Goal: Task Accomplishment & Management: Use online tool/utility

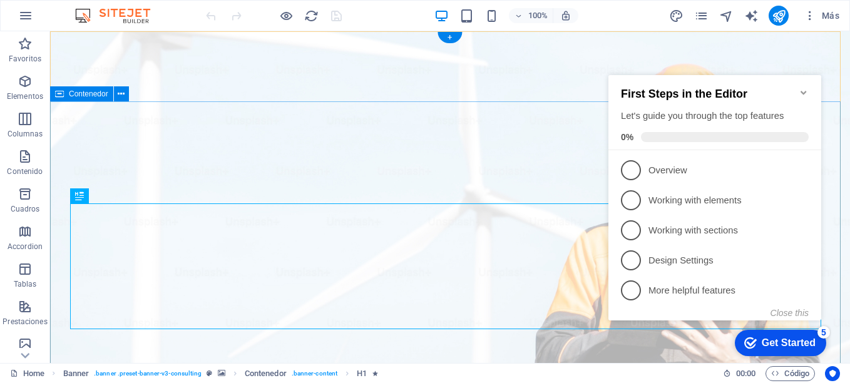
drag, startPoint x: 774, startPoint y: 32, endPoint x: 463, endPoint y: 111, distance: 320.4
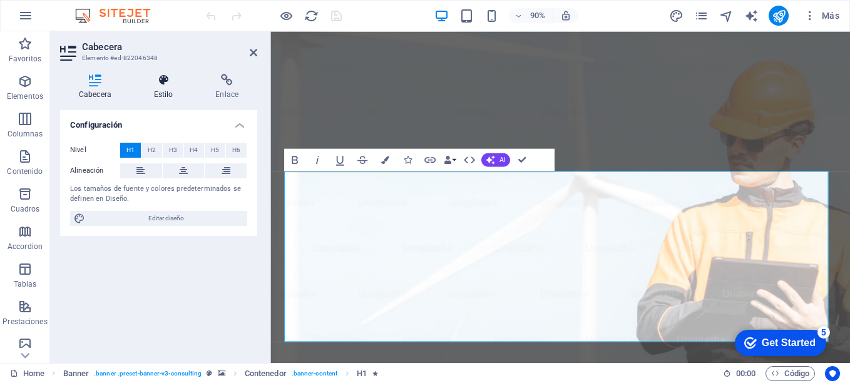
click at [162, 89] on h4 "Estilo" at bounding box center [166, 87] width 62 height 26
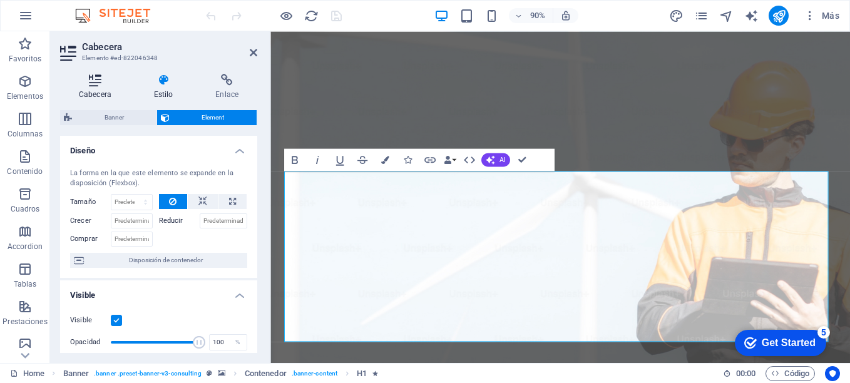
click at [92, 76] on icon at bounding box center [95, 80] width 70 height 13
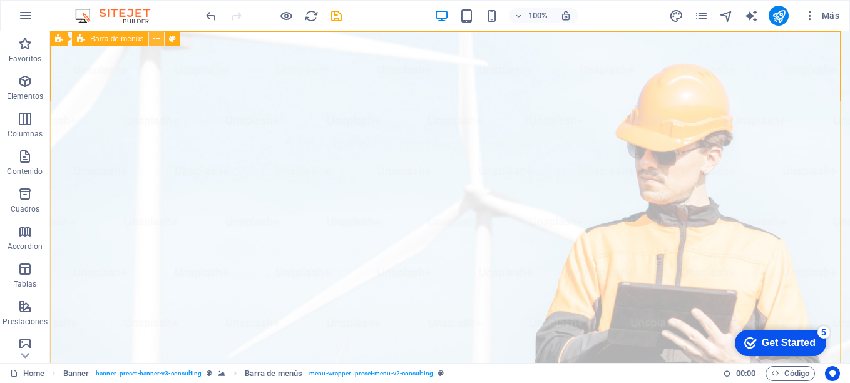
click at [156, 39] on icon at bounding box center [156, 39] width 7 height 13
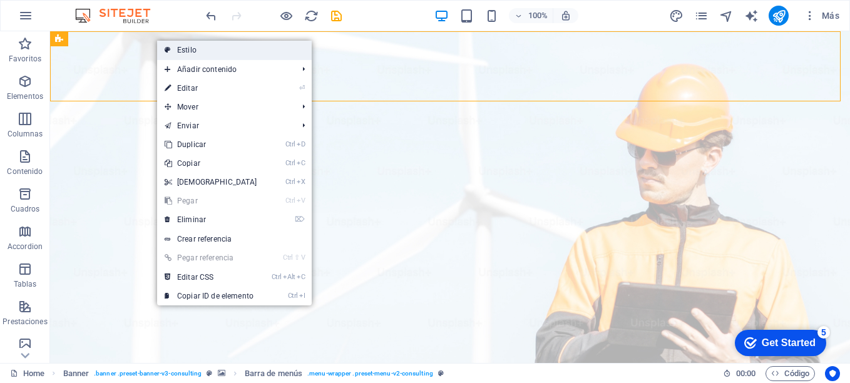
click at [191, 48] on link "Estilo" at bounding box center [234, 50] width 155 height 19
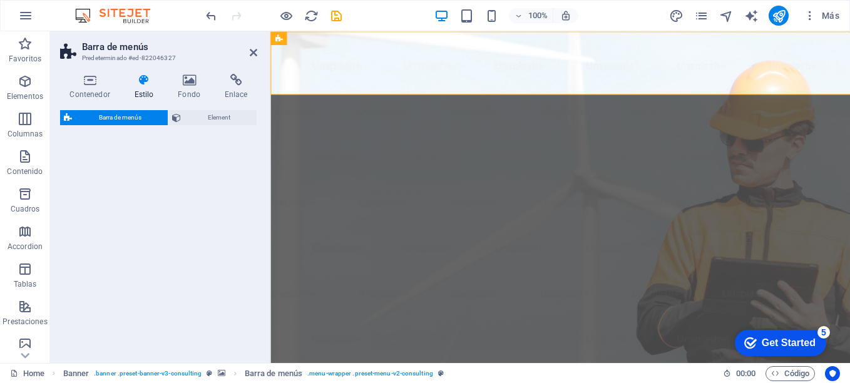
select select "rem"
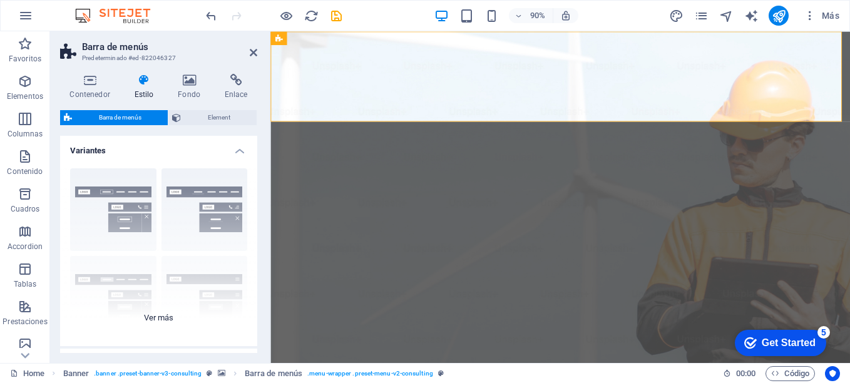
click at [153, 317] on div "Borde Centrado Predeterminado Fijo Loki Desencadenador Ancho XXL" at bounding box center [158, 252] width 197 height 188
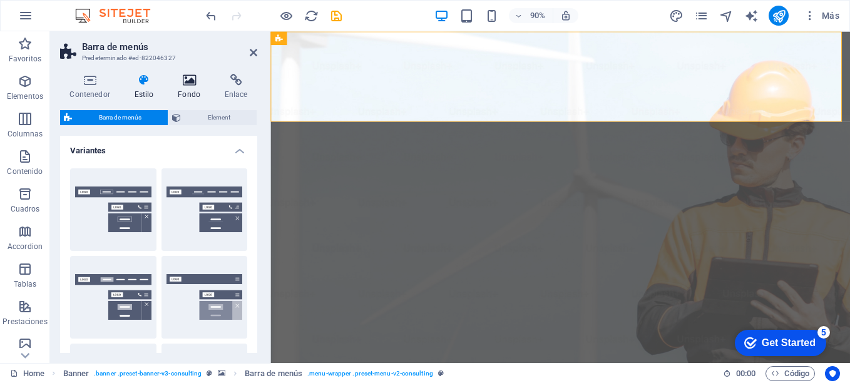
click at [192, 82] on icon at bounding box center [189, 80] width 42 height 13
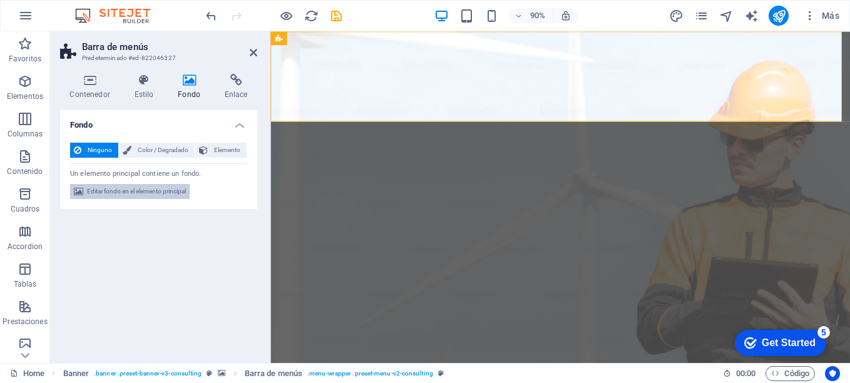
click at [125, 192] on span "Editar fondo en el elemento principal" at bounding box center [136, 191] width 99 height 15
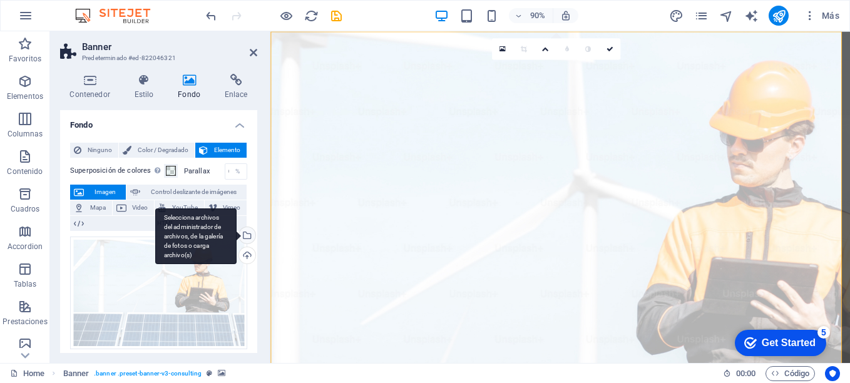
click at [244, 235] on div "Selecciona archivos del administrador de archivos, de la galería de fotos o car…" at bounding box center [246, 236] width 19 height 19
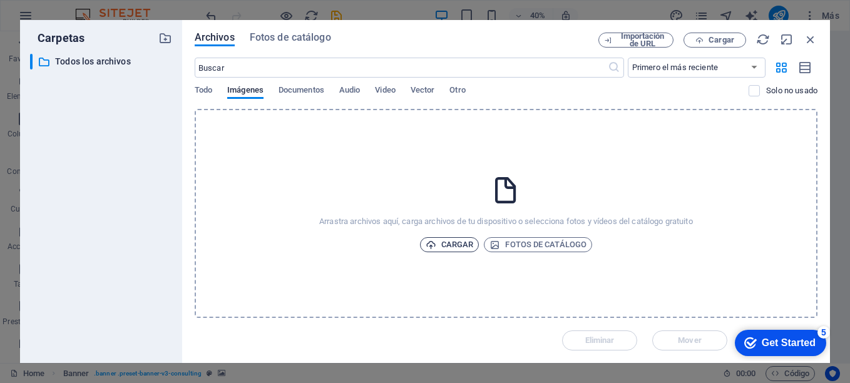
click at [454, 250] on span "Cargar" at bounding box center [450, 244] width 48 height 15
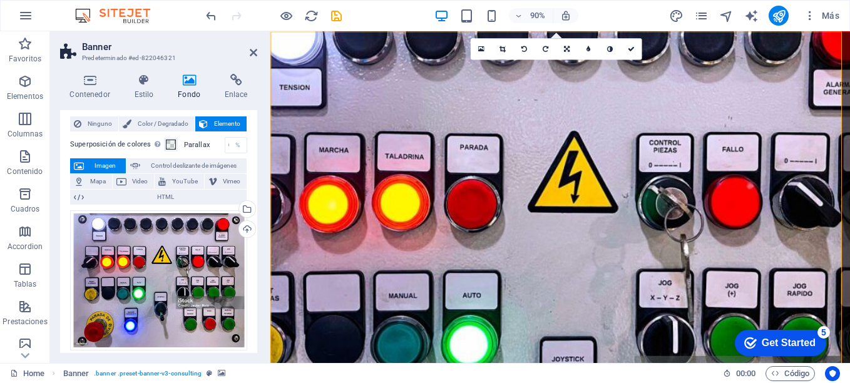
scroll to position [24, 0]
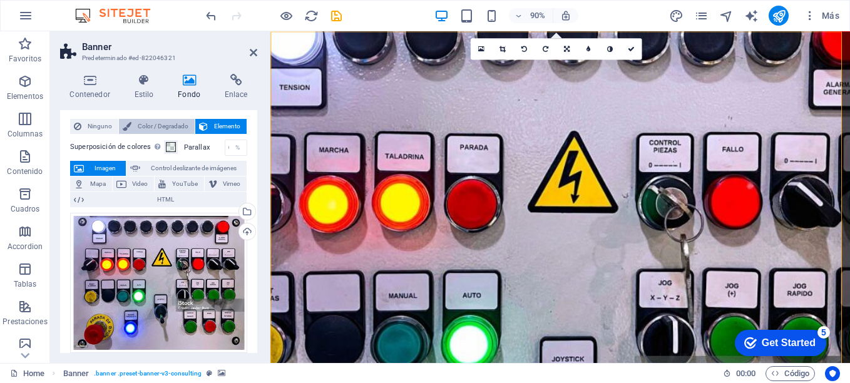
click at [131, 131] on button "Color / Degradado" at bounding box center [157, 126] width 76 height 15
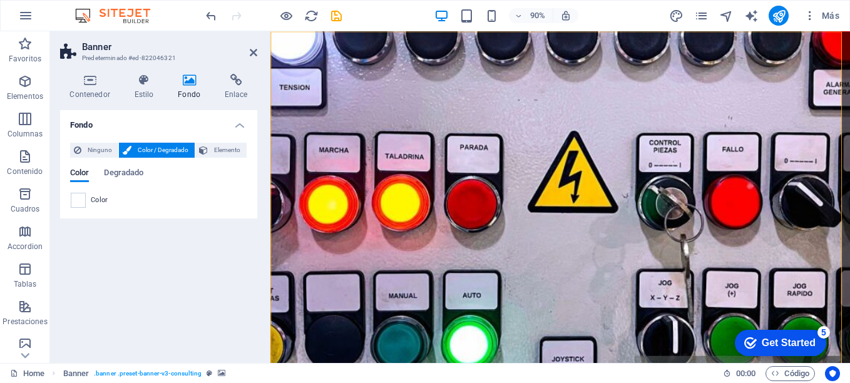
scroll to position [0, 0]
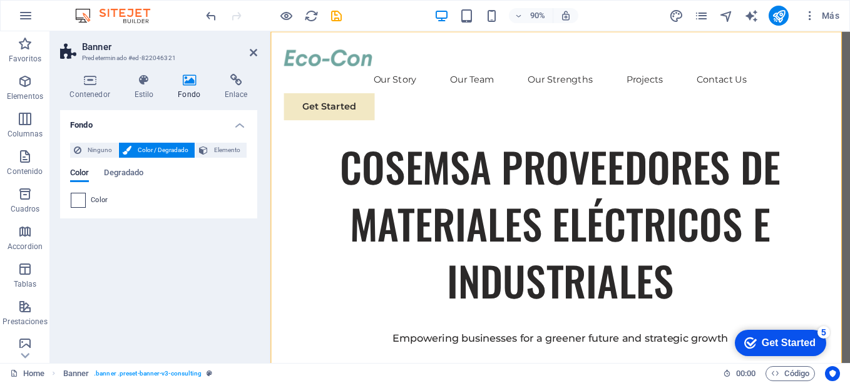
click at [75, 204] on span at bounding box center [78, 200] width 14 height 14
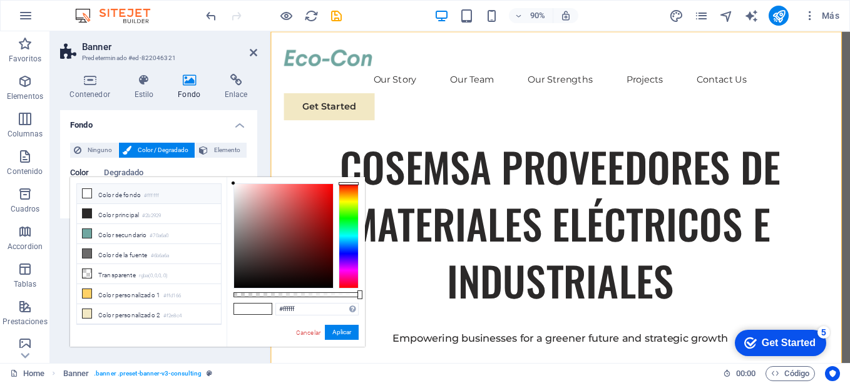
click at [98, 197] on li "Color de fondo #ffffff" at bounding box center [149, 194] width 144 height 20
click at [98, 220] on li "Color principal #2b2929" at bounding box center [149, 214] width 144 height 20
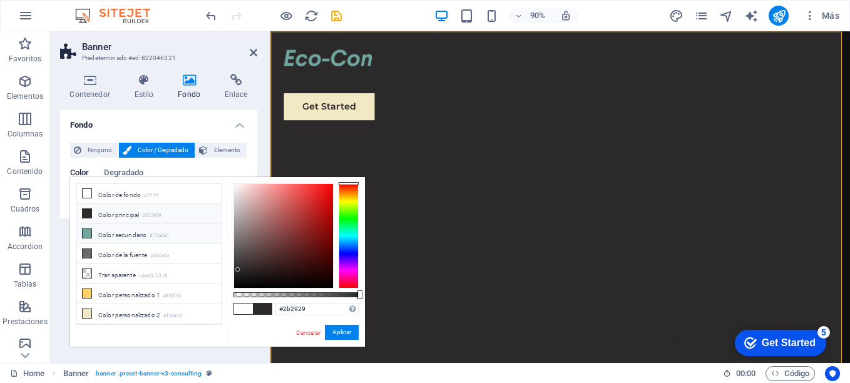
click at [98, 236] on li "Color secundario #70a6a0" at bounding box center [149, 234] width 144 height 20
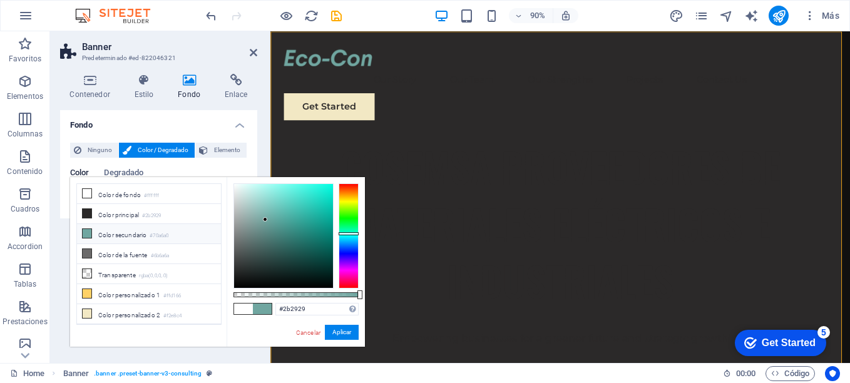
type input "#70a6a0"
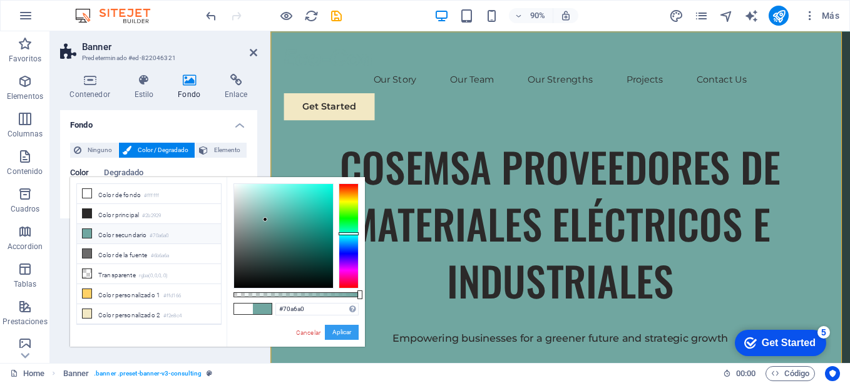
click at [346, 334] on button "Aplicar" at bounding box center [342, 332] width 34 height 15
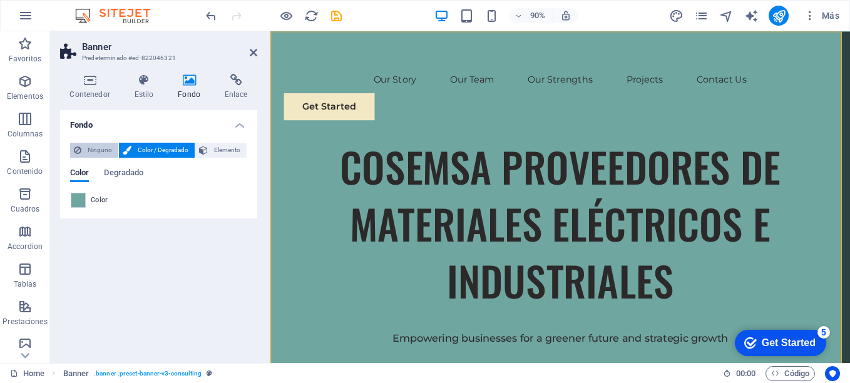
click at [96, 150] on span "Ninguno" at bounding box center [99, 150] width 29 height 15
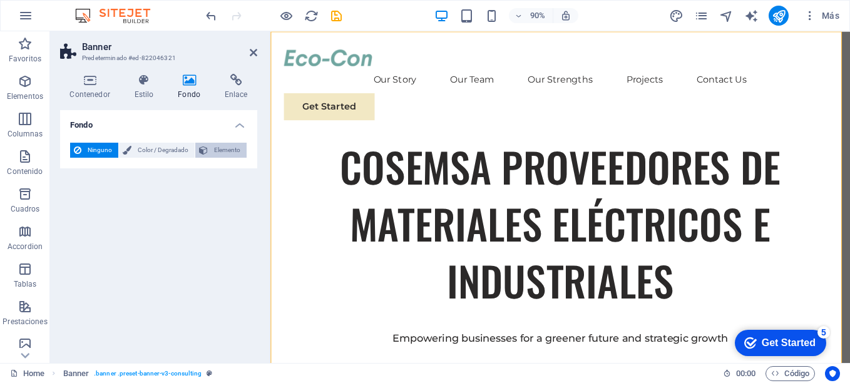
click at [208, 152] on button "Elemento" at bounding box center [220, 150] width 51 height 15
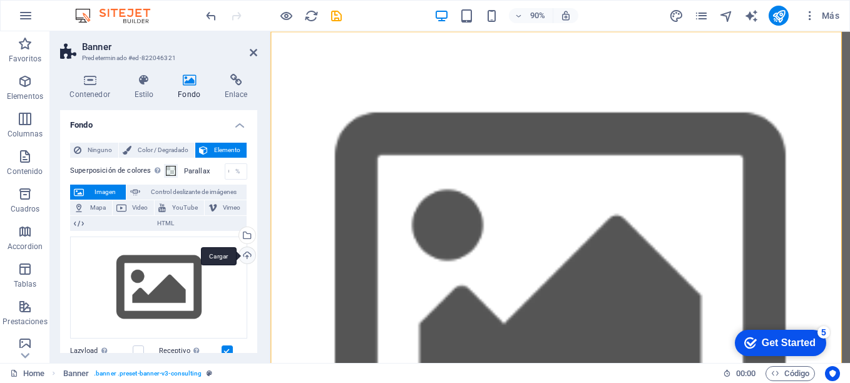
click at [245, 254] on div "Cargar" at bounding box center [246, 256] width 19 height 19
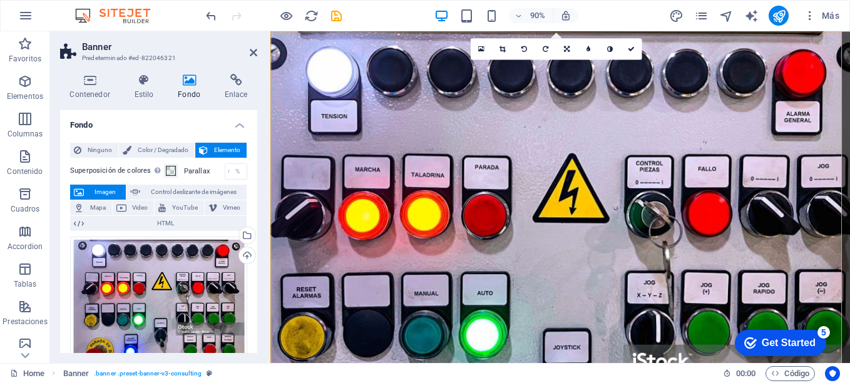
click at [103, 189] on span "Imagen" at bounding box center [105, 192] width 34 height 15
click at [376, 38] on button at bounding box center [381, 38] width 14 height 14
select select "rem"
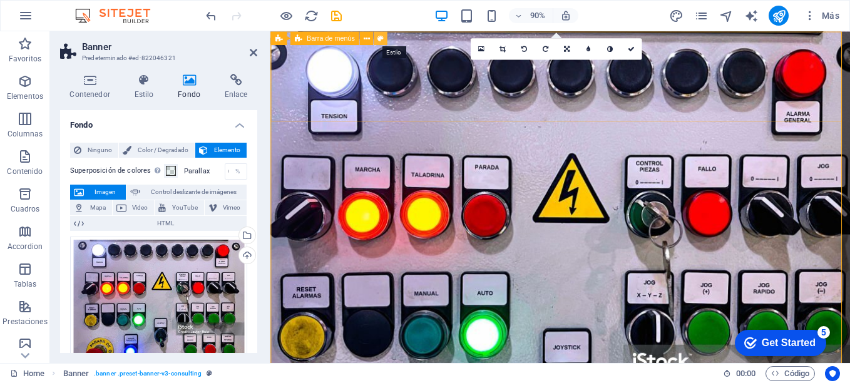
select select "rem"
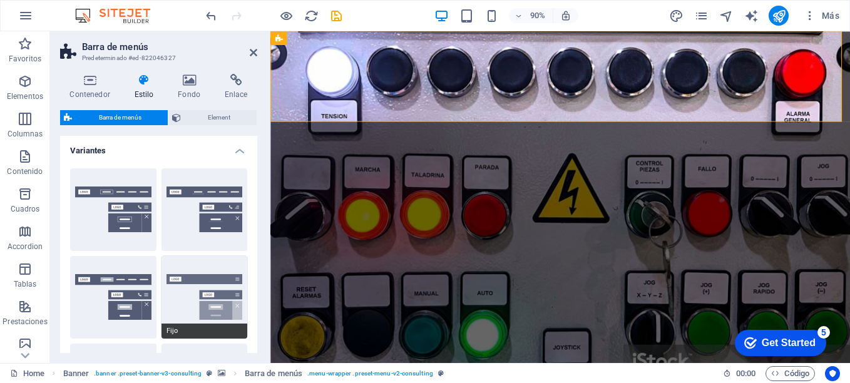
click at [210, 286] on button "Fijo" at bounding box center [205, 297] width 86 height 83
type input "1"
select select "rem"
type input "1"
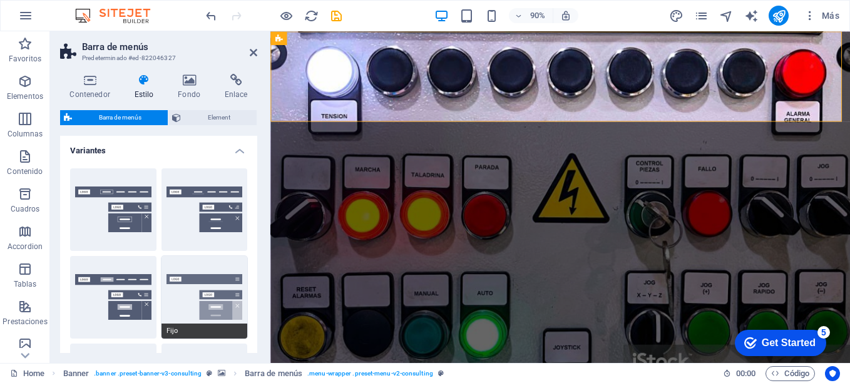
type input "1"
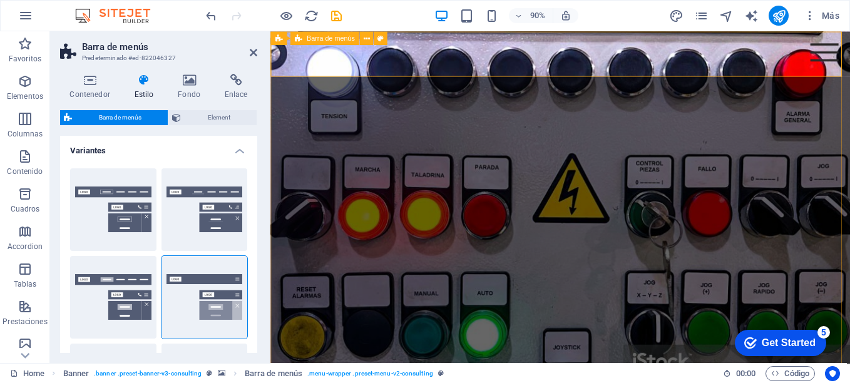
click at [320, 40] on span "Barra de menús" at bounding box center [331, 37] width 48 height 7
click at [342, 46] on div "Barra de menús Banner Logo" at bounding box center [328, 39] width 98 height 14
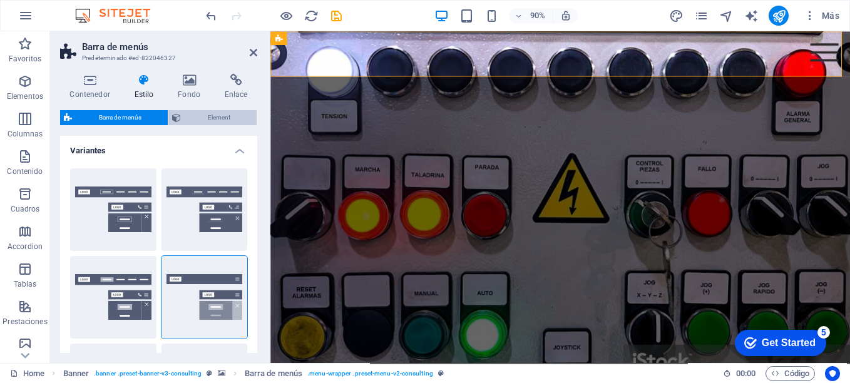
click at [192, 120] on span "Element" at bounding box center [219, 117] width 68 height 15
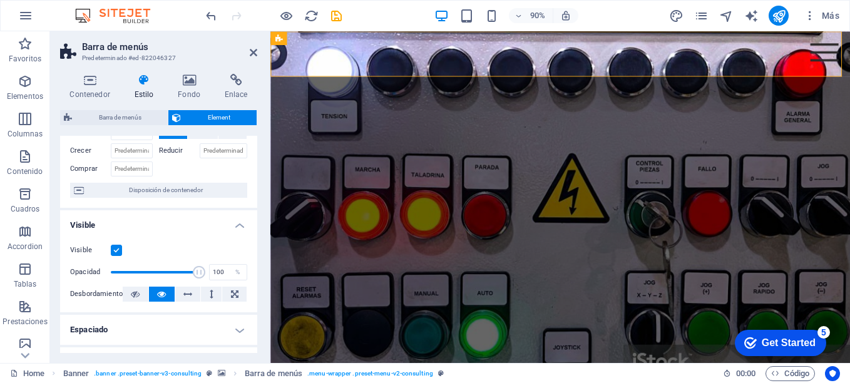
scroll to position [80, 0]
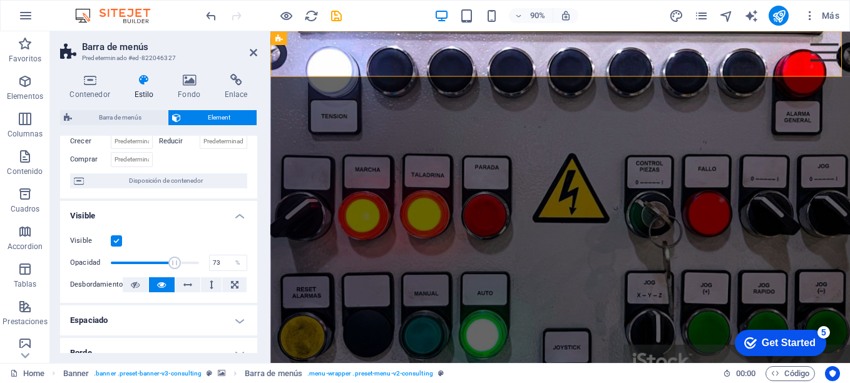
drag, startPoint x: 197, startPoint y: 263, endPoint x: 173, endPoint y: 263, distance: 24.4
click at [173, 263] on span at bounding box center [175, 263] width 13 height 13
type input "40"
drag, startPoint x: 173, startPoint y: 263, endPoint x: 145, endPoint y: 267, distance: 28.4
click at [145, 267] on span at bounding box center [146, 263] width 13 height 13
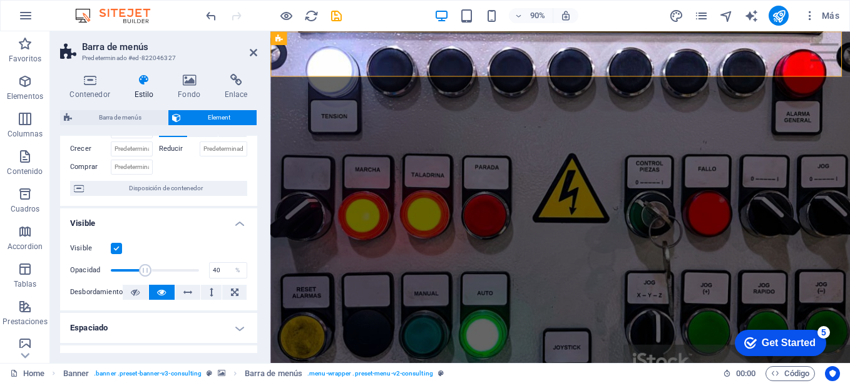
scroll to position [0, 0]
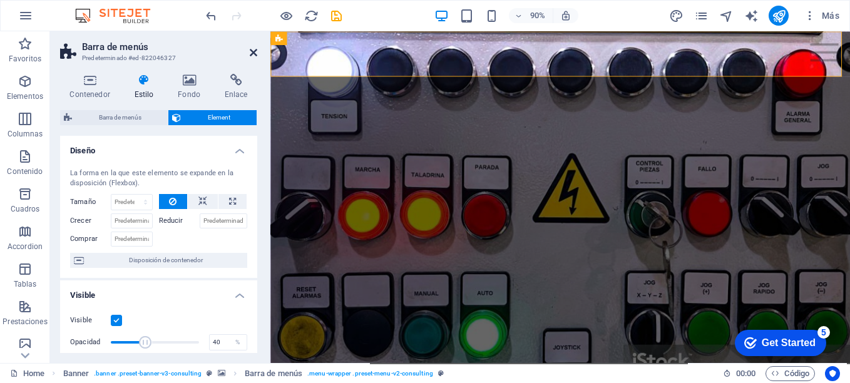
click at [251, 52] on icon at bounding box center [254, 53] width 8 height 10
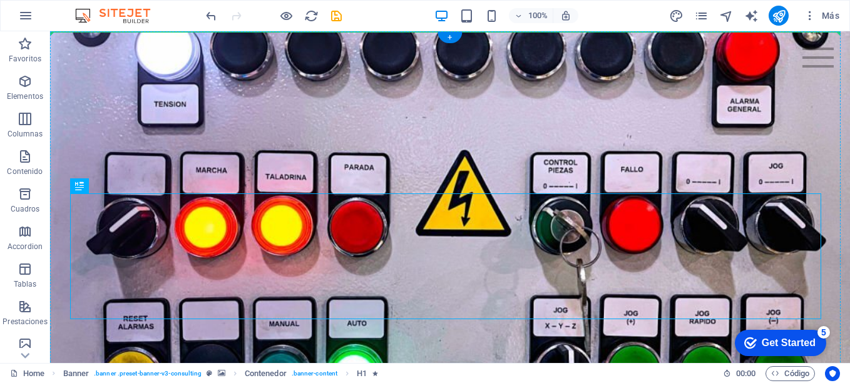
drag, startPoint x: 405, startPoint y: 228, endPoint x: 391, endPoint y: 204, distance: 27.5
drag, startPoint x: 434, startPoint y: 242, endPoint x: 419, endPoint y: 172, distance: 71.6
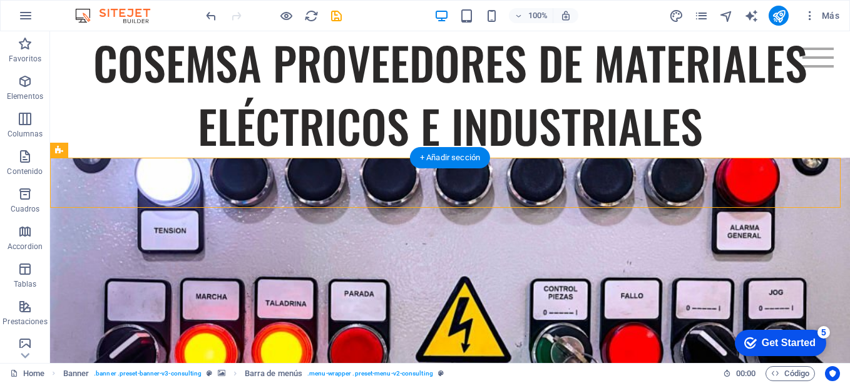
drag, startPoint x: 419, startPoint y: 172, endPoint x: 448, endPoint y: 199, distance: 39.4
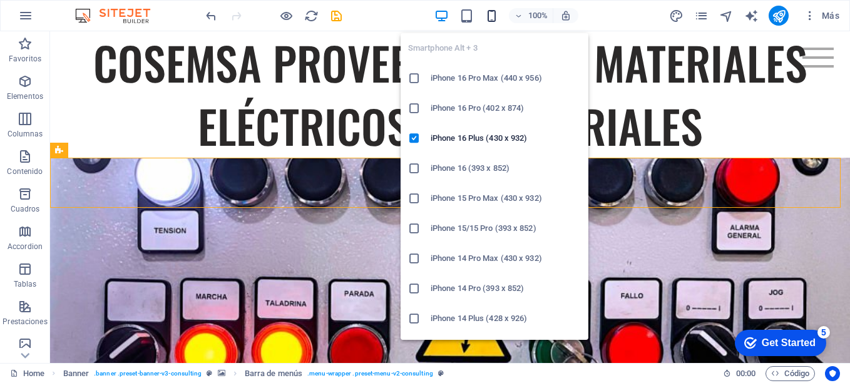
click at [0, 0] on icon "button" at bounding box center [0, 0] width 0 height 0
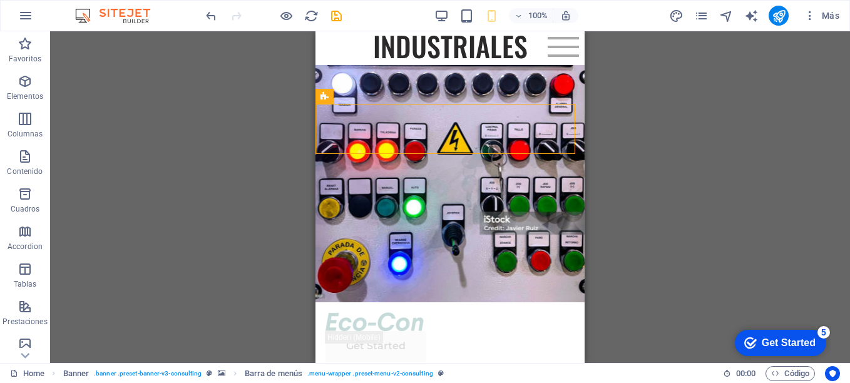
scroll to position [145, 0]
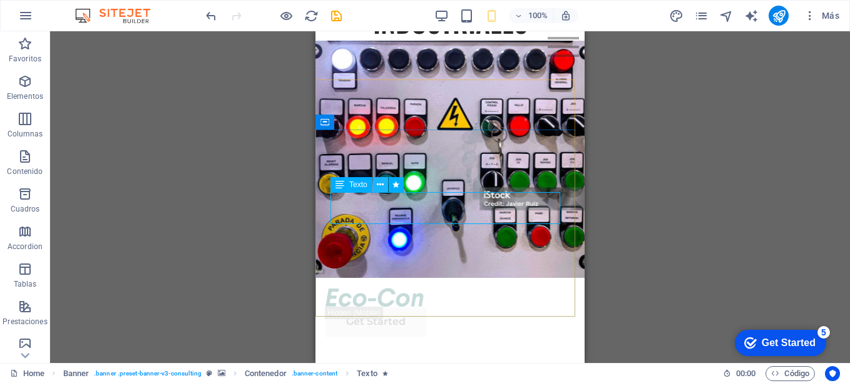
click at [381, 183] on icon at bounding box center [380, 184] width 7 height 13
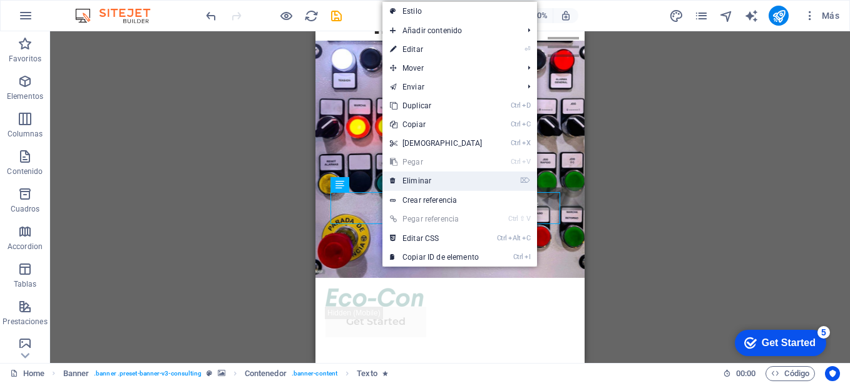
click at [406, 182] on link "⌦ Eliminar" at bounding box center [437, 181] width 108 height 19
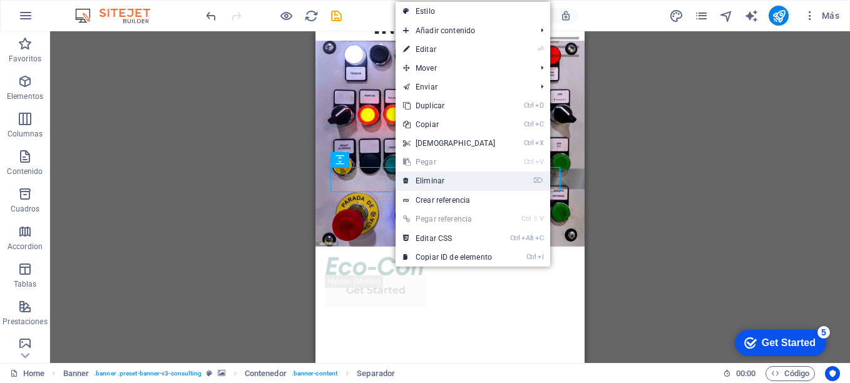
click at [423, 177] on link "⌦ Eliminar" at bounding box center [450, 181] width 108 height 19
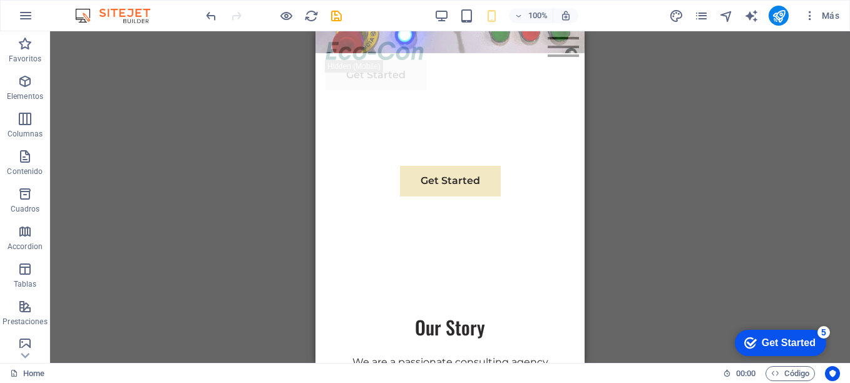
scroll to position [0, 0]
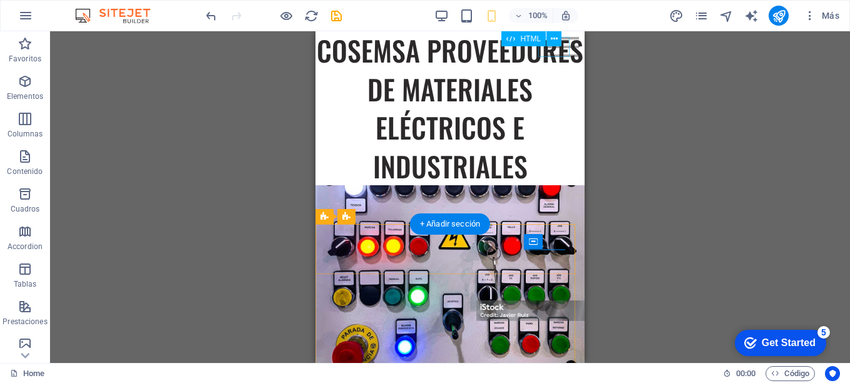
click at [557, 52] on div at bounding box center [563, 47] width 31 height 20
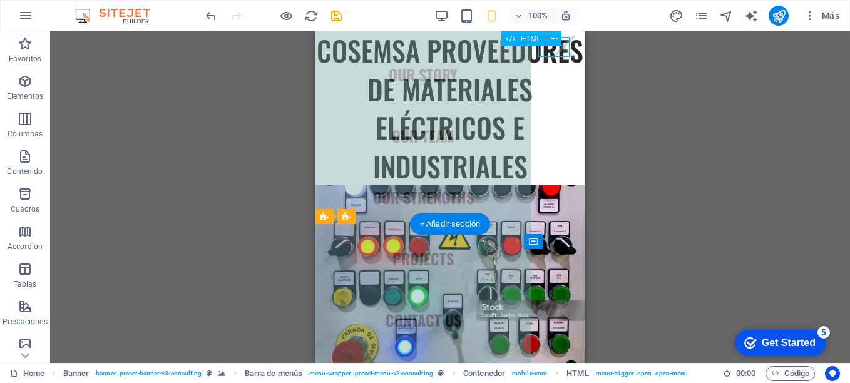
click at [557, 52] on div at bounding box center [563, 47] width 31 height 20
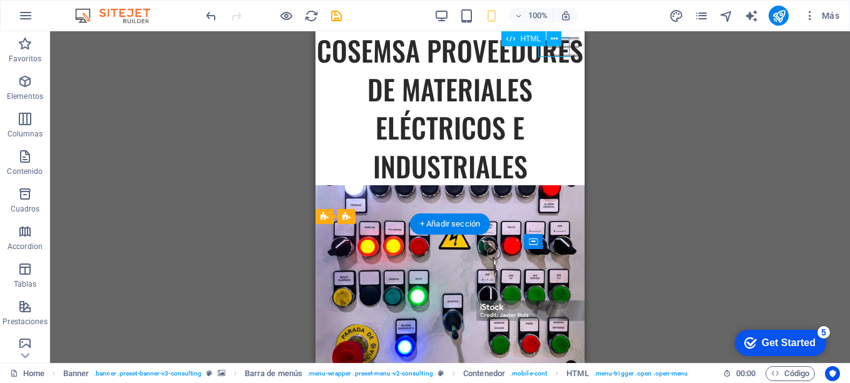
click at [557, 52] on div at bounding box center [563, 47] width 31 height 20
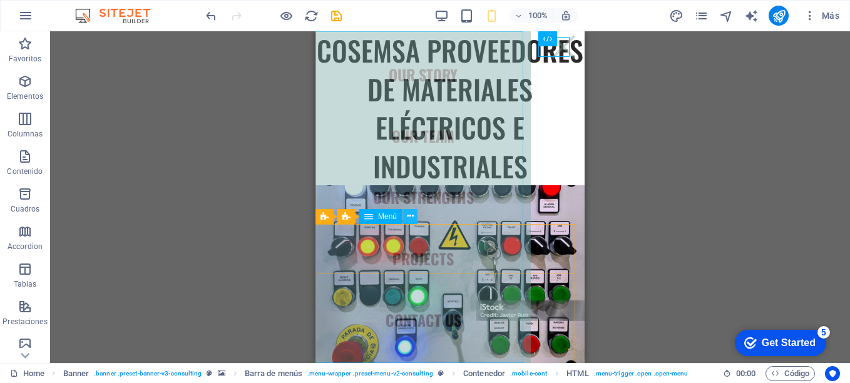
click at [413, 215] on icon at bounding box center [410, 216] width 7 height 13
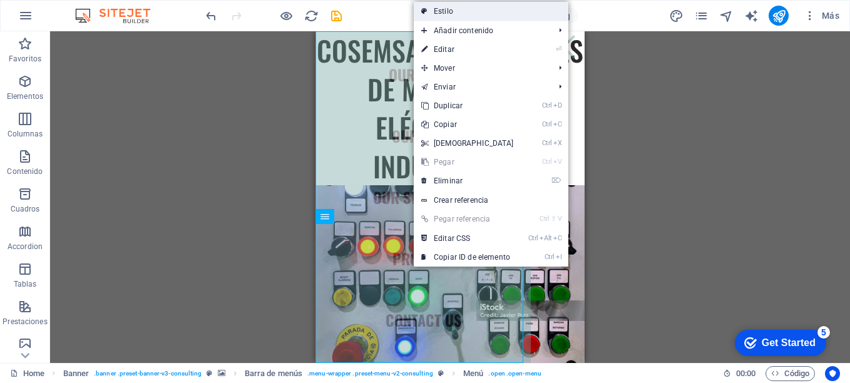
click at [446, 13] on link "Estilo" at bounding box center [491, 11] width 155 height 19
select select "rem"
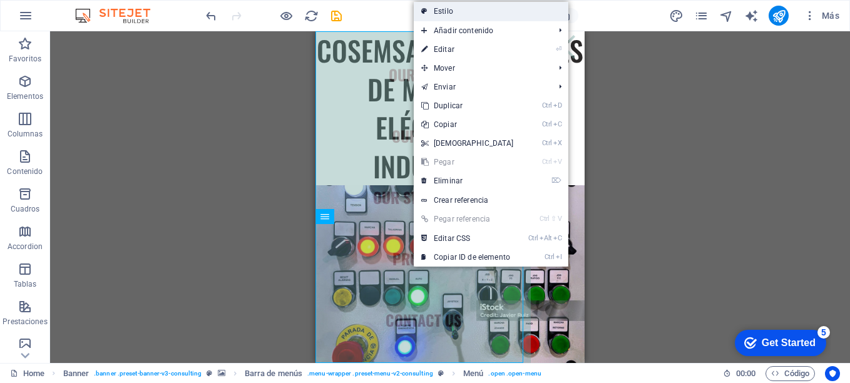
select select "rem"
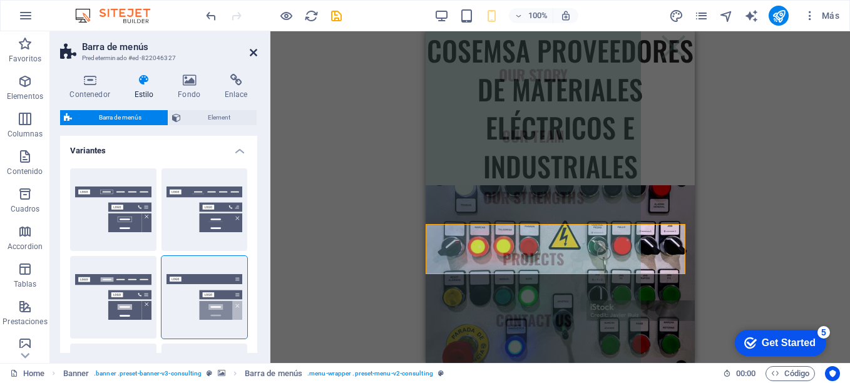
click at [255, 53] on icon at bounding box center [254, 53] width 8 height 10
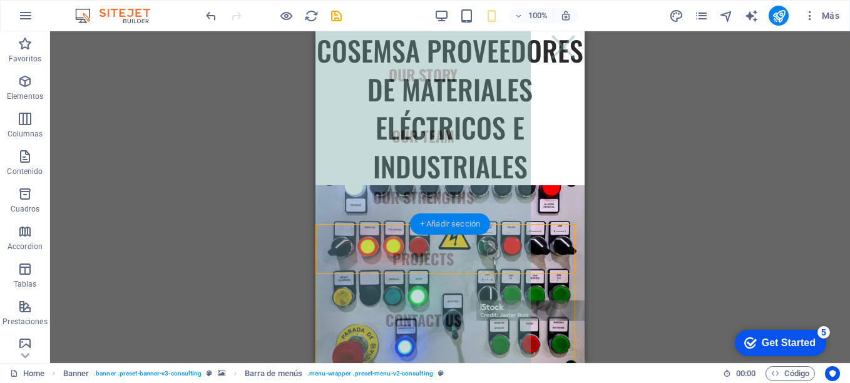
click at [458, 224] on div "+ Añadir sección" at bounding box center [450, 223] width 80 height 21
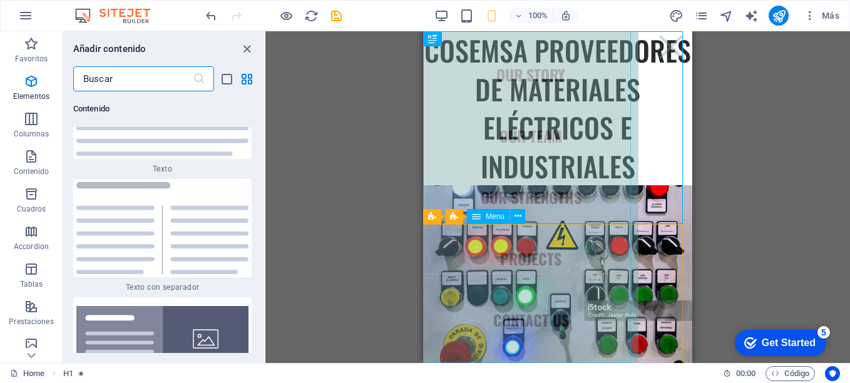
scroll to position [4091, 0]
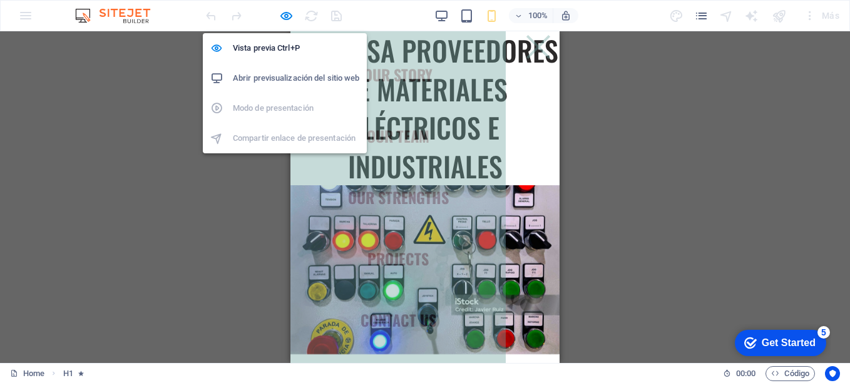
click at [296, 72] on h6 "Abrir previsualización del sitio web" at bounding box center [296, 78] width 126 height 15
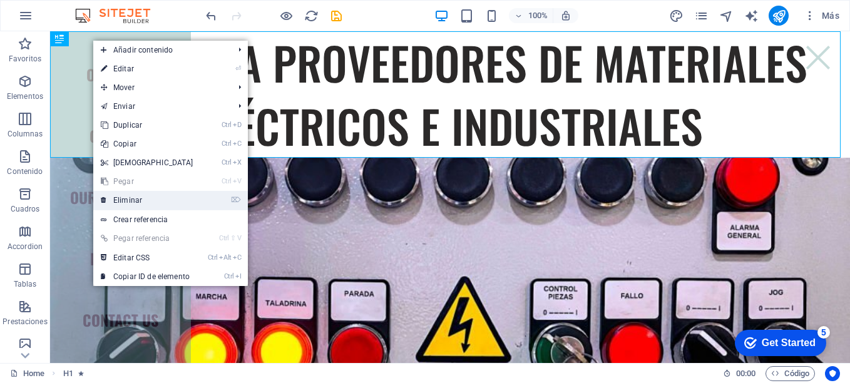
click at [132, 197] on link "⌦ Eliminar" at bounding box center [147, 200] width 108 height 19
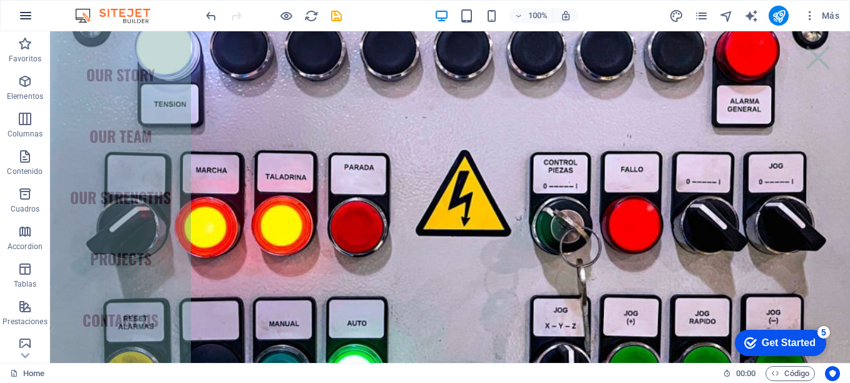
click at [26, 15] on icon "button" at bounding box center [25, 15] width 15 height 15
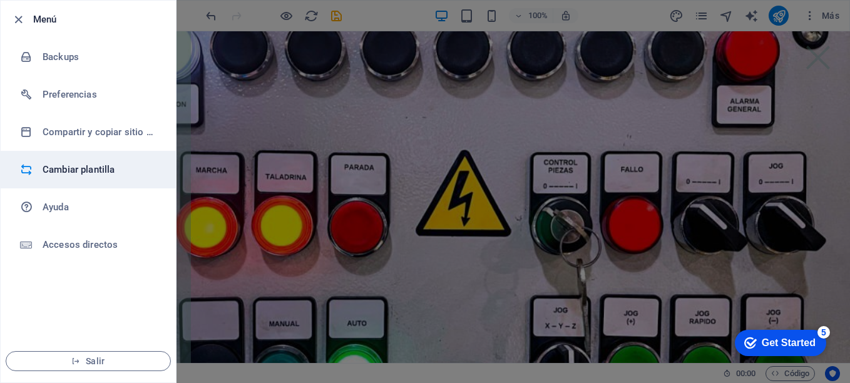
click at [53, 168] on h6 "Cambiar plantilla" at bounding box center [101, 169] width 116 height 15
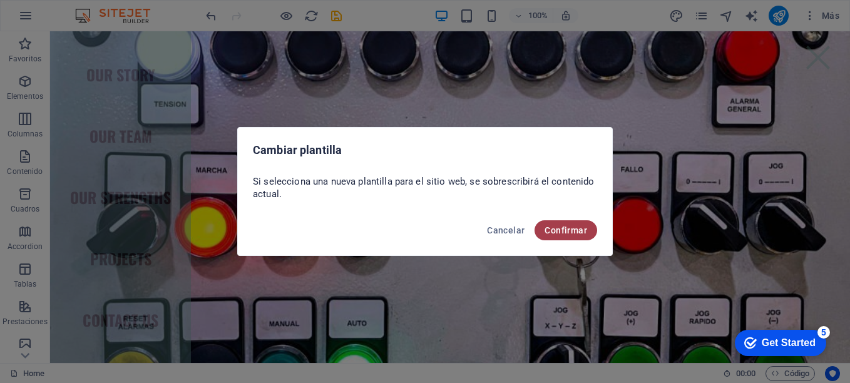
click at [555, 231] on span "Confirmar" at bounding box center [566, 230] width 43 height 10
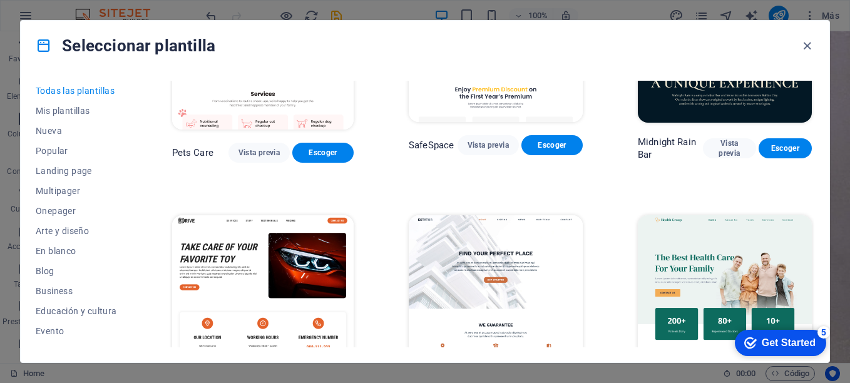
scroll to position [2186, 0]
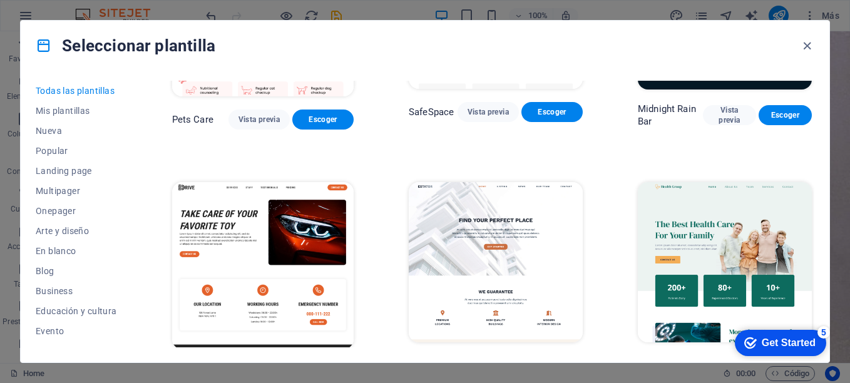
click at [487, 361] on span "Vista previa" at bounding box center [488, 366] width 41 height 10
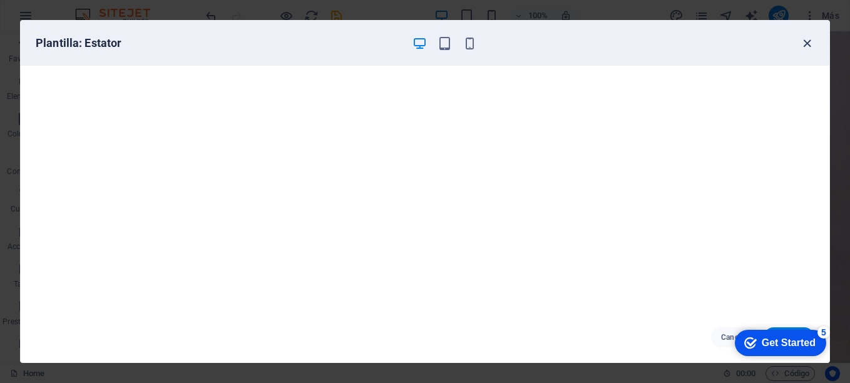
click at [808, 48] on icon "button" at bounding box center [807, 43] width 14 height 14
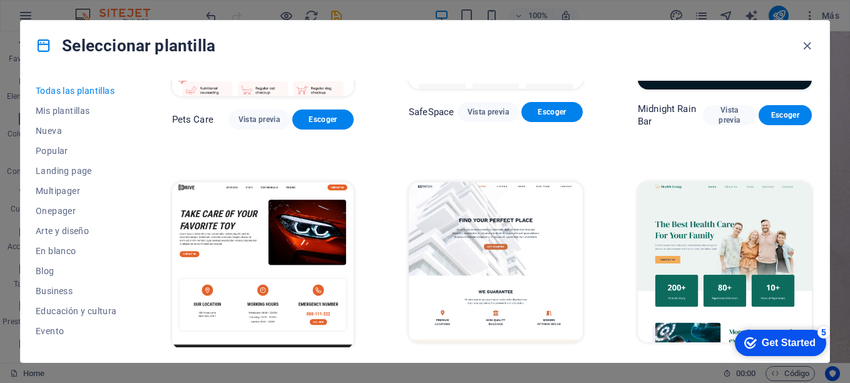
scroll to position [2189, 0]
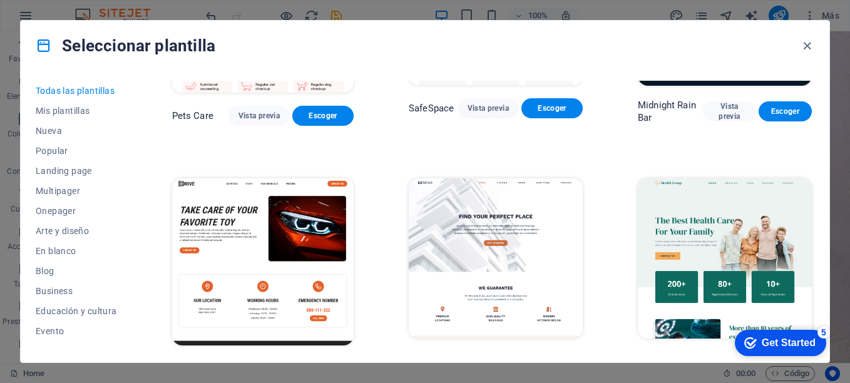
click at [815, 127] on div "Todas las plantillas Mis plantillas Nueva Popular Landing page Multipager Onepa…" at bounding box center [425, 217] width 809 height 292
drag, startPoint x: 815, startPoint y: 127, endPoint x: 815, endPoint y: 137, distance: 10.0
click at [815, 137] on div "Todas las plantillas Mis plantillas Nueva Popular Landing page Multipager Onepa…" at bounding box center [425, 217] width 809 height 292
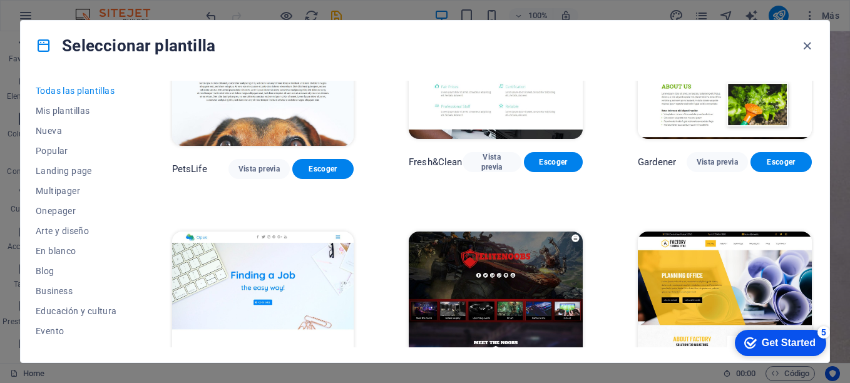
scroll to position [8708, 0]
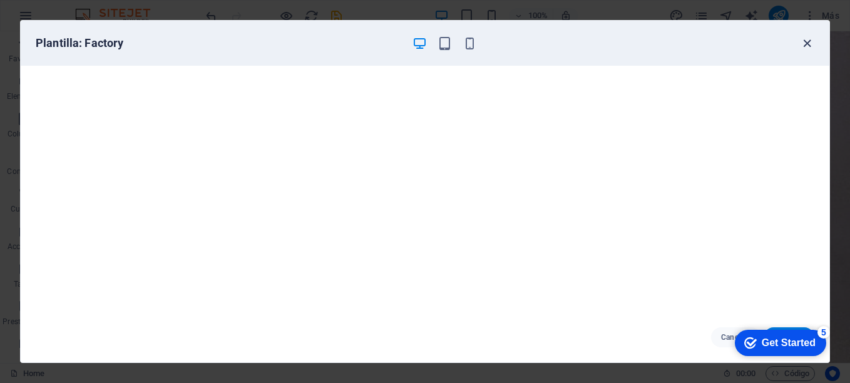
click at [806, 47] on icon "button" at bounding box center [807, 43] width 14 height 14
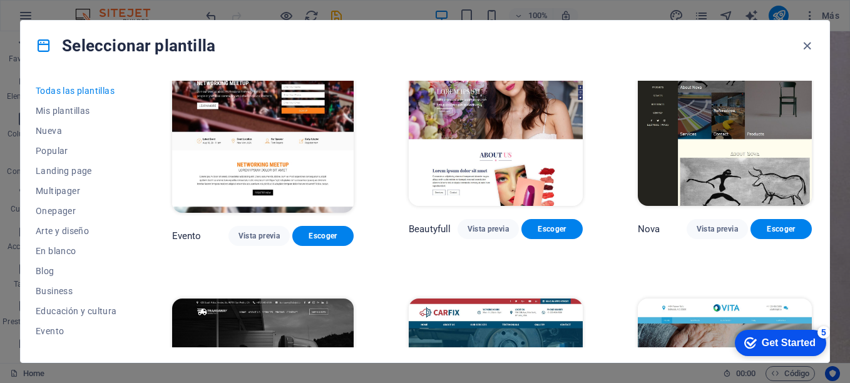
scroll to position [9720, 0]
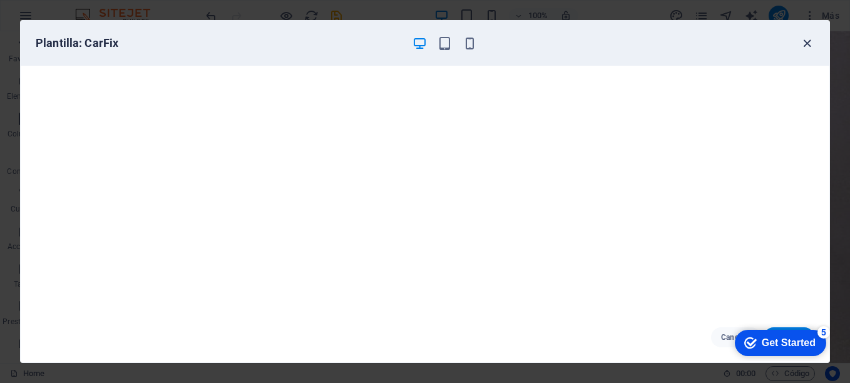
click at [802, 46] on icon "button" at bounding box center [807, 43] width 14 height 14
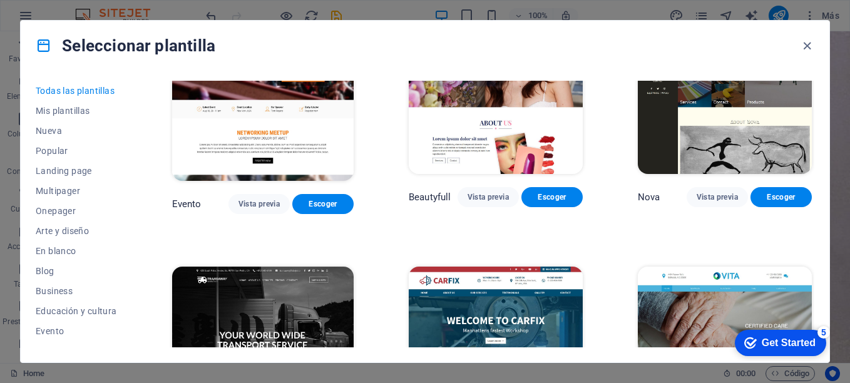
drag, startPoint x: 815, startPoint y: 272, endPoint x: 818, endPoint y: 157, distance: 115.2
click at [818, 157] on div "Todas las plantillas Mis plantillas Nueva Popular Landing page Multipager Onepa…" at bounding box center [425, 217] width 809 height 292
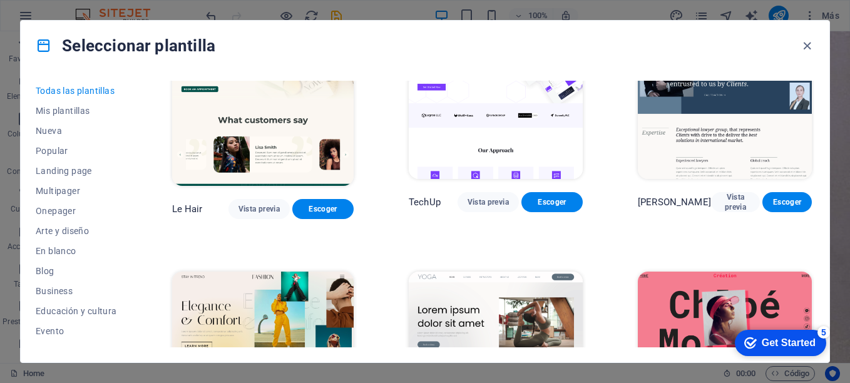
scroll to position [3653, 0]
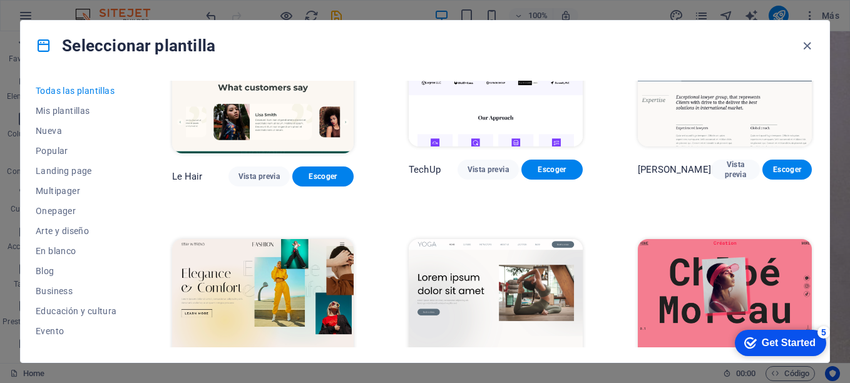
drag, startPoint x: 815, startPoint y: 158, endPoint x: 816, endPoint y: 173, distance: 15.7
click at [816, 173] on div "Todas las plantillas Mis plantillas Nueva Popular Landing page Multipager Onepa…" at bounding box center [425, 217] width 809 height 292
drag, startPoint x: 816, startPoint y: 173, endPoint x: 813, endPoint y: 164, distance: 9.9
click at [813, 164] on div "SugarDough Vista previa Escoger RepairIT Vista previa Escoger Peoneera Vista pr…" at bounding box center [492, 214] width 645 height 267
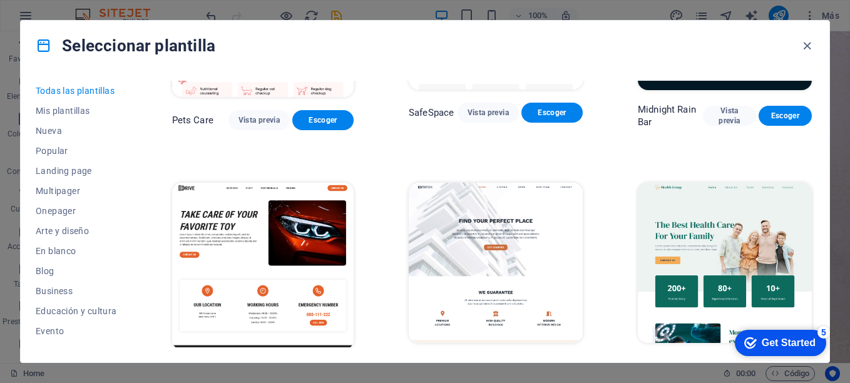
scroll to position [2218, 0]
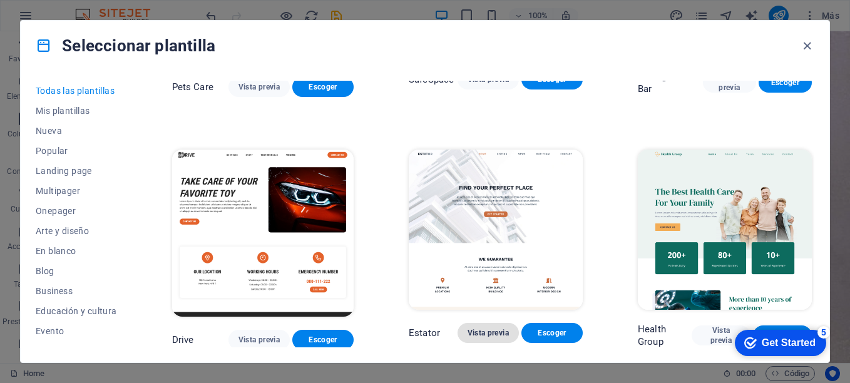
click at [483, 323] on button "Vista previa" at bounding box center [488, 333] width 61 height 20
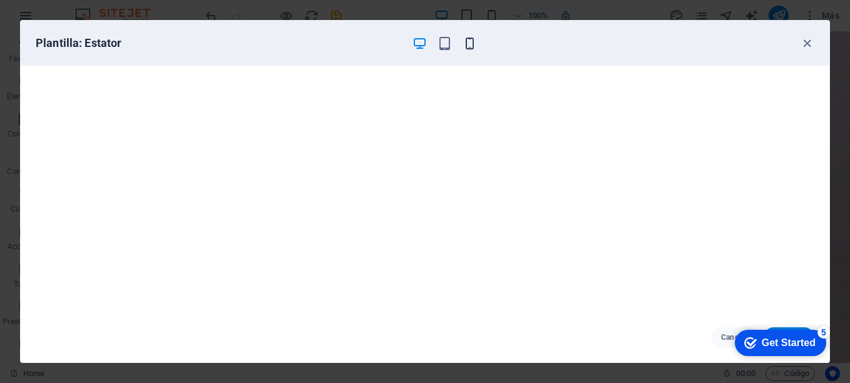
click at [465, 46] on icon "button" at bounding box center [470, 43] width 14 height 14
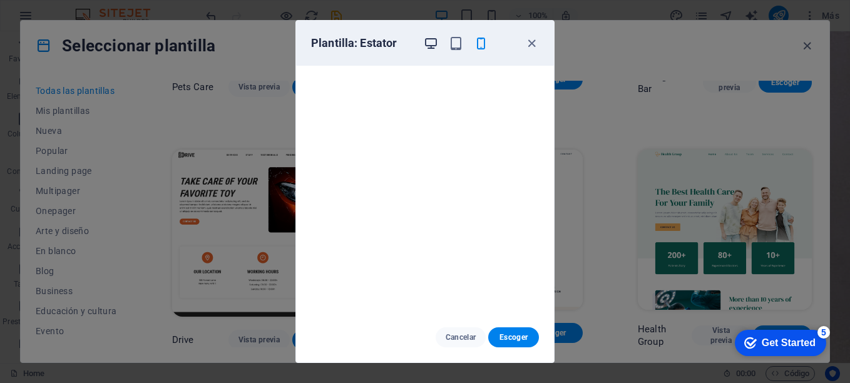
click at [430, 44] on icon "button" at bounding box center [431, 43] width 14 height 14
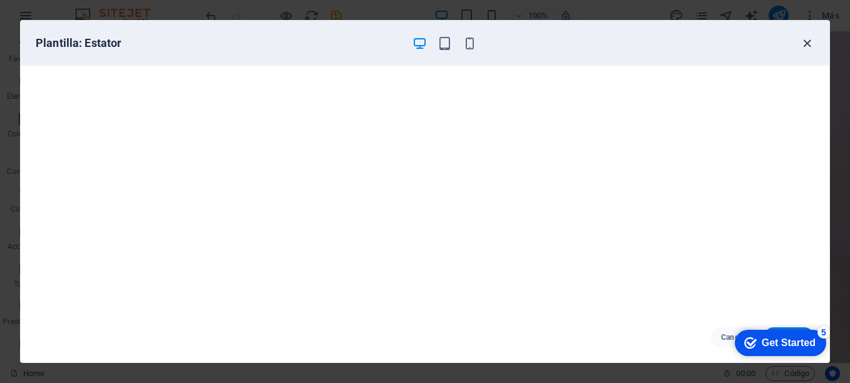
click at [805, 46] on icon "button" at bounding box center [807, 43] width 14 height 14
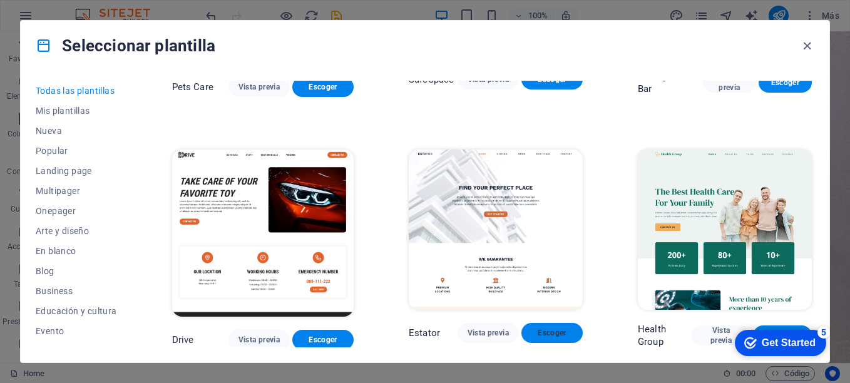
click at [560, 323] on button "Escoger" at bounding box center [552, 333] width 61 height 20
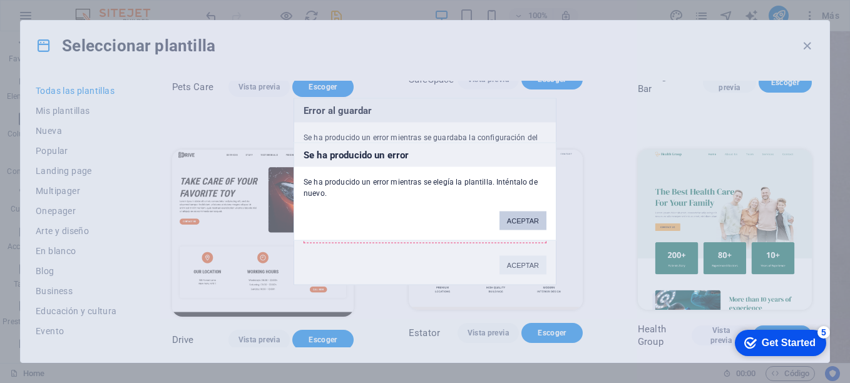
click at [523, 227] on button "ACEPTAR" at bounding box center [523, 221] width 47 height 19
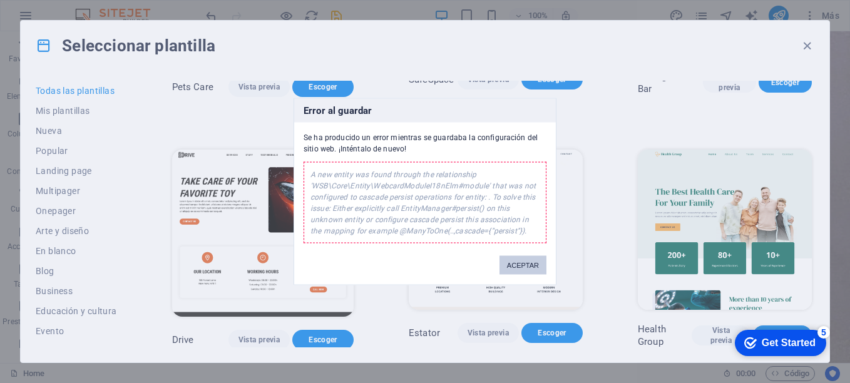
click at [518, 265] on button "ACEPTAR" at bounding box center [523, 265] width 47 height 19
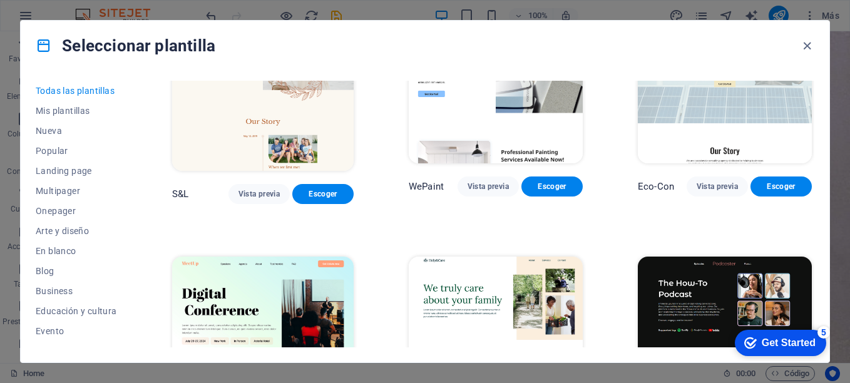
scroll to position [489, 0]
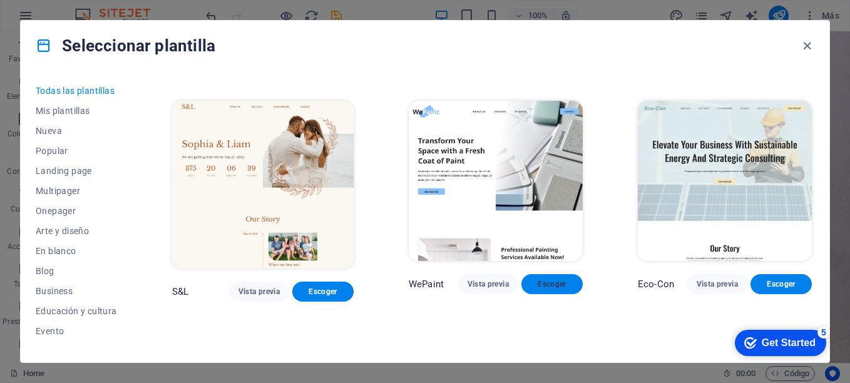
click at [539, 279] on span "Escoger" at bounding box center [552, 284] width 41 height 10
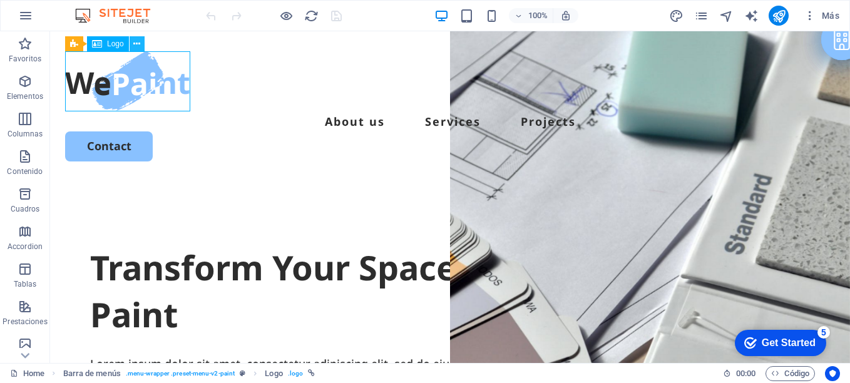
drag, startPoint x: 120, startPoint y: 47, endPoint x: 139, endPoint y: 43, distance: 19.8
click at [139, 43] on div "Barra de menús Logo" at bounding box center [109, 44] width 88 height 16
click at [139, 43] on icon at bounding box center [136, 44] width 7 height 13
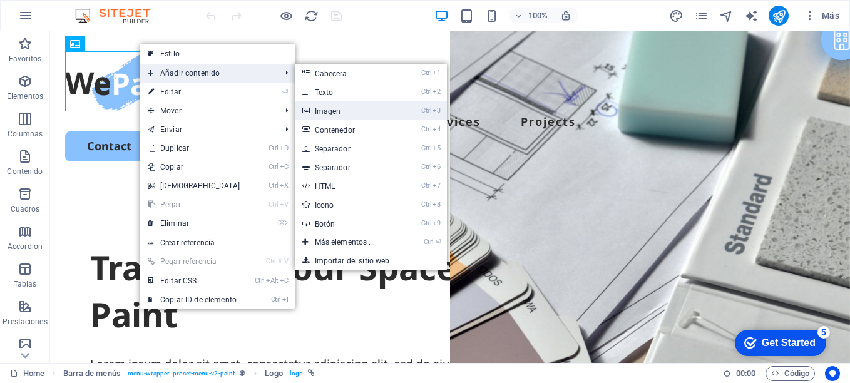
click at [0, 0] on link "Ctrl 3 Imagen" at bounding box center [0, 0] width 0 height 0
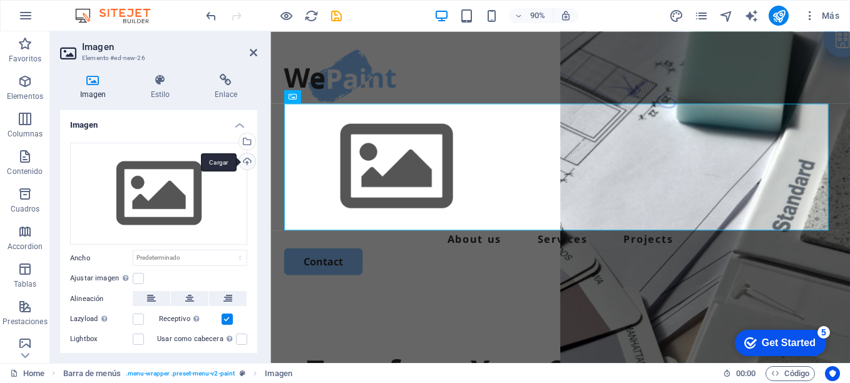
click at [245, 159] on div "Cargar" at bounding box center [246, 162] width 19 height 19
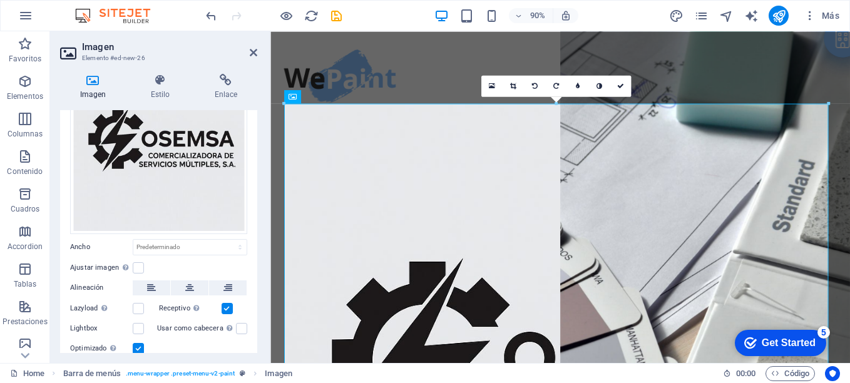
scroll to position [85, 0]
click at [139, 270] on label at bounding box center [138, 269] width 11 height 11
click at [0, 0] on input "Ajustar imagen Ajustar imagen automáticamente a un ancho y alto fijo" at bounding box center [0, 0] width 0 height 0
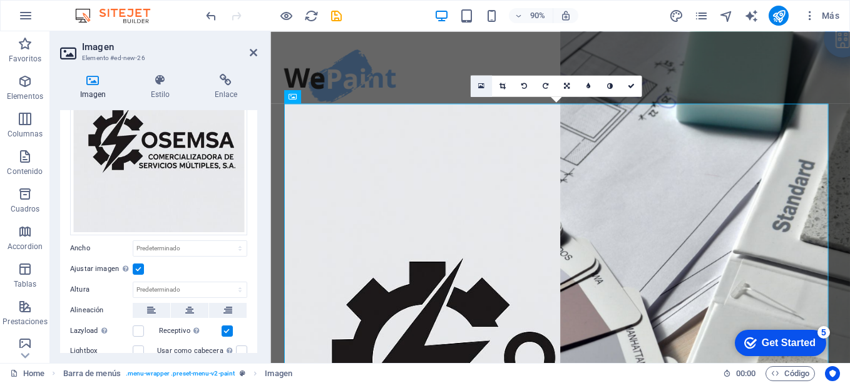
click at [479, 86] on icon at bounding box center [481, 86] width 6 height 8
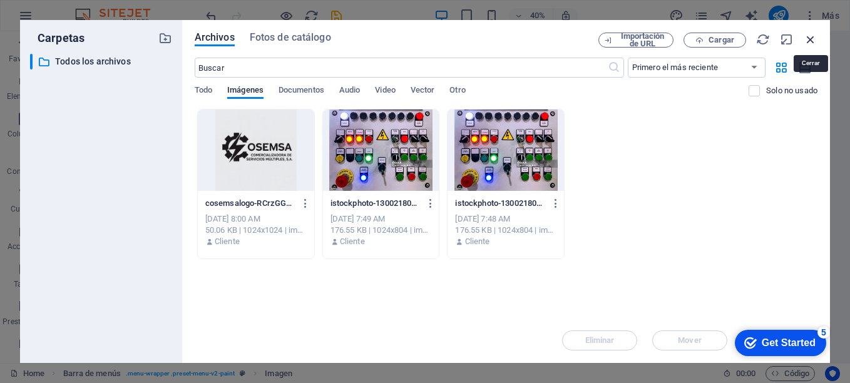
click at [811, 40] on icon "button" at bounding box center [811, 40] width 14 height 14
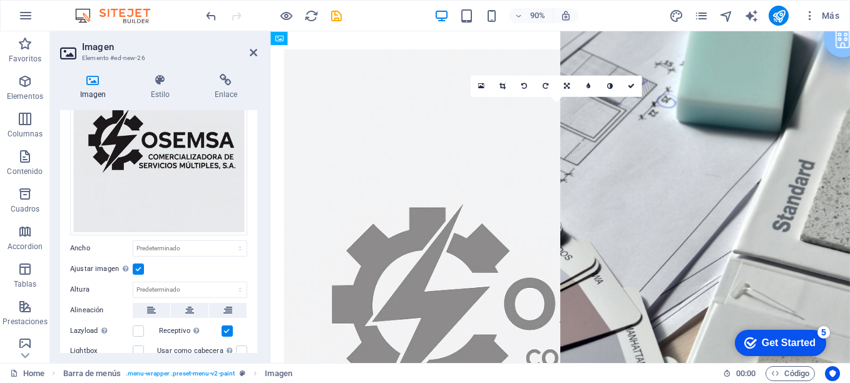
drag, startPoint x: 597, startPoint y: 225, endPoint x: 340, endPoint y: 90, distance: 290.1
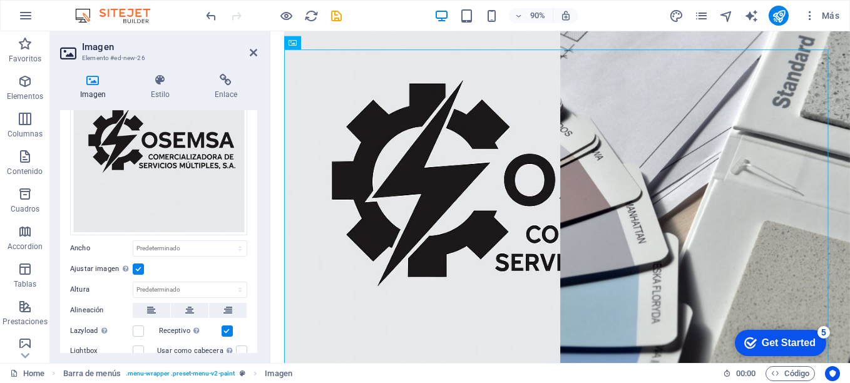
scroll to position [0, 0]
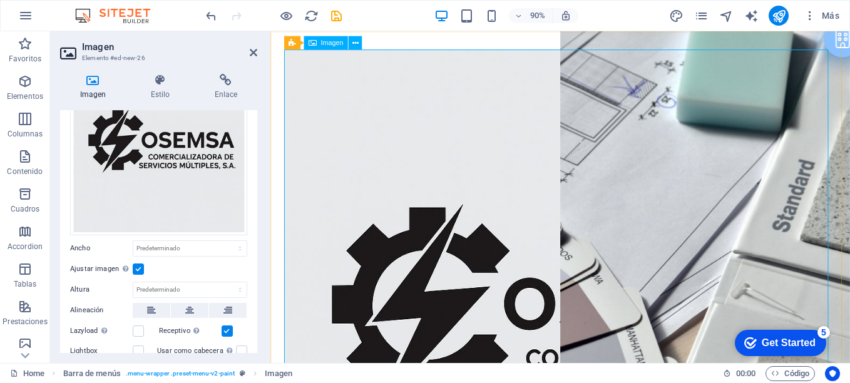
click at [714, 168] on figure at bounding box center [593, 358] width 614 height 614
click at [355, 40] on icon at bounding box center [355, 43] width 6 height 12
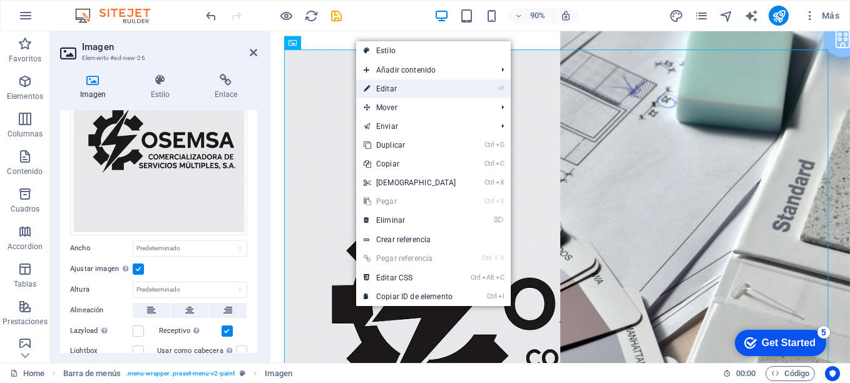
click at [396, 86] on link "⏎ Editar" at bounding box center [410, 89] width 108 height 19
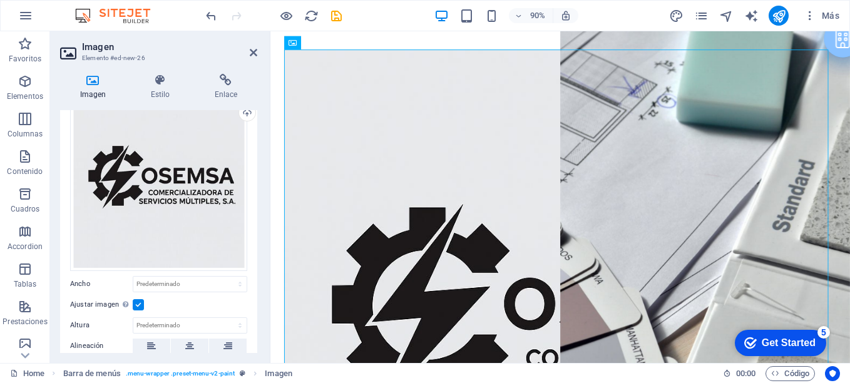
scroll to position [47, 0]
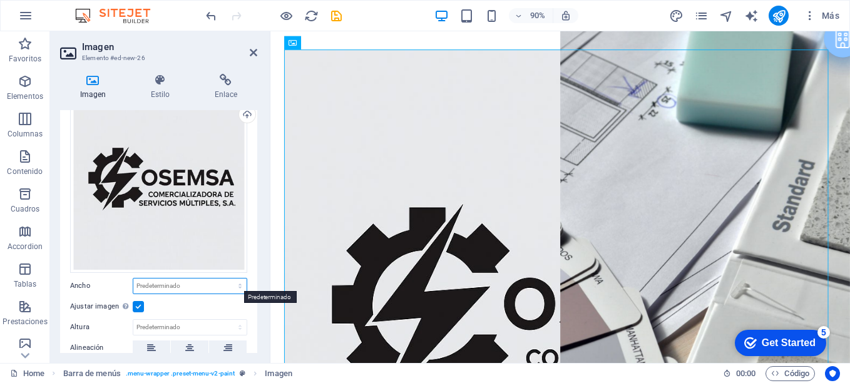
click at [238, 284] on select "Predeterminado automático px rem % em vh vw" at bounding box center [189, 286] width 113 height 15
click at [133, 279] on select "Predeterminado automático px rem % em vh vw" at bounding box center [189, 286] width 113 height 15
select select "DISABLED_OPTION_VALUE"
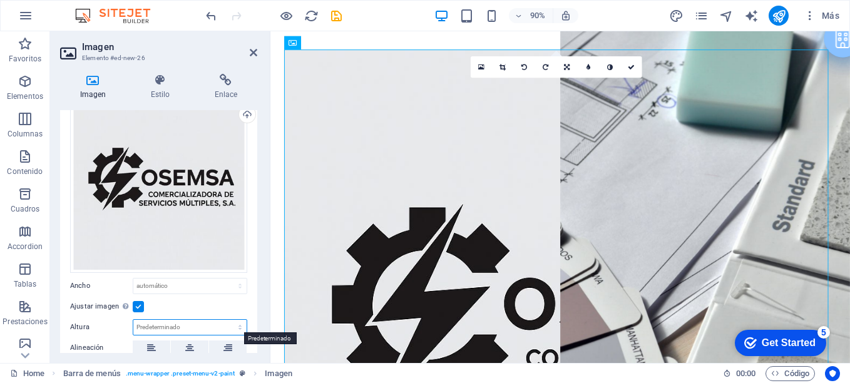
click at [234, 327] on select "Predeterminado automático px" at bounding box center [189, 327] width 113 height 15
select select "px"
click at [227, 320] on select "Predeterminado automático px" at bounding box center [189, 327] width 113 height 15
type input "966"
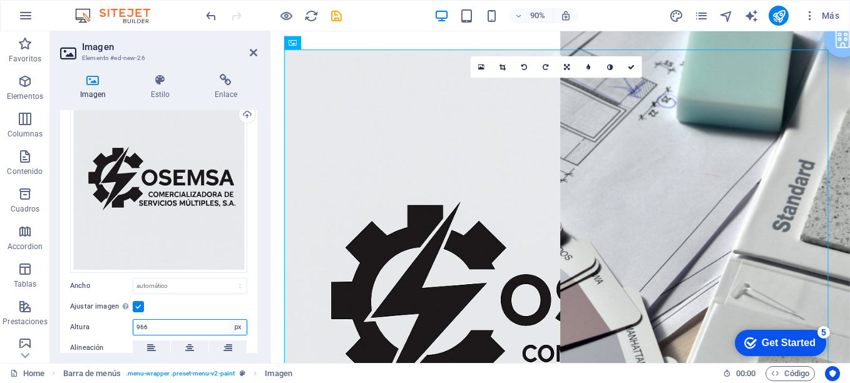
click at [236, 327] on select "Predeterminado automático px" at bounding box center [238, 327] width 18 height 15
select select "auto"
click at [229, 320] on select "Predeterminado automático px" at bounding box center [238, 327] width 18 height 15
select select "DISABLED_OPTION_VALUE"
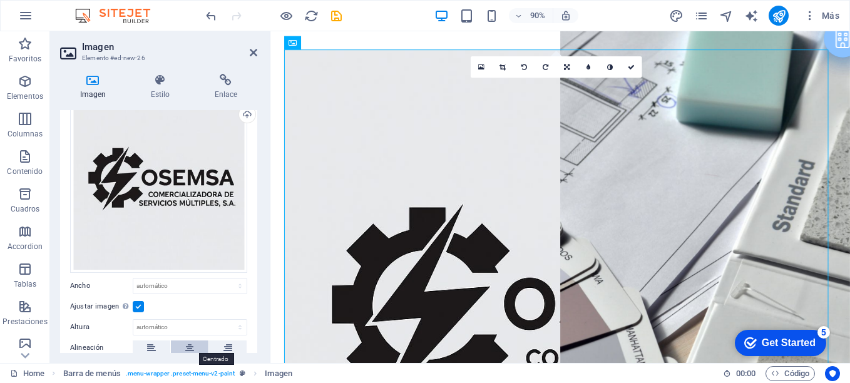
click at [183, 343] on button at bounding box center [190, 348] width 38 height 15
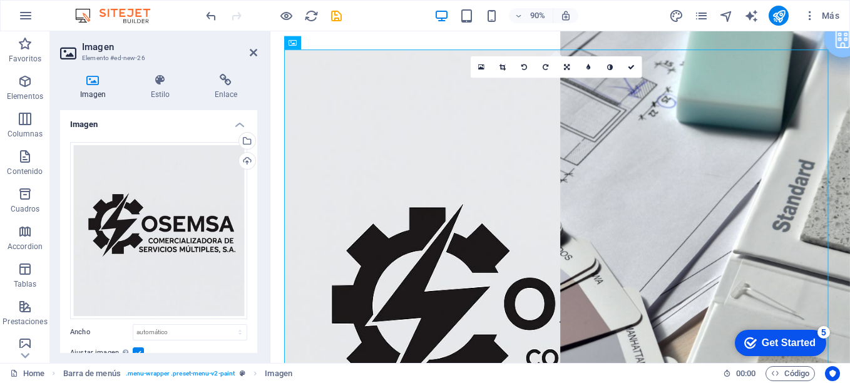
scroll to position [0, 0]
click at [150, 82] on icon at bounding box center [160, 80] width 59 height 13
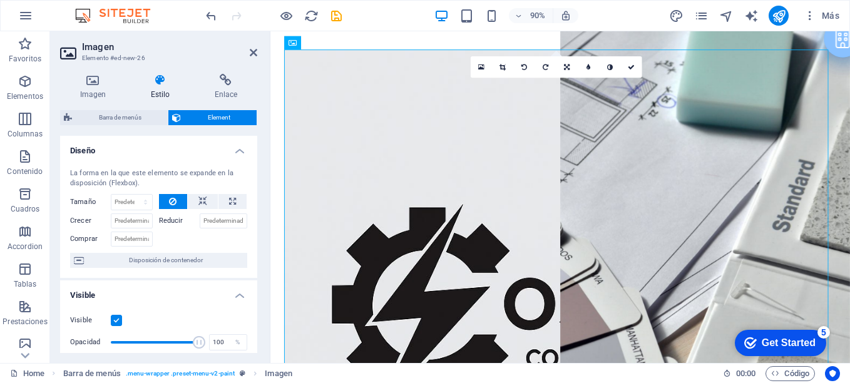
click at [168, 222] on label "Reducir" at bounding box center [179, 220] width 41 height 15
click at [200, 222] on input "Reducir" at bounding box center [224, 220] width 48 height 15
click at [221, 220] on input "Reducir" at bounding box center [224, 220] width 48 height 15
click at [223, 219] on input "Reducir" at bounding box center [224, 220] width 48 height 15
click at [203, 202] on icon at bounding box center [202, 201] width 9 height 15
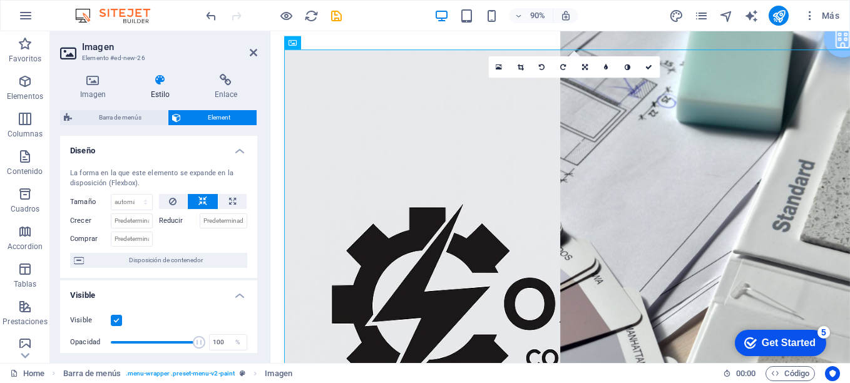
click at [177, 213] on label "Reducir" at bounding box center [179, 220] width 41 height 15
click at [200, 213] on input "Reducir" at bounding box center [224, 220] width 48 height 15
click at [170, 220] on label "Reducir" at bounding box center [179, 220] width 41 height 15
click at [200, 220] on input "Reducir" at bounding box center [224, 220] width 48 height 15
click at [145, 205] on select "Predeterminado automático px % 1/1 1/2 1/3 1/4 1/5 1/6 1/7 1/8 1/9 1/10" at bounding box center [131, 202] width 41 height 15
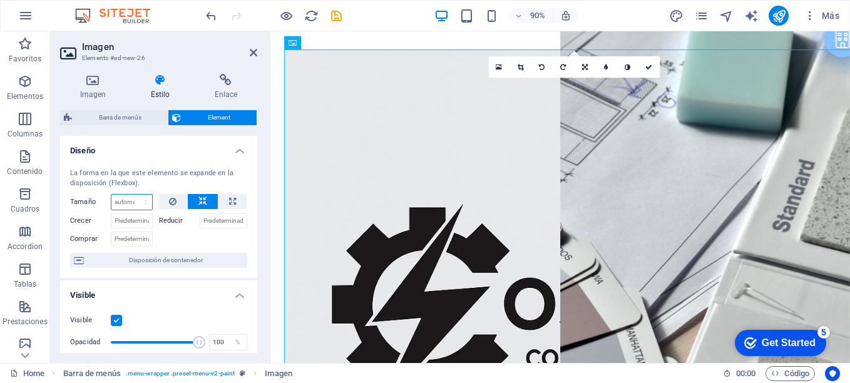
select select "1/1"
click at [133, 195] on select "Predeterminado automático px % 1/1 1/2 1/3 1/4 1/5 1/6 1/7 1/8 1/9 1/10" at bounding box center [131, 202] width 41 height 15
type input "100"
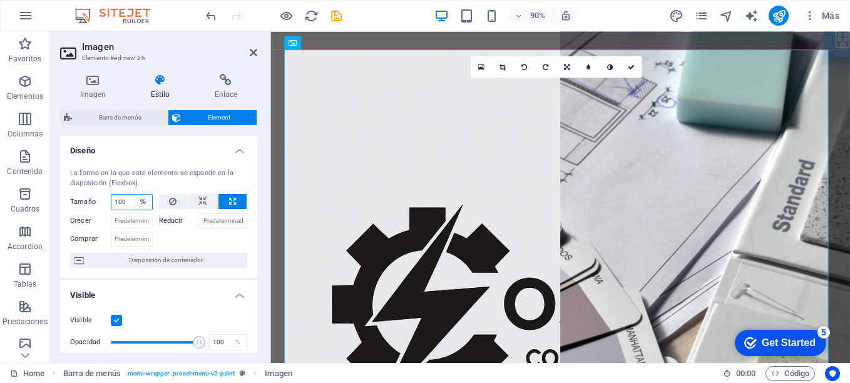
click at [135, 203] on select "Predeterminado automático px % 1/1 1/2 1/3 1/4 1/5 1/6 1/7 1/8 1/9 1/10" at bounding box center [144, 202] width 18 height 15
select select "1/1"
click at [135, 195] on select "Predeterminado automático px % 1/1 1/2 1/3 1/4 1/5 1/6 1/7 1/8 1/9 1/10" at bounding box center [144, 202] width 18 height 15
click at [145, 202] on select "Predeterminado automático px % 1/1 1/2 1/3 1/4 1/5 1/6 1/7 1/8 1/9 1/10" at bounding box center [131, 202] width 41 height 15
click at [111, 195] on select "Predeterminado automático px % 1/1 1/2 1/3 1/4 1/5 1/6 1/7 1/8 1/9 1/10" at bounding box center [131, 202] width 41 height 15
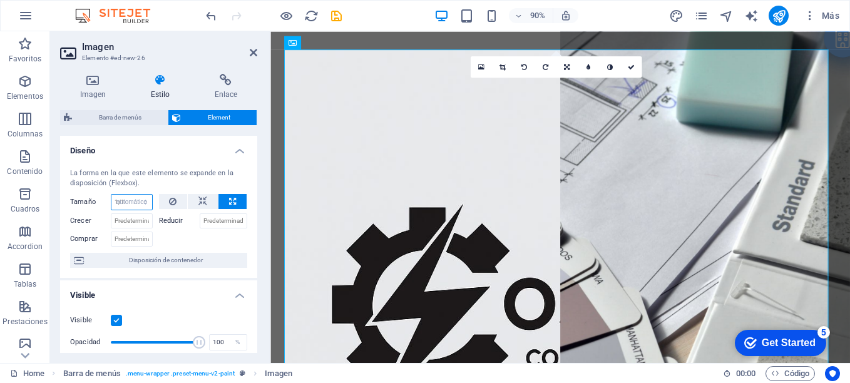
select select "DISABLED_OPTION_VALUE"
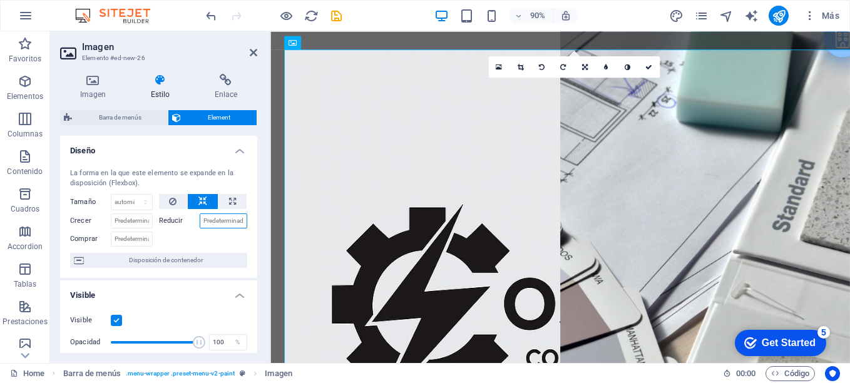
click at [225, 225] on input "Reducir" at bounding box center [224, 220] width 48 height 15
type input "M"
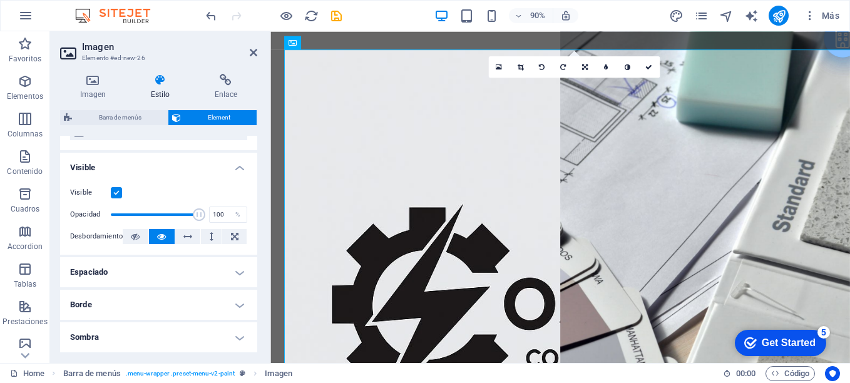
scroll to position [125, 0]
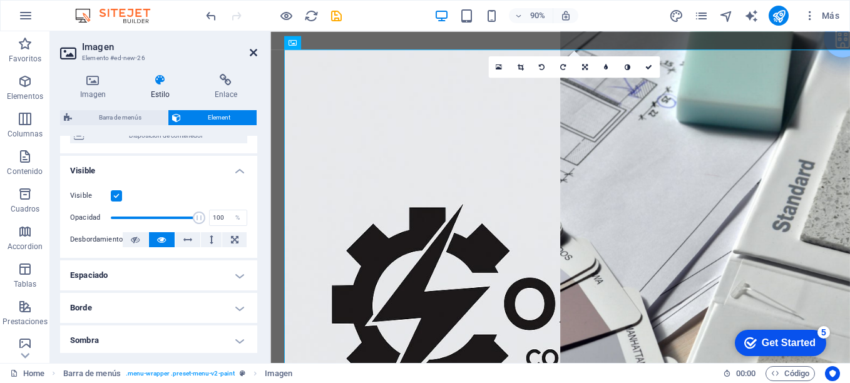
click at [254, 51] on icon at bounding box center [254, 53] width 8 height 10
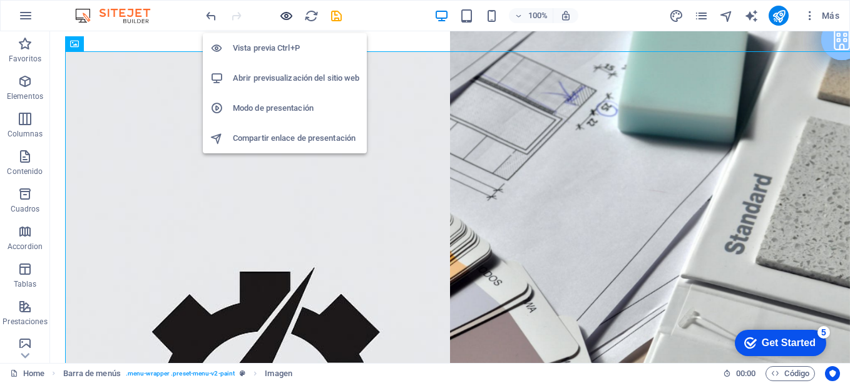
click at [289, 17] on icon "button" at bounding box center [286, 16] width 14 height 14
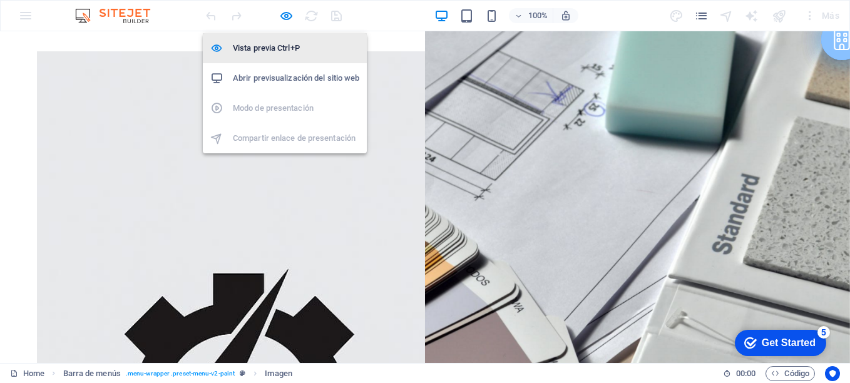
click at [286, 42] on h6 "Vista previa Ctrl+P" at bounding box center [296, 48] width 126 height 15
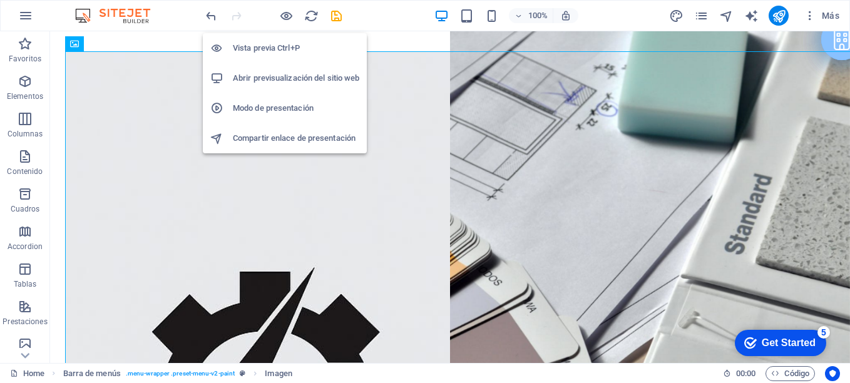
click at [286, 42] on h6 "Vista previa Ctrl+P" at bounding box center [296, 48] width 126 height 15
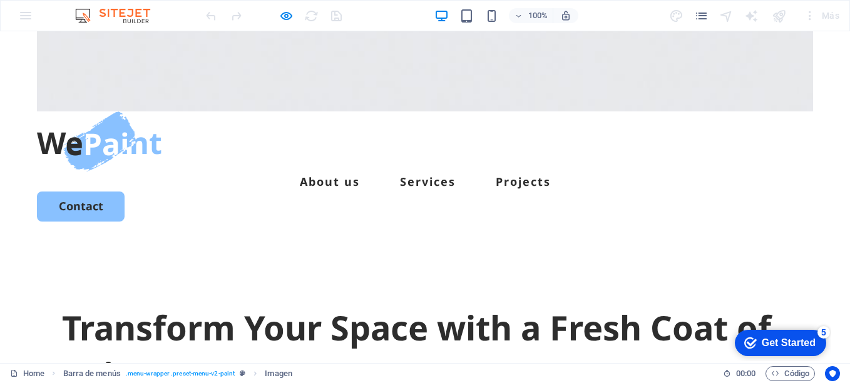
scroll to position [0, 0]
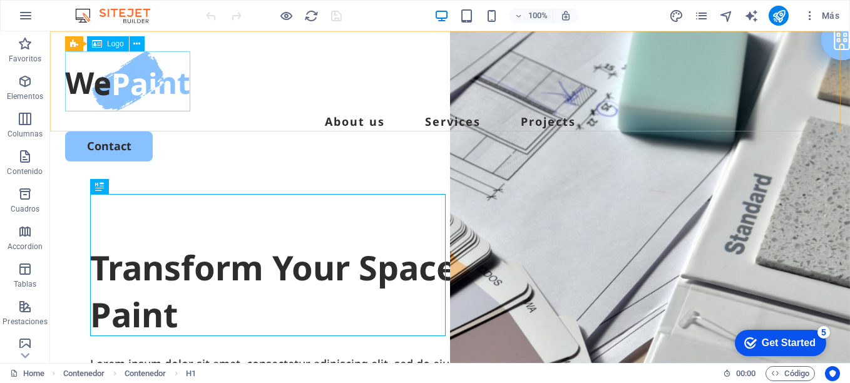
click at [0, 0] on span "Logo" at bounding box center [0, 0] width 0 height 0
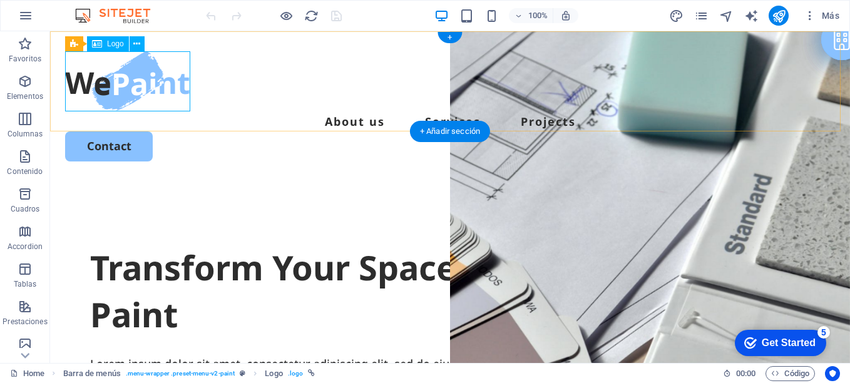
click at [145, 73] on div at bounding box center [450, 81] width 770 height 60
click at [138, 40] on icon at bounding box center [136, 44] width 7 height 13
click at [111, 86] on div at bounding box center [450, 81] width 770 height 60
drag, startPoint x: 111, startPoint y: 80, endPoint x: 160, endPoint y: 91, distance: 50.3
click at [160, 91] on div at bounding box center [450, 81] width 770 height 60
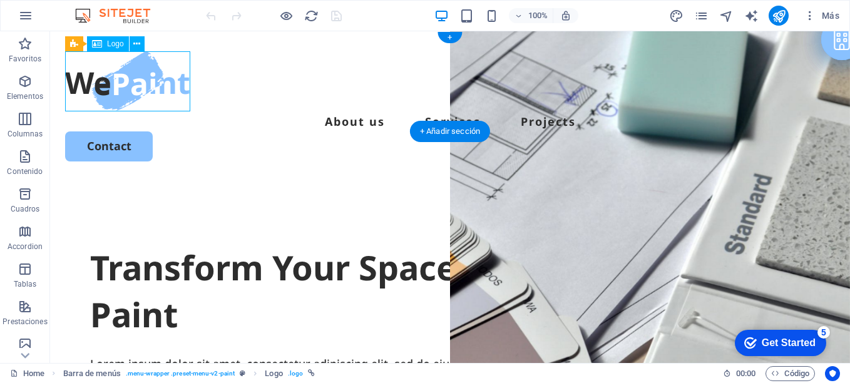
drag, startPoint x: 160, startPoint y: 91, endPoint x: 146, endPoint y: 94, distance: 14.6
click at [146, 94] on div at bounding box center [450, 81] width 770 height 60
select select "px"
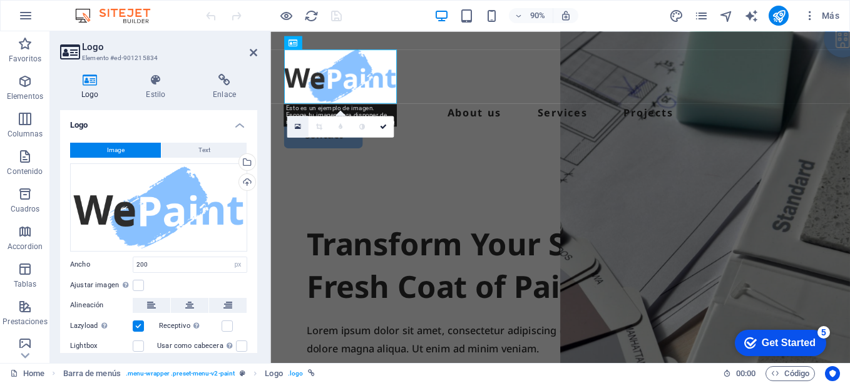
click at [298, 125] on icon at bounding box center [297, 127] width 6 height 8
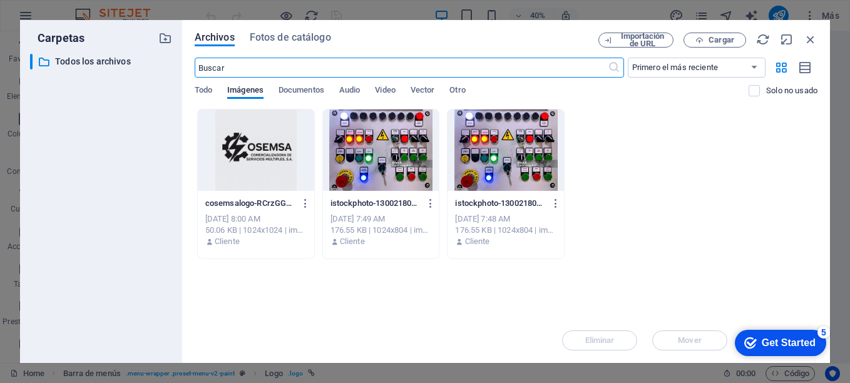
click at [275, 143] on div at bounding box center [256, 150] width 116 height 81
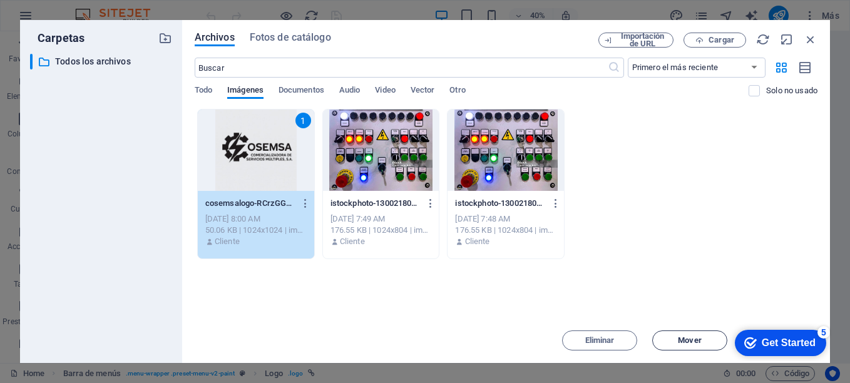
click at [696, 344] on span "Mover" at bounding box center [689, 341] width 23 height 8
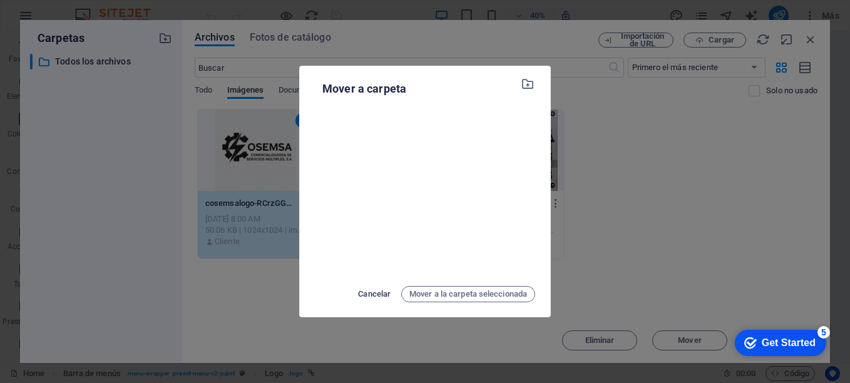
click at [377, 289] on span "Cancelar" at bounding box center [374, 294] width 33 height 15
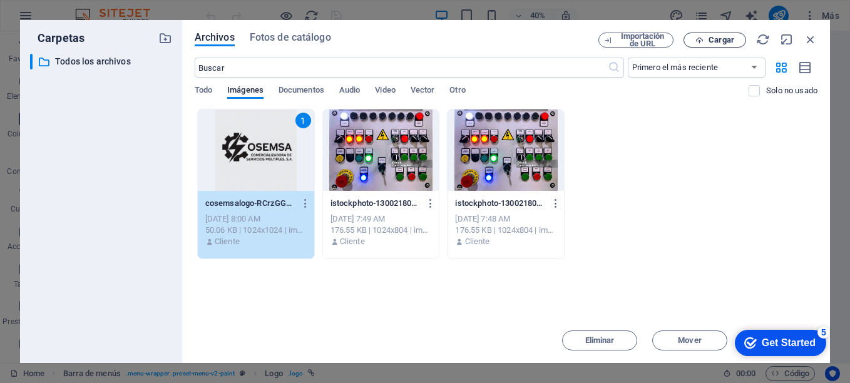
click at [718, 34] on button "Cargar" at bounding box center [715, 40] width 63 height 15
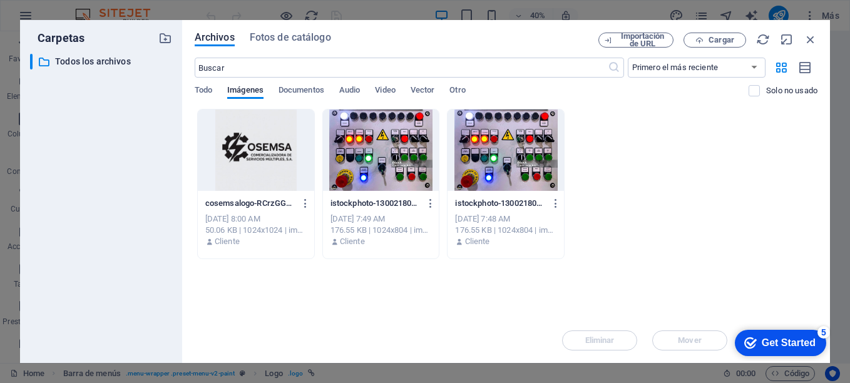
click at [229, 188] on div at bounding box center [256, 150] width 116 height 81
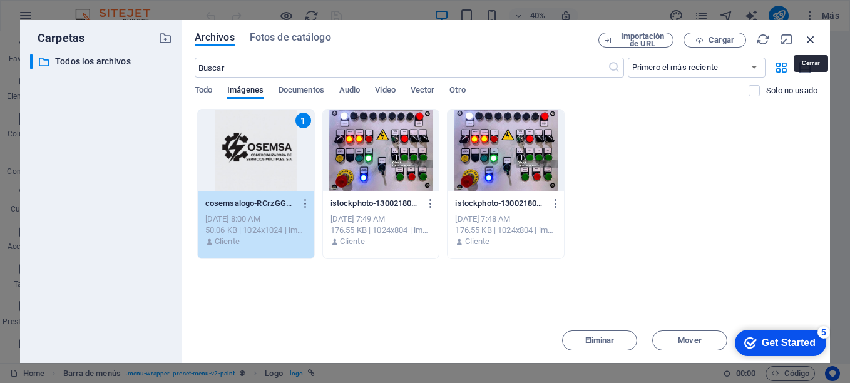
click at [815, 34] on icon "button" at bounding box center [811, 40] width 14 height 14
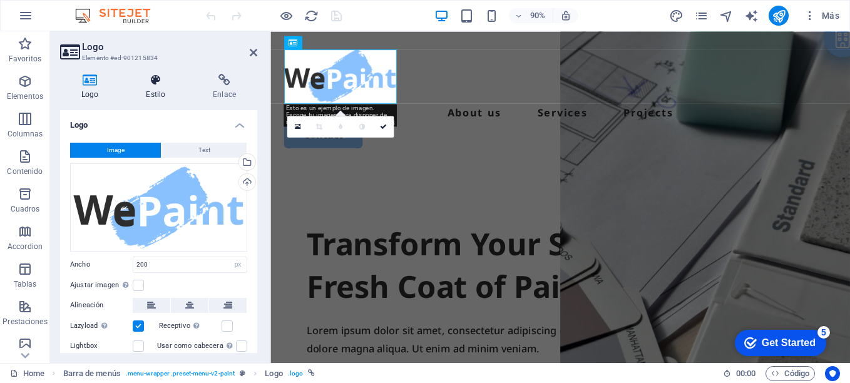
click at [152, 85] on icon at bounding box center [156, 80] width 62 height 13
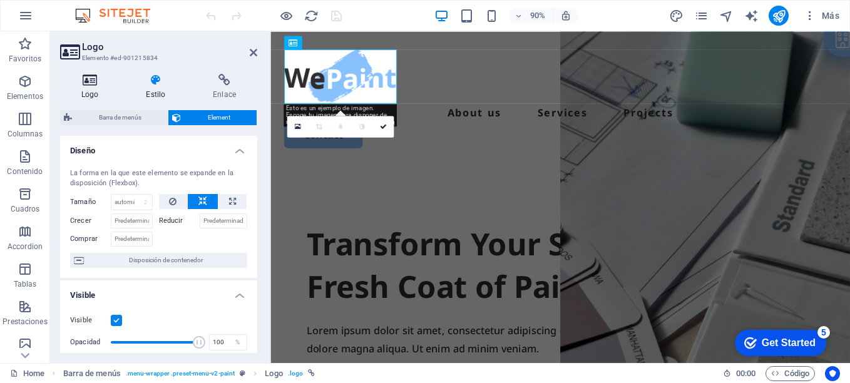
click at [100, 95] on h4 "Logo" at bounding box center [92, 87] width 64 height 26
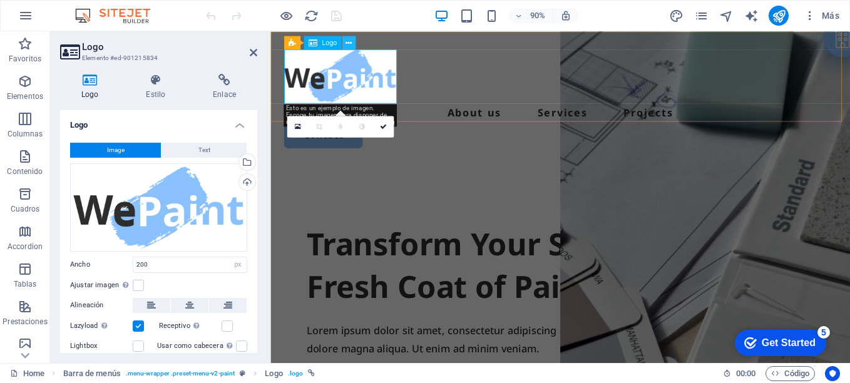
click at [0, 0] on button at bounding box center [0, 0] width 0 height 0
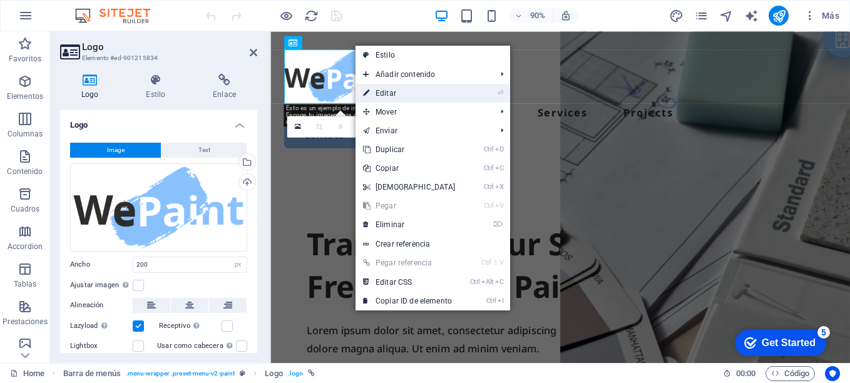
click at [381, 93] on link "⏎ Editar" at bounding box center [410, 93] width 108 height 19
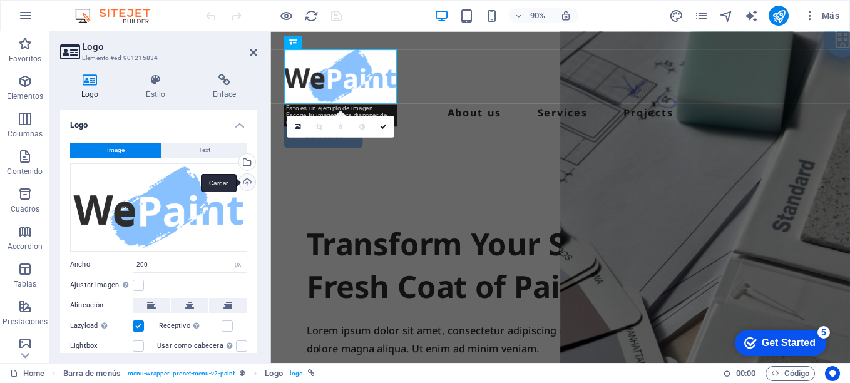
click at [242, 180] on div "Cargar" at bounding box center [246, 183] width 19 height 19
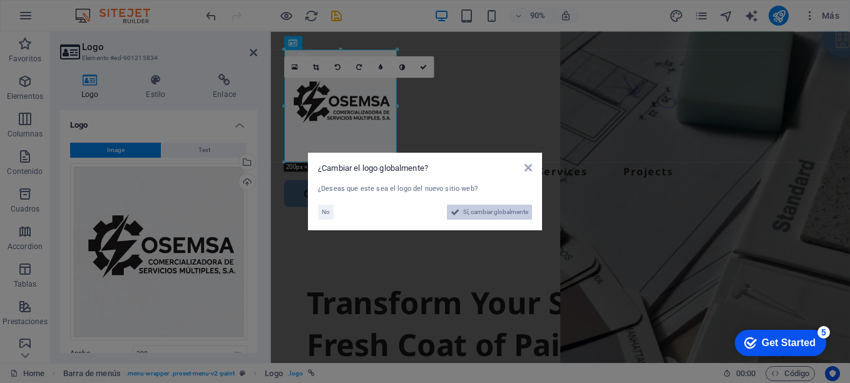
click at [475, 212] on span "Sí, cambiar globalmente" at bounding box center [495, 212] width 65 height 15
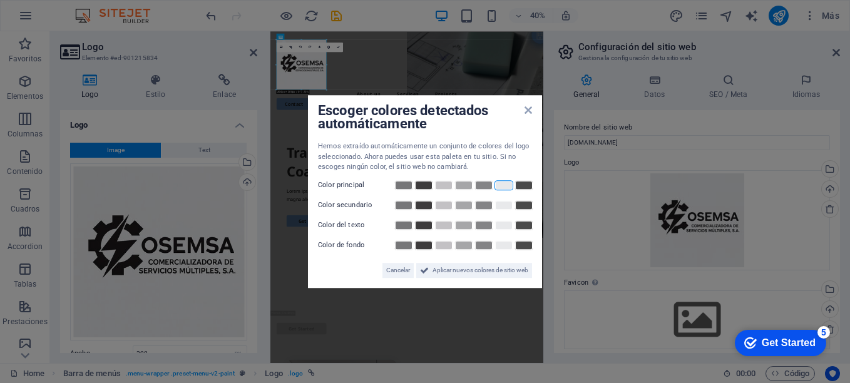
click at [502, 186] on link at bounding box center [504, 185] width 19 height 10
click at [426, 204] on link at bounding box center [423, 205] width 19 height 10
click at [460, 206] on link at bounding box center [464, 205] width 19 height 10
click at [426, 225] on link at bounding box center [423, 225] width 19 height 10
click at [495, 247] on link at bounding box center [504, 245] width 19 height 10
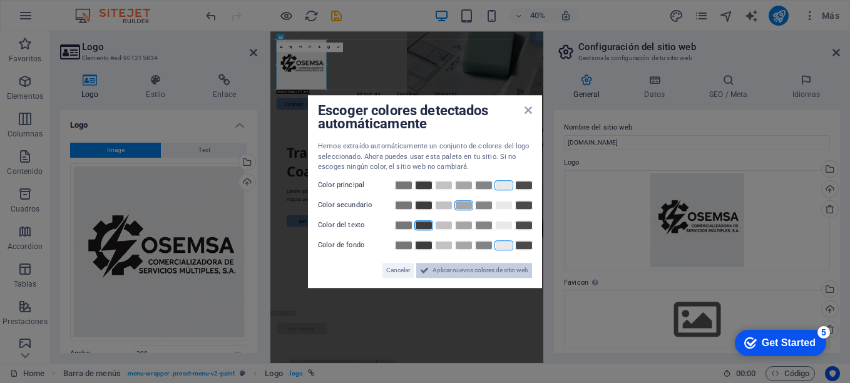
click at [454, 274] on span "Aplicar nuevos colores de sitio web" at bounding box center [481, 270] width 96 height 15
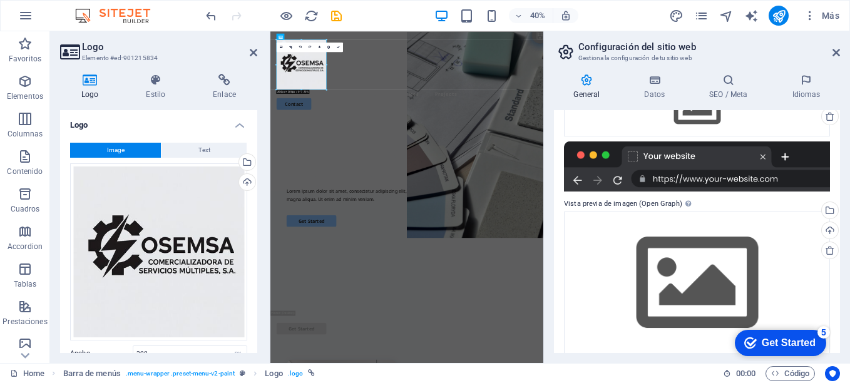
scroll to position [215, 0]
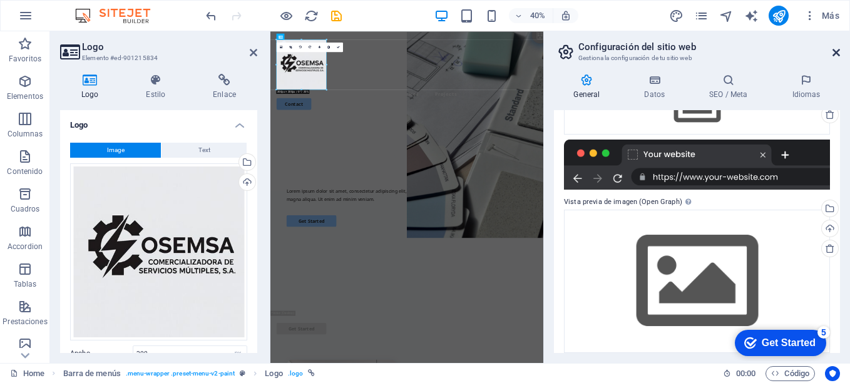
click at [833, 56] on icon at bounding box center [837, 53] width 8 height 10
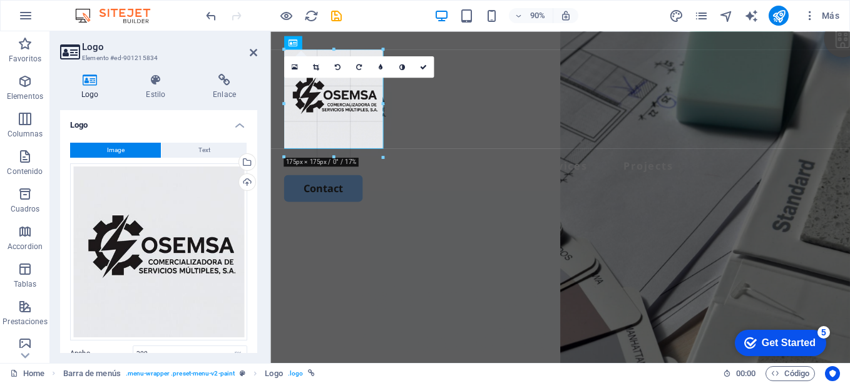
drag, startPoint x: 396, startPoint y: 159, endPoint x: 391, endPoint y: 107, distance: 52.3
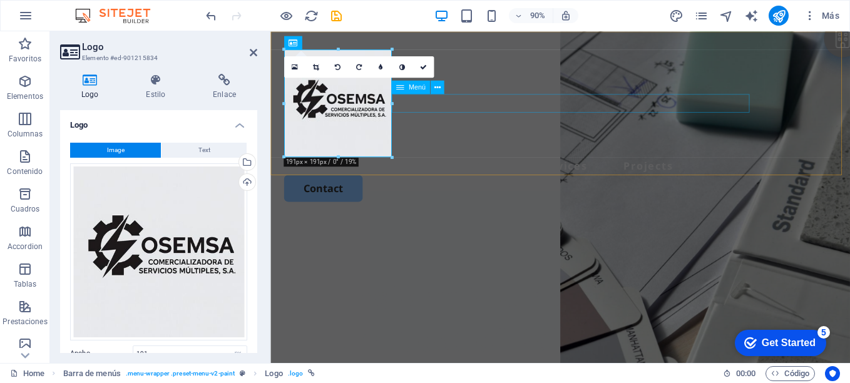
drag, startPoint x: 662, startPoint y: 133, endPoint x: 447, endPoint y: 103, distance: 217.5
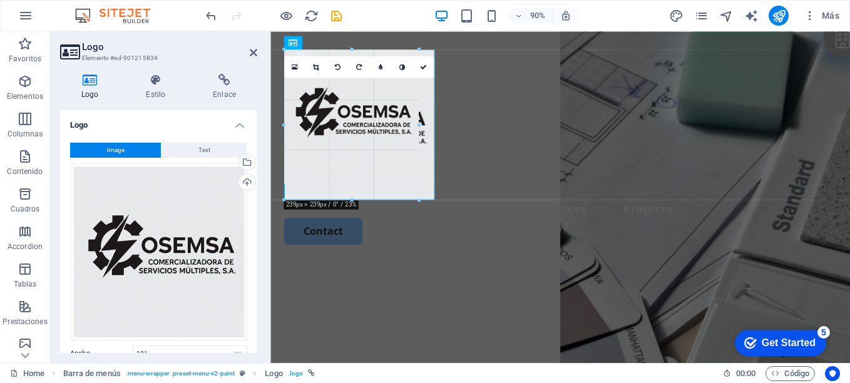
drag, startPoint x: 391, startPoint y: 103, endPoint x: 440, endPoint y: 99, distance: 48.4
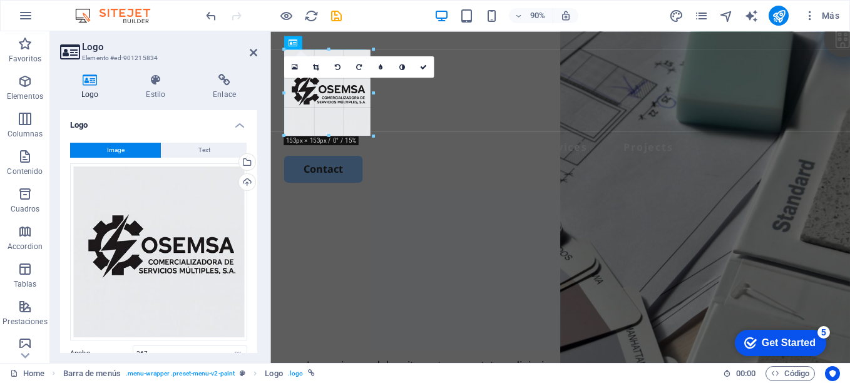
drag, startPoint x: 360, startPoint y: 200, endPoint x: 379, endPoint y: 131, distance: 70.8
type input "155"
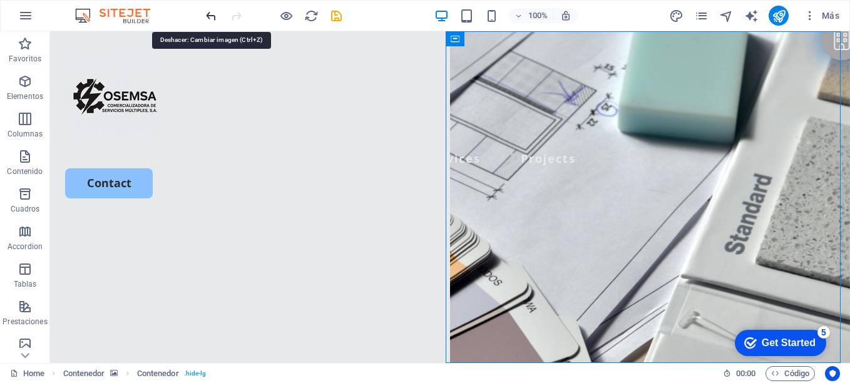
click at [0, 0] on icon "undo" at bounding box center [0, 0] width 0 height 0
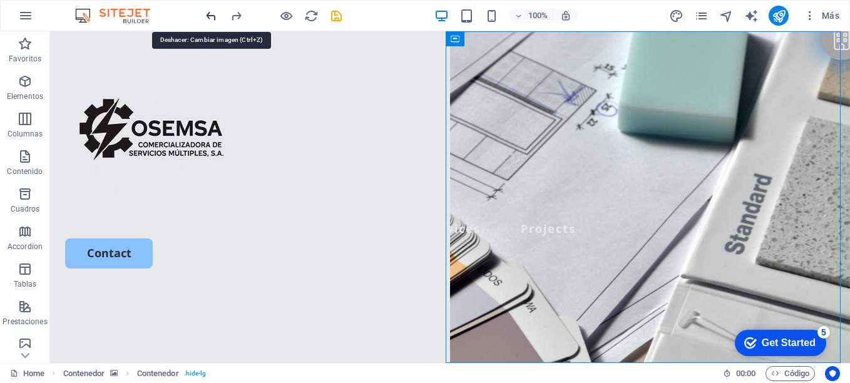
click at [0, 0] on icon "undo" at bounding box center [0, 0] width 0 height 0
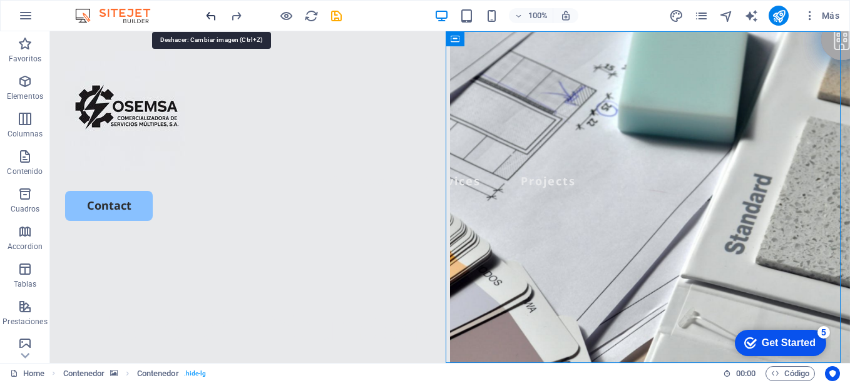
click at [0, 0] on icon "undo" at bounding box center [0, 0] width 0 height 0
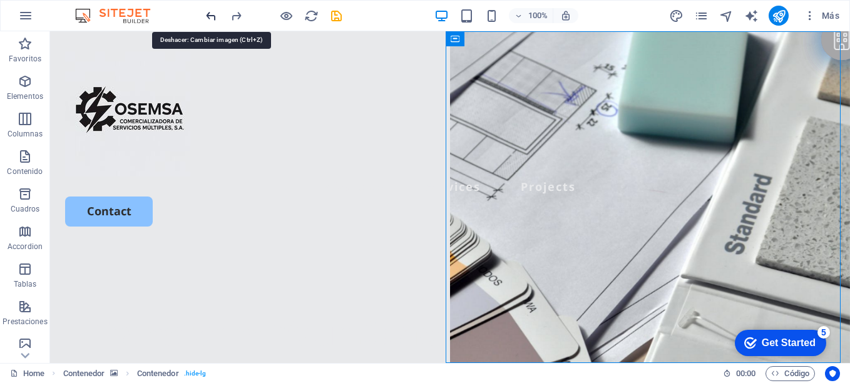
click at [0, 0] on icon "undo" at bounding box center [0, 0] width 0 height 0
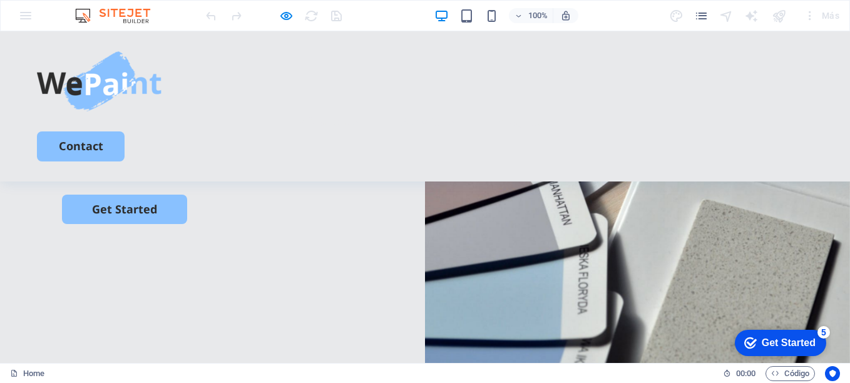
scroll to position [0, 0]
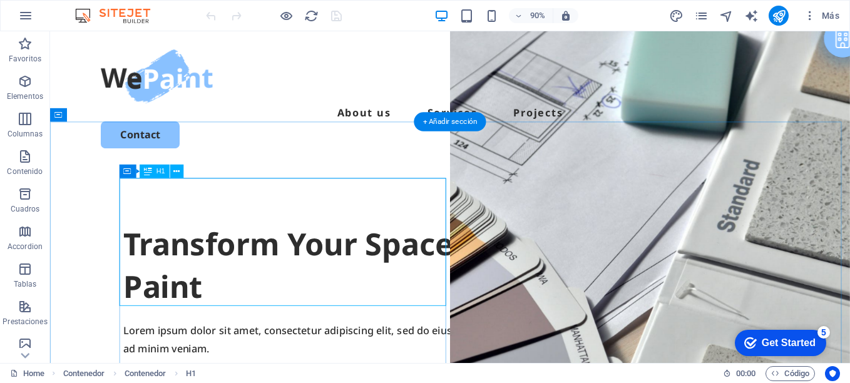
click at [249, 272] on div "Transform Your Space with a Fresh Coat of Paint" at bounding box center [494, 291] width 726 height 95
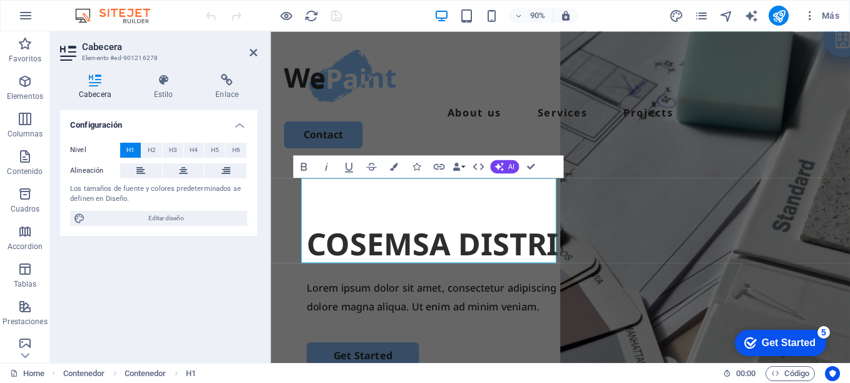
scroll to position [0, 15]
click at [580, 268] on h1 "COSEMSA DISTRIBUIDORES" at bounding box center [593, 268] width 564 height 48
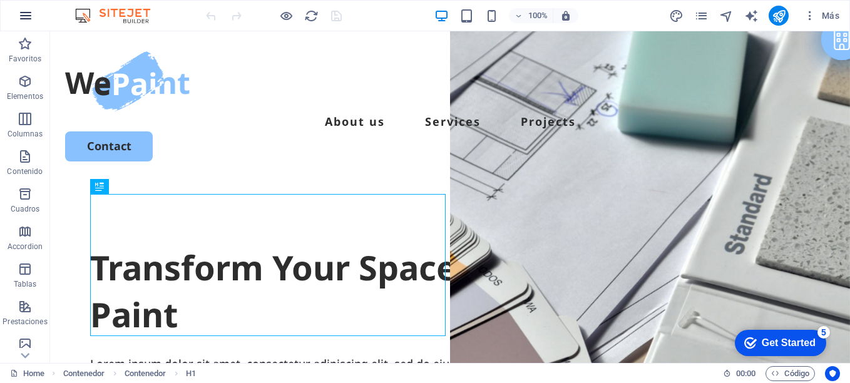
click at [26, 24] on button "button" at bounding box center [26, 16] width 30 height 30
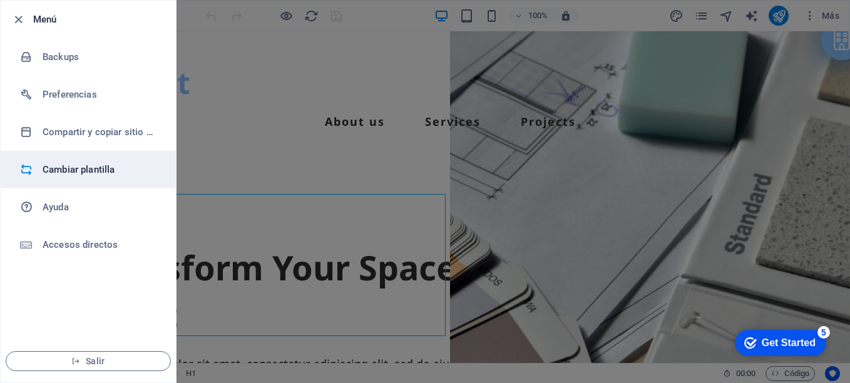
click at [0, 0] on h6 "Cambiar plantilla" at bounding box center [0, 0] width 0 height 0
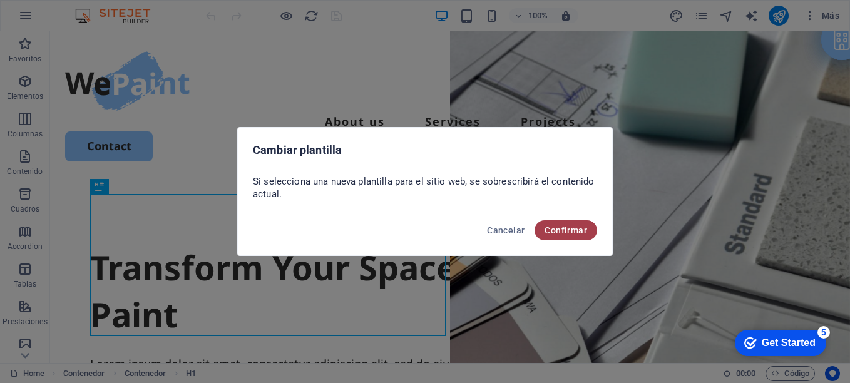
click at [0, 0] on span "Confirmar" at bounding box center [0, 0] width 0 height 0
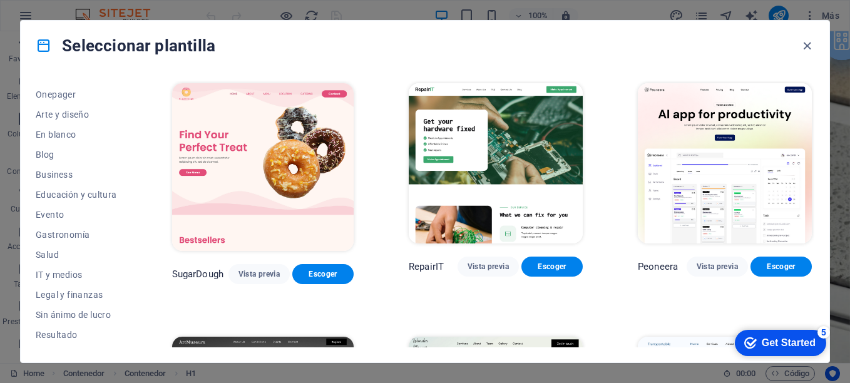
scroll to position [101, 0]
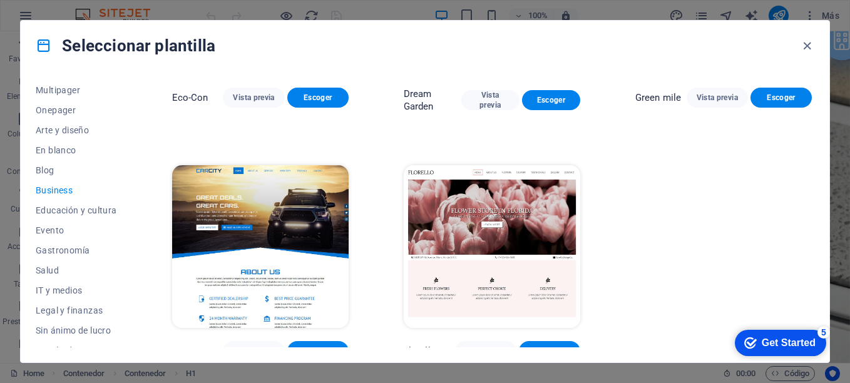
scroll to position [182, 0]
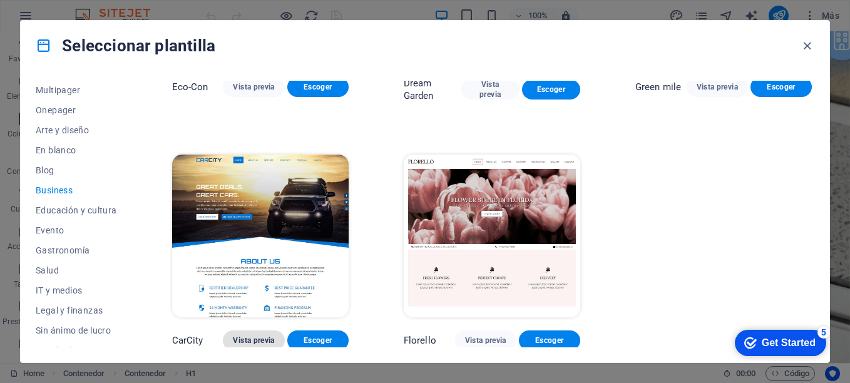
click at [249, 336] on span "Vista previa" at bounding box center [253, 341] width 41 height 10
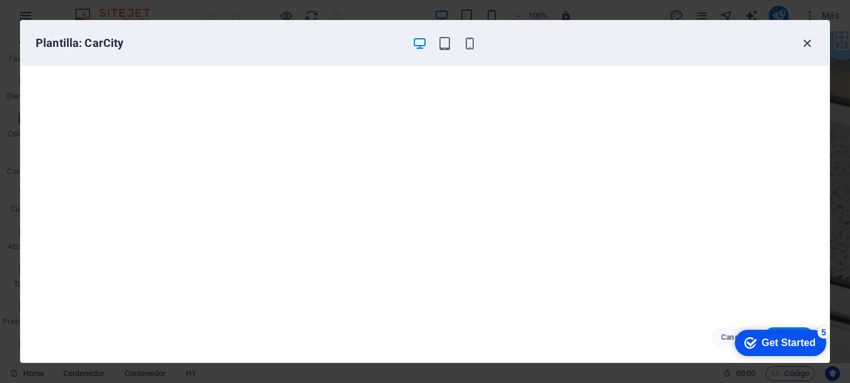
click at [806, 45] on icon "button" at bounding box center [807, 43] width 14 height 14
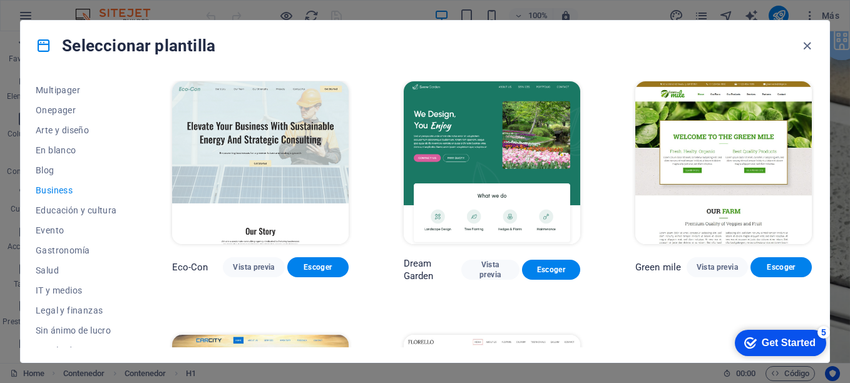
scroll to position [0, 0]
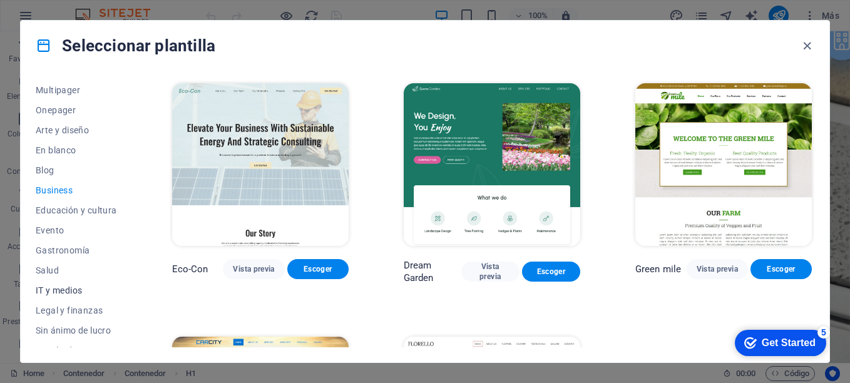
click at [83, 287] on span "IT y medios" at bounding box center [76, 291] width 81 height 10
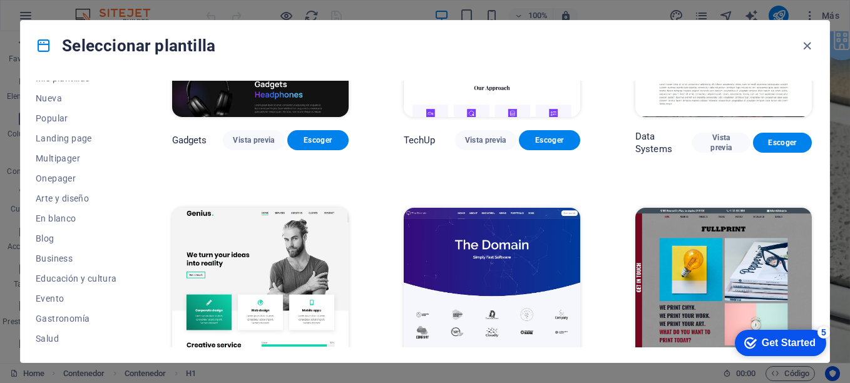
scroll to position [43, 0]
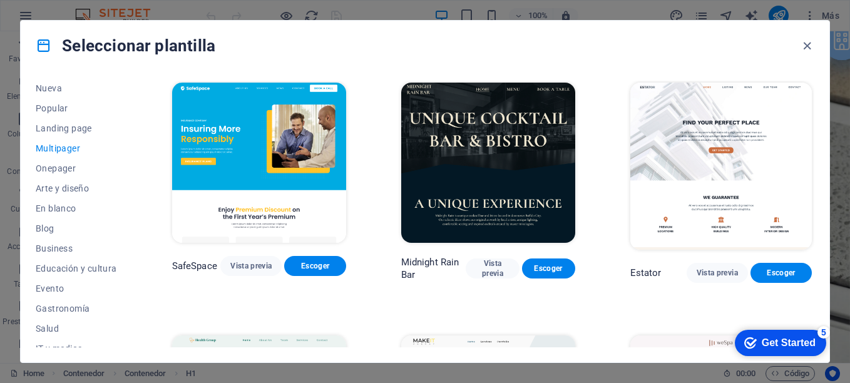
scroll to position [1247, 0]
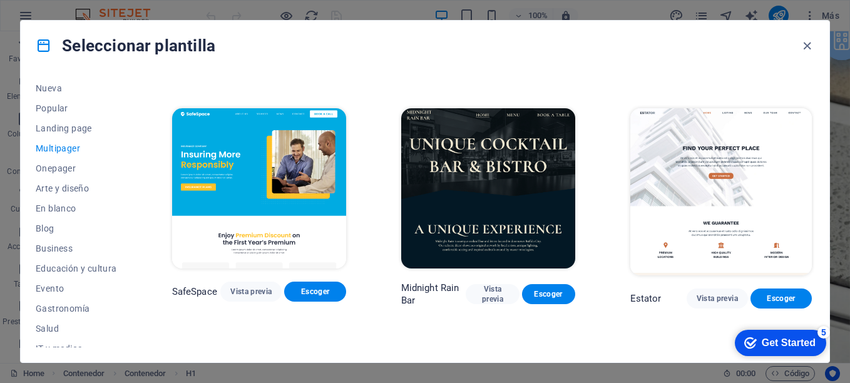
click at [714, 164] on img at bounding box center [721, 192] width 182 height 168
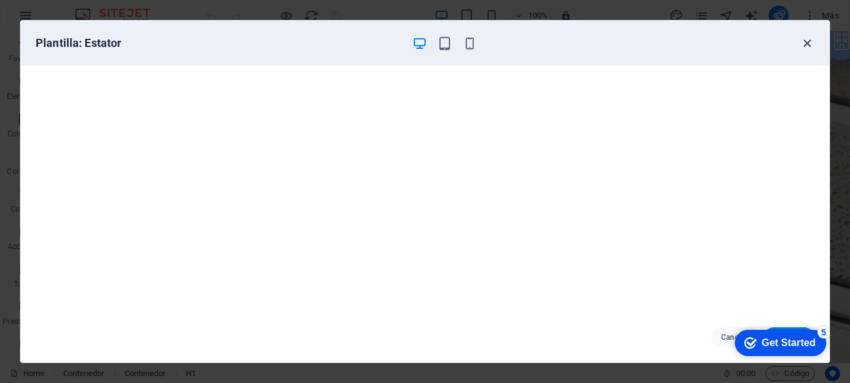
click at [806, 46] on icon "button" at bounding box center [807, 43] width 14 height 14
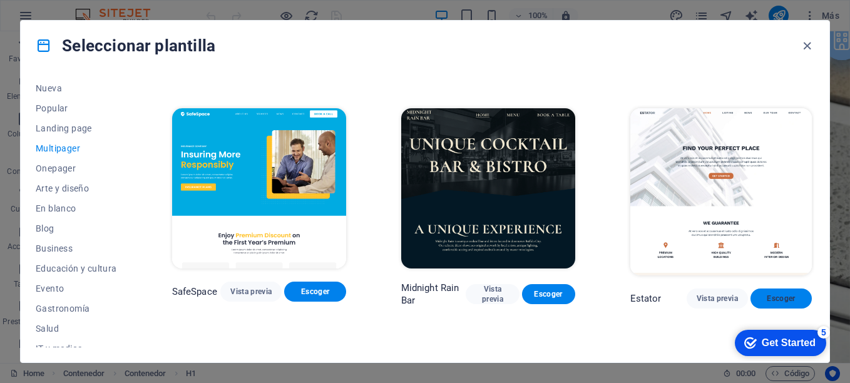
click at [766, 294] on span "Escoger" at bounding box center [781, 299] width 41 height 10
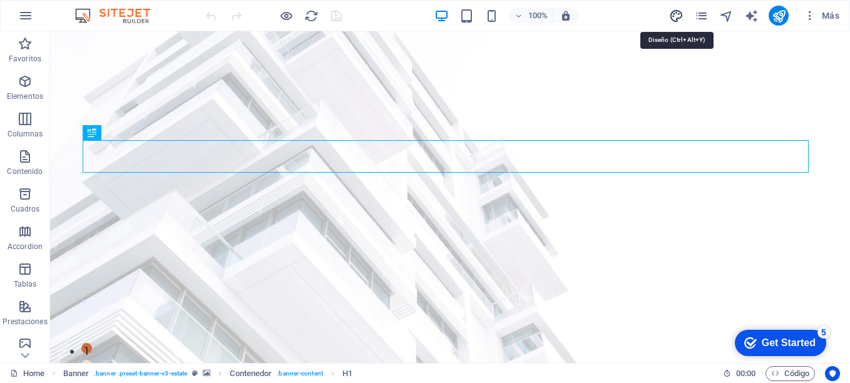
select select "px"
select select "500"
select select "px"
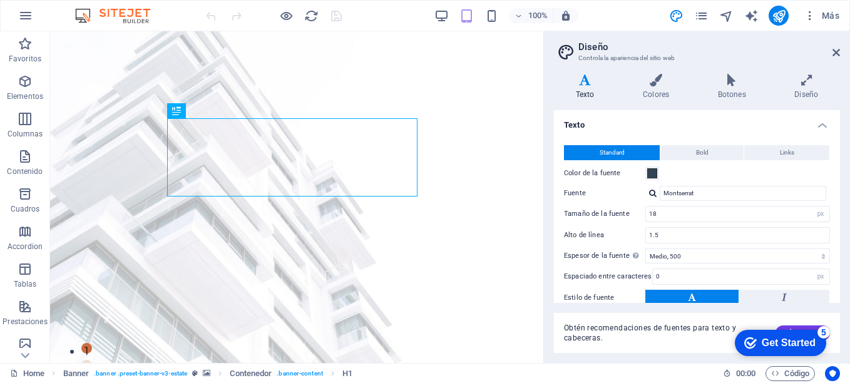
drag, startPoint x: 840, startPoint y: 146, endPoint x: 845, endPoint y: 173, distance: 27.9
click at [845, 173] on div "Variantes Texto Colores Botones Diseño Texto Standard Bold Links Color de la fu…" at bounding box center [697, 213] width 306 height 299
click at [644, 90] on h4 "Colores" at bounding box center [658, 87] width 75 height 26
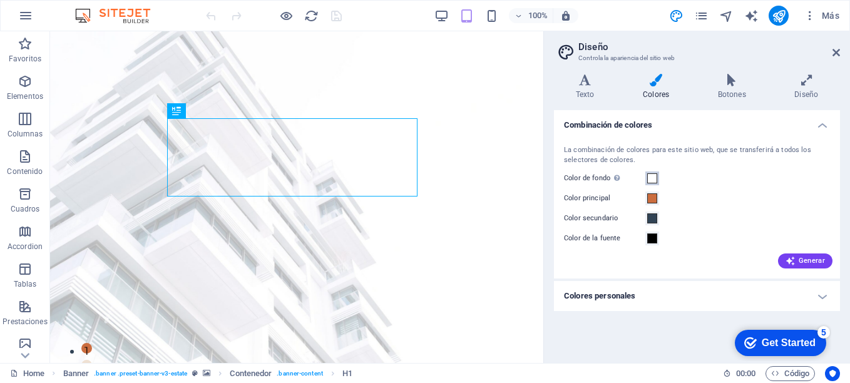
click at [651, 180] on span at bounding box center [652, 178] width 10 height 10
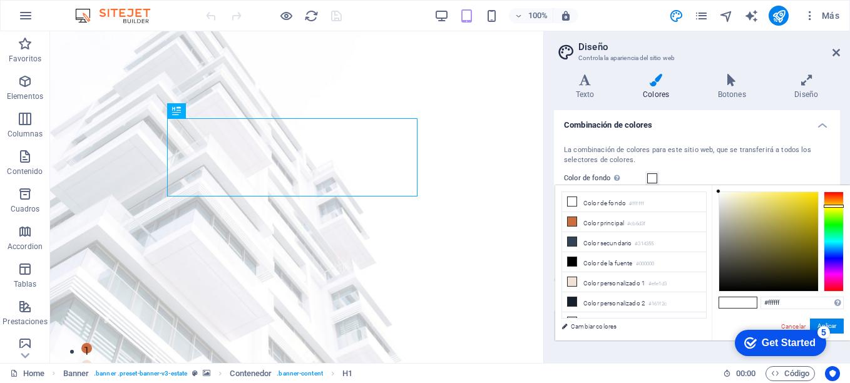
click at [832, 206] on div at bounding box center [834, 242] width 20 height 100
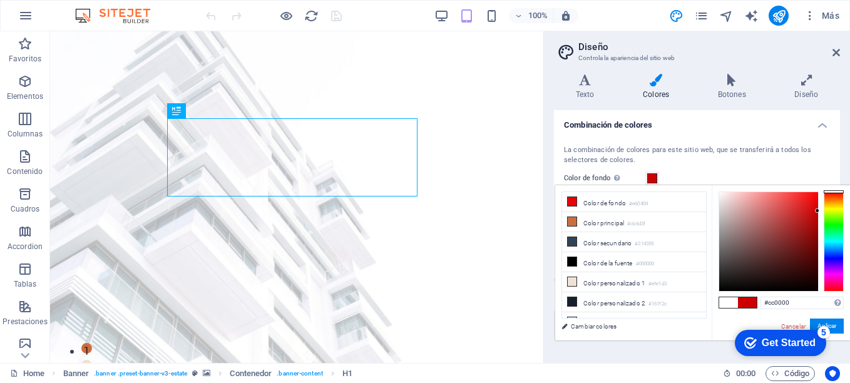
drag, startPoint x: 720, startPoint y: 192, endPoint x: 835, endPoint y: 211, distance: 116.1
click at [835, 211] on div at bounding box center [781, 242] width 125 height 100
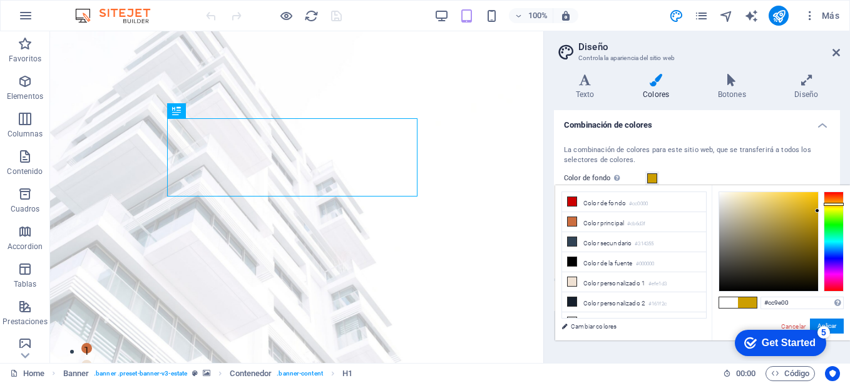
click at [832, 204] on div at bounding box center [834, 242] width 20 height 100
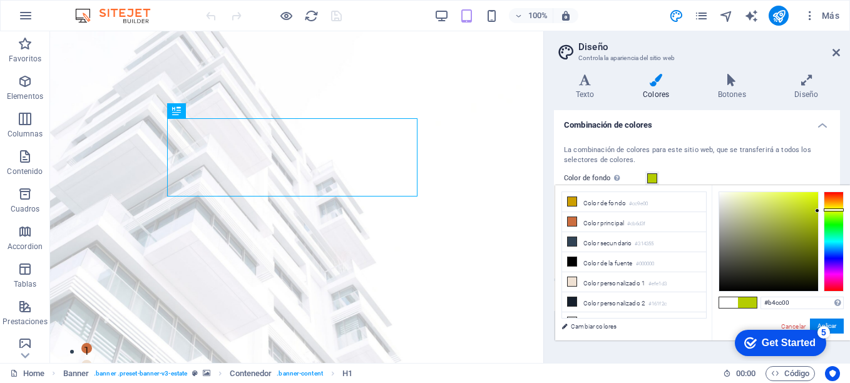
click at [833, 210] on div at bounding box center [834, 242] width 20 height 100
click at [834, 209] on div at bounding box center [834, 209] width 20 height 3
drag, startPoint x: 816, startPoint y: 210, endPoint x: 816, endPoint y: 196, distance: 13.8
click at [816, 196] on div at bounding box center [815, 195] width 4 height 4
type input "#d7f303"
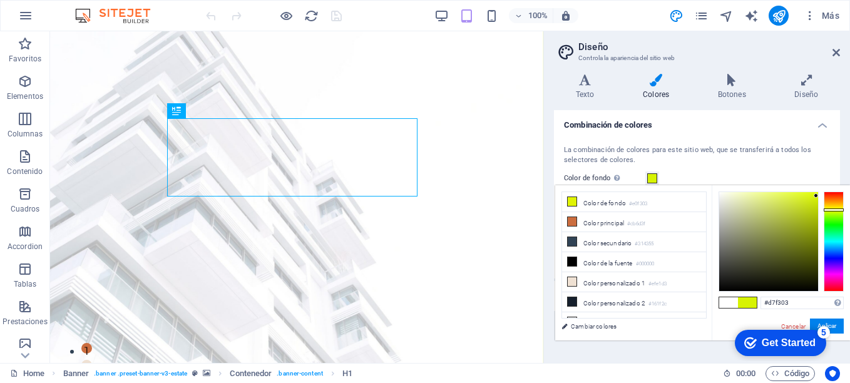
click at [835, 210] on div at bounding box center [834, 209] width 20 height 3
click at [836, 321] on button "Aplicar" at bounding box center [827, 326] width 34 height 15
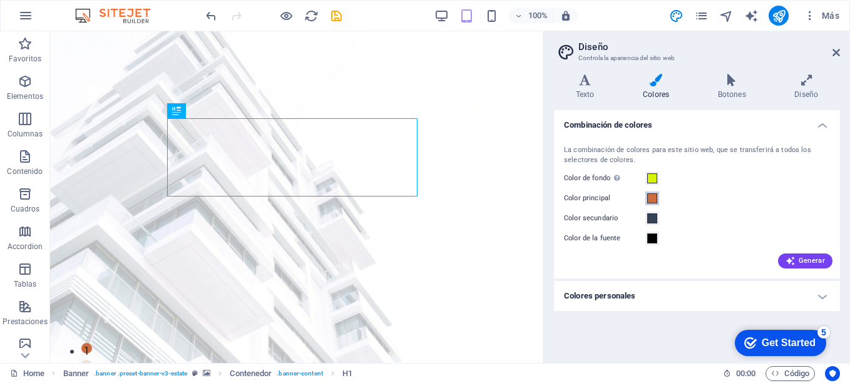
click at [654, 199] on span at bounding box center [652, 198] width 10 height 10
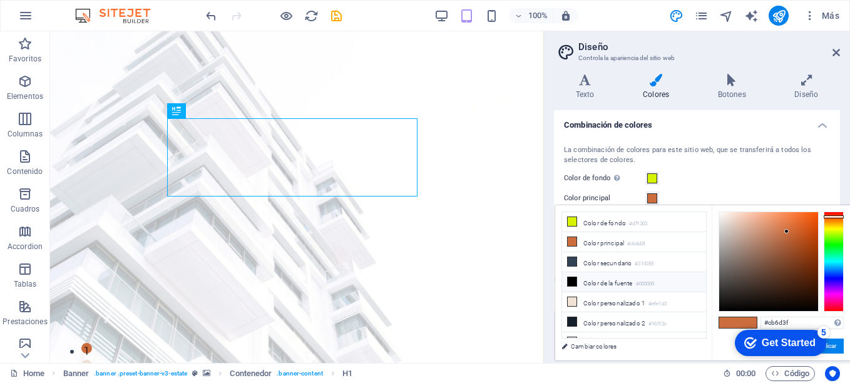
click at [606, 282] on li "Color de la fuente #000000" at bounding box center [634, 282] width 144 height 20
type input "#000000"
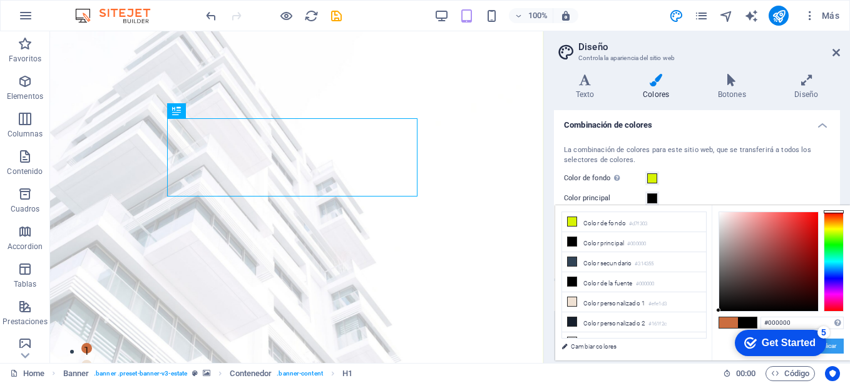
click at [838, 349] on button "Aplicar" at bounding box center [827, 346] width 34 height 15
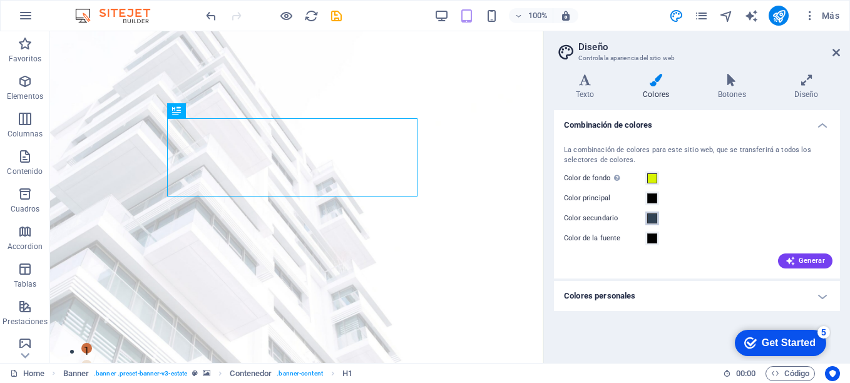
click at [652, 220] on span at bounding box center [652, 218] width 10 height 10
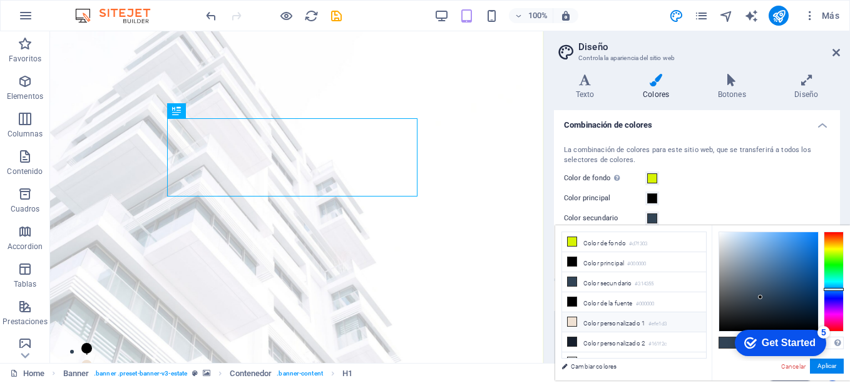
click at [615, 324] on li "Color personalizado 1 #efe1d3" at bounding box center [634, 322] width 144 height 20
type input "#efe1d3"
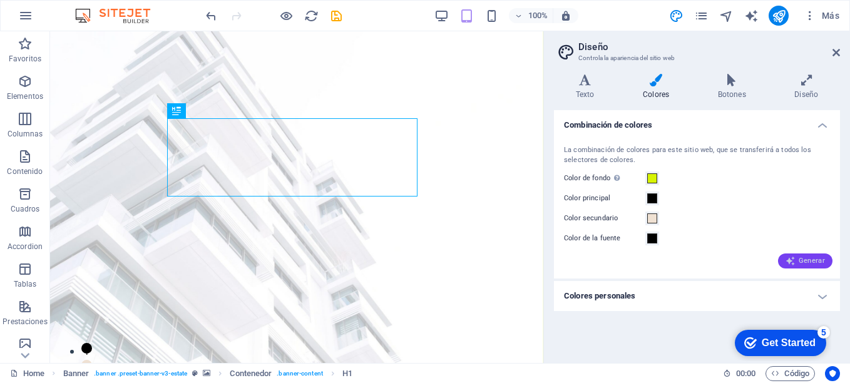
click at [798, 260] on span "Generar" at bounding box center [805, 261] width 39 height 10
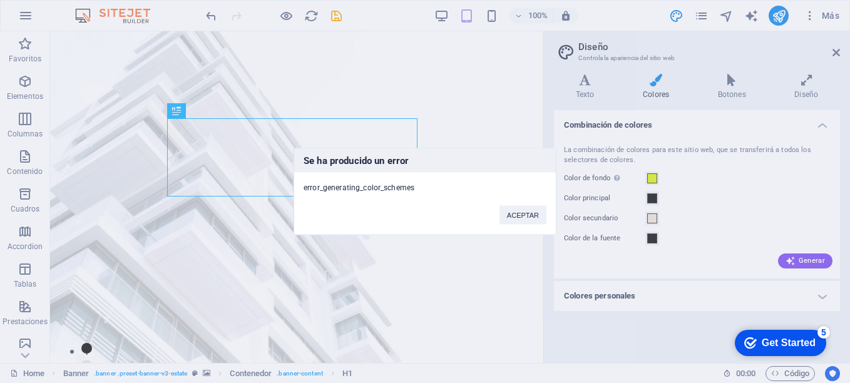
click at [803, 79] on div "Se ha producido un error error_generating_color_schemes ACEPTAR" at bounding box center [425, 191] width 850 height 383
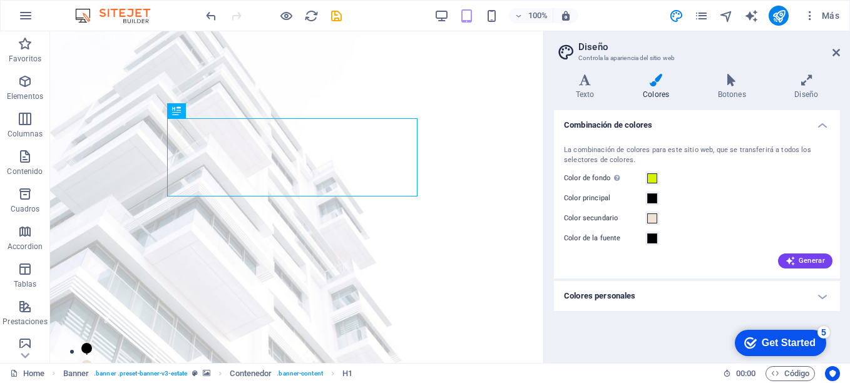
click at [803, 79] on icon at bounding box center [806, 80] width 67 height 13
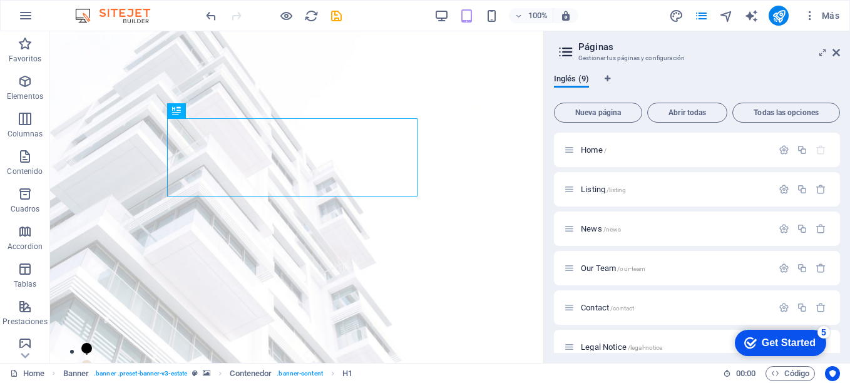
click at [723, 89] on div "Inglés (9)" at bounding box center [697, 86] width 286 height 24
click at [838, 51] on icon at bounding box center [837, 53] width 8 height 10
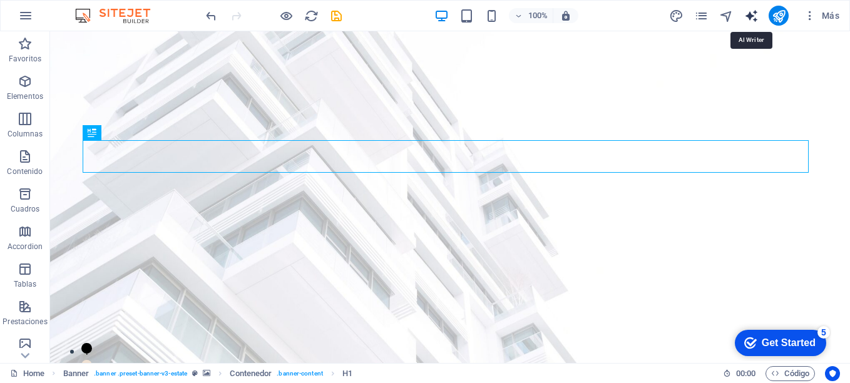
select select "English"
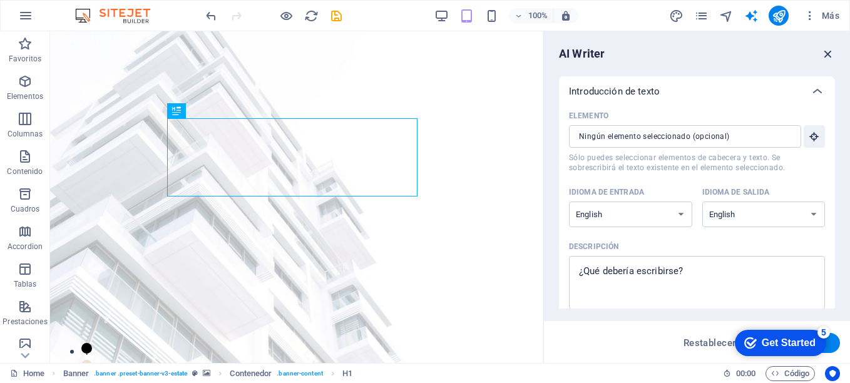
click at [830, 56] on icon "button" at bounding box center [828, 54] width 14 height 14
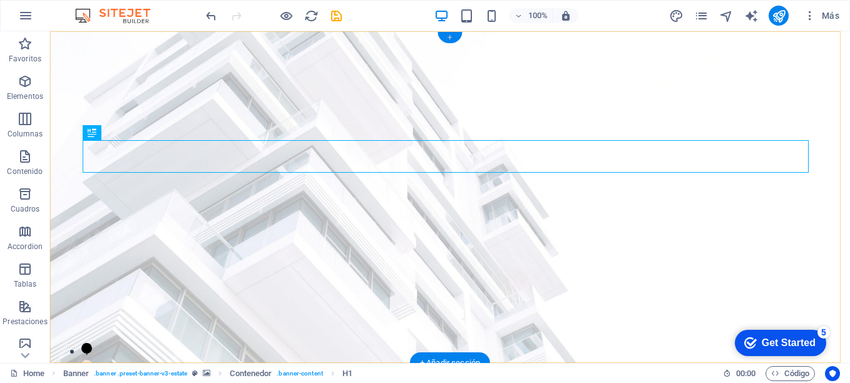
click at [451, 38] on div "+" at bounding box center [450, 37] width 24 height 11
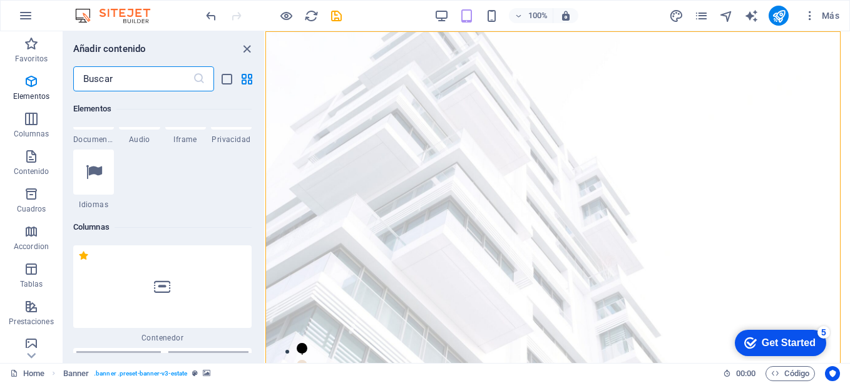
scroll to position [725, 0]
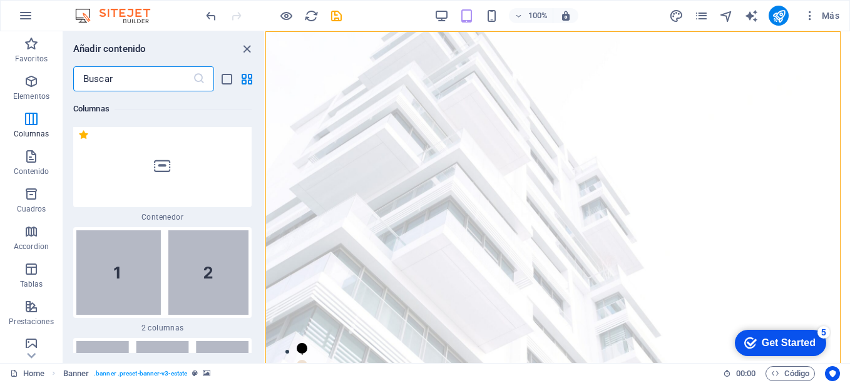
drag, startPoint x: 262, startPoint y: 136, endPoint x: 4, endPoint y: 72, distance: 266.3
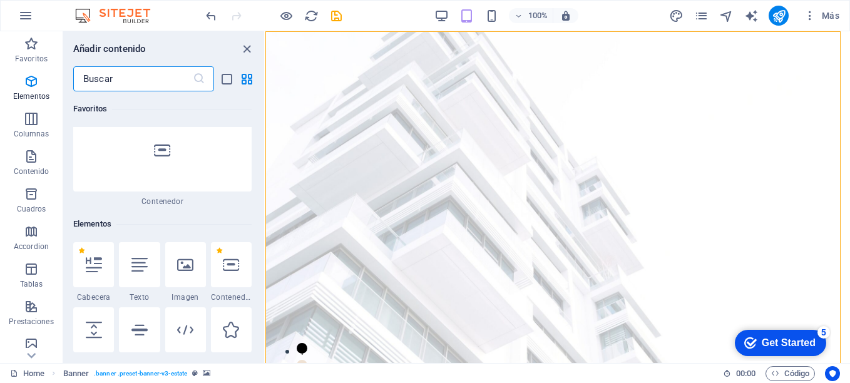
scroll to position [0, 0]
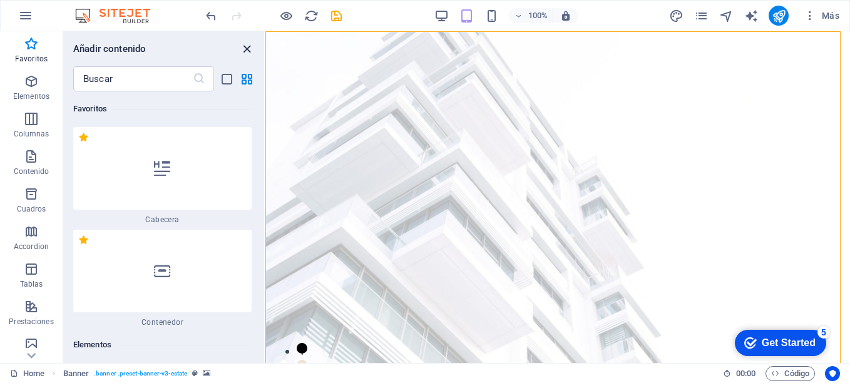
click at [244, 50] on icon "close panel" at bounding box center [247, 49] width 14 height 14
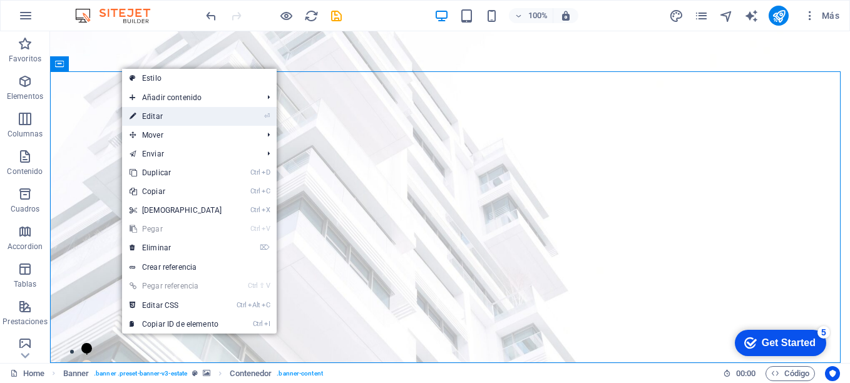
click at [168, 120] on link "⏎ Editar" at bounding box center [176, 116] width 108 height 19
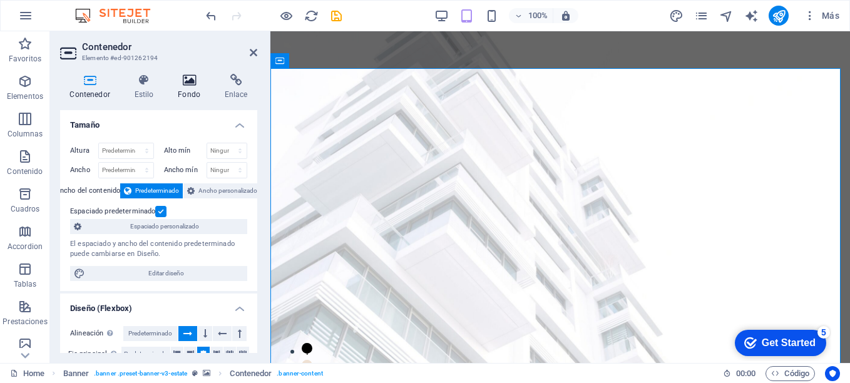
click at [185, 81] on icon at bounding box center [189, 80] width 42 height 13
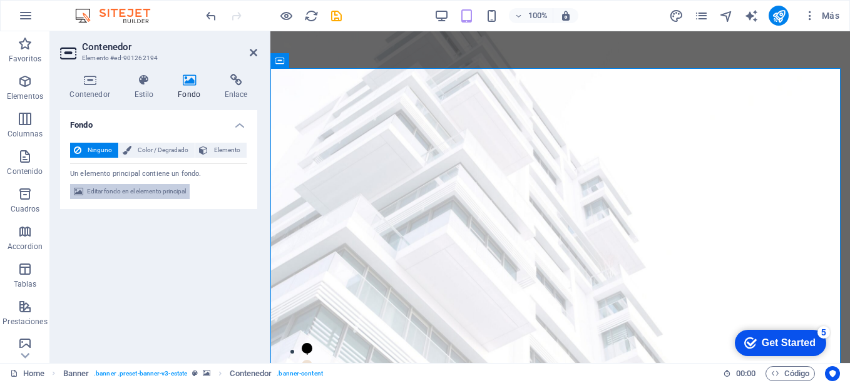
click at [119, 192] on span "Editar fondo en el elemento principal" at bounding box center [136, 191] width 99 height 15
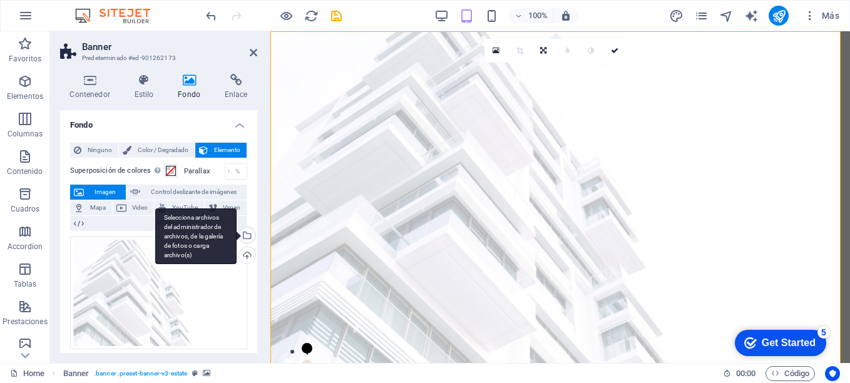
click at [245, 232] on div "Selecciona archivos del administrador de archivos, de la galería de fotos o car…" at bounding box center [246, 236] width 19 height 19
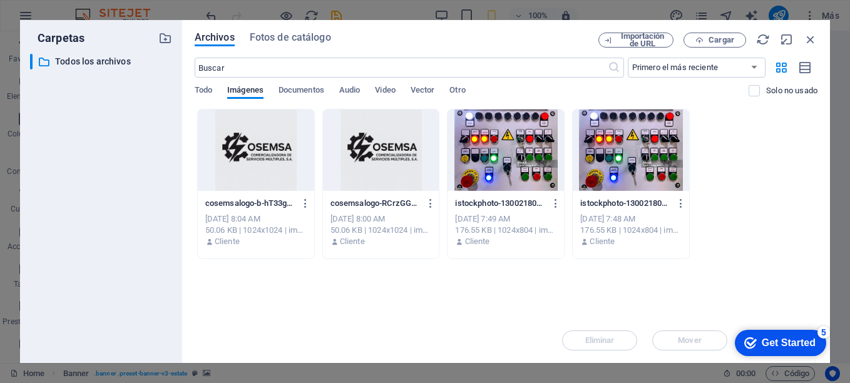
click at [510, 155] on div at bounding box center [506, 150] width 116 height 81
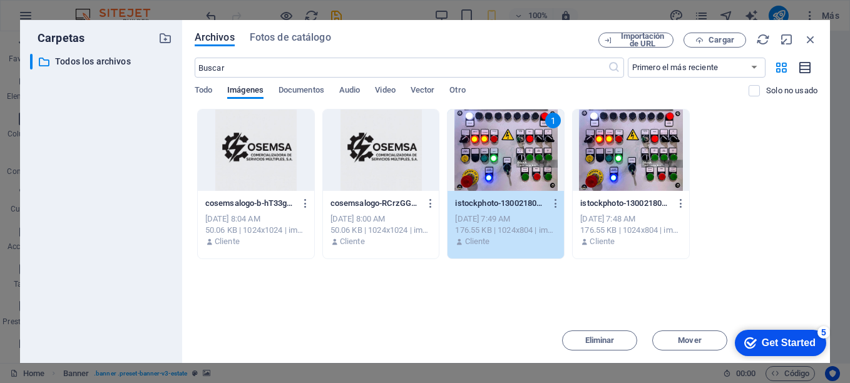
click at [803, 68] on icon "button" at bounding box center [806, 68] width 14 height 14
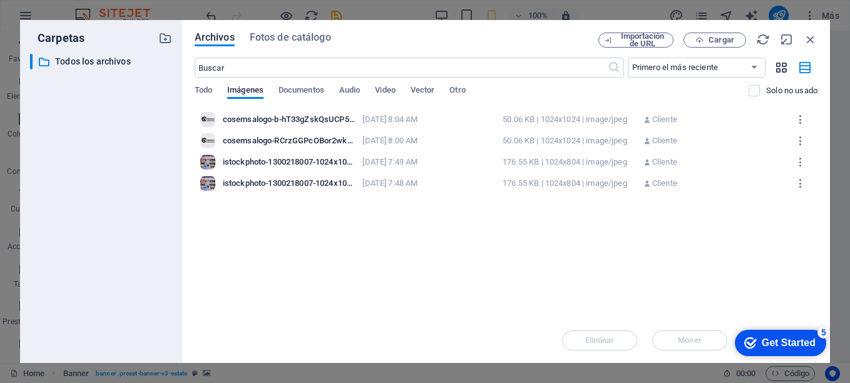
click at [783, 67] on icon "button" at bounding box center [781, 68] width 14 height 14
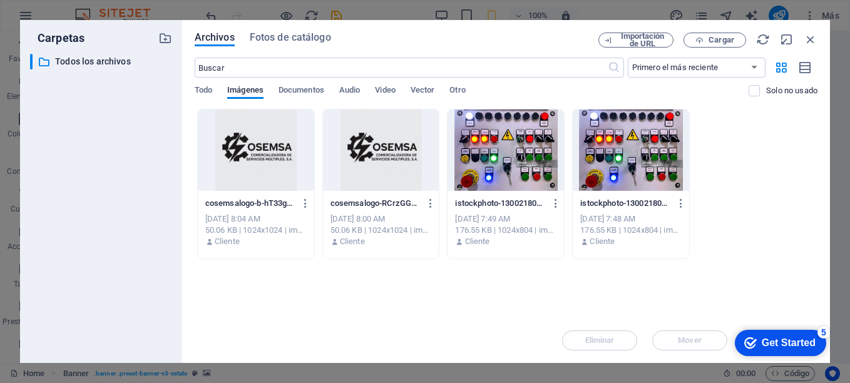
click at [505, 145] on div at bounding box center [506, 150] width 116 height 81
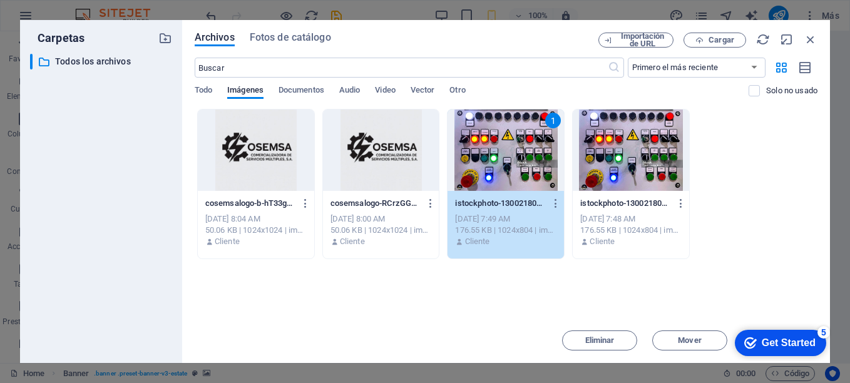
drag, startPoint x: 807, startPoint y: 172, endPoint x: 808, endPoint y: 219, distance: 47.6
click at [808, 219] on div "cosemsalogo-b-hT33gZskQsUCP5zy9kxg.jpg cosemsalogo-b-hT33gZskQsUCP5zy9kxg.jpg S…" at bounding box center [506, 184] width 623 height 150
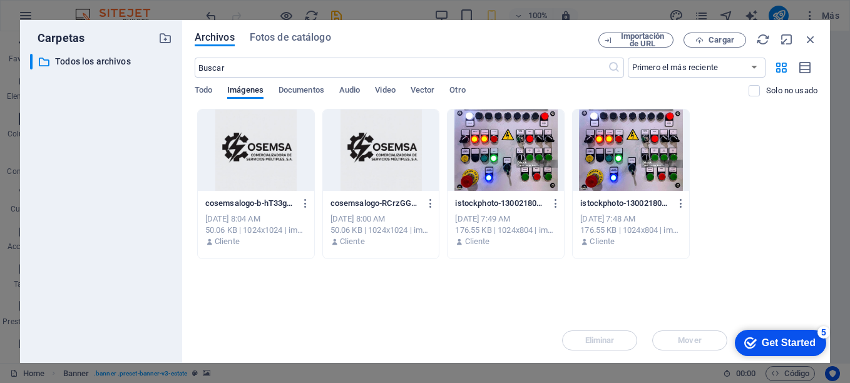
click at [502, 131] on div at bounding box center [506, 150] width 116 height 81
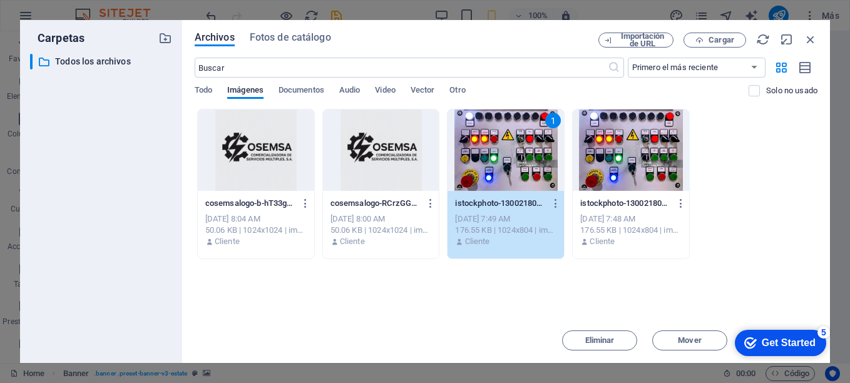
click at [502, 131] on div "1" at bounding box center [506, 150] width 116 height 81
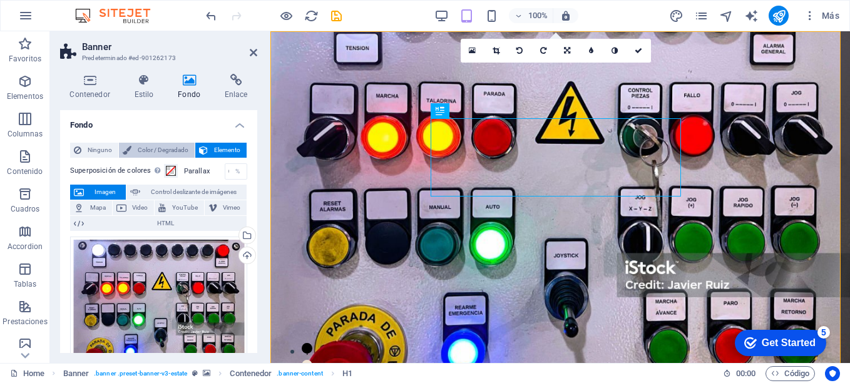
click at [153, 150] on span "Color / Degradado" at bounding box center [163, 150] width 56 height 15
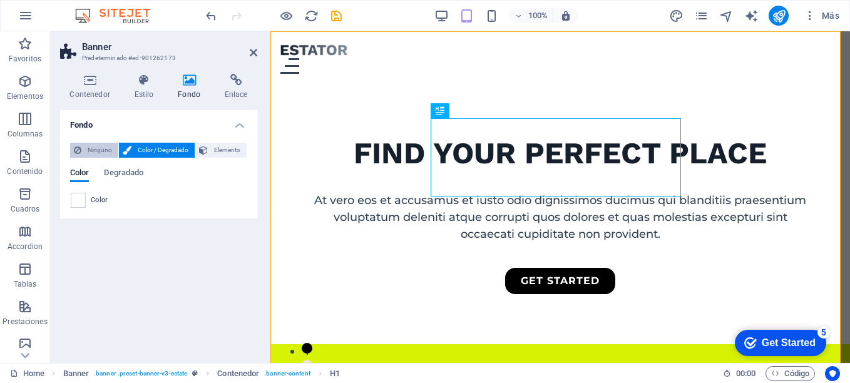
click at [99, 153] on span "Ninguno" at bounding box center [99, 150] width 29 height 15
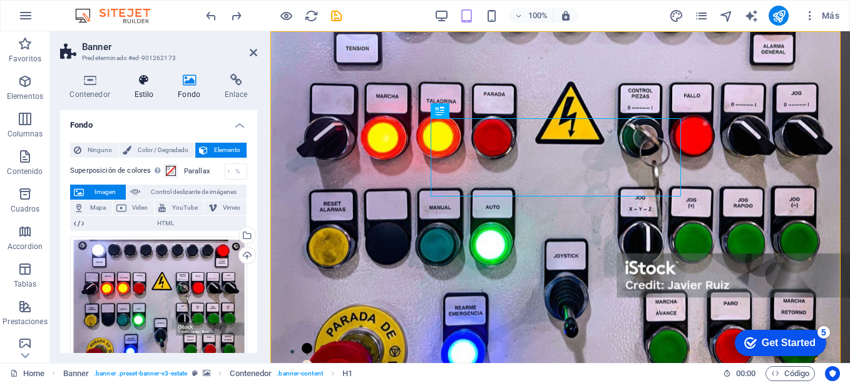
click at [141, 88] on h4 "Estilo" at bounding box center [147, 87] width 44 height 26
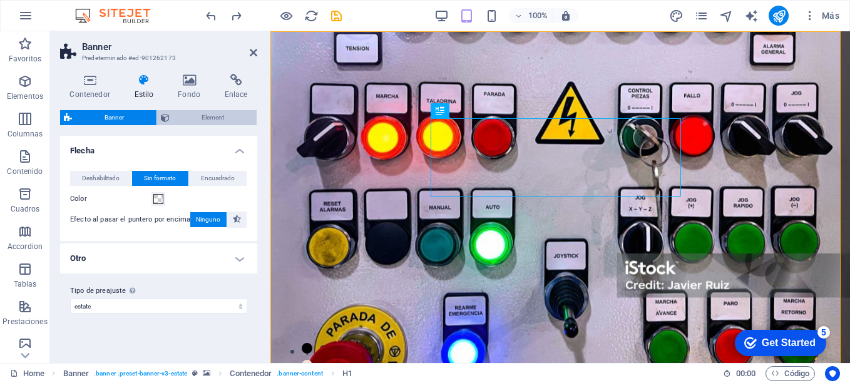
click at [197, 119] on span "Element" at bounding box center [213, 117] width 80 height 15
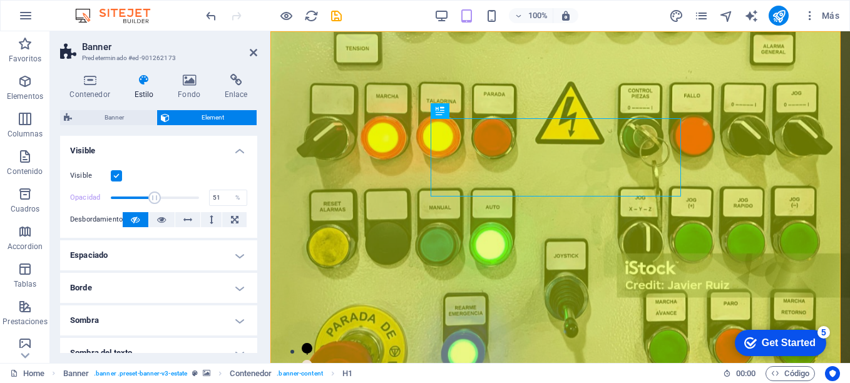
type input "52"
drag, startPoint x: 197, startPoint y: 197, endPoint x: 155, endPoint y: 200, distance: 42.6
click at [155, 200] on span at bounding box center [156, 198] width 13 height 13
click at [113, 172] on label at bounding box center [116, 175] width 11 height 11
click at [0, 0] on input "Visible" at bounding box center [0, 0] width 0 height 0
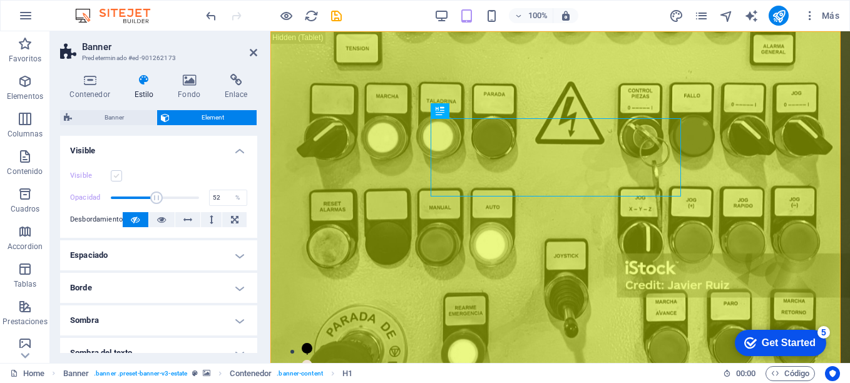
click at [113, 172] on label at bounding box center [116, 175] width 11 height 11
click at [0, 0] on input "Visible" at bounding box center [0, 0] width 0 height 0
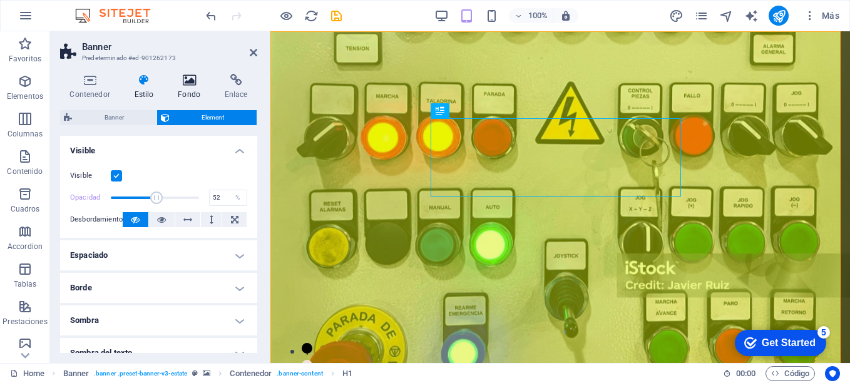
click at [190, 82] on icon at bounding box center [189, 80] width 42 height 13
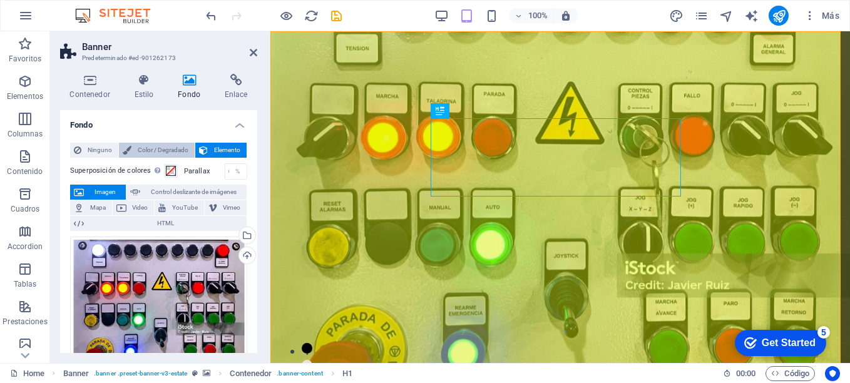
click at [171, 145] on span "Color / Degradado" at bounding box center [163, 150] width 56 height 15
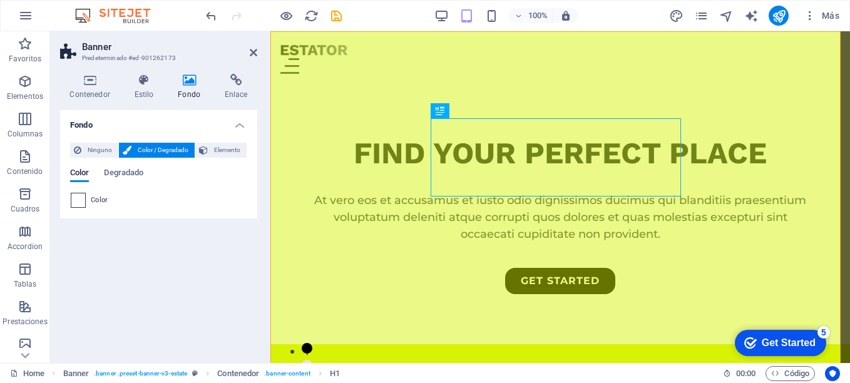
click at [77, 206] on span at bounding box center [78, 200] width 14 height 14
click at [80, 194] on span at bounding box center [78, 200] width 14 height 14
click at [84, 205] on span at bounding box center [78, 200] width 14 height 14
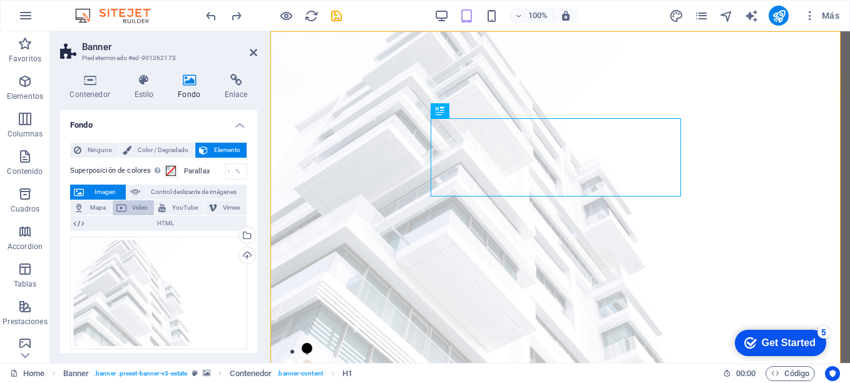
click at [121, 207] on icon at bounding box center [121, 207] width 10 height 15
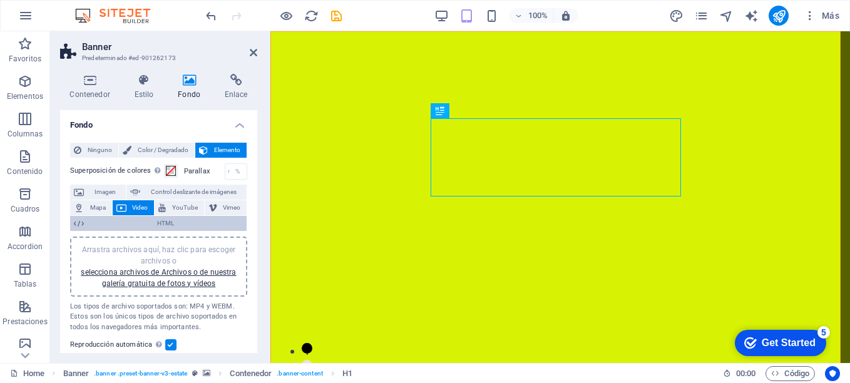
click at [85, 225] on button "HTML" at bounding box center [158, 223] width 177 height 15
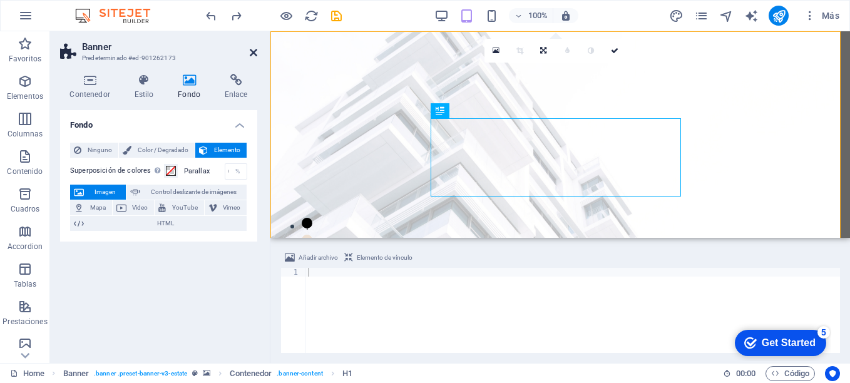
click at [254, 54] on icon at bounding box center [254, 53] width 8 height 10
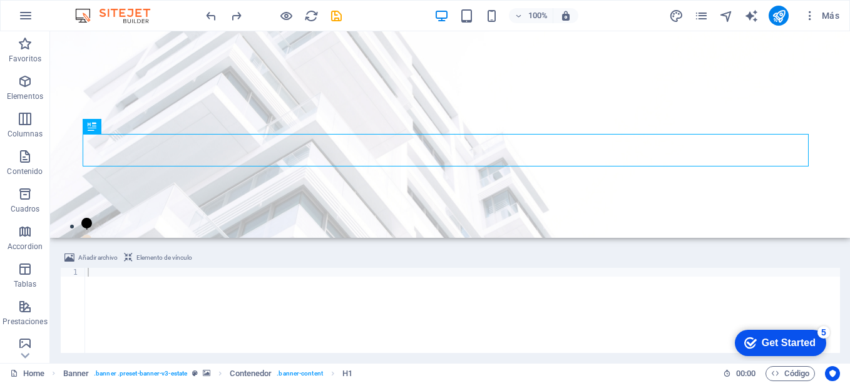
click at [193, 299] on div at bounding box center [462, 319] width 755 height 103
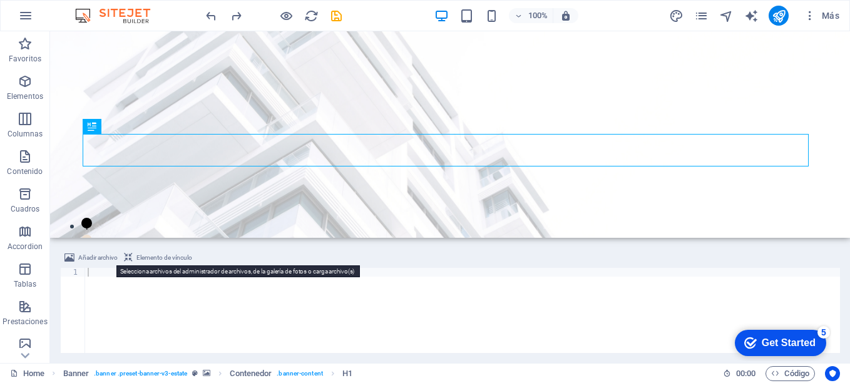
click at [93, 258] on span "Añadir archivo" at bounding box center [97, 257] width 39 height 15
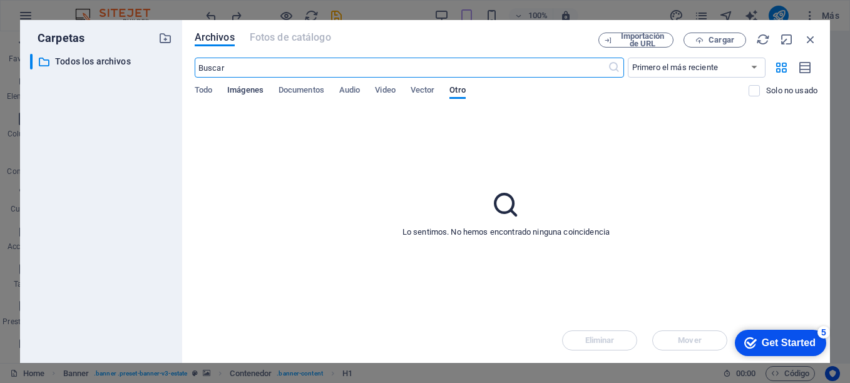
click at [244, 94] on span "Imágenes" at bounding box center [245, 92] width 36 height 18
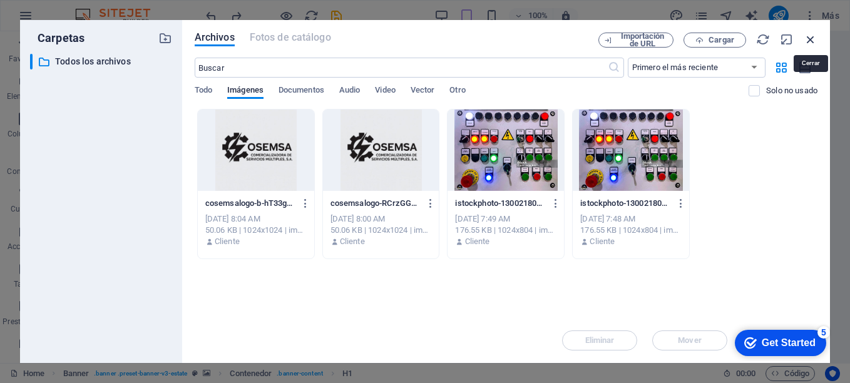
click at [811, 39] on icon "button" at bounding box center [811, 40] width 14 height 14
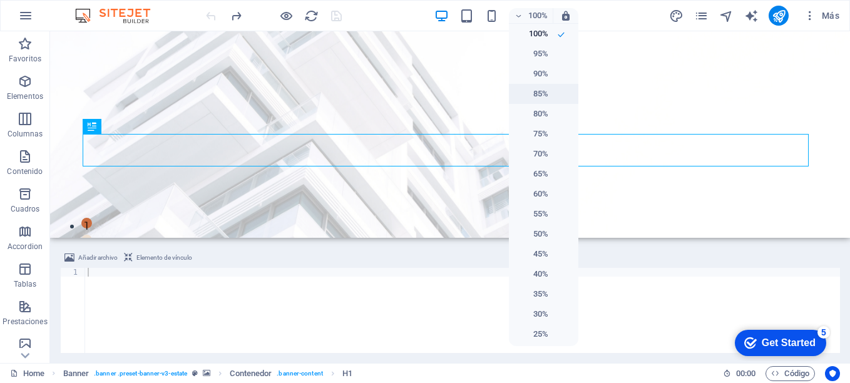
click at [536, 96] on h6 "85%" at bounding box center [533, 93] width 32 height 15
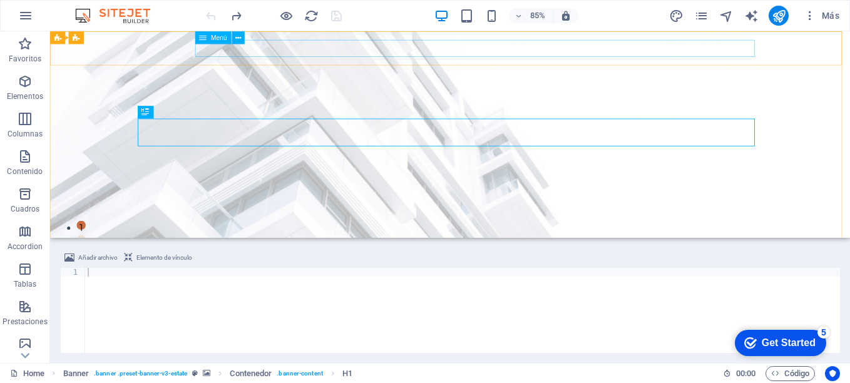
click at [453, 378] on nav "Home Listing News Our Team Contact" at bounding box center [521, 388] width 726 height 20
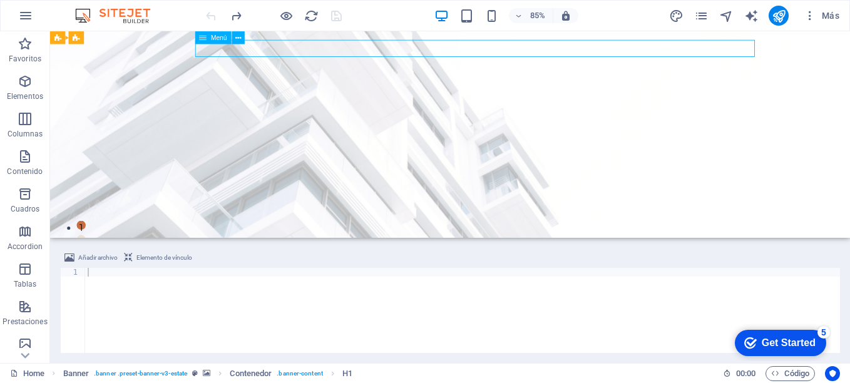
click at [453, 378] on nav "Home Listing News Our Team Contact" at bounding box center [521, 388] width 726 height 20
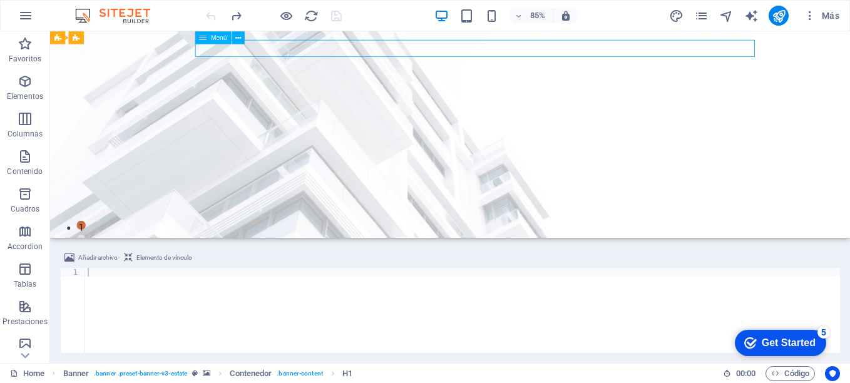
select select
select select "1"
select select
select select "2"
select select
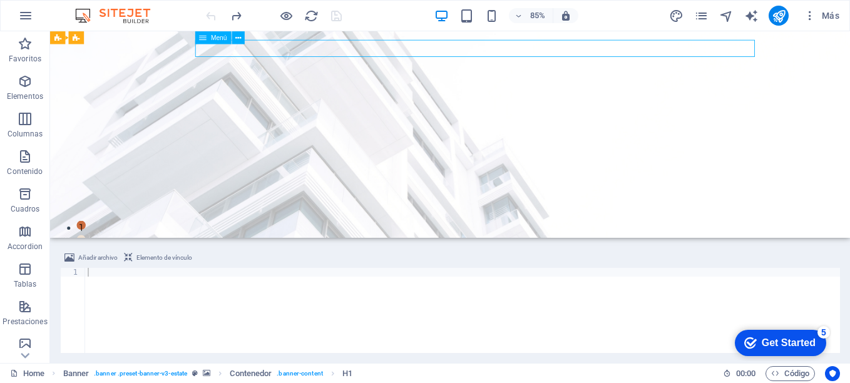
select select "3"
select select
select select "4"
select select
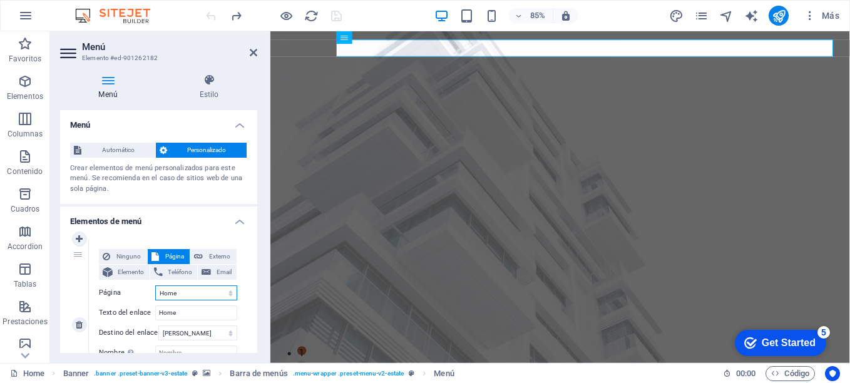
click at [227, 292] on select "Home Listing News Our Team Contact Legal Notice Privacy" at bounding box center [196, 293] width 82 height 15
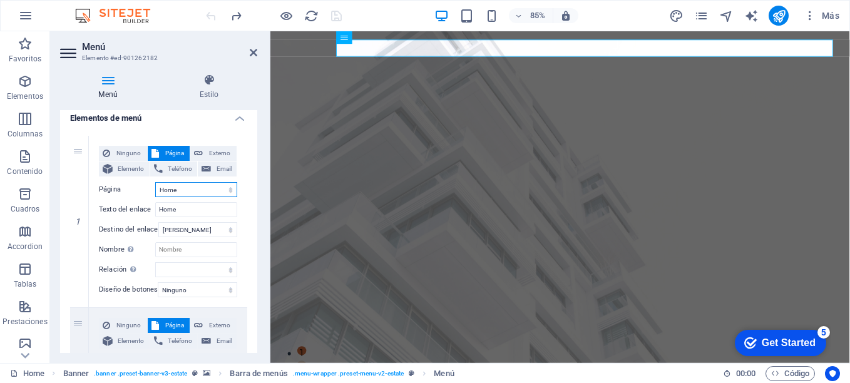
scroll to position [106, 0]
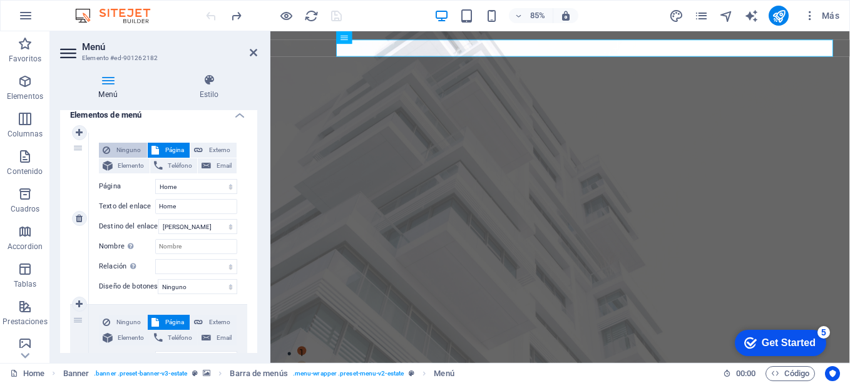
click at [116, 148] on span "Ninguno" at bounding box center [128, 150] width 29 height 15
select select
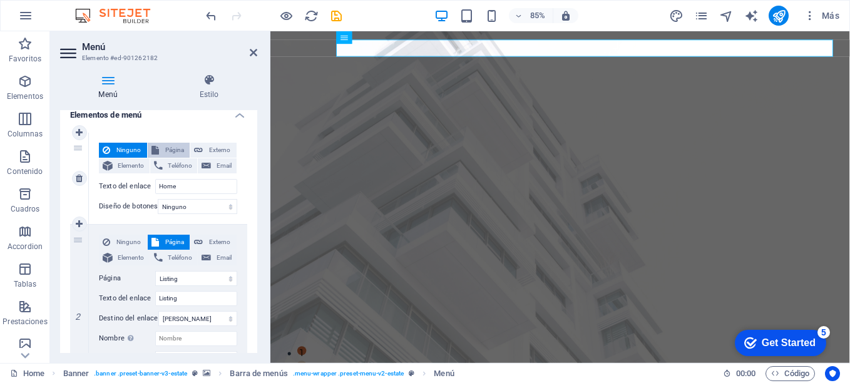
click at [156, 147] on icon at bounding box center [156, 150] width 8 height 15
select select
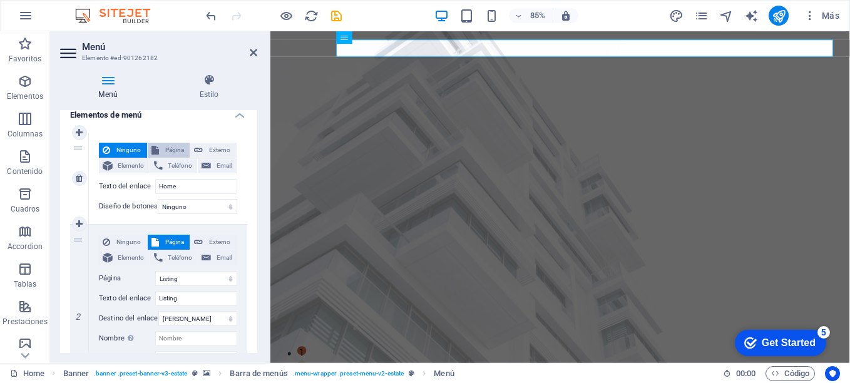
select select
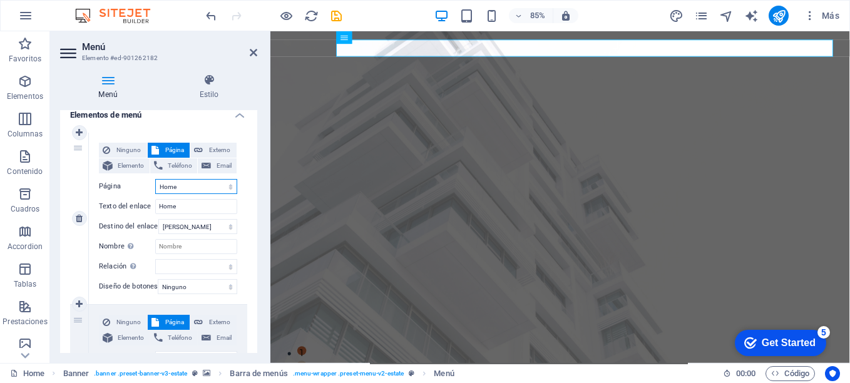
click at [185, 192] on select "Home Listing News Our Team Contact Legal Notice Privacy" at bounding box center [196, 186] width 82 height 15
click at [185, 190] on select "Home Listing News Our Team Contact Legal Notice Privacy" at bounding box center [196, 186] width 82 height 15
click at [185, 207] on input "Home" at bounding box center [196, 206] width 82 height 15
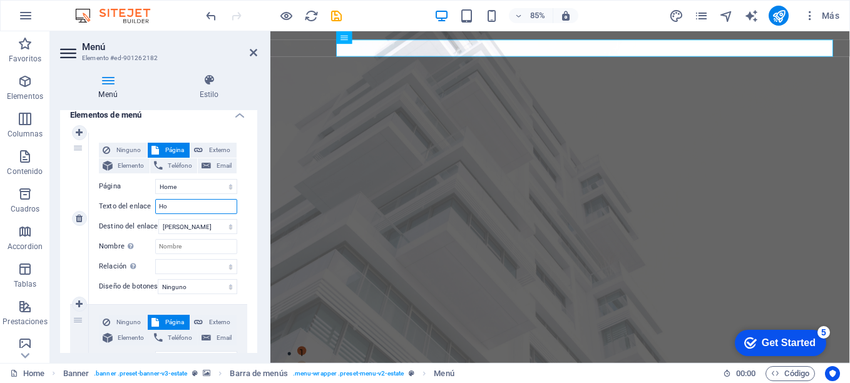
type input "H"
select select
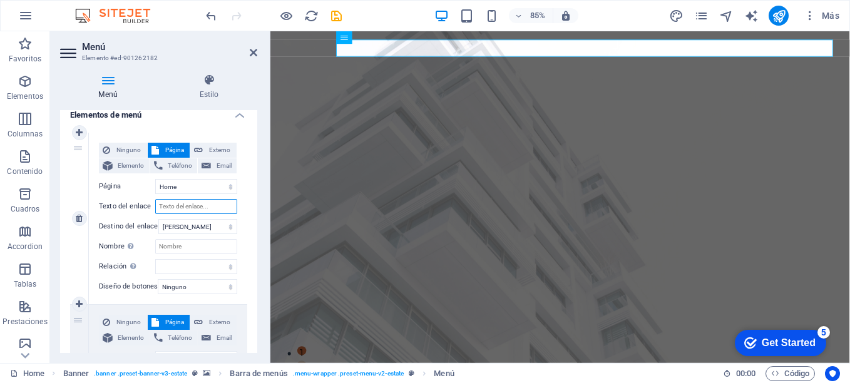
select select
type input "INI"
select select
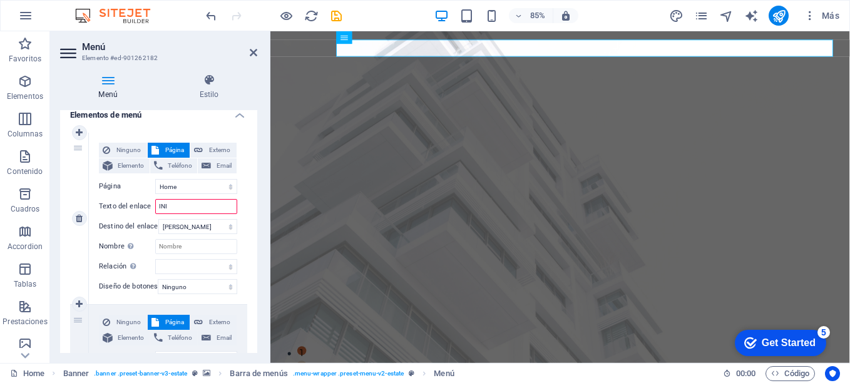
select select
type input "INICIO"
select select
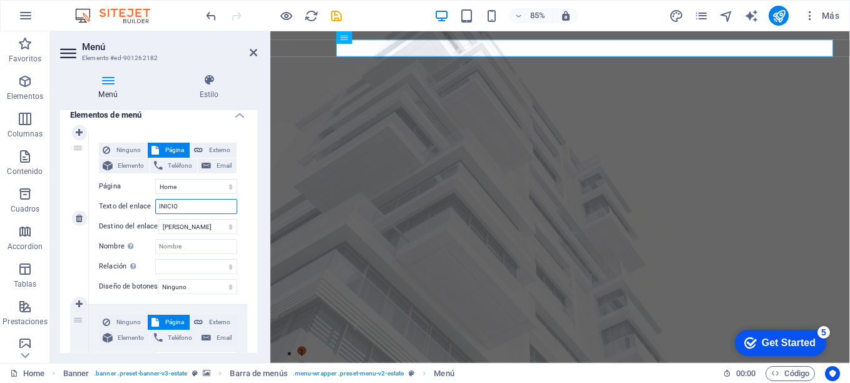
select select
type input "INICIO"
click at [190, 240] on input "Nombre Una descripción adicional del enlace no debería ser igual al texto del e…" at bounding box center [196, 246] width 82 height 15
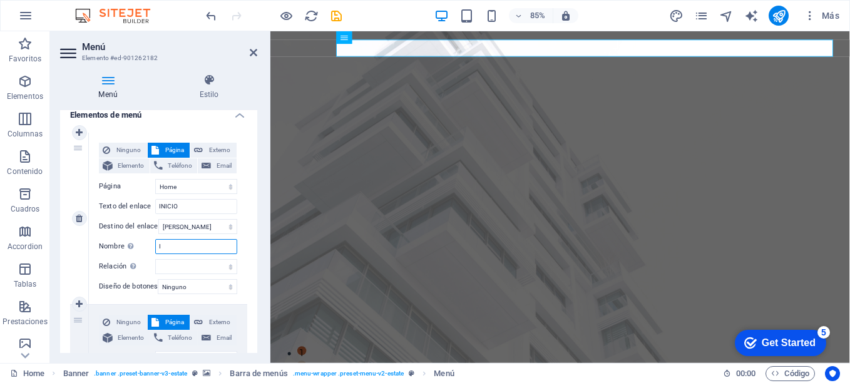
type input "IM"
select select
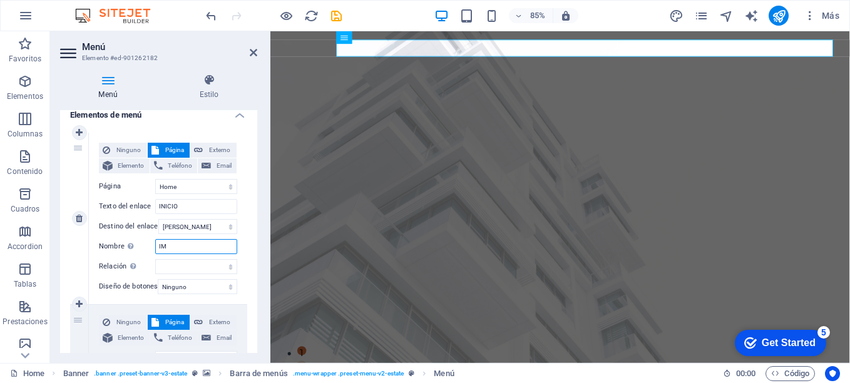
select select
type input "I"
select select
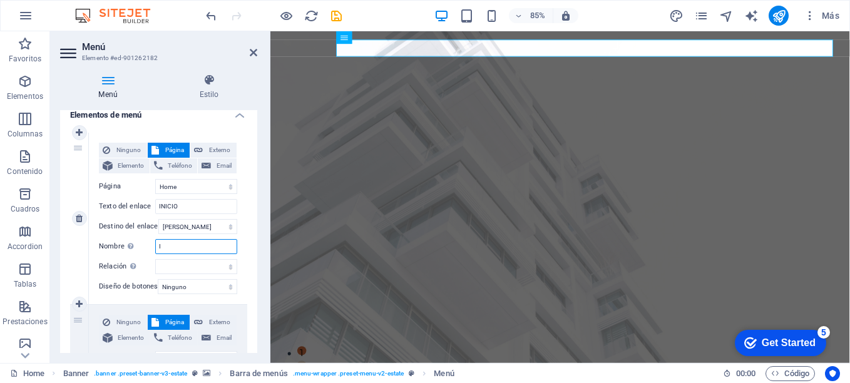
select select
type input "INIC"
select select
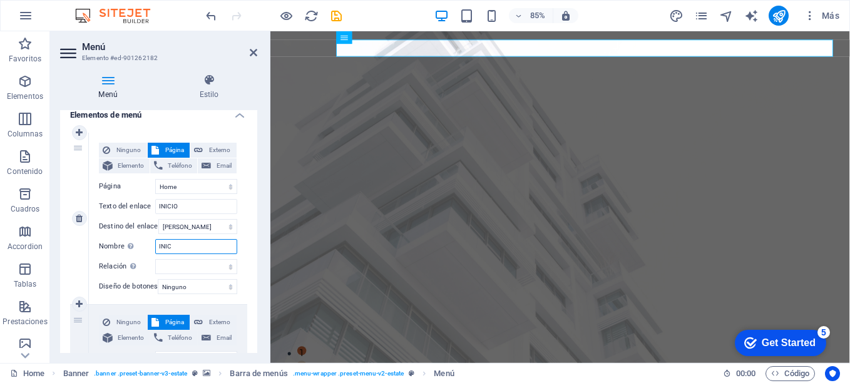
select select
type input "INICIO"
select select
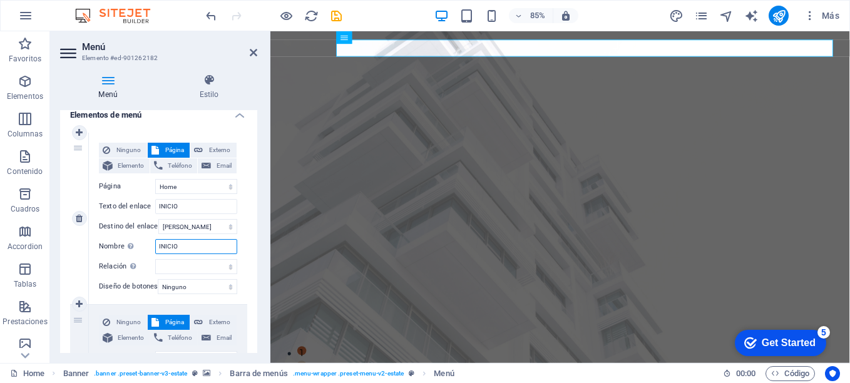
select select
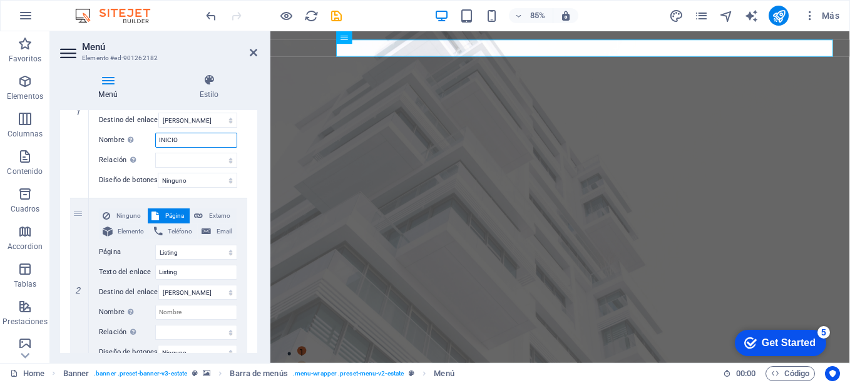
scroll to position [215, 0]
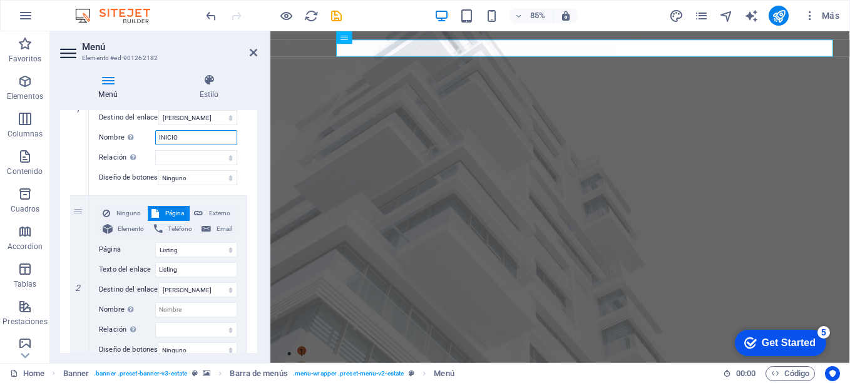
type input "INICIO"
click at [184, 254] on select "Home Listing News Our Team Contact Legal Notice Privacy" at bounding box center [196, 249] width 82 height 15
drag, startPoint x: 189, startPoint y: 242, endPoint x: 188, endPoint y: 267, distance: 25.1
type input "L"
type input "NOSOT"
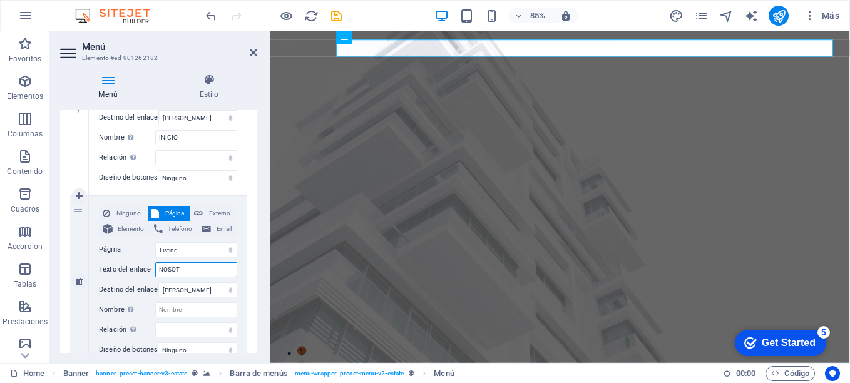
select select
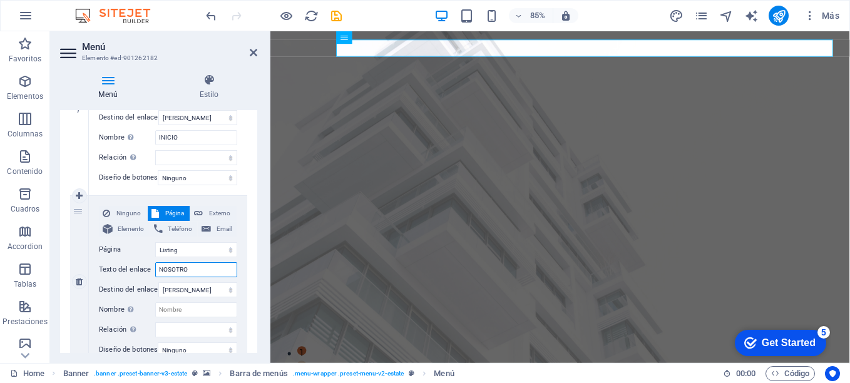
type input "NOSOTROS"
select select
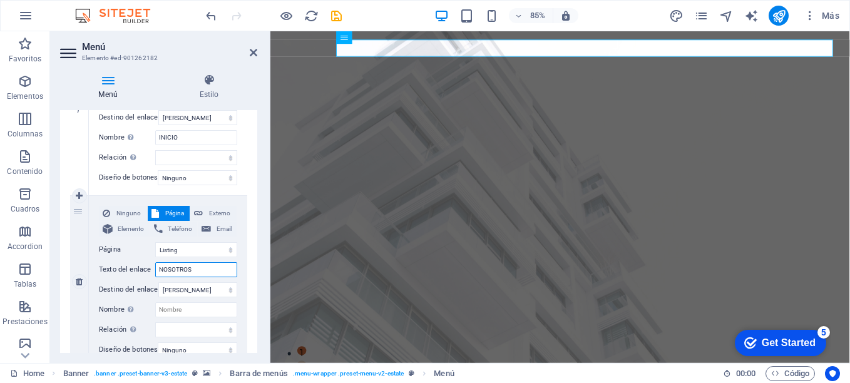
select select
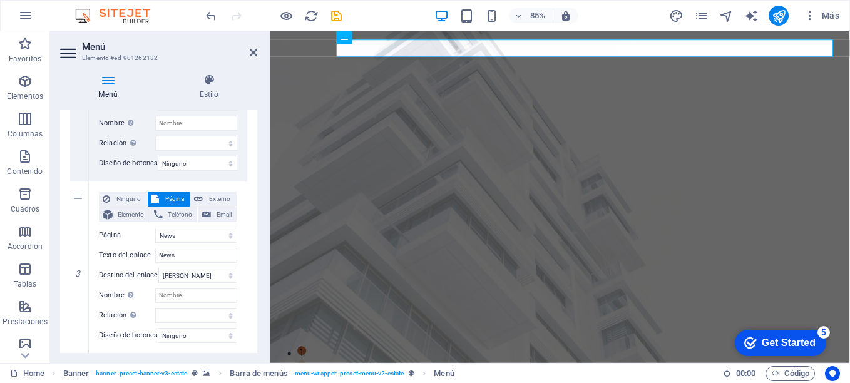
scroll to position [413, 0]
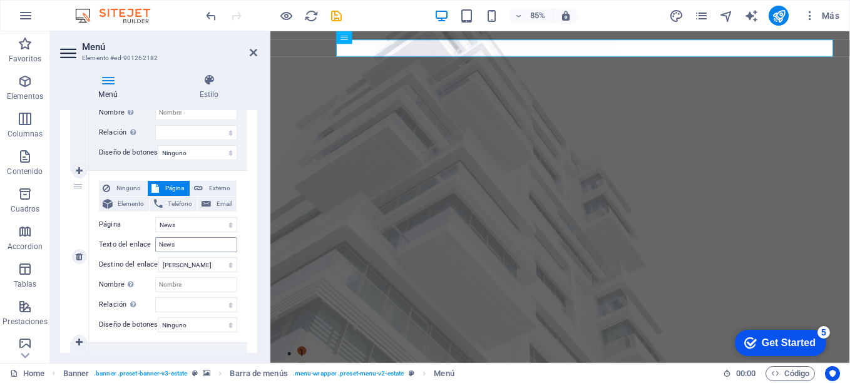
type input "NOSOTROS"
click at [183, 244] on input "News" at bounding box center [196, 244] width 82 height 15
type input "N"
type input "P"
select select
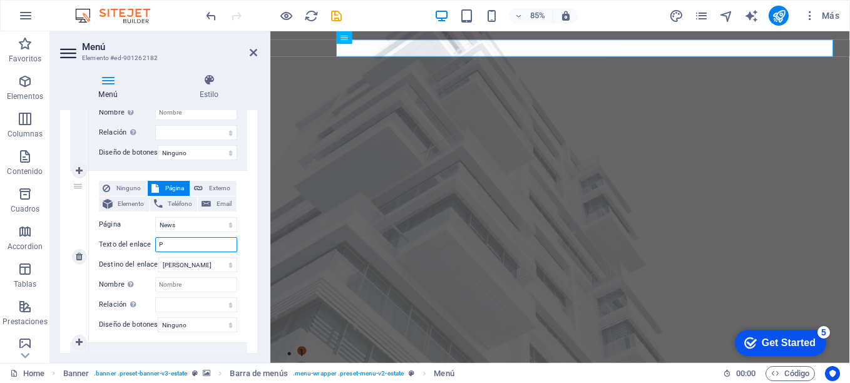
select select
type input "PRODUCT"
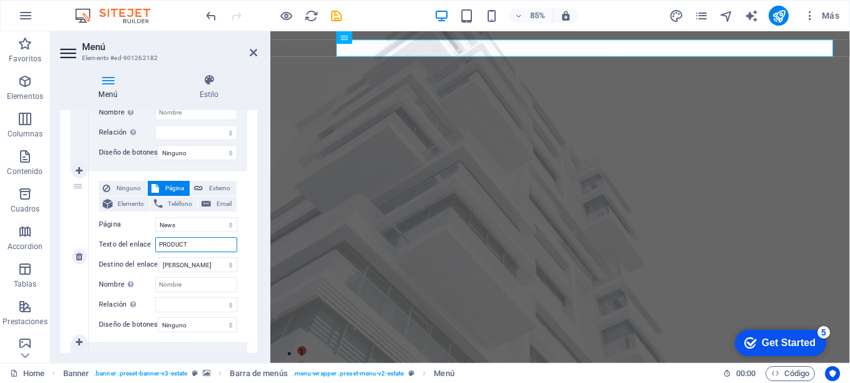
select select
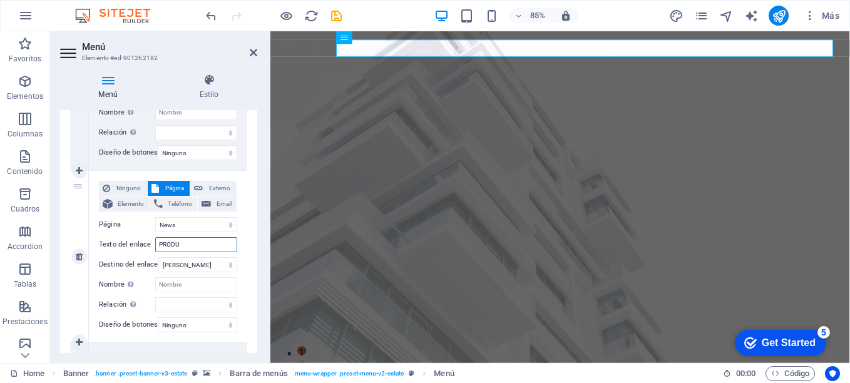
type input "PROD"
select select
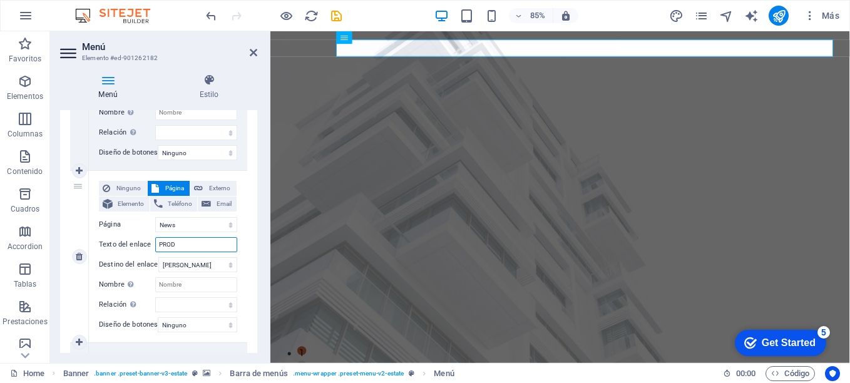
select select
type input "P"
type input "CONT"
select select
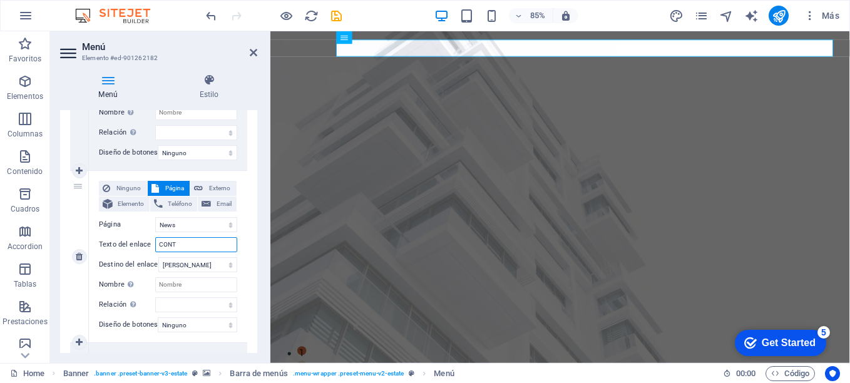
select select
type input "CONTÁC"
select select
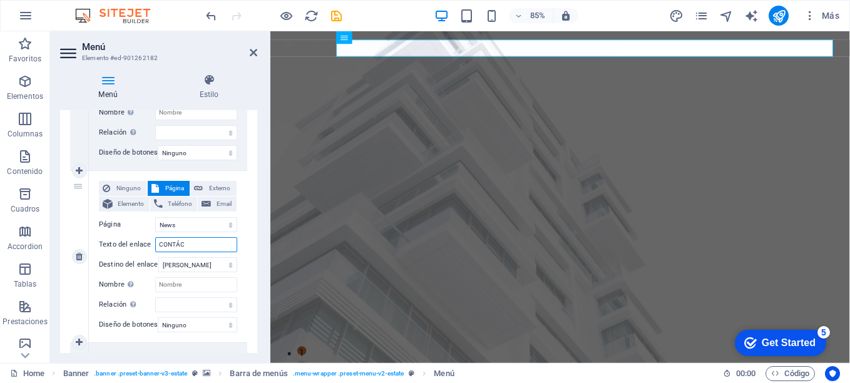
select select
type input "CONTÁCTANOS"
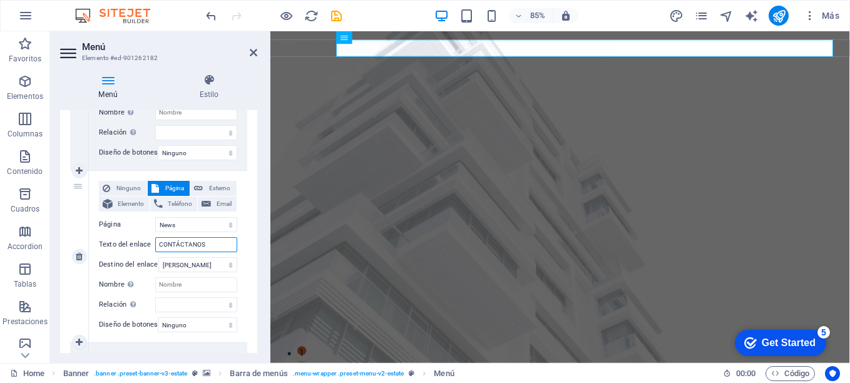
select select
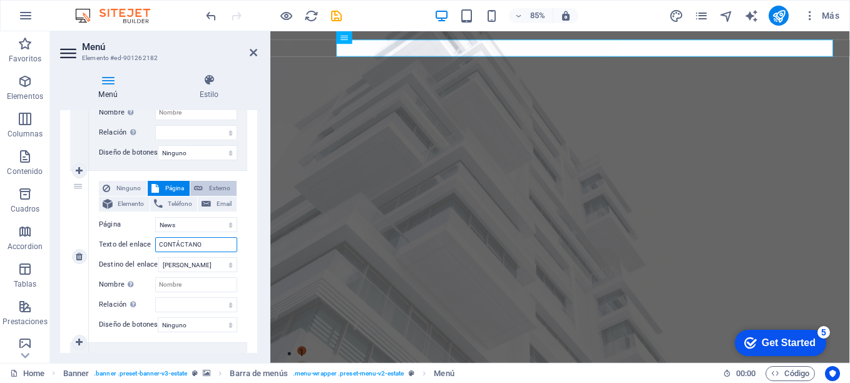
type input "CONTÁCTAN"
select select
type input "CONTÁCTA"
select select
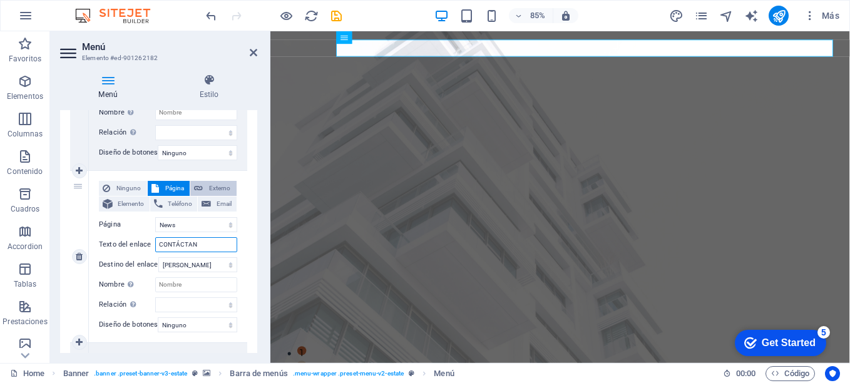
select select
type input "CONTÁCT"
select select
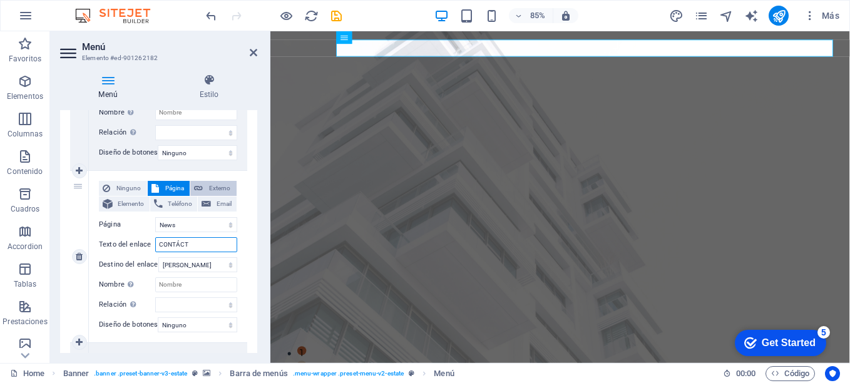
select select
type input "CONTÁCTENOS"
select select
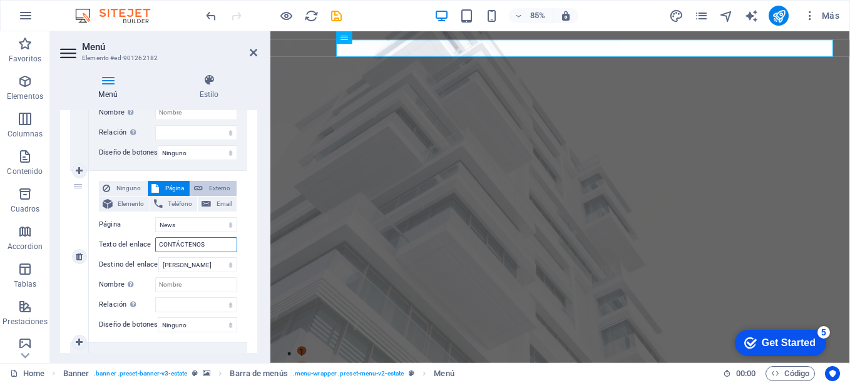
select select
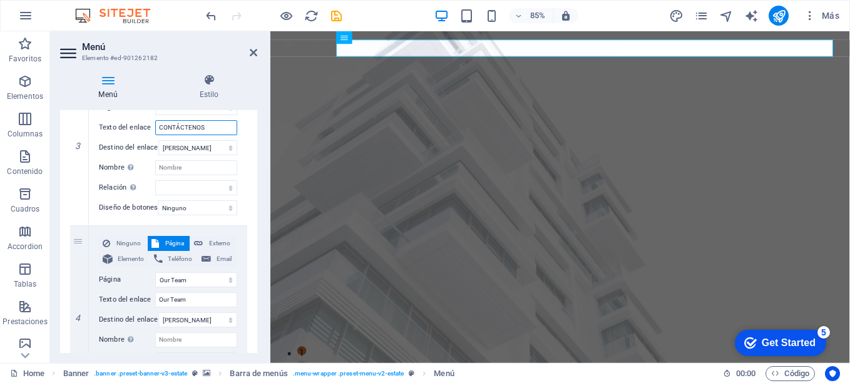
scroll to position [609, 0]
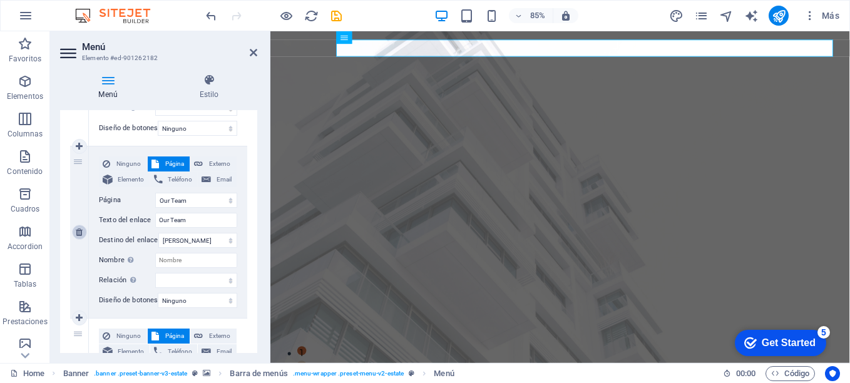
type input "CONTÁCTENOS"
click at [77, 234] on icon at bounding box center [79, 232] width 7 height 9
select select
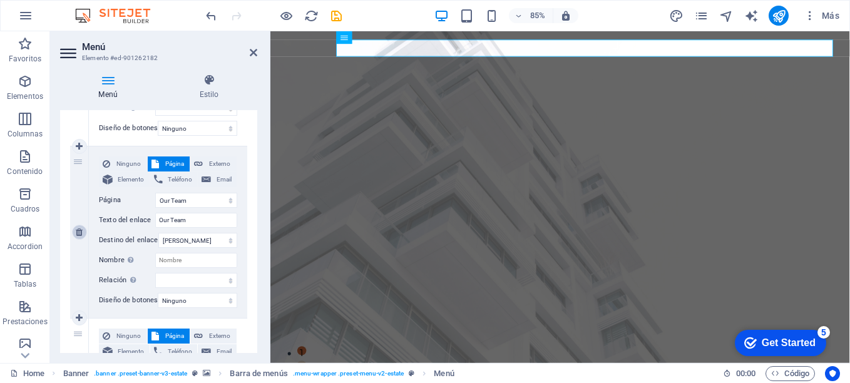
select select "4"
type input "Contact"
select select
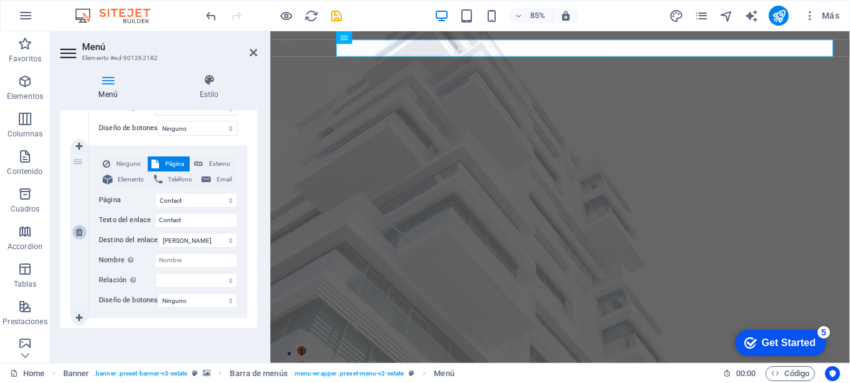
click at [77, 234] on icon at bounding box center [79, 232] width 7 height 9
select select
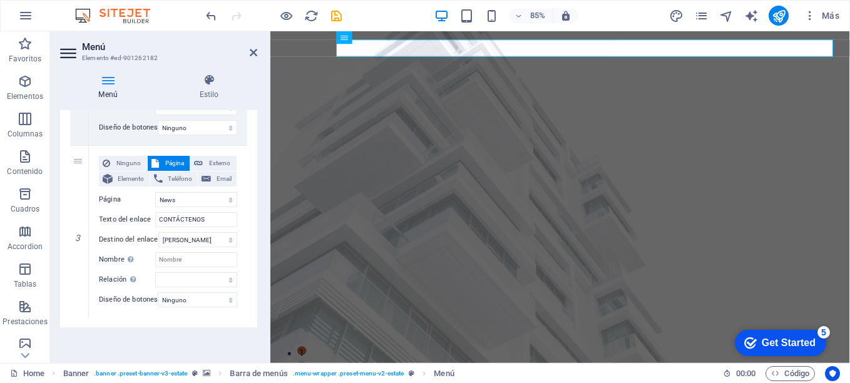
scroll to position [446, 0]
click at [210, 83] on icon at bounding box center [209, 80] width 96 height 13
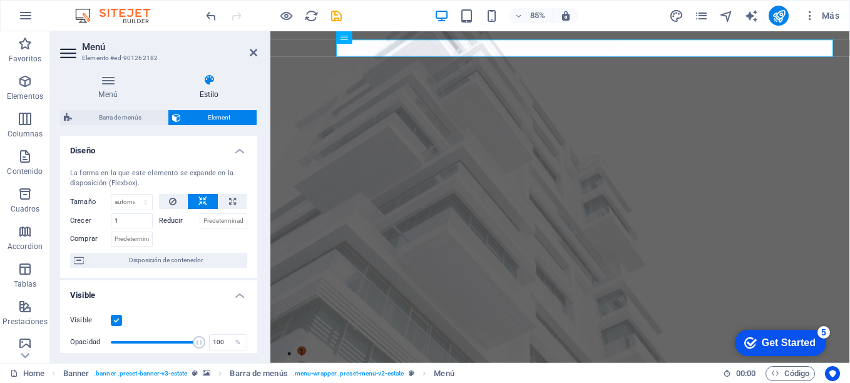
drag, startPoint x: 253, startPoint y: 152, endPoint x: 255, endPoint y: 180, distance: 27.7
click at [255, 180] on div "Diseño La forma en la que este elemento se expande en la disposición (Flexbox).…" at bounding box center [158, 244] width 197 height 217
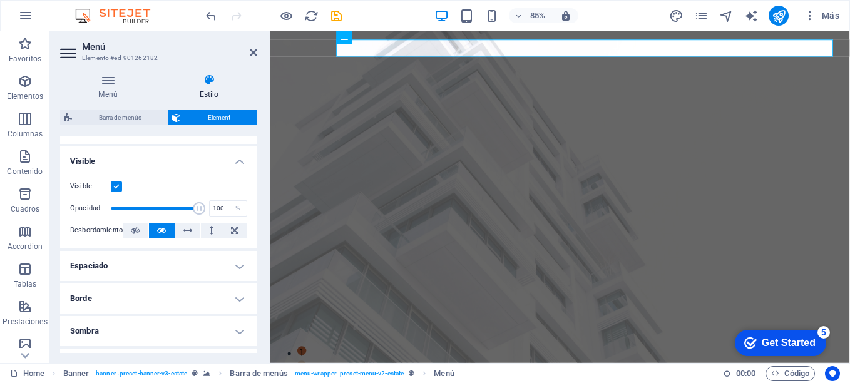
scroll to position [0, 0]
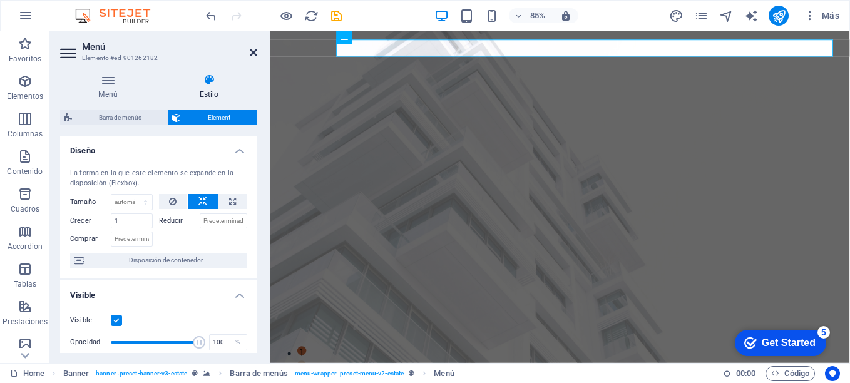
click at [255, 53] on icon at bounding box center [254, 53] width 8 height 10
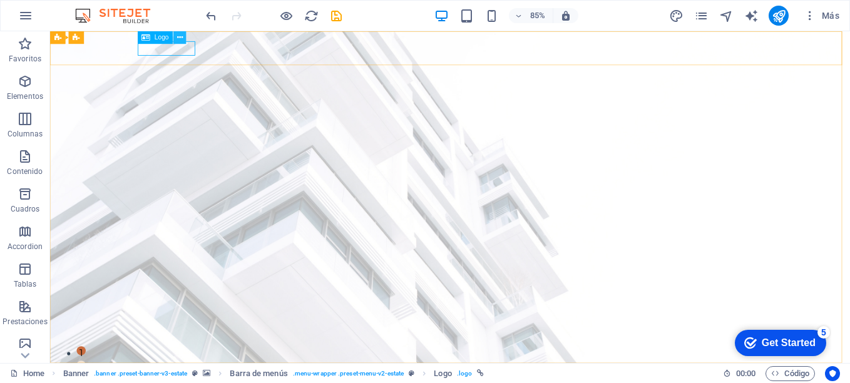
click at [178, 36] on icon at bounding box center [180, 37] width 6 height 11
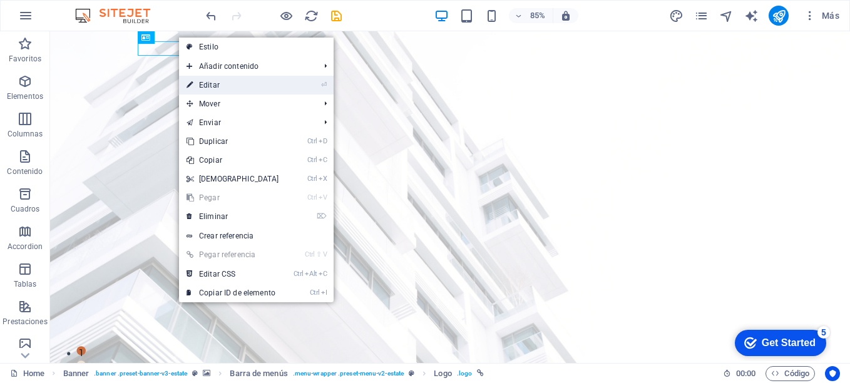
click at [210, 81] on link "⏎ Editar" at bounding box center [233, 85] width 108 height 19
select select "px"
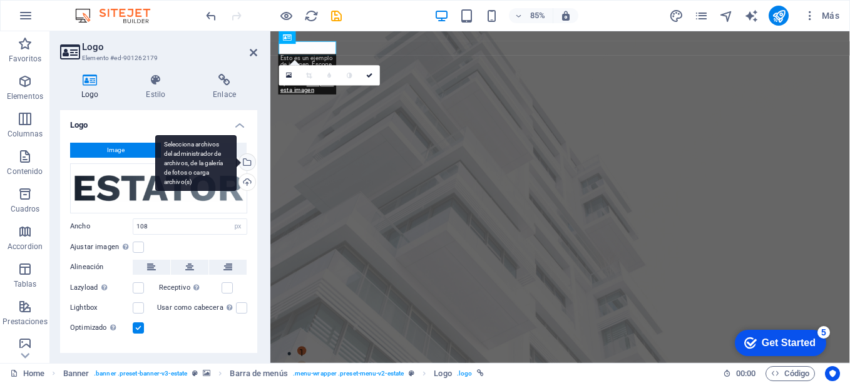
click at [237, 163] on div "Selecciona archivos del administrador de archivos, de la galería de fotos o car…" at bounding box center [195, 163] width 81 height 56
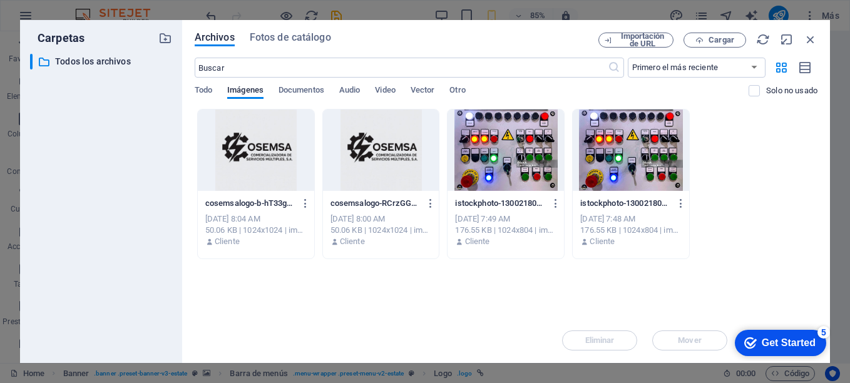
click at [262, 152] on div at bounding box center [256, 150] width 116 height 81
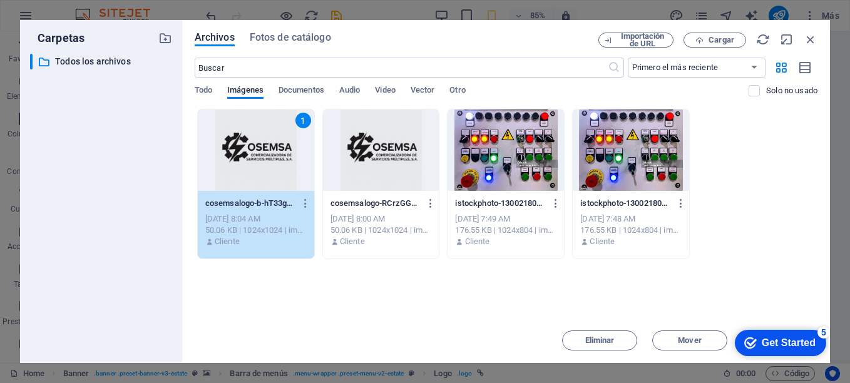
click at [768, 347] on div "Get Started" at bounding box center [789, 342] width 54 height 11
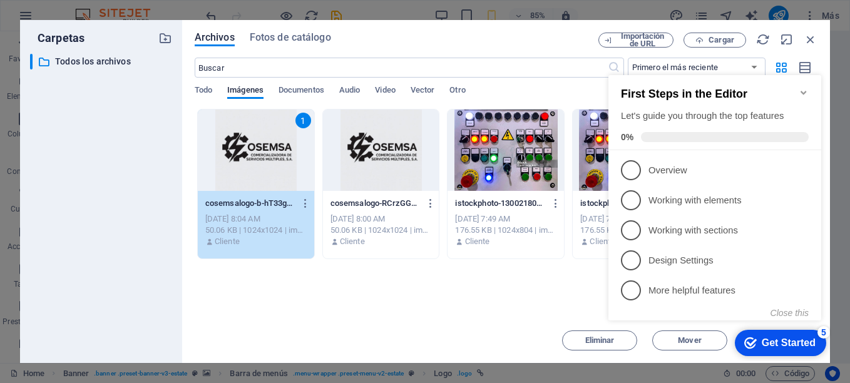
click at [494, 301] on div "Arrastra archivos aquí para cargarlos de inmediato 1 cosemsalogo-b-hT33gZskQsUC…" at bounding box center [506, 213] width 623 height 209
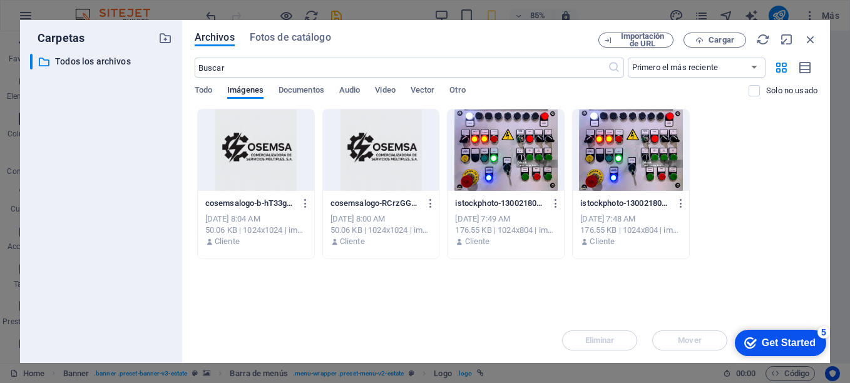
click at [364, 152] on div at bounding box center [381, 150] width 116 height 81
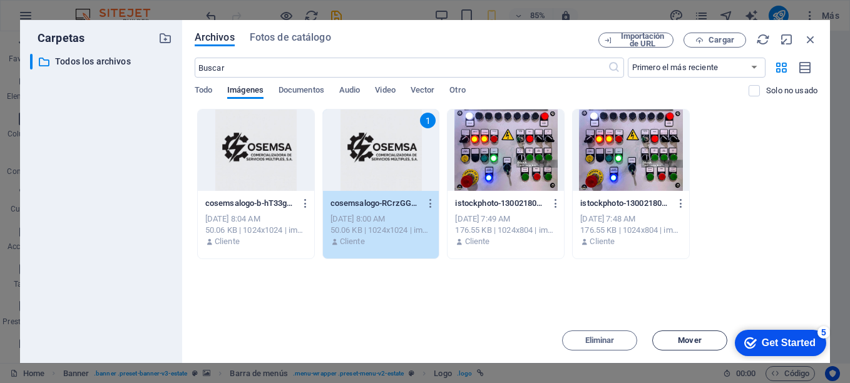
click at [688, 346] on button "Mover" at bounding box center [689, 341] width 75 height 20
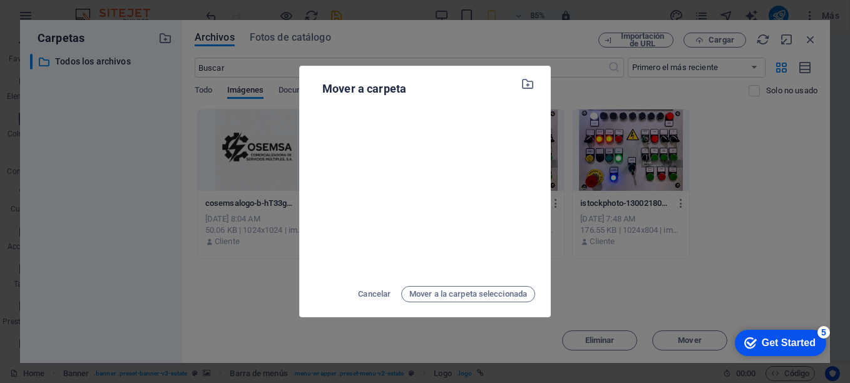
click at [731, 222] on div "Mover a carpeta Cancelar Mover a la carpeta seleccionada" at bounding box center [425, 191] width 850 height 383
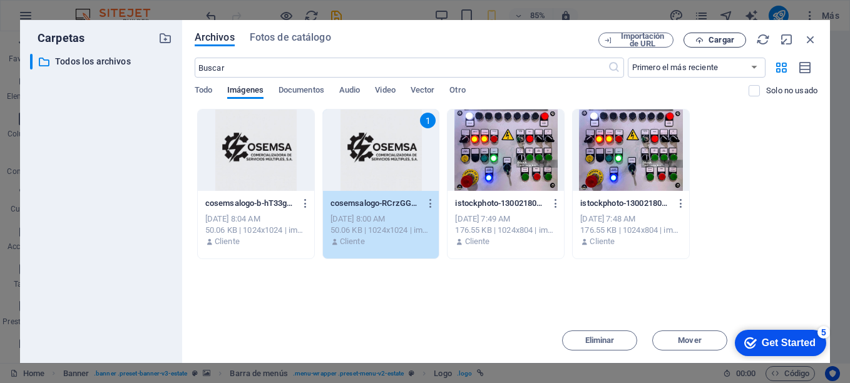
click at [702, 38] on icon "button" at bounding box center [700, 40] width 8 height 8
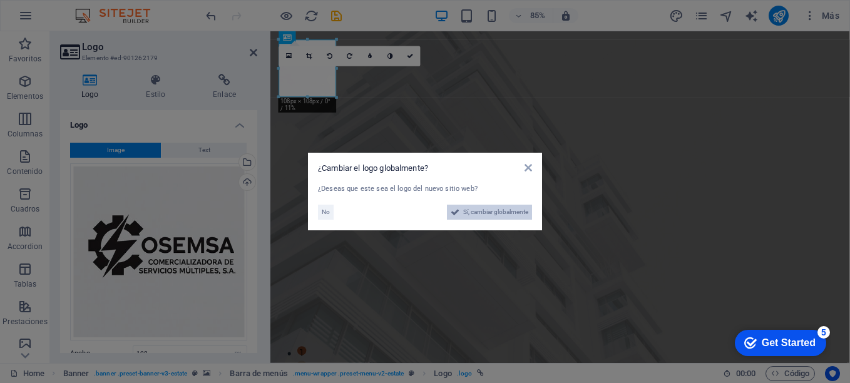
click at [468, 213] on span "Sí, cambiar globalmente" at bounding box center [495, 212] width 65 height 15
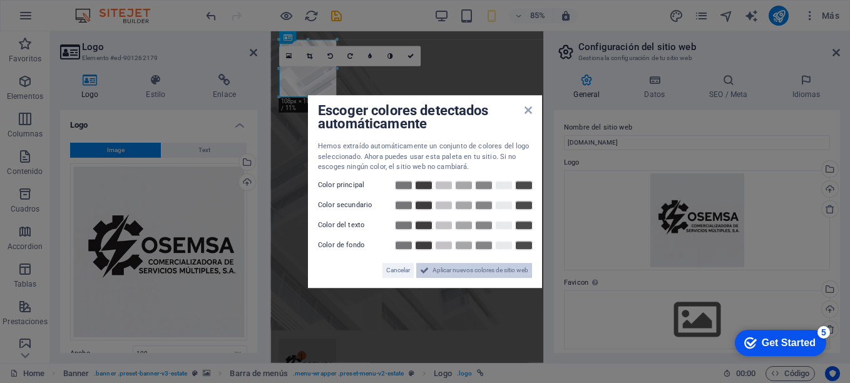
click at [446, 274] on span "Aplicar nuevos colores de sitio web" at bounding box center [481, 270] width 96 height 15
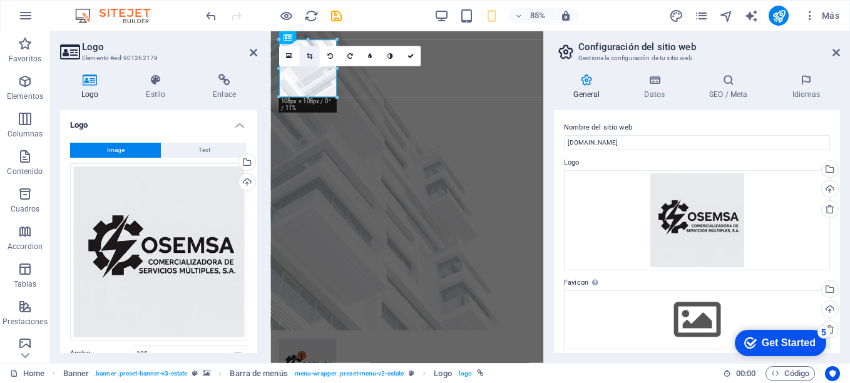
click at [309, 57] on icon at bounding box center [309, 56] width 6 height 6
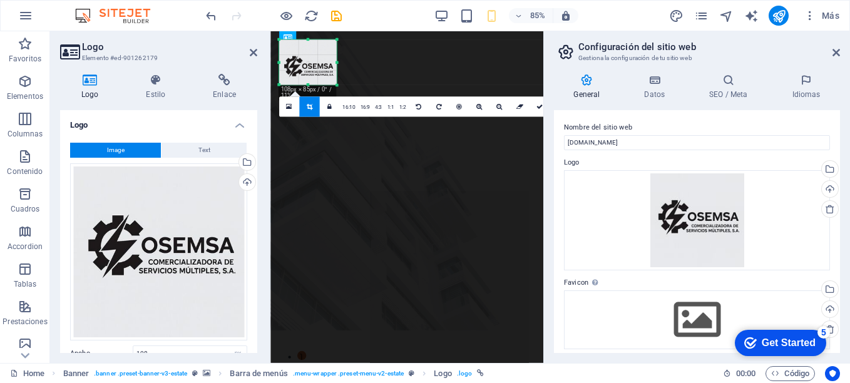
drag, startPoint x: 307, startPoint y: 95, endPoint x: 307, endPoint y: 81, distance: 14.4
click at [307, 81] on div "180 170 160 150 140 130 120 110 100 90 80 70 60 50 40 30 20 10 0 -10 -20 -30 -4…" at bounding box center [308, 62] width 58 height 45
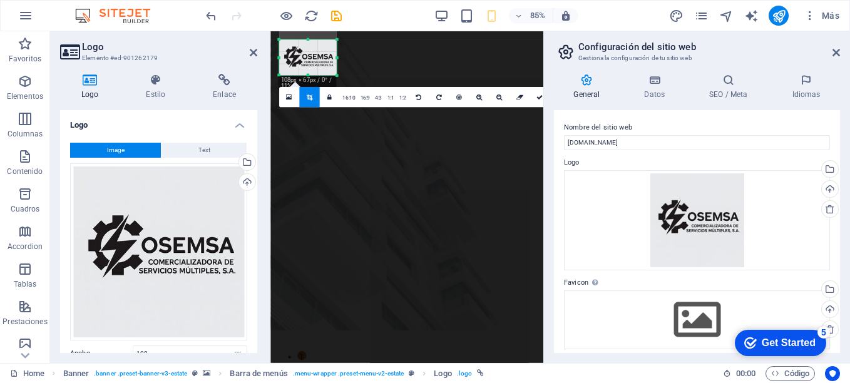
drag, startPoint x: 307, startPoint y: 39, endPoint x: 311, endPoint y: 51, distance: 11.9
click at [311, 51] on div "180 170 160 150 140 130 120 110 100 90 80 70 60 50 40 30 20 10 0 -10 -20 -30 -4…" at bounding box center [308, 58] width 58 height 36
click at [537, 100] on icon at bounding box center [540, 97] width 6 height 6
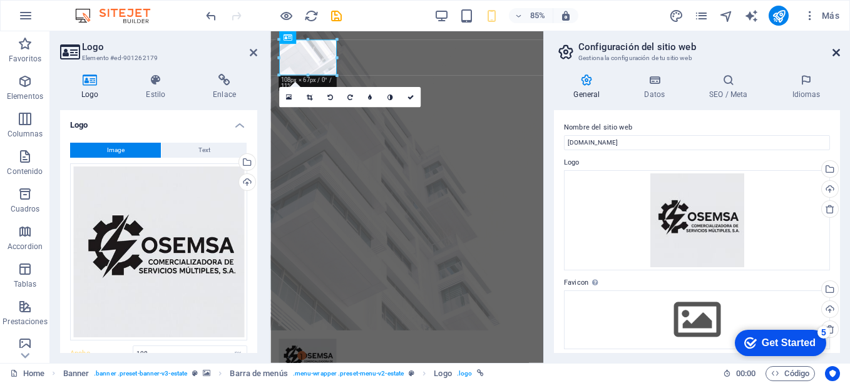
click at [836, 55] on icon at bounding box center [837, 53] width 8 height 10
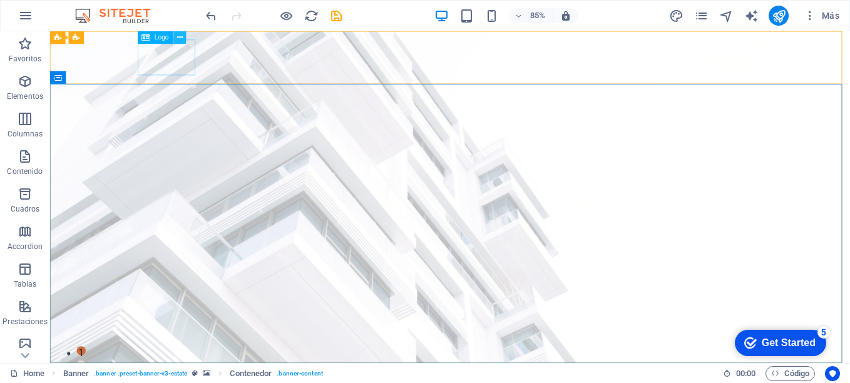
click at [178, 38] on icon at bounding box center [180, 37] width 6 height 11
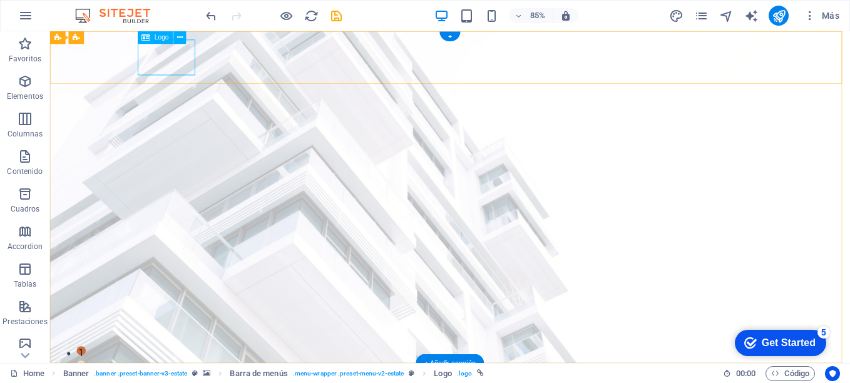
click at [179, 38] on icon at bounding box center [180, 37] width 6 height 11
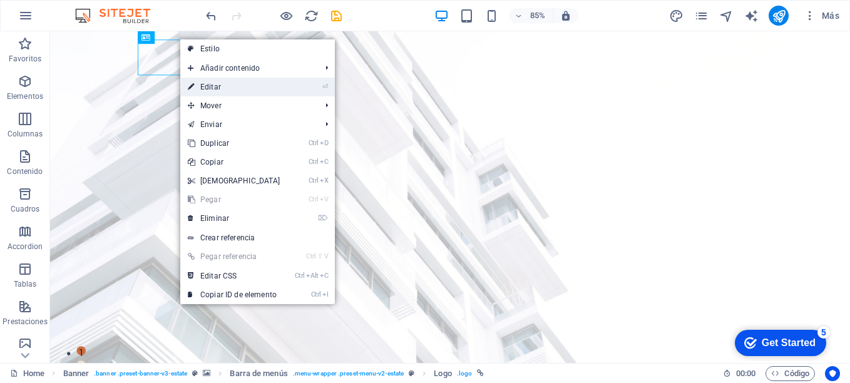
click at [230, 87] on link "⏎ Editar" at bounding box center [234, 87] width 108 height 19
select select "px"
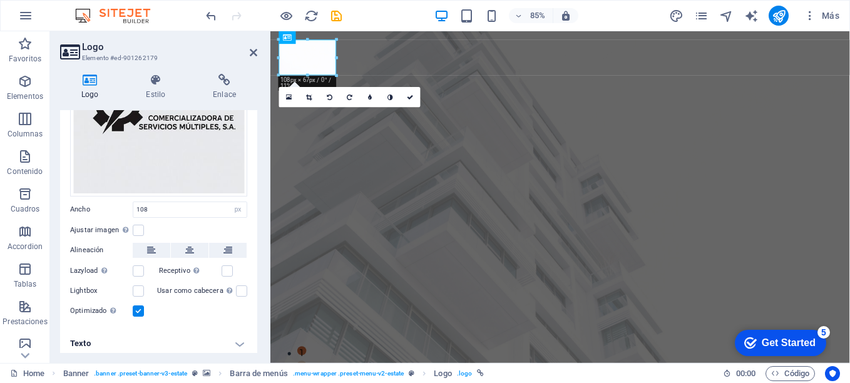
scroll to position [147, 0]
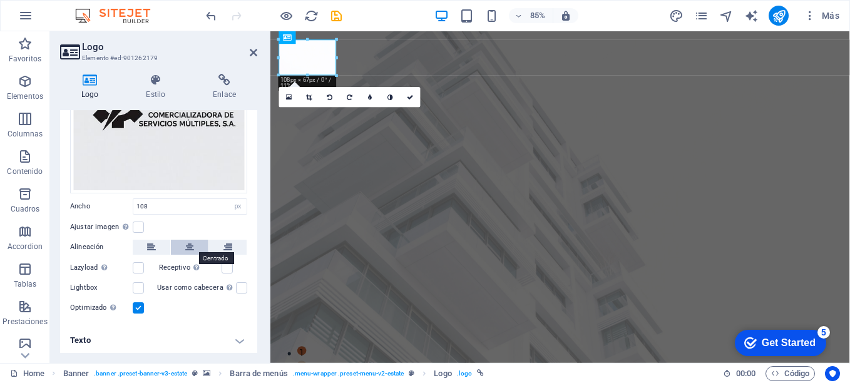
click at [186, 244] on icon at bounding box center [189, 247] width 9 height 15
click at [152, 78] on icon at bounding box center [156, 80] width 62 height 13
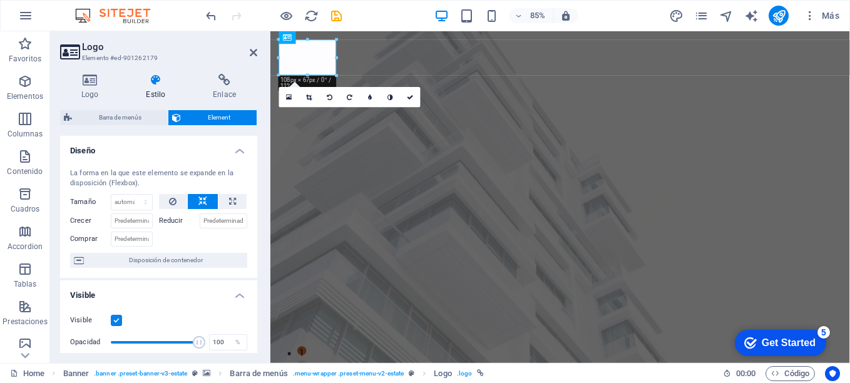
drag, startPoint x: 254, startPoint y: 176, endPoint x: 257, endPoint y: 197, distance: 21.4
click at [257, 197] on div "Diseño La forma en la que este elemento se expande en la disposición (Flexbox).…" at bounding box center [158, 244] width 197 height 217
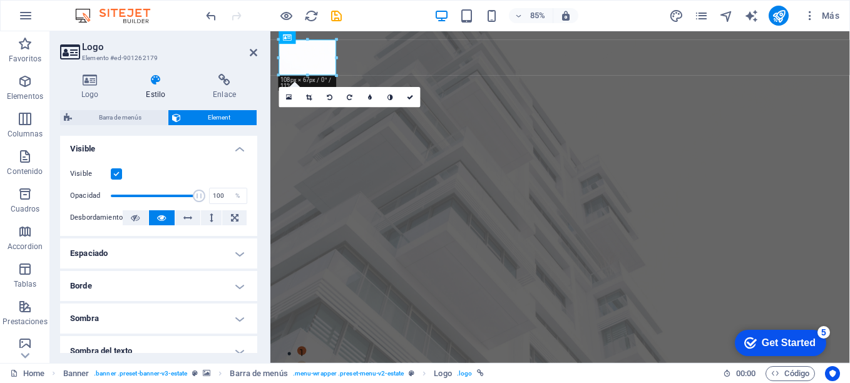
scroll to position [153, 0]
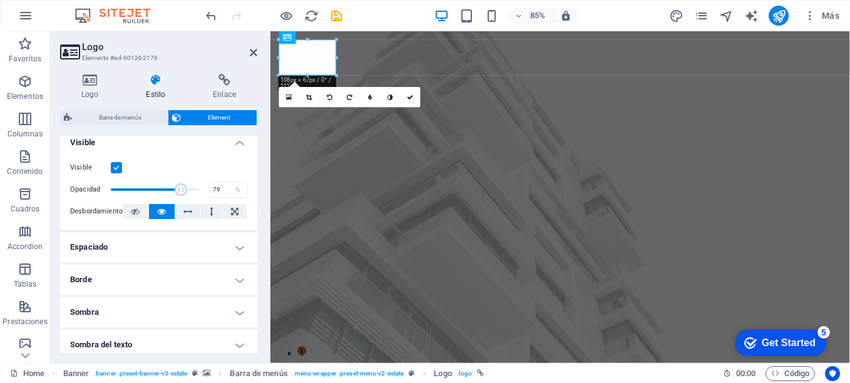
type input "78"
drag, startPoint x: 193, startPoint y: 190, endPoint x: 178, endPoint y: 195, distance: 16.6
click at [178, 195] on span at bounding box center [179, 189] width 13 height 13
click at [250, 56] on icon at bounding box center [254, 53] width 8 height 10
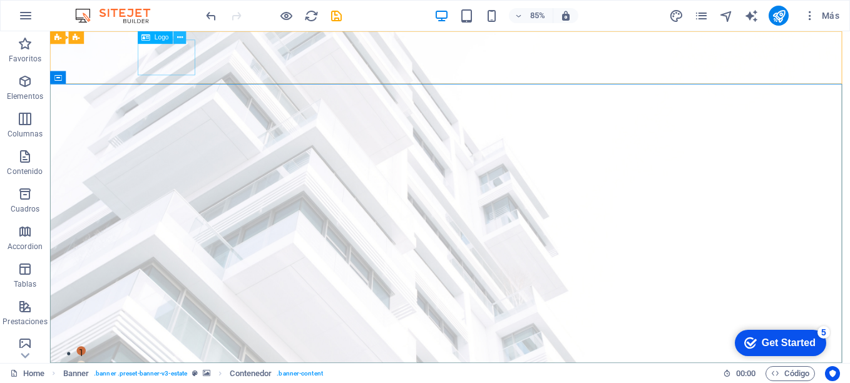
click at [176, 35] on button at bounding box center [179, 37] width 13 height 13
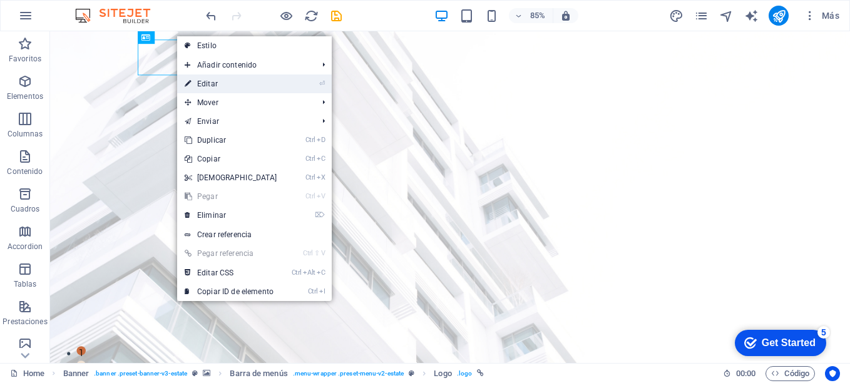
click at [215, 83] on link "⏎ Editar" at bounding box center [231, 84] width 108 height 19
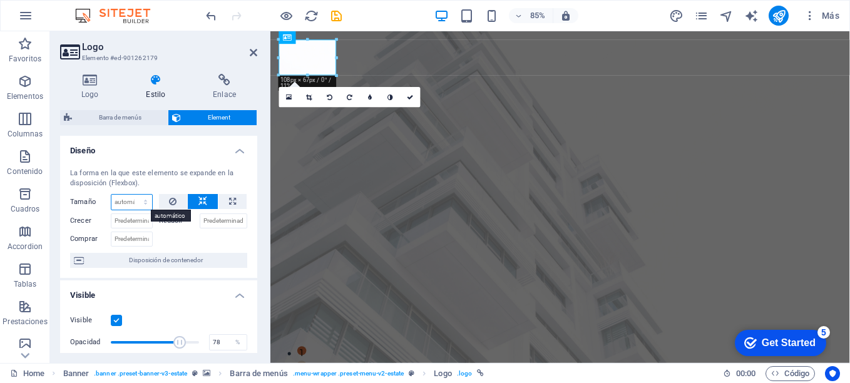
click at [147, 202] on select "Predeterminado automático px % 1/1 1/2 1/3 1/4 1/5 1/6 1/7 1/8 1/9 1/10" at bounding box center [131, 202] width 41 height 15
click at [133, 220] on input "Crecer" at bounding box center [132, 220] width 42 height 15
click at [143, 199] on select "Predeterminado automático px % 1/1 1/2 1/3 1/4 1/5 1/6 1/7 1/8 1/9 1/10" at bounding box center [131, 202] width 41 height 15
select select "px"
click at [133, 195] on select "Predeterminado automático px % 1/1 1/2 1/3 1/4 1/5 1/6 1/7 1/8 1/9 1/10" at bounding box center [131, 202] width 41 height 15
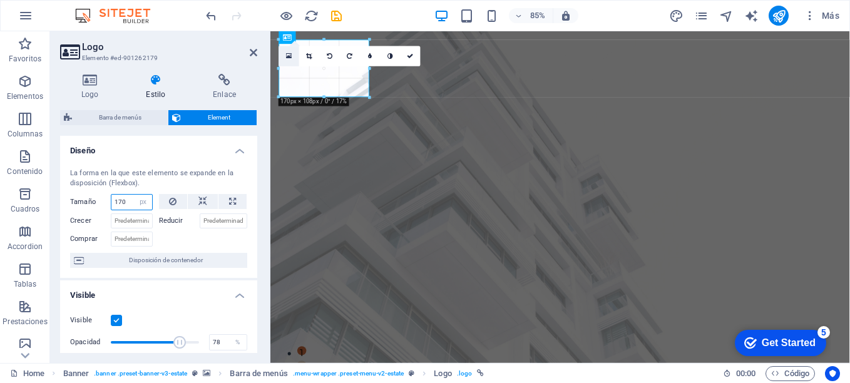
drag, startPoint x: 296, startPoint y: 75, endPoint x: 23, endPoint y: 81, distance: 273.1
type input "170"
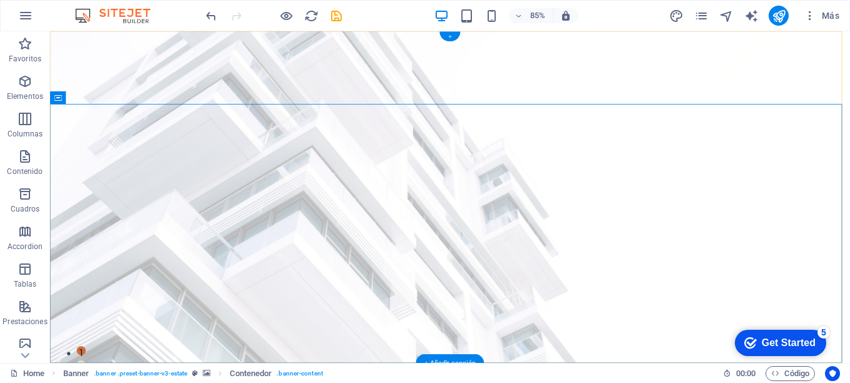
click at [446, 37] on div "+" at bounding box center [450, 36] width 21 height 9
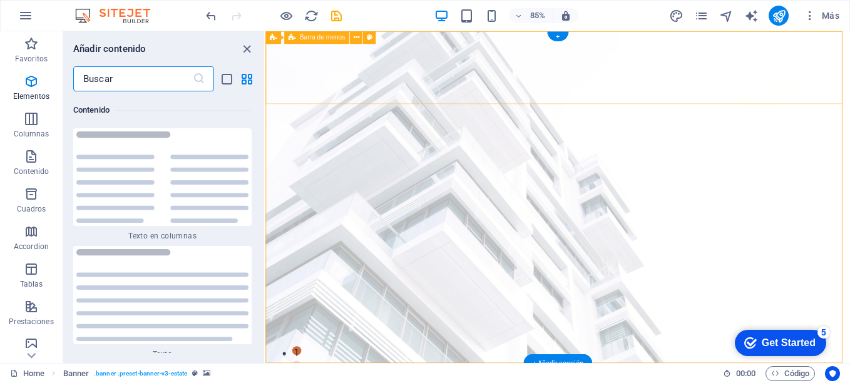
scroll to position [4247, 0]
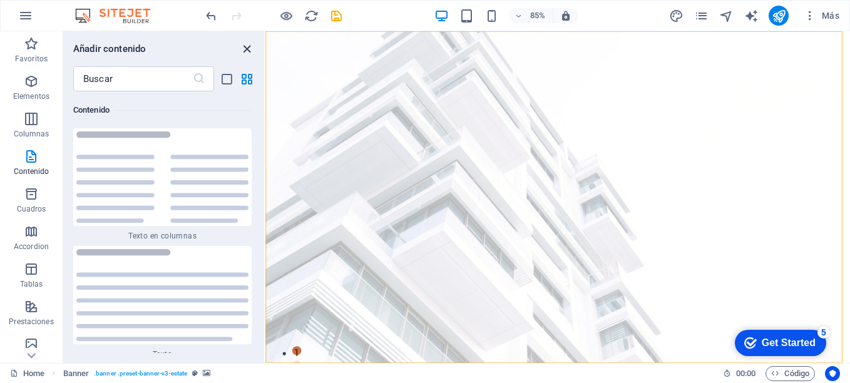
click at [244, 49] on icon "close panel" at bounding box center [247, 49] width 14 height 14
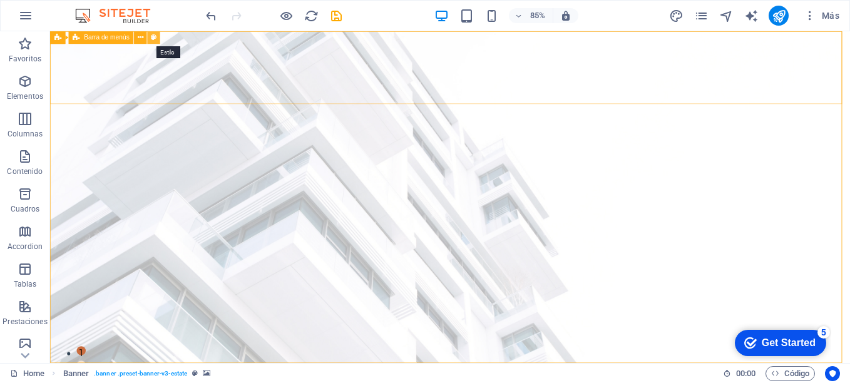
click at [153, 38] on icon at bounding box center [154, 37] width 6 height 11
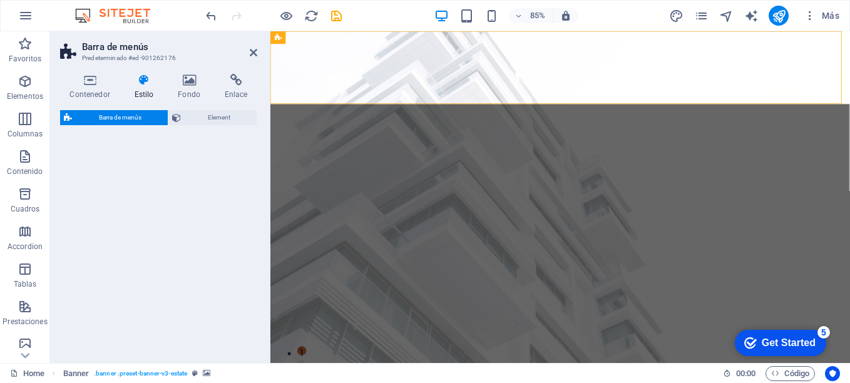
select select "rem"
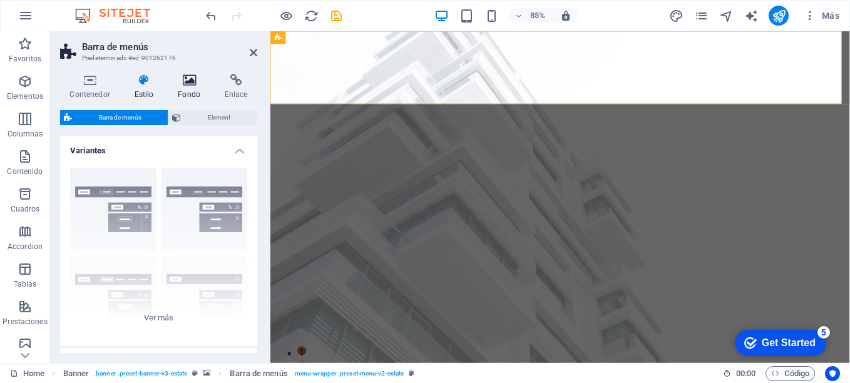
click at [185, 88] on h4 "Fondo" at bounding box center [191, 87] width 47 height 26
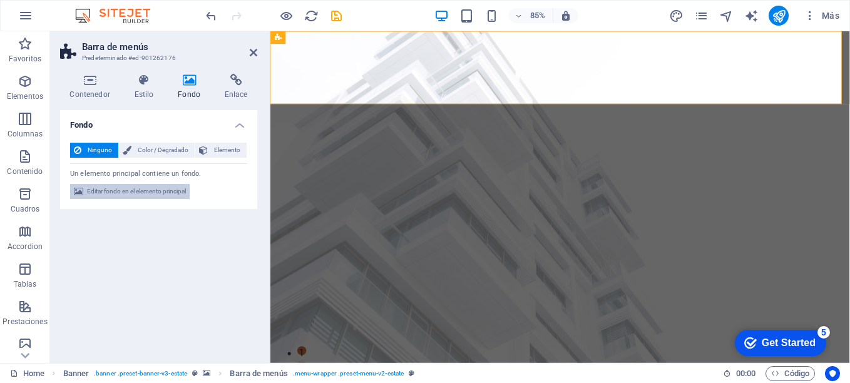
click at [154, 197] on span "Editar fondo en el elemento principal" at bounding box center [136, 191] width 99 height 15
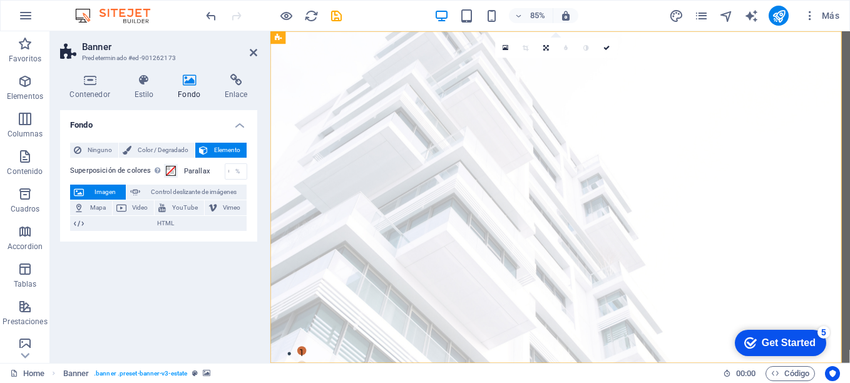
click at [83, 190] on icon at bounding box center [79, 192] width 10 height 15
click at [106, 192] on span "Imagen" at bounding box center [105, 192] width 34 height 15
click at [98, 196] on span "Imagen" at bounding box center [105, 192] width 34 height 15
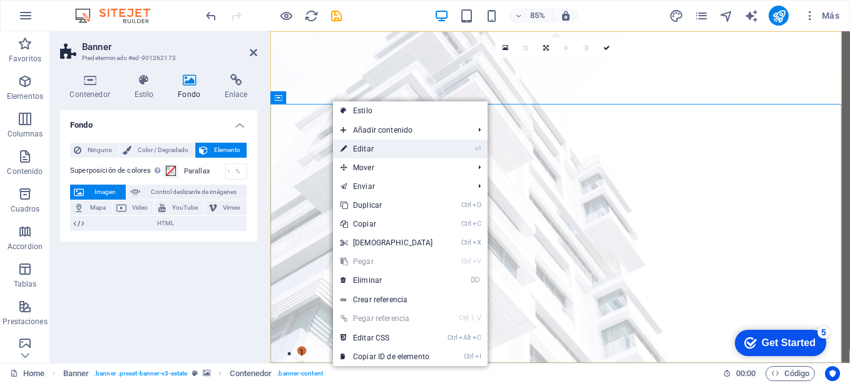
click at [378, 145] on link "⏎ Editar" at bounding box center [387, 149] width 108 height 19
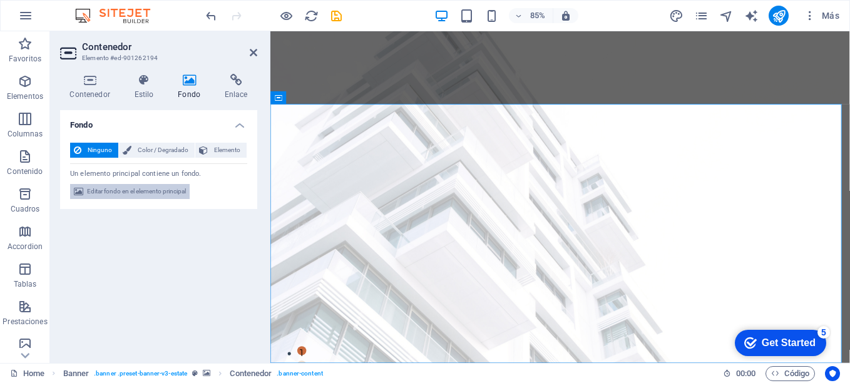
click at [129, 188] on span "Editar fondo en el elemento principal" at bounding box center [136, 191] width 99 height 15
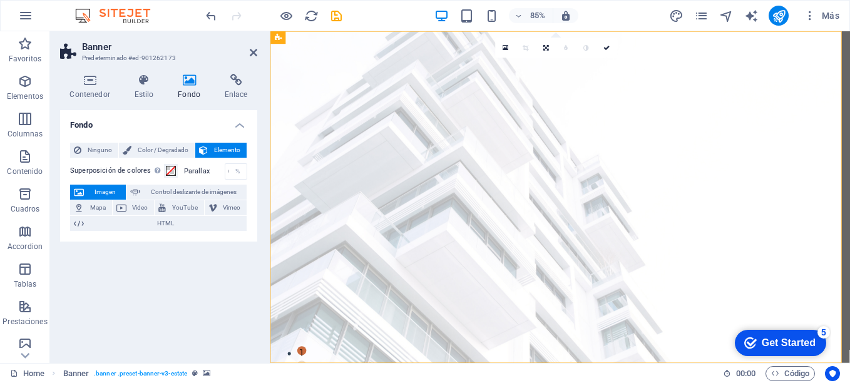
click at [104, 192] on span "Imagen" at bounding box center [105, 192] width 34 height 15
click at [103, 145] on span "Ninguno" at bounding box center [99, 150] width 29 height 15
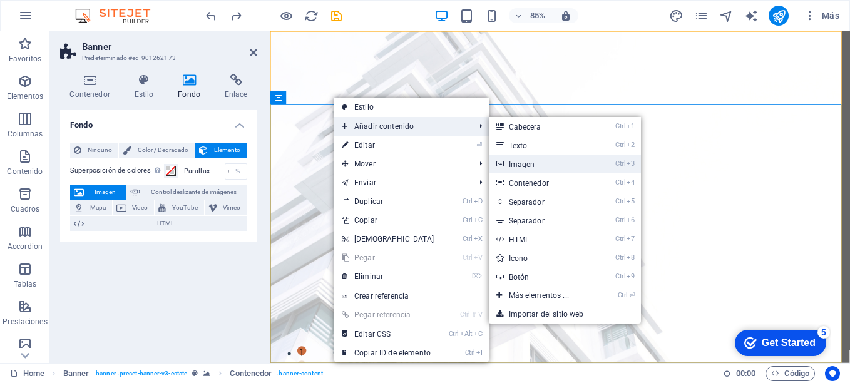
click at [526, 167] on link "Ctrl 3 Imagen" at bounding box center [541, 164] width 105 height 19
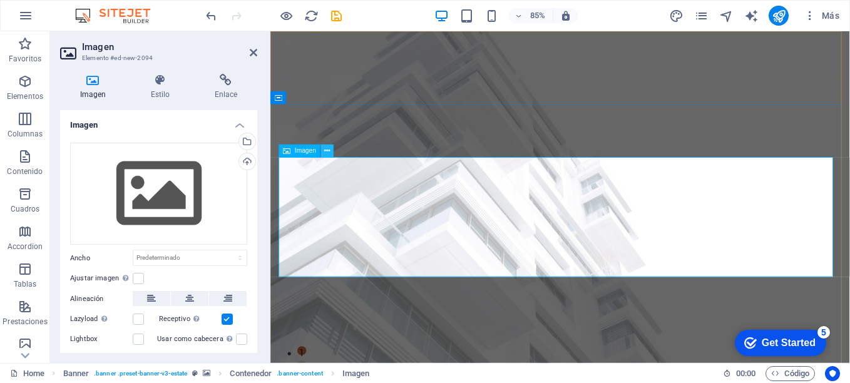
click at [332, 145] on button at bounding box center [327, 151] width 13 height 13
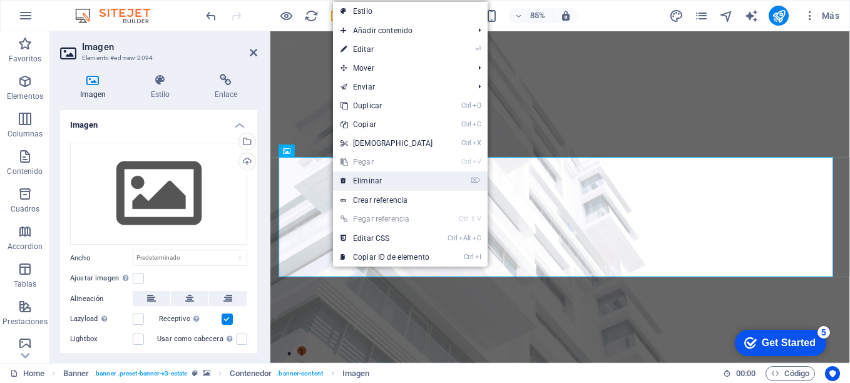
click at [363, 181] on link "⌦ Eliminar" at bounding box center [387, 181] width 108 height 19
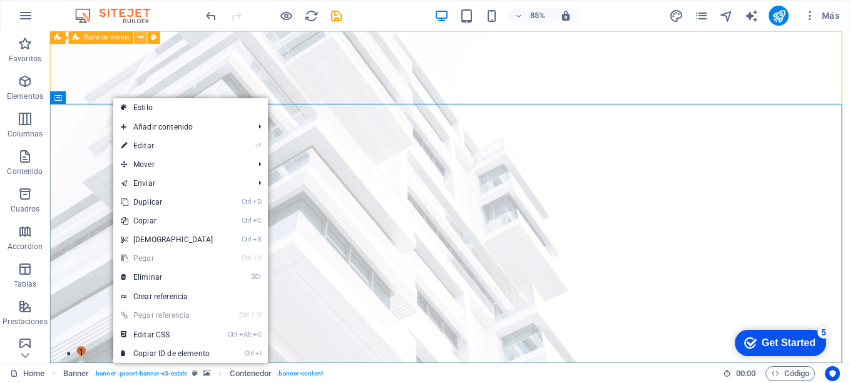
click at [141, 36] on icon at bounding box center [141, 37] width 6 height 11
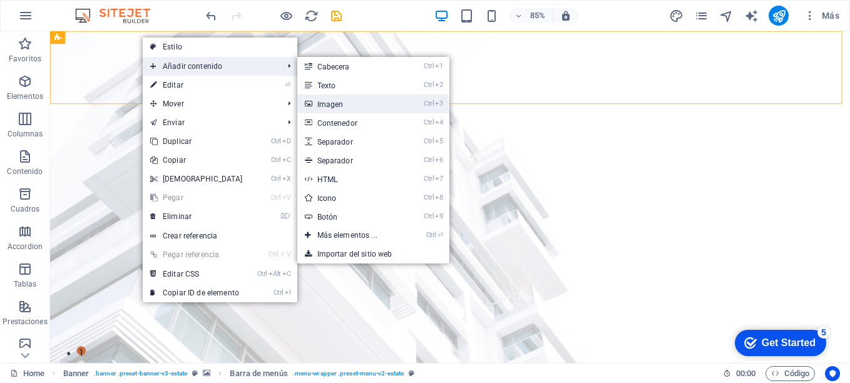
click at [324, 99] on link "Ctrl 3 Imagen" at bounding box center [349, 104] width 105 height 19
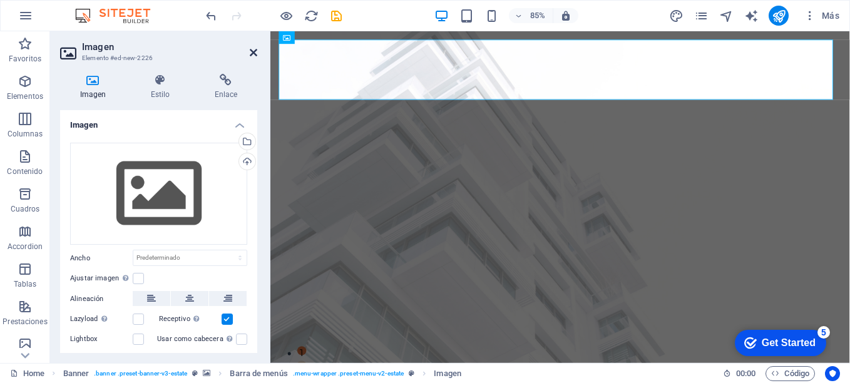
click at [255, 51] on icon at bounding box center [254, 53] width 8 height 10
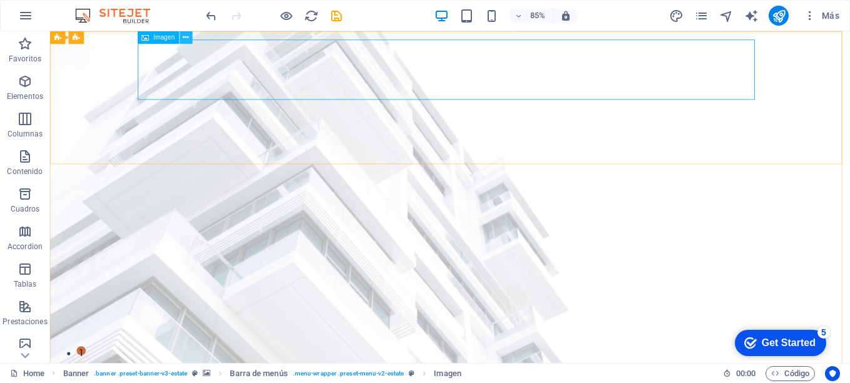
click at [185, 37] on icon at bounding box center [186, 37] width 6 height 11
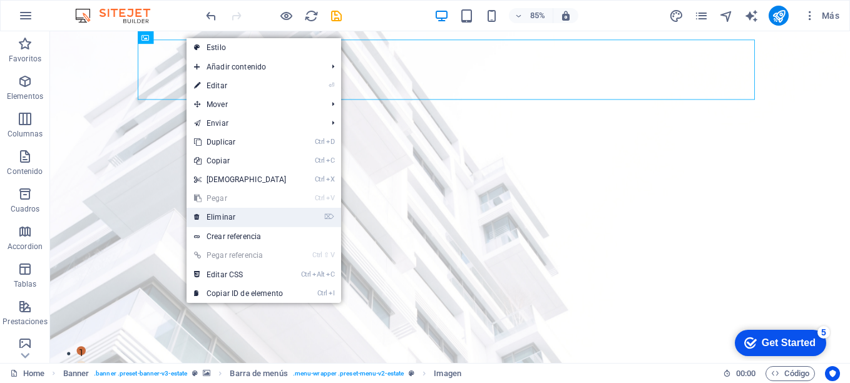
click at [222, 212] on link "⌦ Eliminar" at bounding box center [241, 217] width 108 height 19
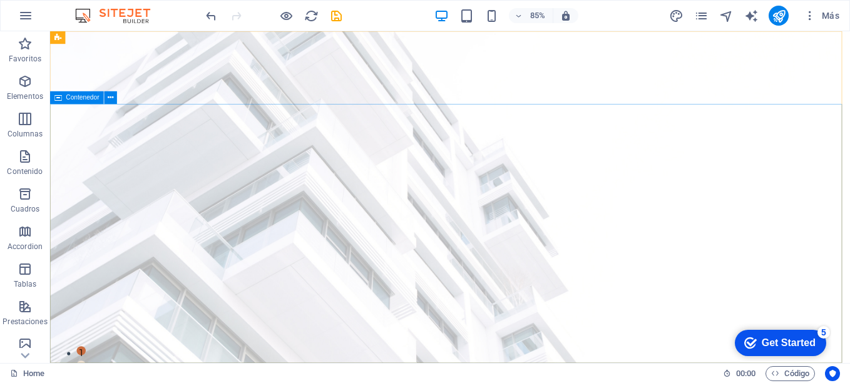
click at [79, 98] on span "Contenedor" at bounding box center [82, 98] width 33 height 6
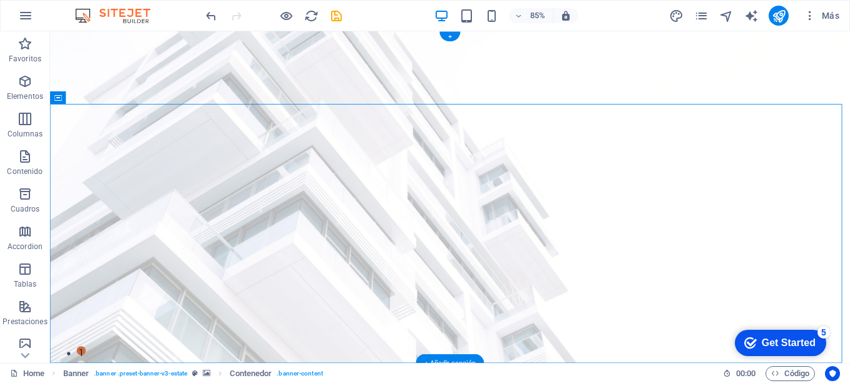
drag, startPoint x: 129, startPoint y: 129, endPoint x: 83, endPoint y: 123, distance: 46.7
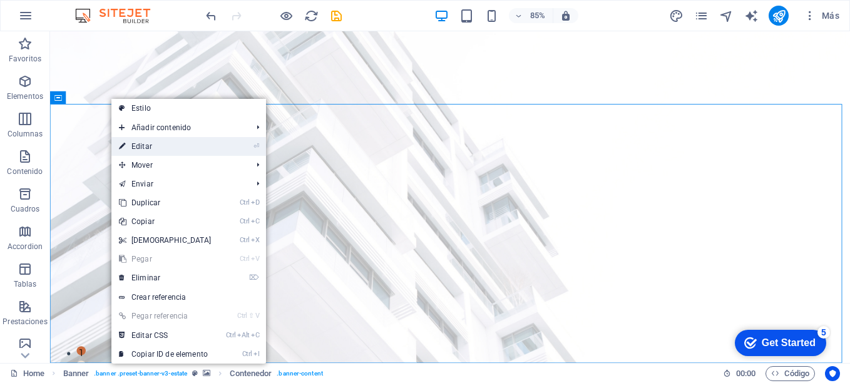
click at [167, 148] on link "⏎ Editar" at bounding box center [165, 146] width 108 height 19
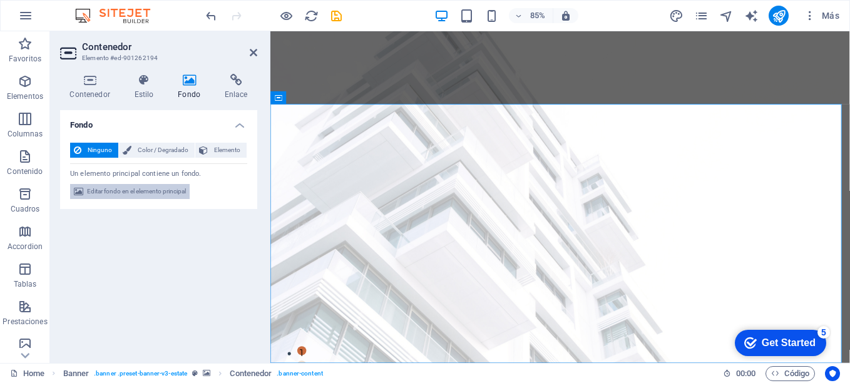
click at [134, 192] on span "Editar fondo en el elemento principal" at bounding box center [136, 191] width 99 height 15
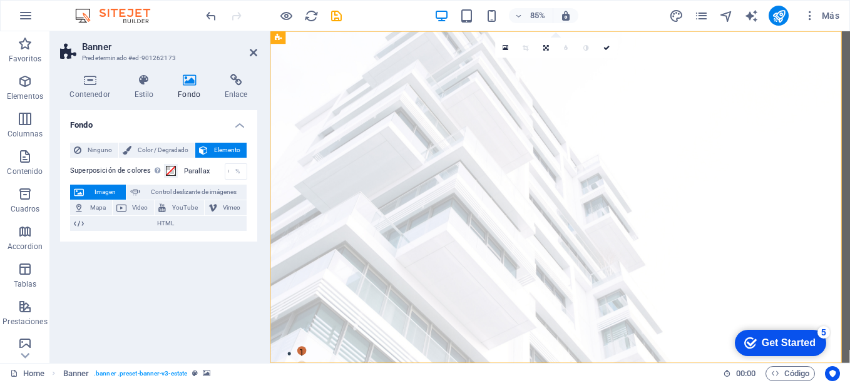
click at [108, 187] on span "Imagen" at bounding box center [105, 192] width 34 height 15
click at [105, 190] on span "Imagen" at bounding box center [105, 192] width 34 height 15
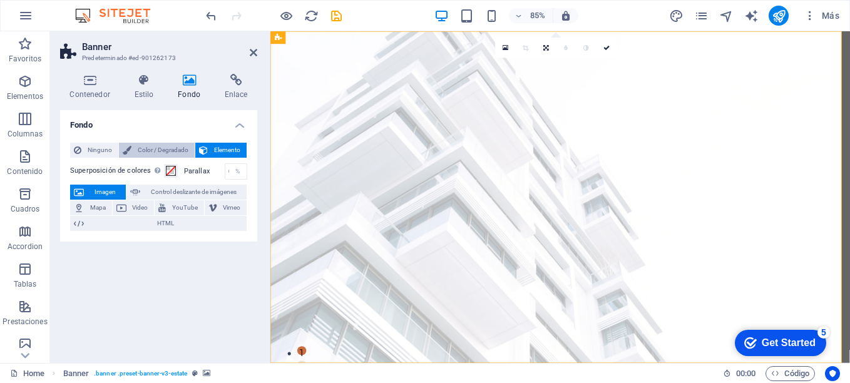
click at [163, 147] on span "Color / Degradado" at bounding box center [163, 150] width 56 height 15
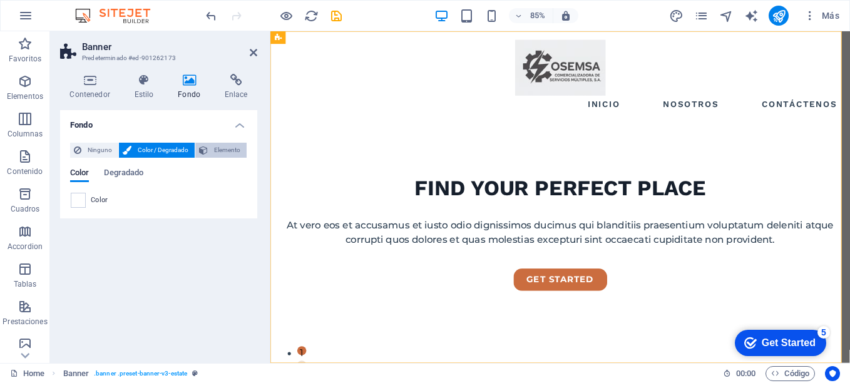
click at [224, 150] on span "Elemento" at bounding box center [227, 150] width 31 height 15
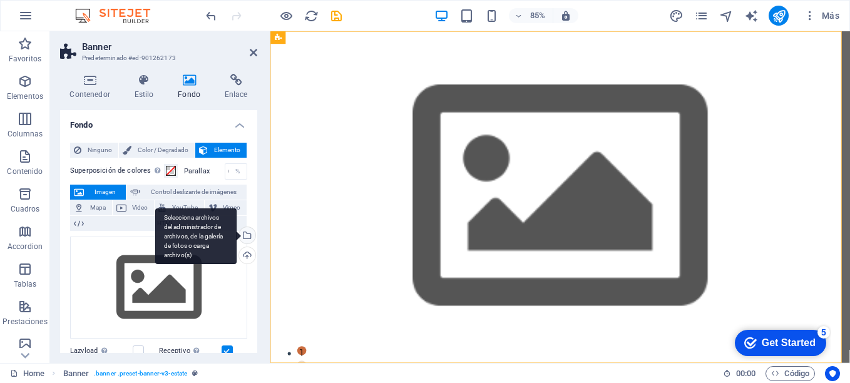
click at [237, 240] on div "Selecciona archivos del administrador de archivos, de la galería de fotos o car…" at bounding box center [195, 236] width 81 height 56
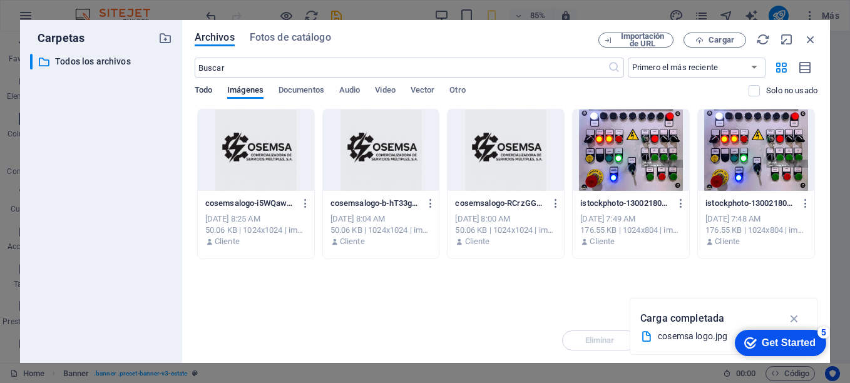
click at [208, 92] on span "Todo" at bounding box center [204, 92] width 18 height 18
drag, startPoint x: 126, startPoint y: 53, endPoint x: 113, endPoint y: 72, distance: 23.4
click at [113, 72] on div "Carpetas ​ Todos los archivos Todos los archivos" at bounding box center [101, 191] width 142 height 323
click at [113, 72] on div "​ Todos los archivos Todos los archivos" at bounding box center [101, 203] width 142 height 299
click at [109, 64] on p "Todos los archivos" at bounding box center [102, 61] width 94 height 14
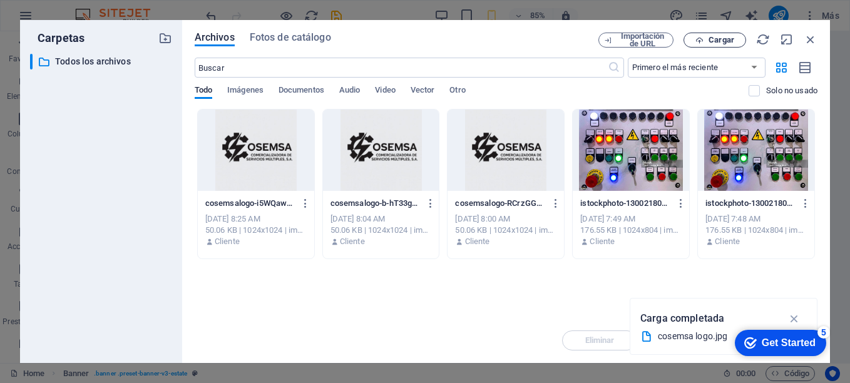
click at [704, 44] on icon "button" at bounding box center [700, 40] width 8 height 8
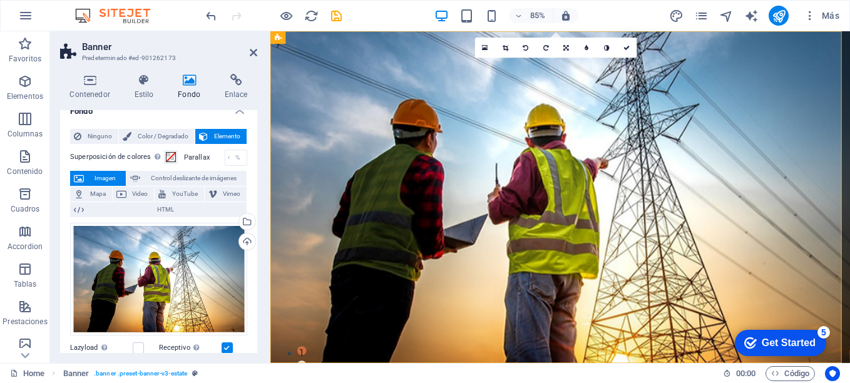
scroll to position [0, 0]
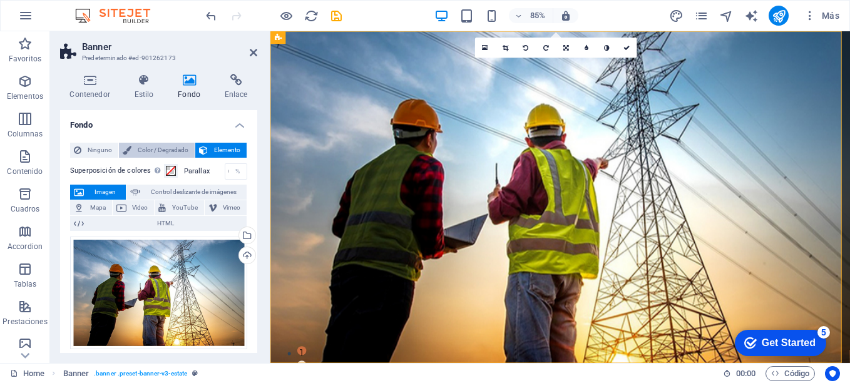
click at [141, 151] on span "Color / Degradado" at bounding box center [163, 150] width 56 height 15
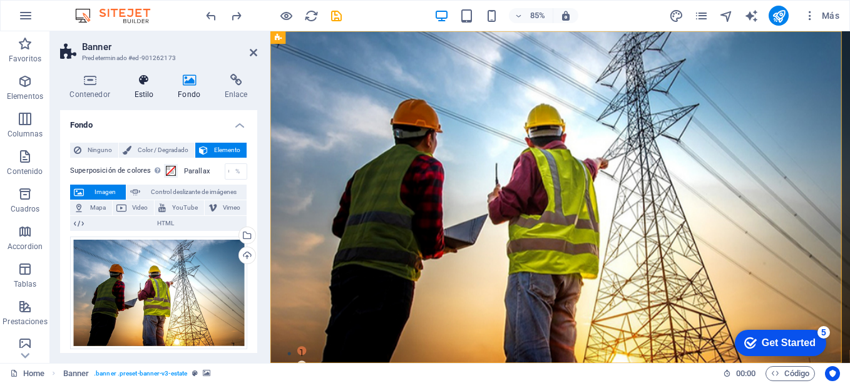
click at [153, 88] on h4 "Estilo" at bounding box center [147, 87] width 44 height 26
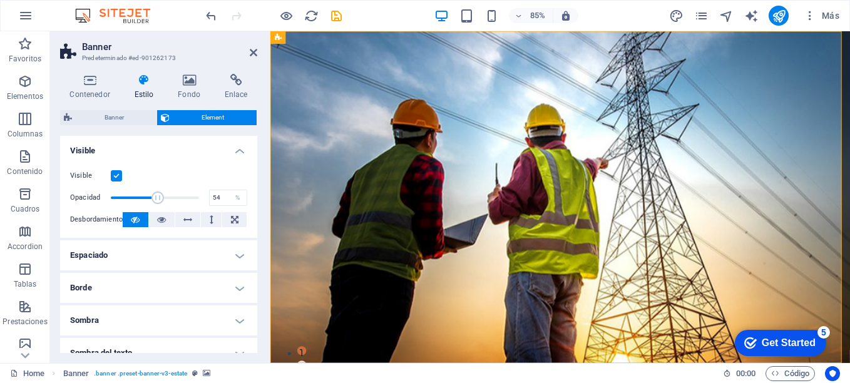
drag, startPoint x: 193, startPoint y: 199, endPoint x: 157, endPoint y: 199, distance: 36.3
click at [157, 199] on span at bounding box center [158, 198] width 13 height 13
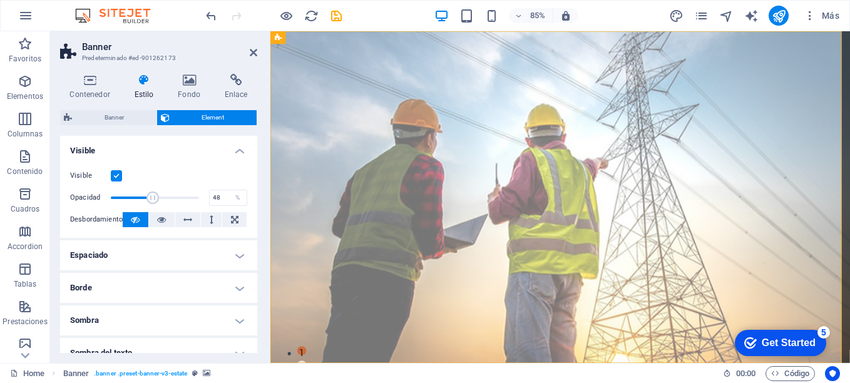
click at [152, 200] on span at bounding box center [153, 198] width 13 height 13
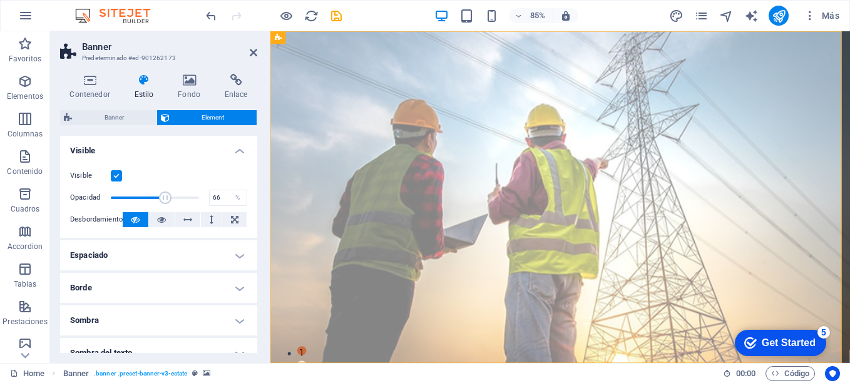
type input "67"
drag, startPoint x: 152, startPoint y: 200, endPoint x: 168, endPoint y: 200, distance: 16.9
click at [168, 200] on span at bounding box center [169, 198] width 13 height 13
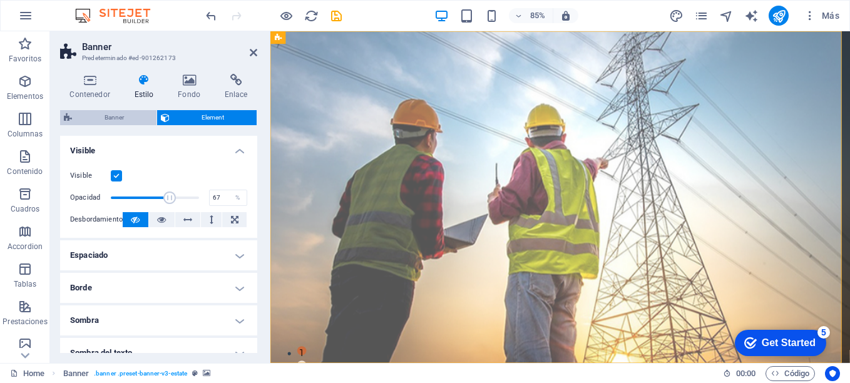
click at [121, 119] on span "Banner" at bounding box center [114, 117] width 77 height 15
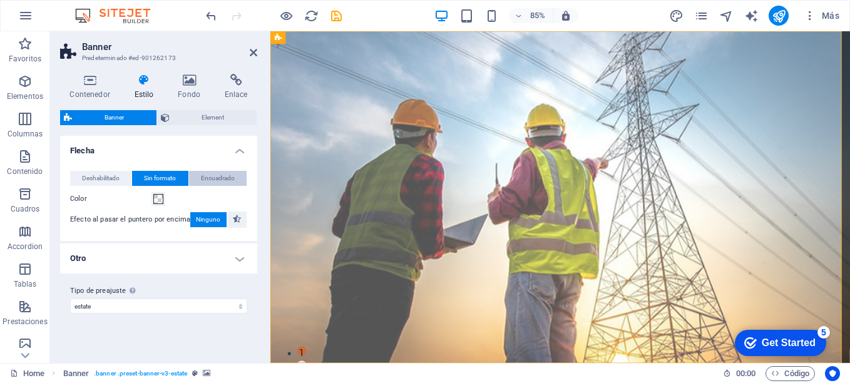
click at [207, 179] on span "Encuadrado" at bounding box center [218, 178] width 34 height 15
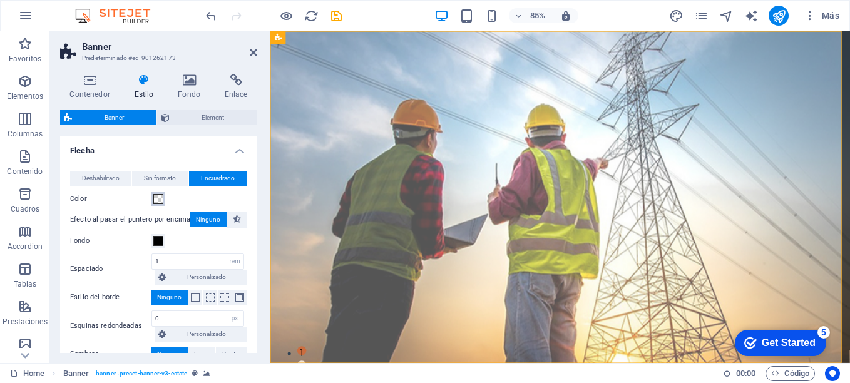
click at [161, 197] on span at bounding box center [158, 199] width 10 height 10
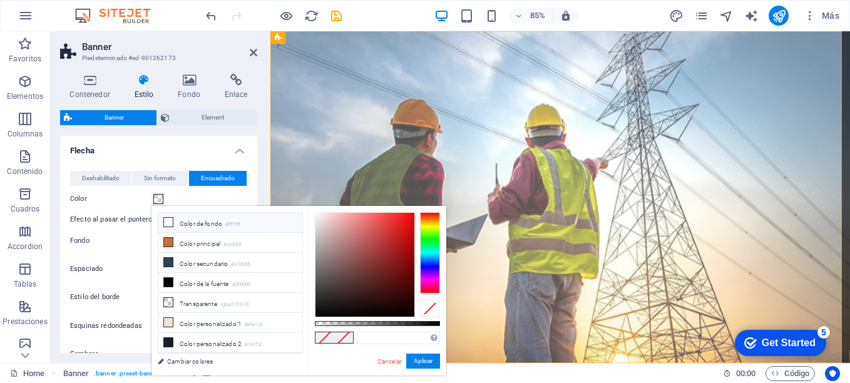
click at [184, 224] on li "Color de fondo #ffffff" at bounding box center [230, 223] width 144 height 20
type input "#ffffff"
click at [419, 363] on button "Aplicar" at bounding box center [423, 361] width 34 height 15
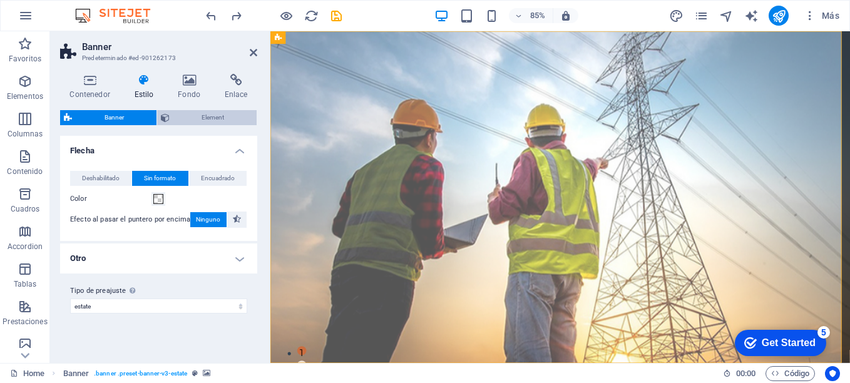
click at [207, 114] on span "Element" at bounding box center [213, 117] width 80 height 15
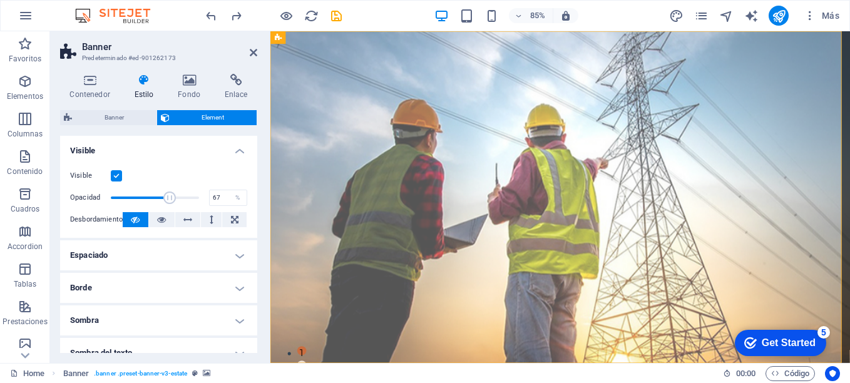
click at [115, 180] on label at bounding box center [116, 175] width 11 height 11
click at [0, 0] on input "Visible" at bounding box center [0, 0] width 0 height 0
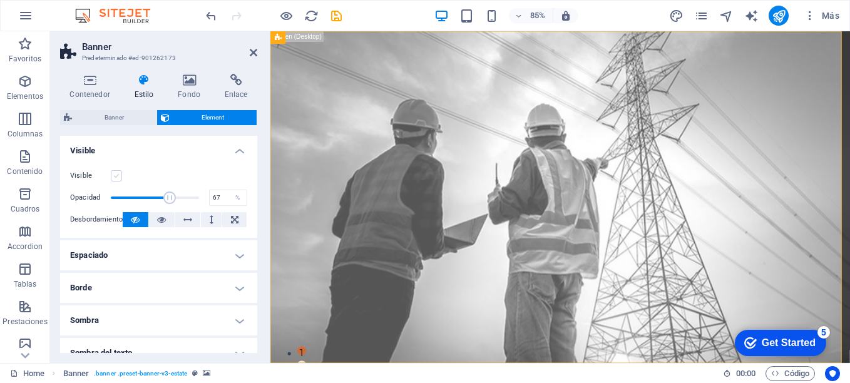
click at [115, 180] on label at bounding box center [116, 175] width 11 height 11
click at [0, 0] on input "Visible" at bounding box center [0, 0] width 0 height 0
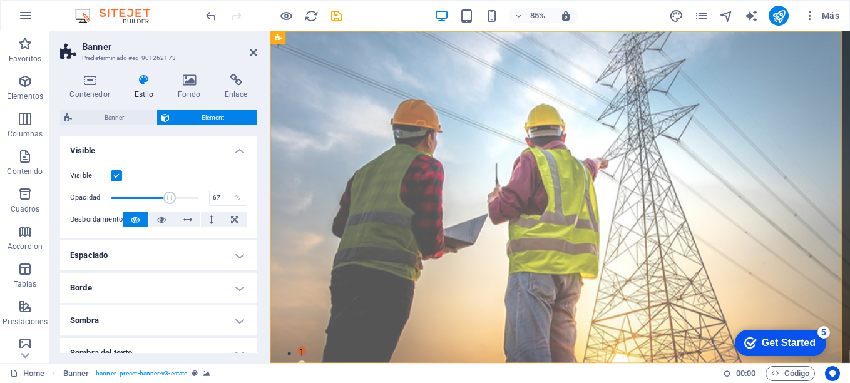
drag, startPoint x: 254, startPoint y: 177, endPoint x: 256, endPoint y: 224, distance: 47.0
click at [256, 224] on div "Diseño La forma en la que este elemento se expande en la disposición (Flexbox).…" at bounding box center [158, 244] width 197 height 217
click at [158, 219] on icon at bounding box center [161, 219] width 9 height 15
click at [133, 220] on icon at bounding box center [135, 219] width 9 height 15
drag, startPoint x: 252, startPoint y: 220, endPoint x: 256, endPoint y: 242, distance: 22.3
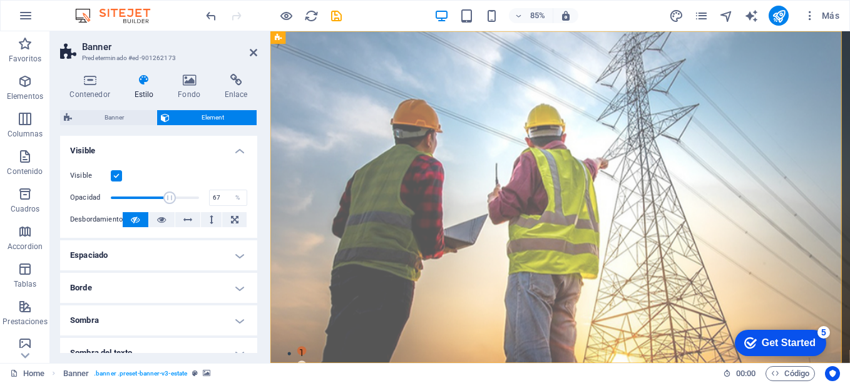
click at [256, 242] on div "Diseño La forma en la que este elemento se expande en la disposición (Flexbox).…" at bounding box center [158, 244] width 197 height 217
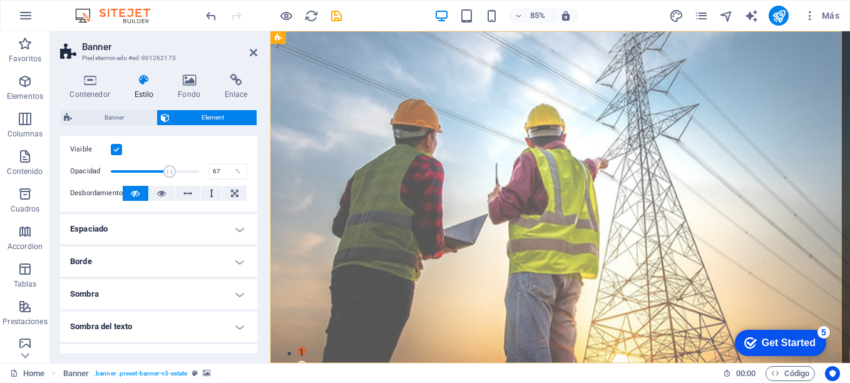
scroll to position [25, 0]
click at [358, 37] on icon at bounding box center [359, 37] width 6 height 11
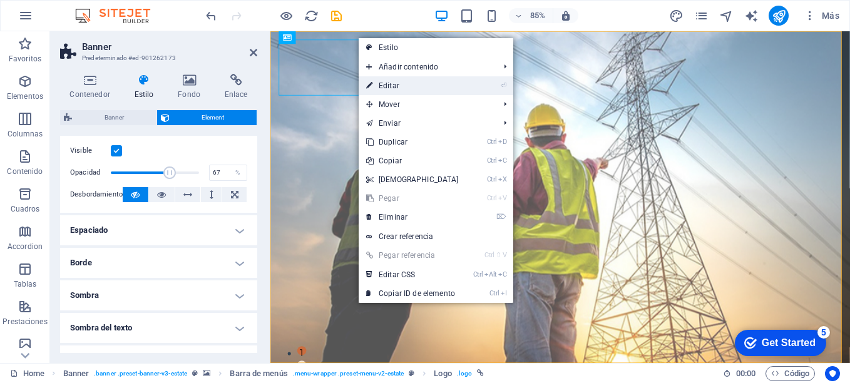
click at [396, 85] on link "⏎ Editar" at bounding box center [413, 85] width 108 height 19
select select "px"
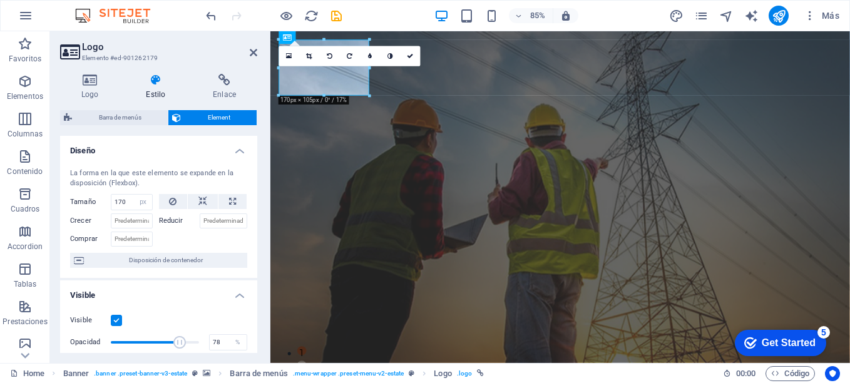
drag, startPoint x: 257, startPoint y: 183, endPoint x: 254, endPoint y: 210, distance: 27.7
click at [254, 210] on div "Logo Estilo Enlace Logo Image Text Arrastra archivos aquí, haz clic para escoge…" at bounding box center [158, 213] width 217 height 299
click at [254, 215] on div "La forma en la que este elemento se expande en la disposición (Flexbox). Tamaño…" at bounding box center [158, 218] width 197 height 120
click at [255, 217] on div "Diseño La forma en la que este elemento se expande en la disposición (Flexbox).…" at bounding box center [158, 244] width 197 height 217
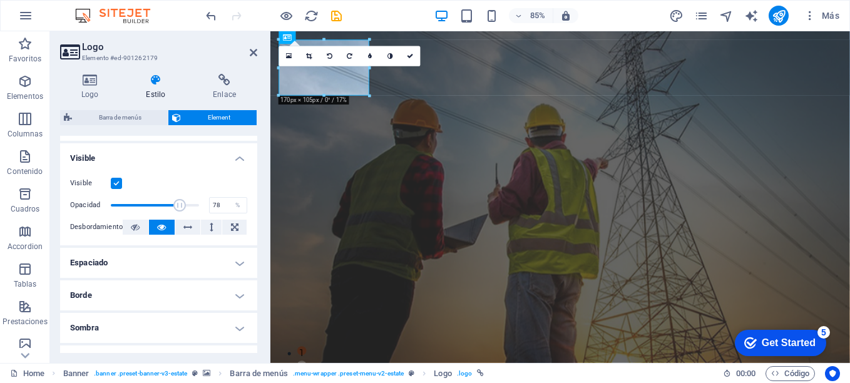
scroll to position [172, 0]
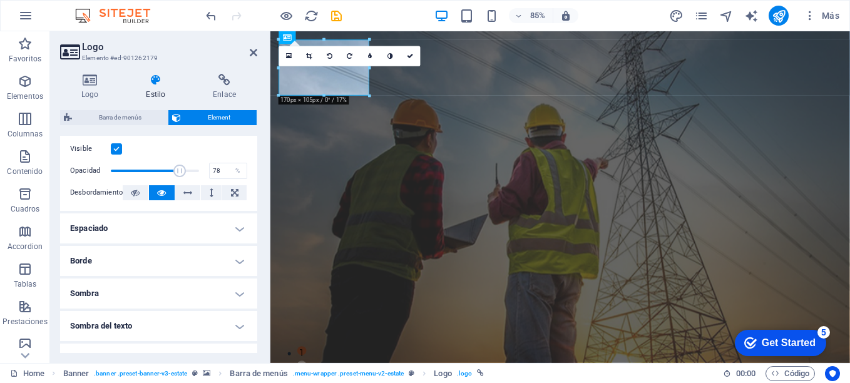
click at [237, 264] on h4 "Borde" at bounding box center [158, 261] width 197 height 30
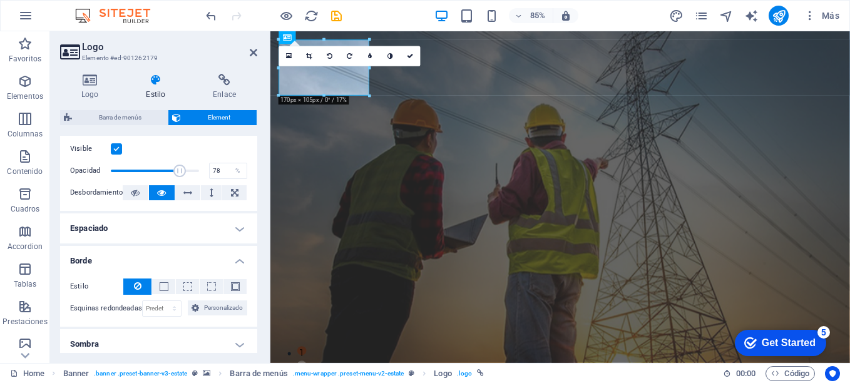
click at [131, 284] on button at bounding box center [137, 287] width 28 height 16
click at [154, 284] on button at bounding box center [163, 286] width 23 height 15
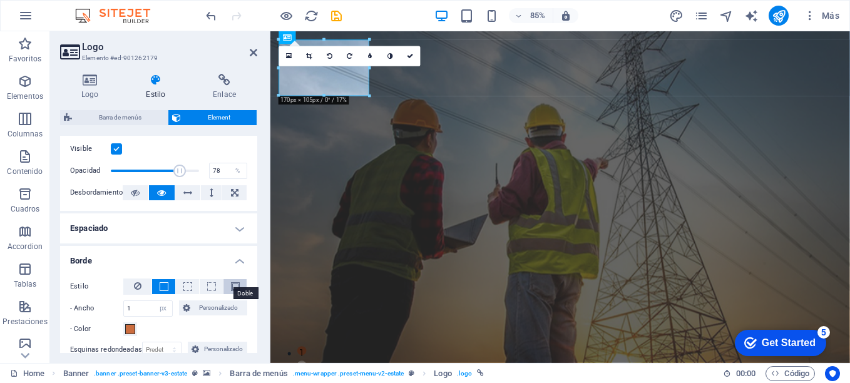
click at [231, 287] on span at bounding box center [235, 286] width 9 height 9
click at [133, 328] on span at bounding box center [130, 329] width 10 height 10
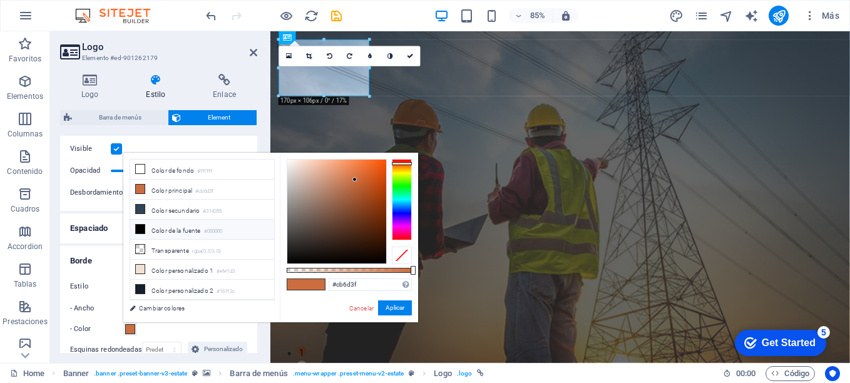
click at [169, 234] on li "Color de la fuente #000000" at bounding box center [202, 230] width 144 height 20
type input "#000000"
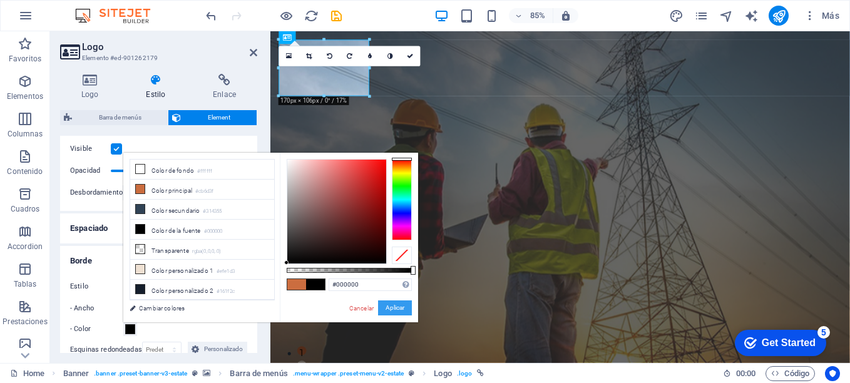
click at [393, 309] on button "Aplicar" at bounding box center [395, 308] width 34 height 15
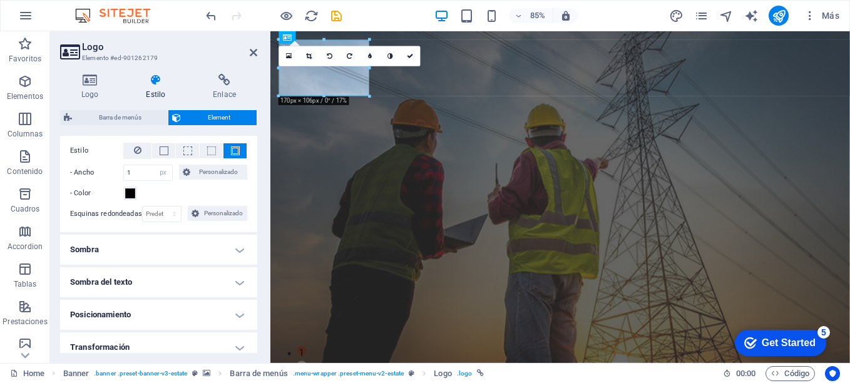
scroll to position [312, 0]
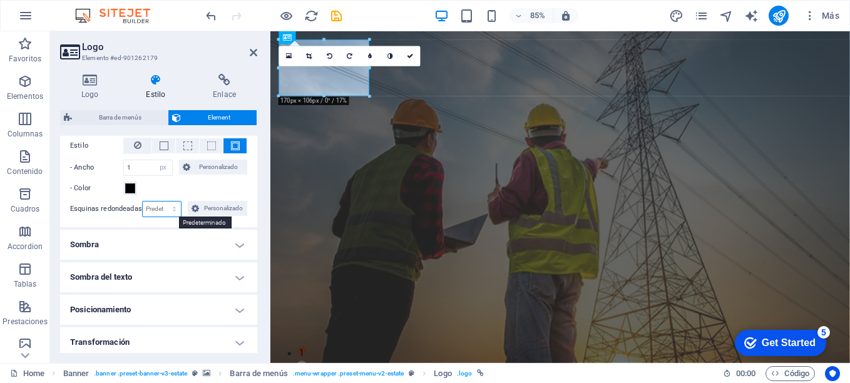
click at [175, 210] on select "Predeterminado px rem % vh vw Personalizado" at bounding box center [162, 209] width 39 height 15
select select "px"
click at [162, 202] on select "Predeterminado px rem % vh vw Personalizado" at bounding box center [162, 209] width 39 height 15
type input "1"
type input "45"
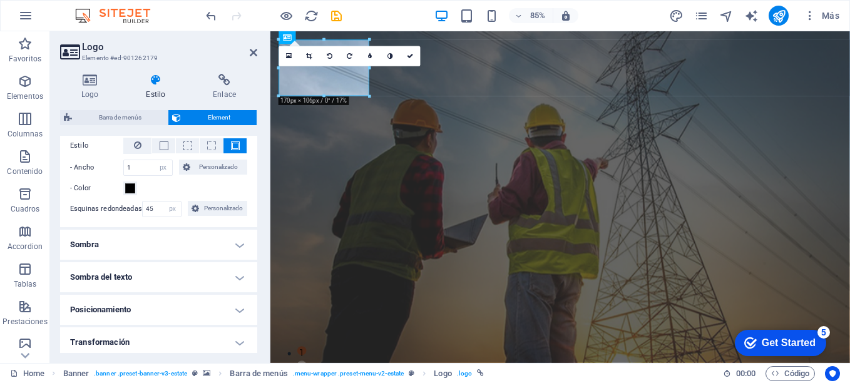
click at [258, 53] on aside "Logo Elemento #ed-901262179 Logo Estilo Enlace Logo Image Text Arrastra archivo…" at bounding box center [160, 197] width 220 height 332
click at [253, 53] on icon at bounding box center [254, 53] width 8 height 10
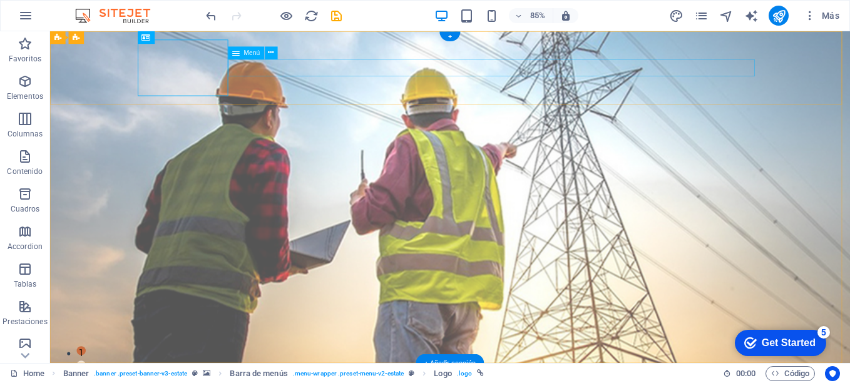
click at [270, 52] on icon at bounding box center [272, 53] width 6 height 11
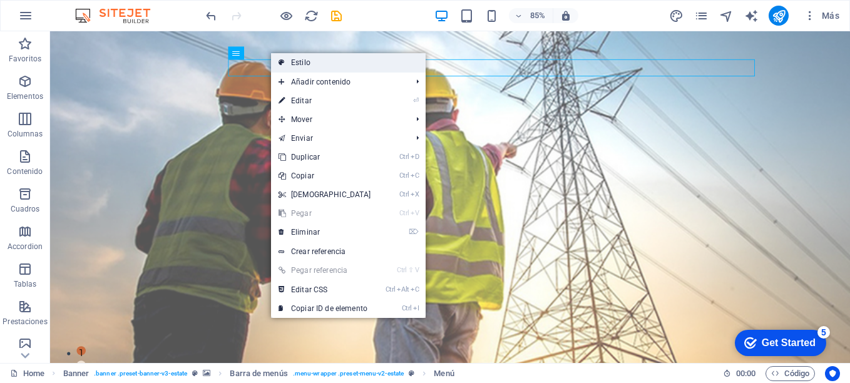
click at [319, 58] on link "Estilo" at bounding box center [348, 62] width 155 height 19
select select "rem"
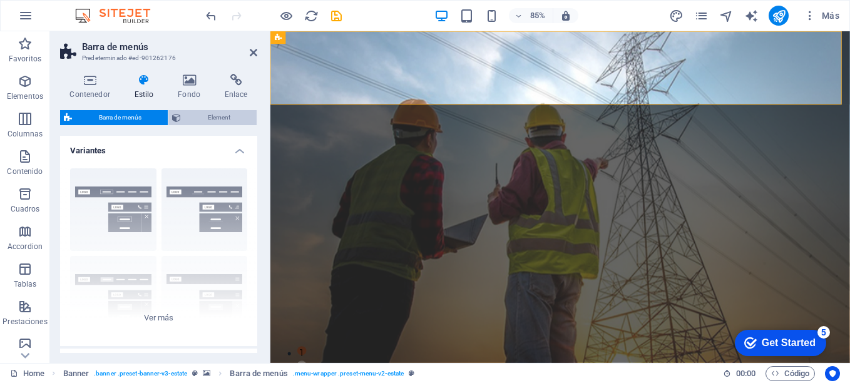
click at [207, 117] on span "Element" at bounding box center [219, 117] width 68 height 15
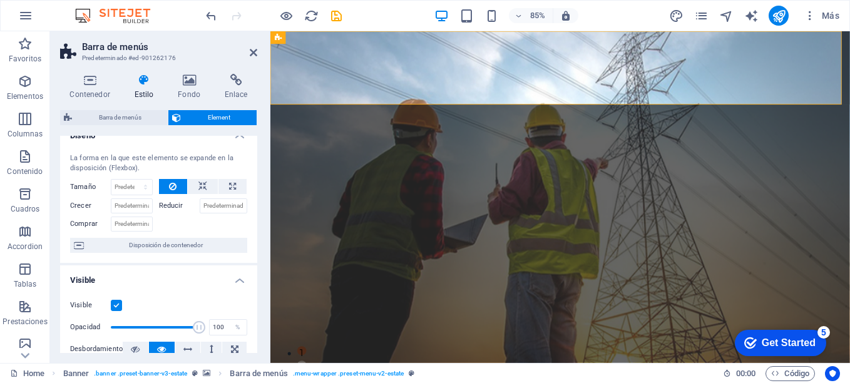
scroll to position [0, 0]
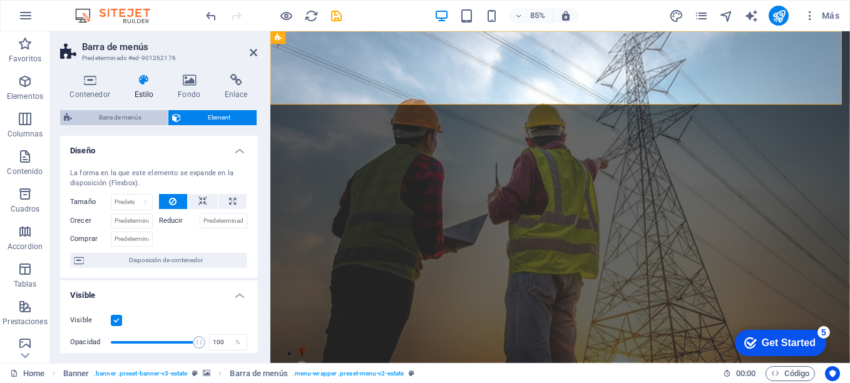
click at [102, 122] on span "Barra de menús" at bounding box center [120, 117] width 88 height 15
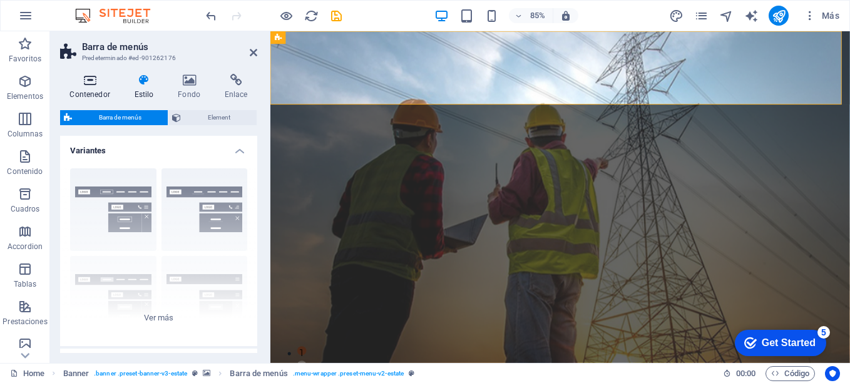
click at [96, 86] on h4 "Contenedor" at bounding box center [92, 87] width 64 height 26
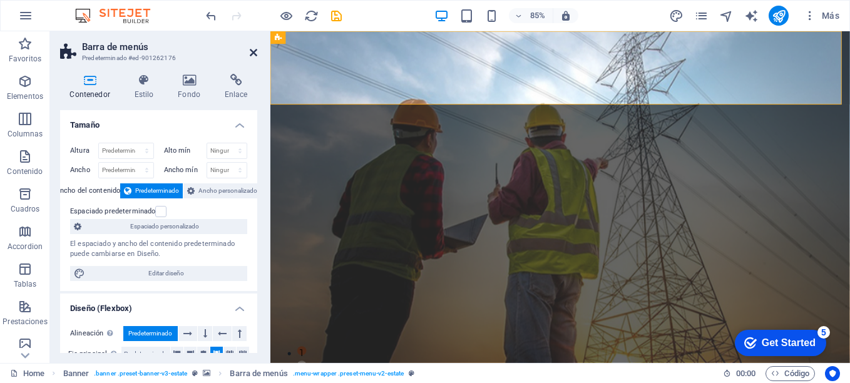
click at [251, 53] on icon at bounding box center [254, 53] width 8 height 10
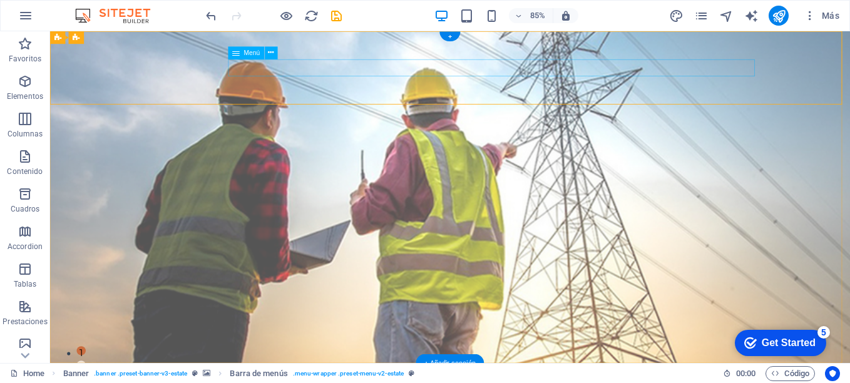
click at [272, 54] on icon at bounding box center [272, 53] width 6 height 11
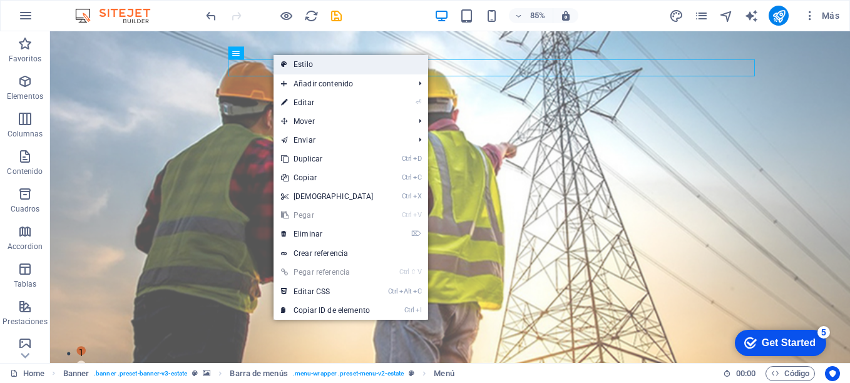
click at [373, 64] on link "Estilo" at bounding box center [351, 64] width 155 height 19
select select "rem"
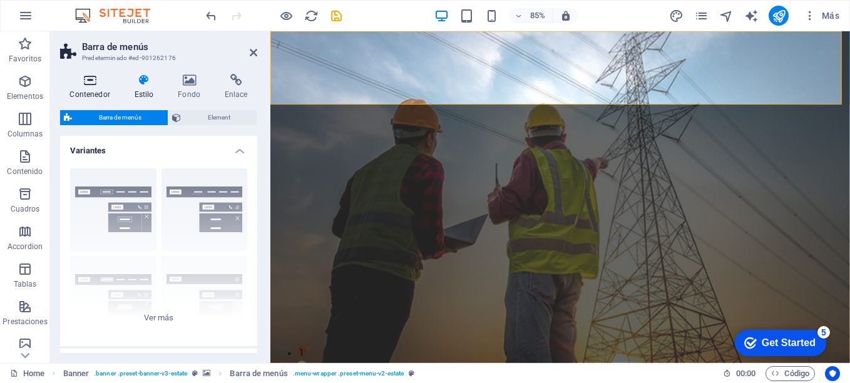
click at [88, 81] on icon at bounding box center [89, 80] width 59 height 13
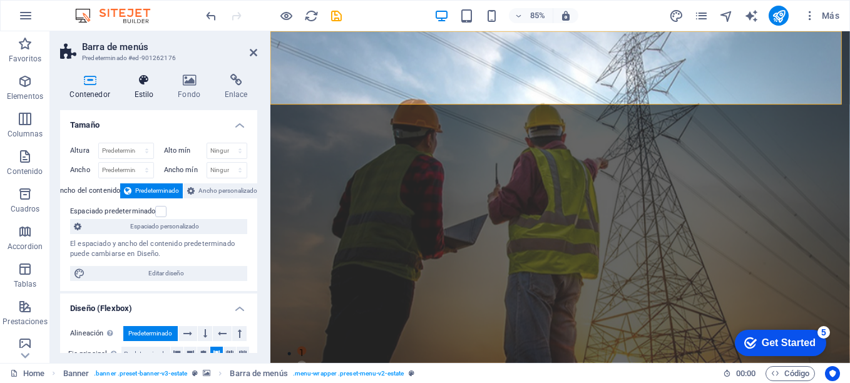
click at [138, 81] on icon at bounding box center [144, 80] width 39 height 13
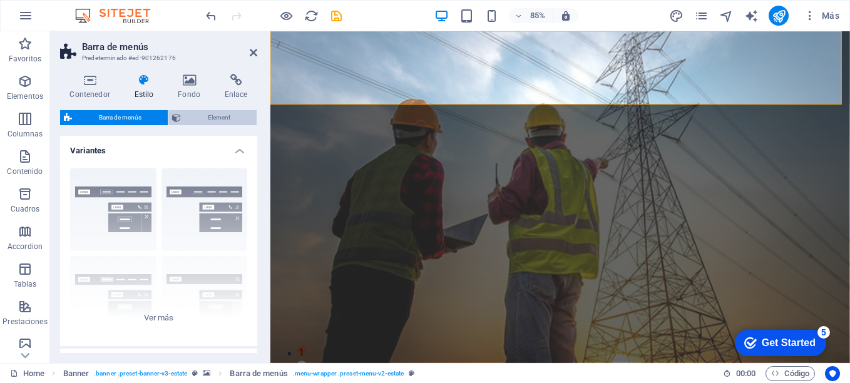
click at [192, 119] on span "Element" at bounding box center [219, 117] width 68 height 15
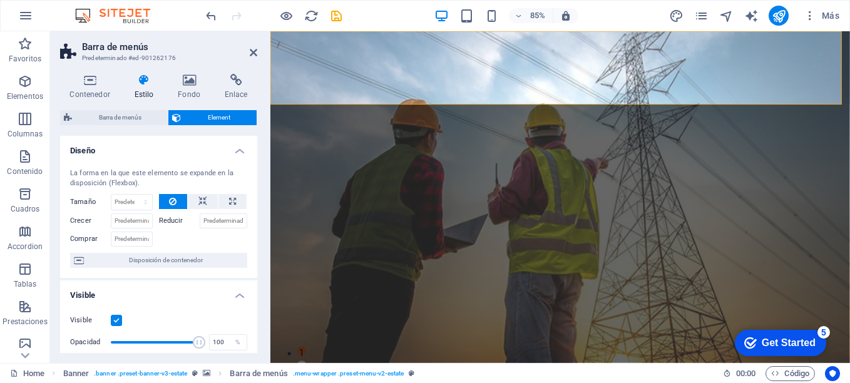
drag, startPoint x: 254, startPoint y: 170, endPoint x: 251, endPoint y: 205, distance: 35.2
click at [251, 205] on div "La forma en la que este elemento se expande en la disposición (Flexbox). Tamaño…" at bounding box center [158, 218] width 197 height 120
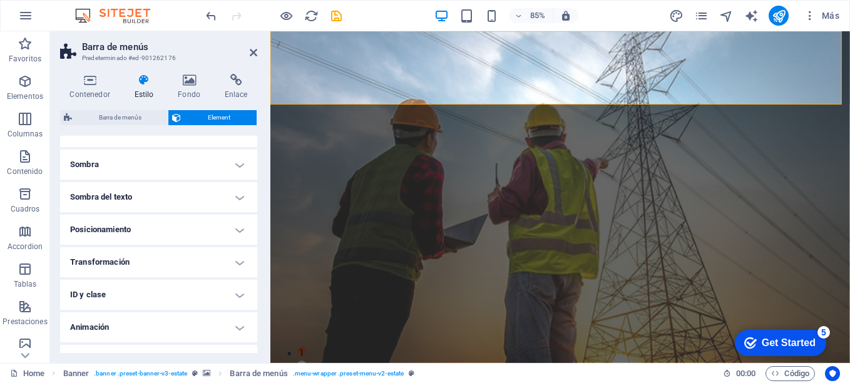
scroll to position [302, 0]
click at [237, 195] on h4 "Sombra del texto" at bounding box center [158, 195] width 197 height 30
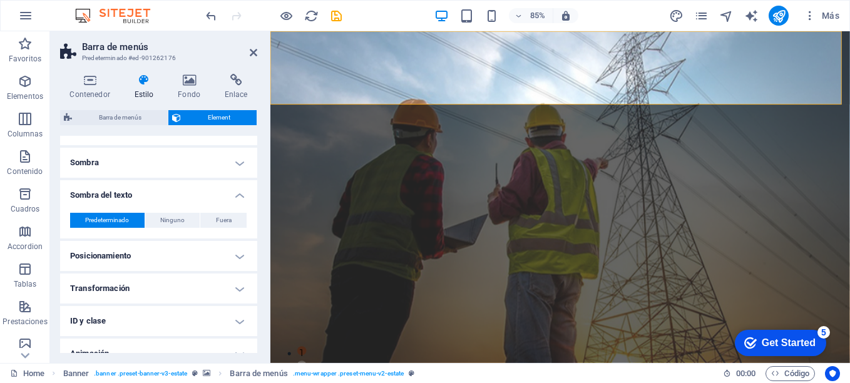
click at [237, 195] on h4 "Sombra del texto" at bounding box center [158, 191] width 197 height 23
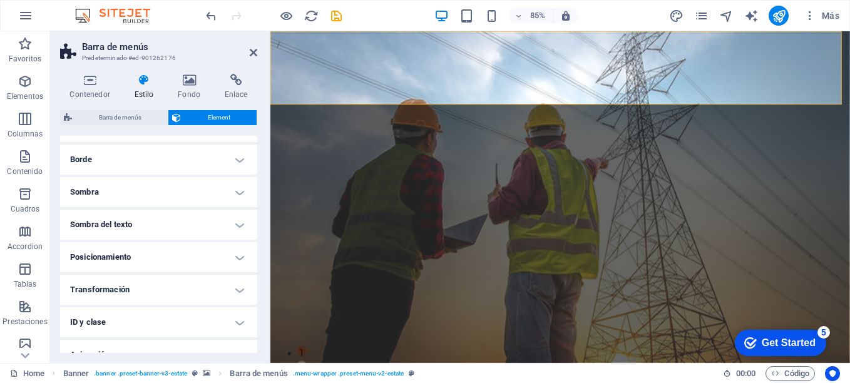
scroll to position [322, 0]
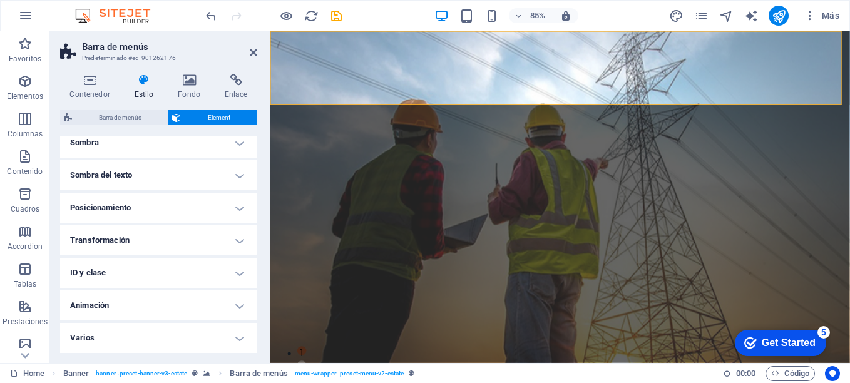
click at [235, 341] on h4 "Varios" at bounding box center [158, 338] width 197 height 30
drag, startPoint x: 254, startPoint y: 314, endPoint x: 256, endPoint y: 302, distance: 11.5
click at [256, 302] on div "Diseño La forma en la que este elemento se expande en la disposición (Flexbox).…" at bounding box center [158, 244] width 197 height 217
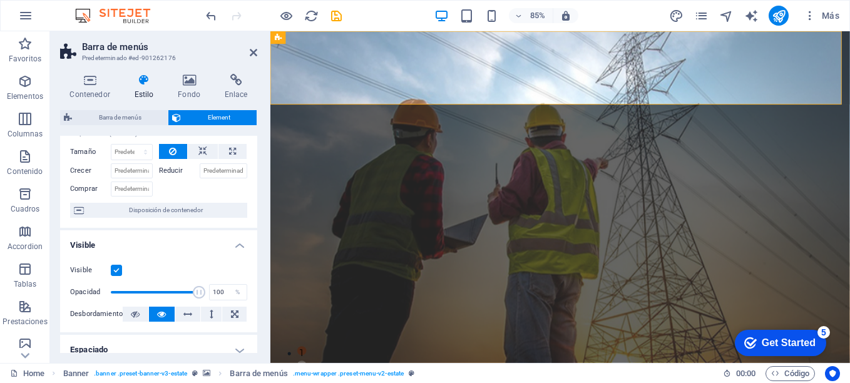
scroll to position [0, 0]
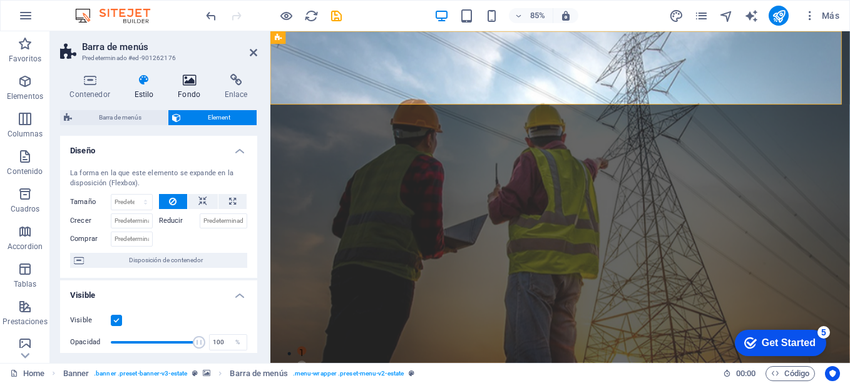
click at [194, 79] on icon at bounding box center [189, 80] width 42 height 13
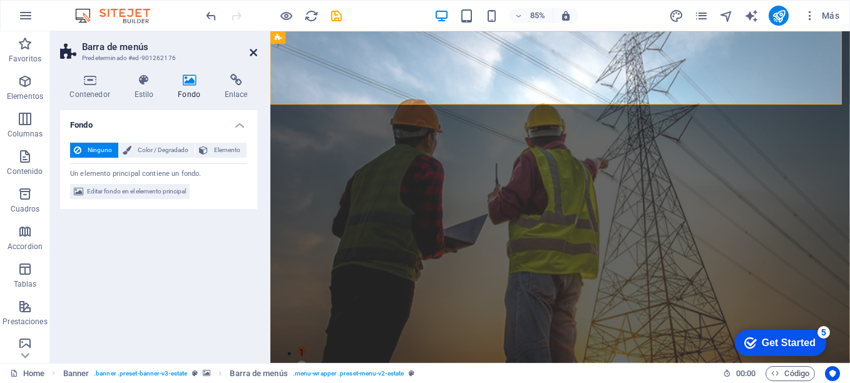
click at [256, 54] on icon at bounding box center [254, 53] width 8 height 10
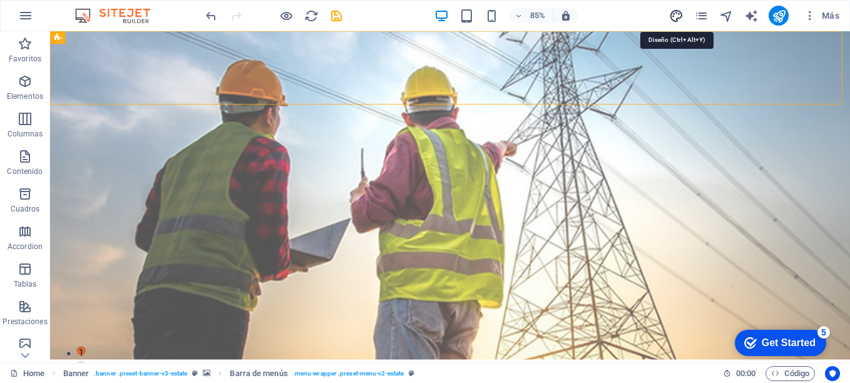
select select "px"
select select "500"
select select "px"
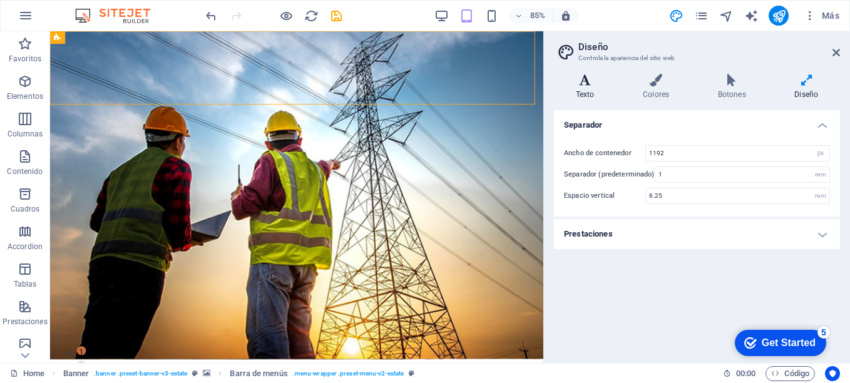
click at [587, 85] on icon at bounding box center [585, 80] width 62 height 13
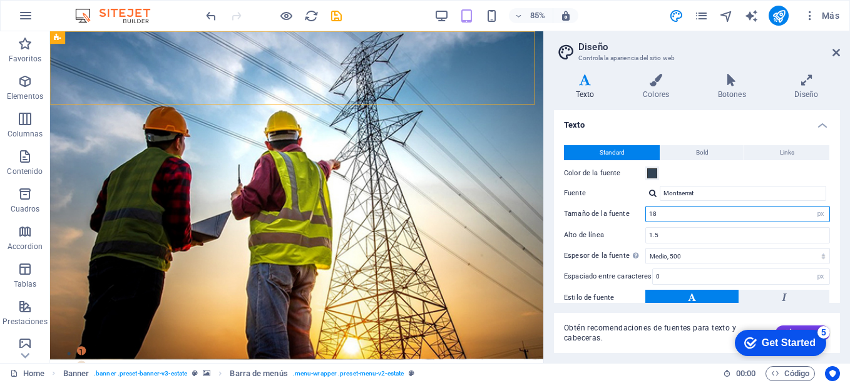
click at [733, 212] on input "18" at bounding box center [737, 214] width 183 height 15
type input "1"
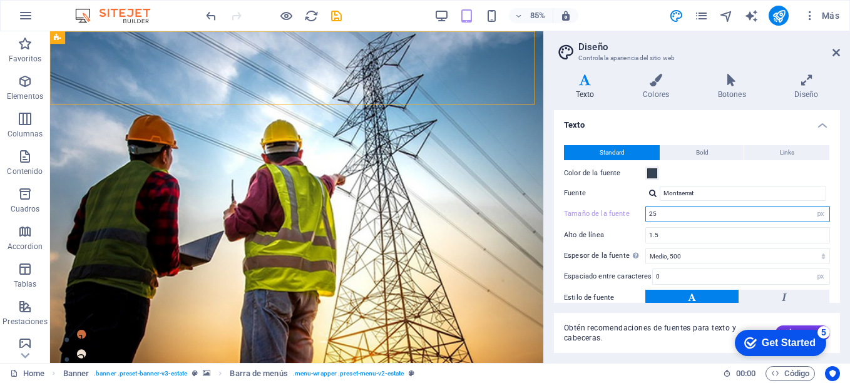
type input "2"
type input "18"
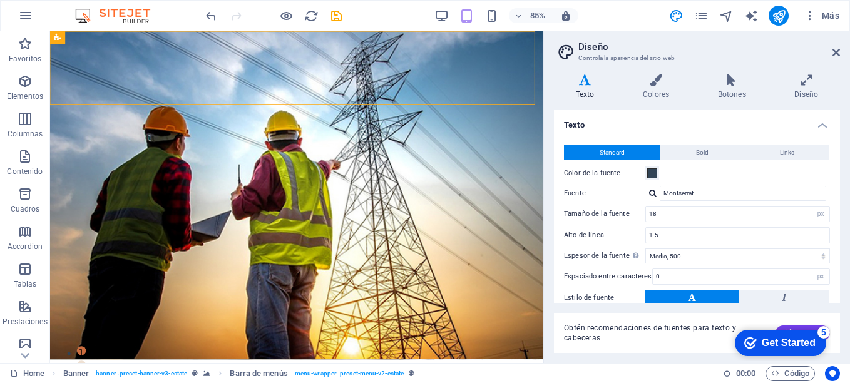
click at [840, 46] on h2 "Diseño" at bounding box center [710, 46] width 262 height 11
click at [833, 53] on icon at bounding box center [837, 53] width 8 height 10
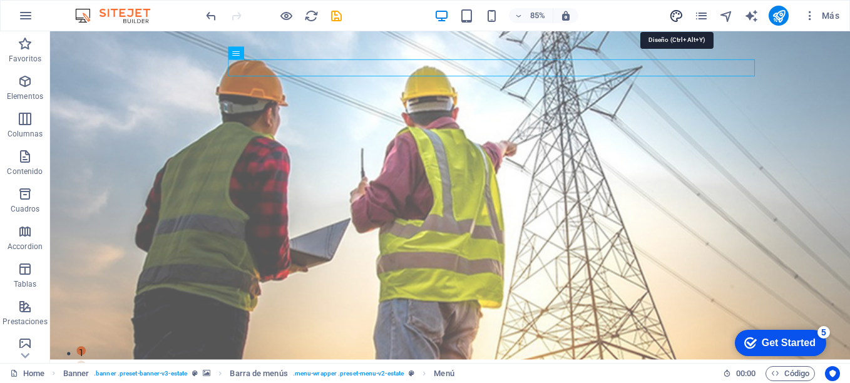
select select "px"
select select "500"
select select "px"
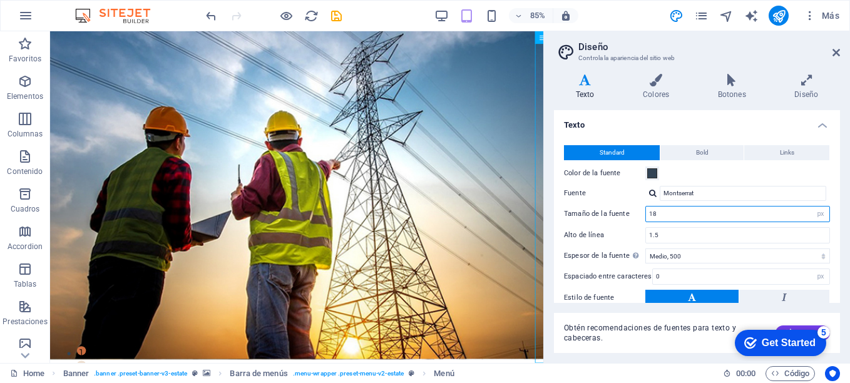
click at [676, 211] on input "18" at bounding box center [737, 214] width 183 height 15
type input "1"
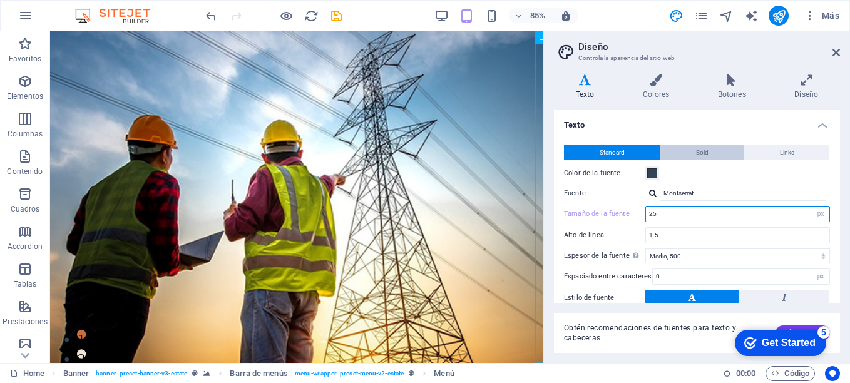
type input "25"
click at [707, 150] on span "Bold" at bounding box center [702, 152] width 13 height 15
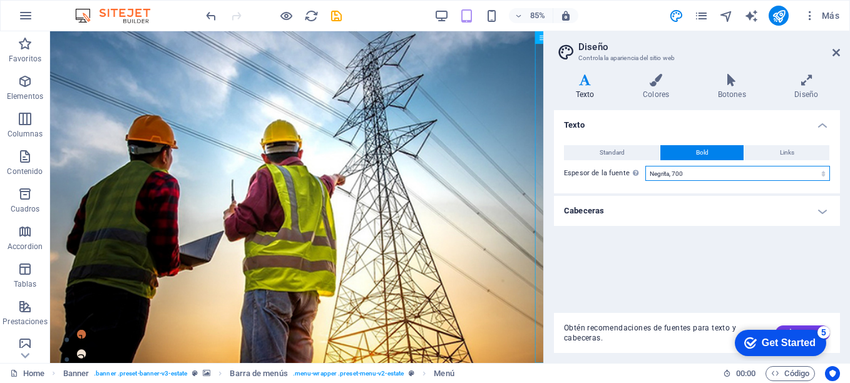
click at [682, 174] on select "Fino, 100 Extra [PERSON_NAME], 200 [PERSON_NAME], 300 Normal, 400 Medio, 500 [D…" at bounding box center [738, 173] width 185 height 15
select select "800"
click at [646, 166] on select "Fino, 100 Extra [PERSON_NAME], 200 [PERSON_NAME], 300 Normal, 400 Medio, 500 [D…" at bounding box center [738, 173] width 185 height 15
click at [651, 84] on icon at bounding box center [656, 80] width 70 height 13
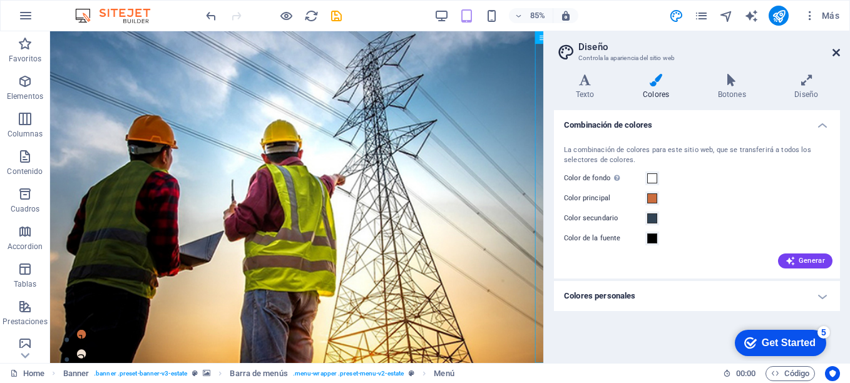
click at [835, 51] on icon at bounding box center [837, 53] width 8 height 10
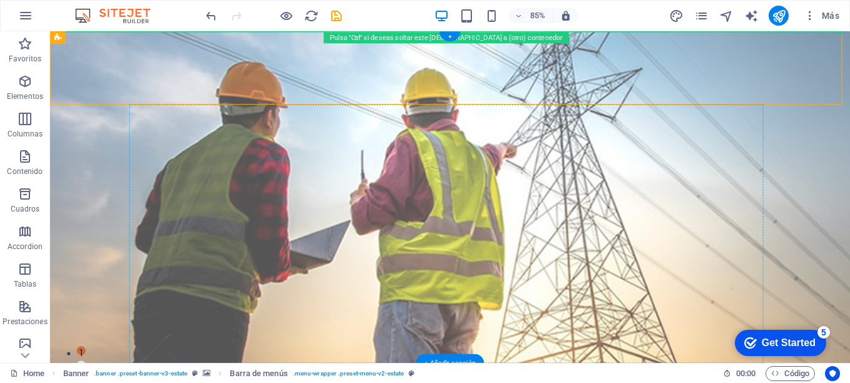
drag, startPoint x: 475, startPoint y: 85, endPoint x: 409, endPoint y: 146, distance: 89.5
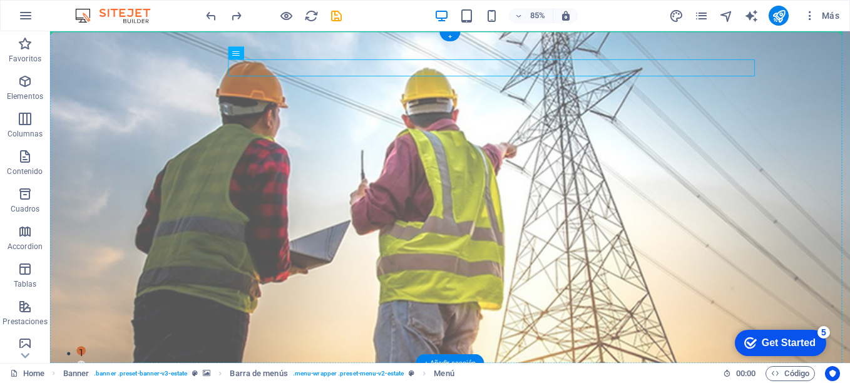
drag, startPoint x: 554, startPoint y: 71, endPoint x: 553, endPoint y: 116, distance: 45.1
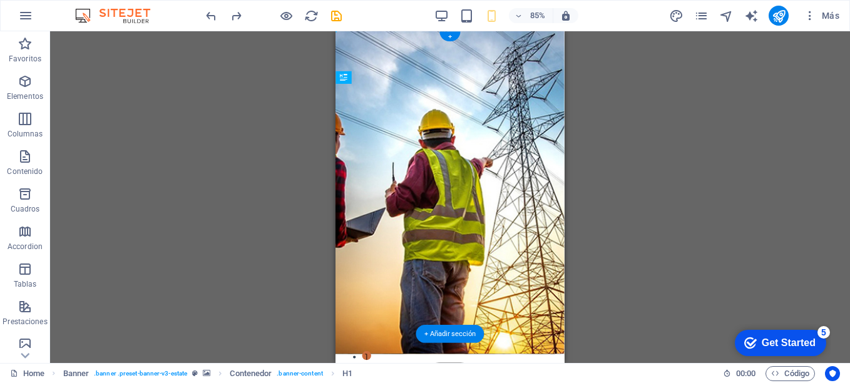
drag, startPoint x: 495, startPoint y: 168, endPoint x: 491, endPoint y: 196, distance: 28.4
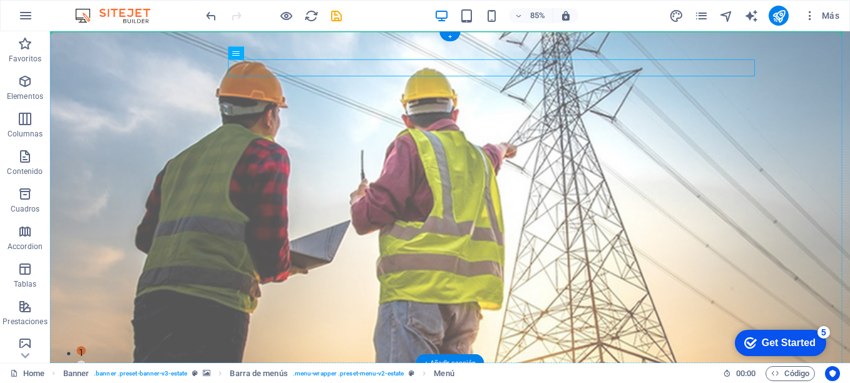
drag, startPoint x: 652, startPoint y: 73, endPoint x: 622, endPoint y: 155, distance: 86.8
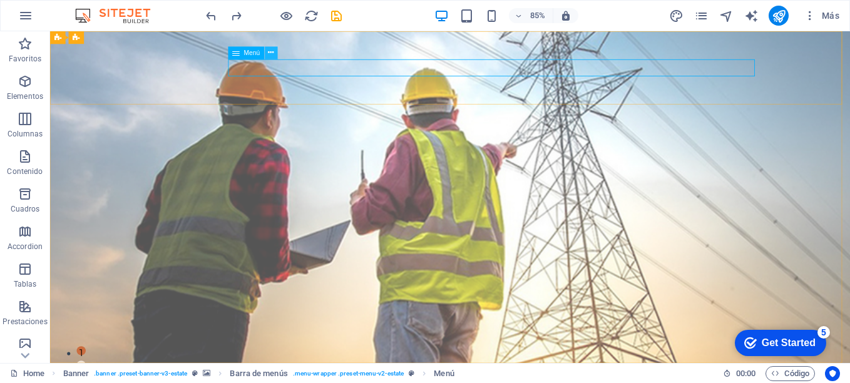
click at [271, 55] on icon at bounding box center [272, 53] width 6 height 11
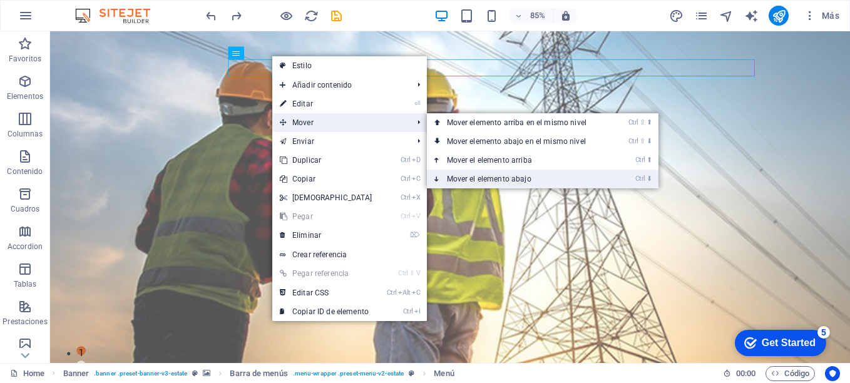
click at [503, 177] on link "Ctrl ⬇ Mover el elemento abajo" at bounding box center [519, 179] width 185 height 19
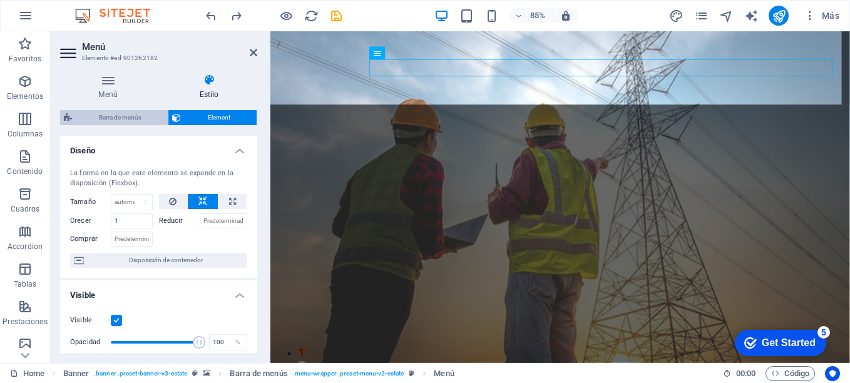
click at [122, 120] on span "Barra de menús" at bounding box center [120, 117] width 88 height 15
select select "rem"
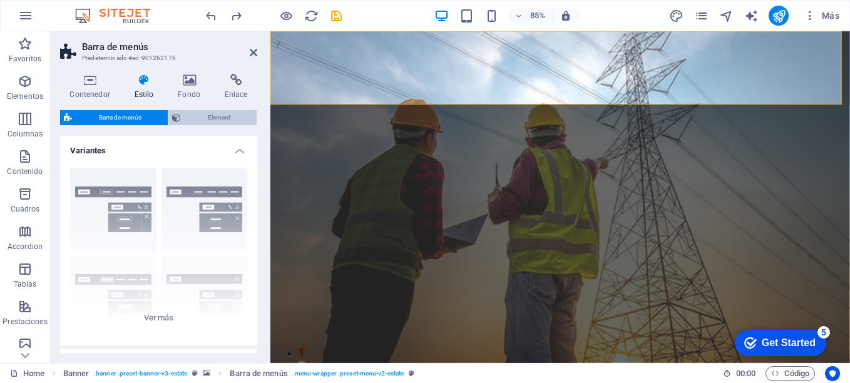
click at [187, 113] on span "Element" at bounding box center [219, 117] width 68 height 15
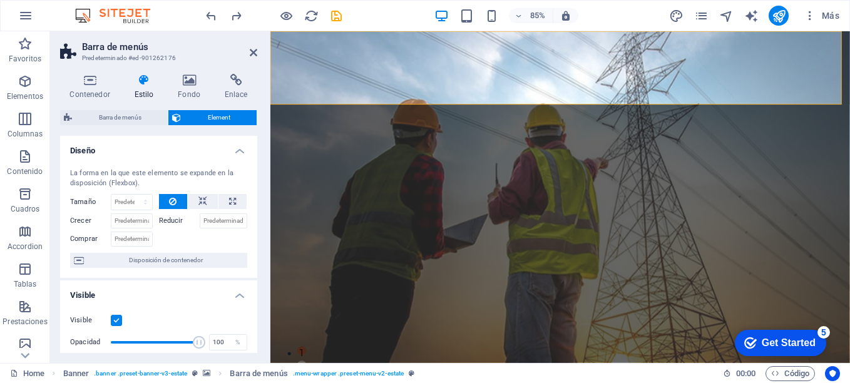
click at [235, 148] on h4 "Diseño" at bounding box center [158, 147] width 197 height 23
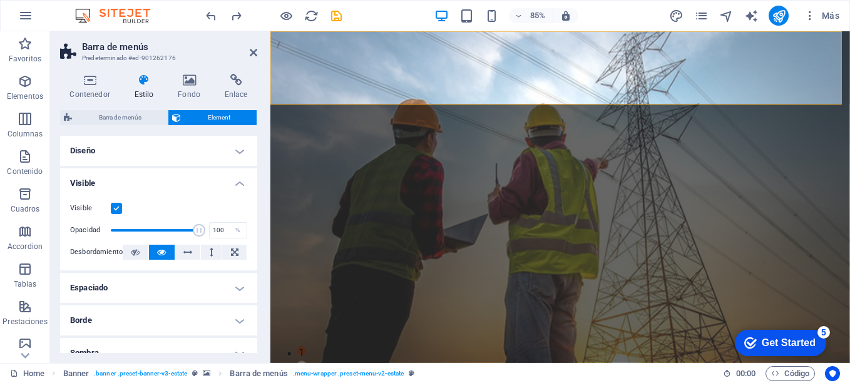
click at [238, 188] on h4 "Visible" at bounding box center [158, 179] width 197 height 23
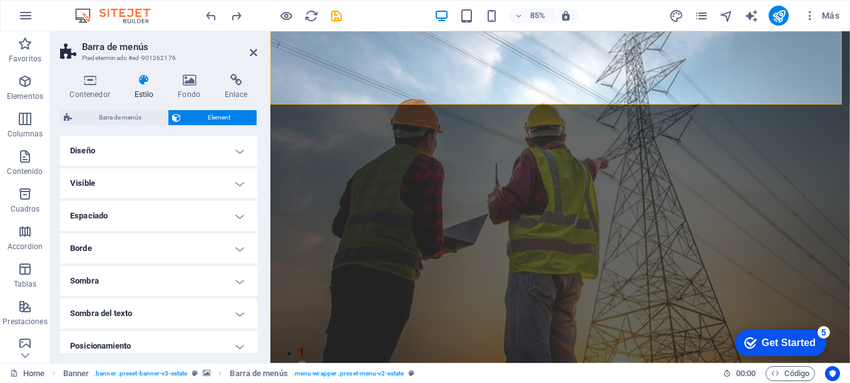
click at [235, 250] on h4 "Borde" at bounding box center [158, 249] width 197 height 30
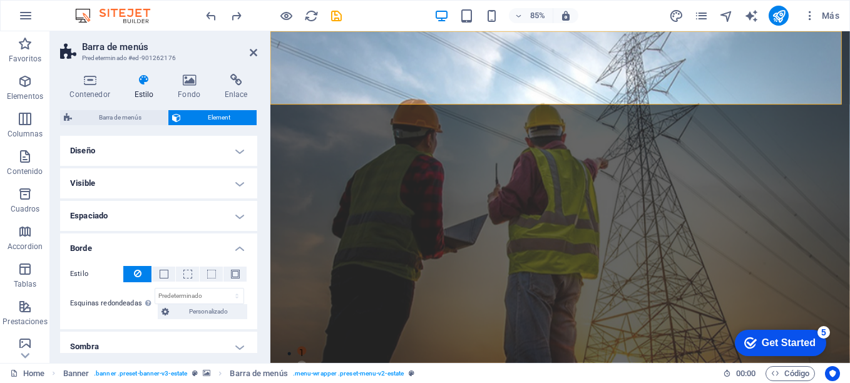
click at [235, 250] on h4 "Borde" at bounding box center [158, 245] width 197 height 23
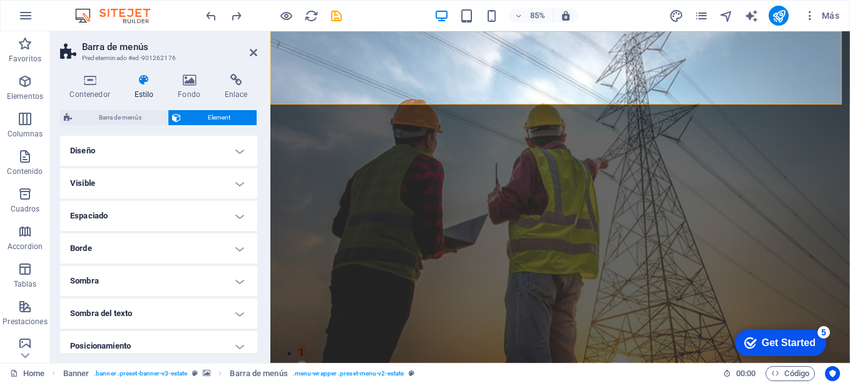
click at [237, 279] on h4 "Sombra" at bounding box center [158, 281] width 197 height 30
click at [237, 279] on h4 "Sombra" at bounding box center [158, 277] width 197 height 23
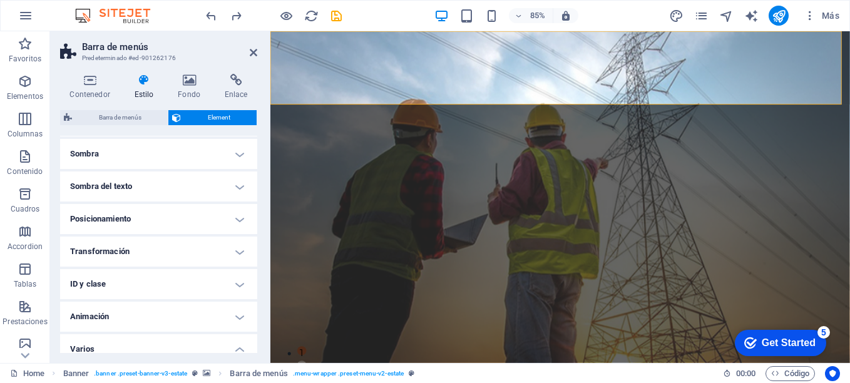
scroll to position [122, 0]
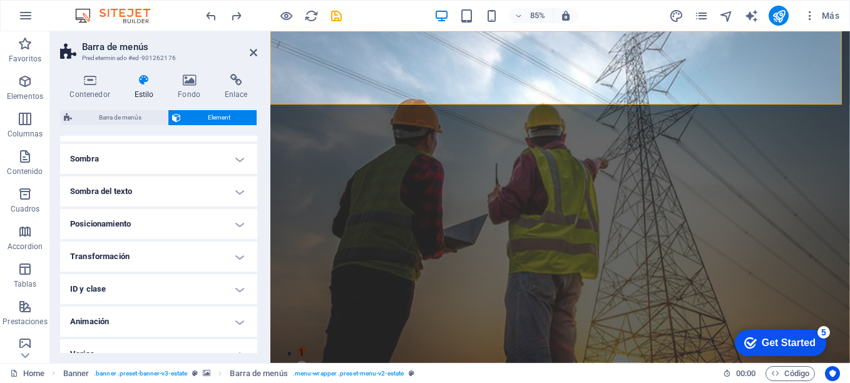
click at [240, 288] on h4 "ID y clase" at bounding box center [158, 289] width 197 height 30
click at [255, 240] on div "Contenedor Estilo Fondo Enlace Tamaño Altura Predeterminado px rem % vh vw Alto…" at bounding box center [158, 213] width 217 height 299
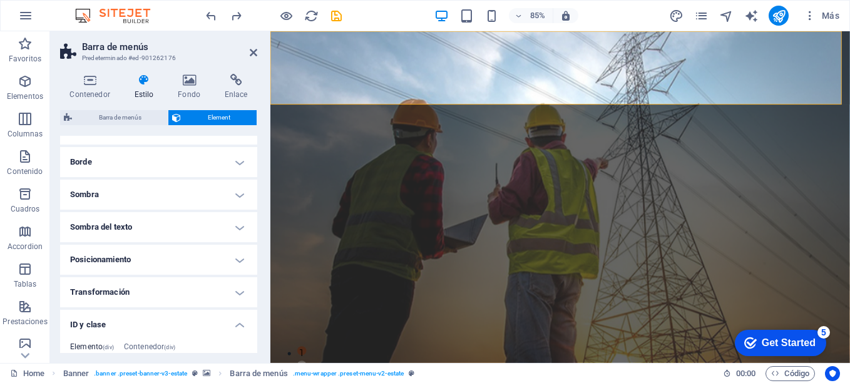
click at [239, 260] on h4 "Posicionamiento" at bounding box center [158, 260] width 197 height 30
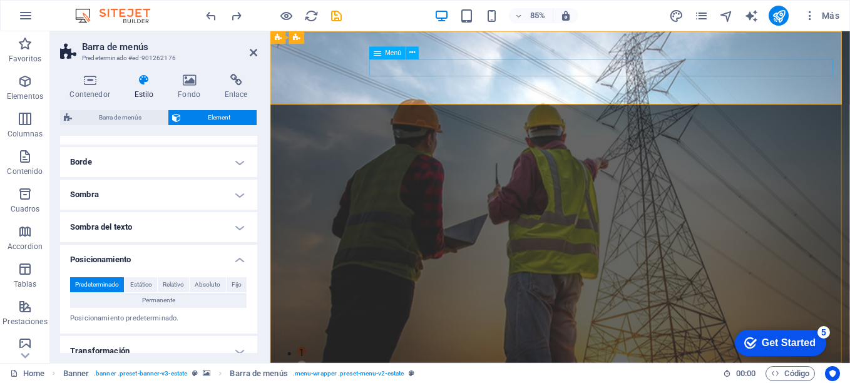
select select
select select "1"
select select
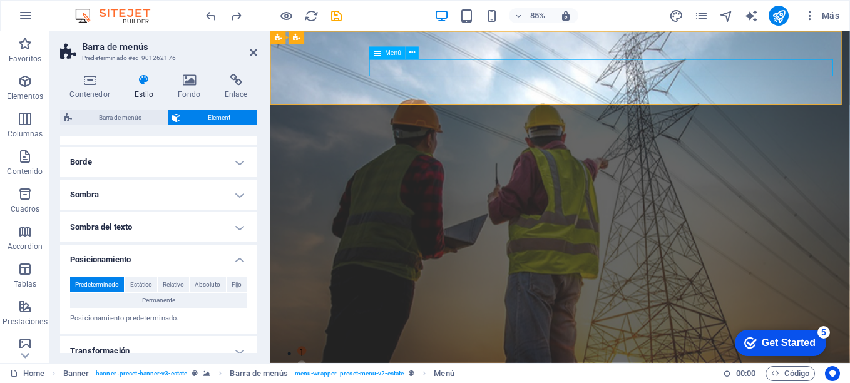
select select "2"
select select
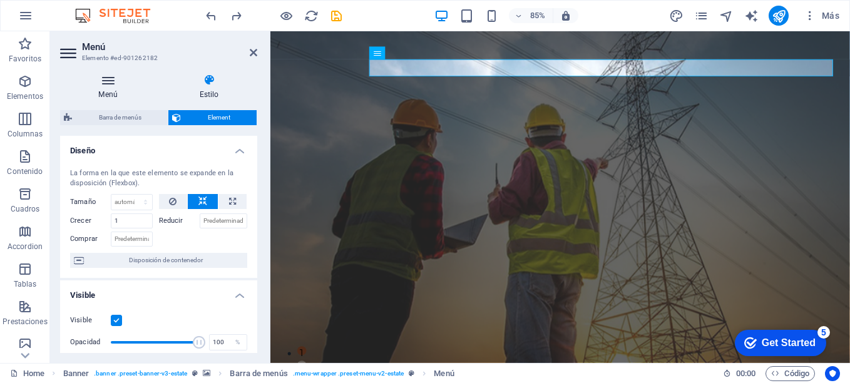
click at [110, 89] on h4 "Menú" at bounding box center [110, 87] width 101 height 26
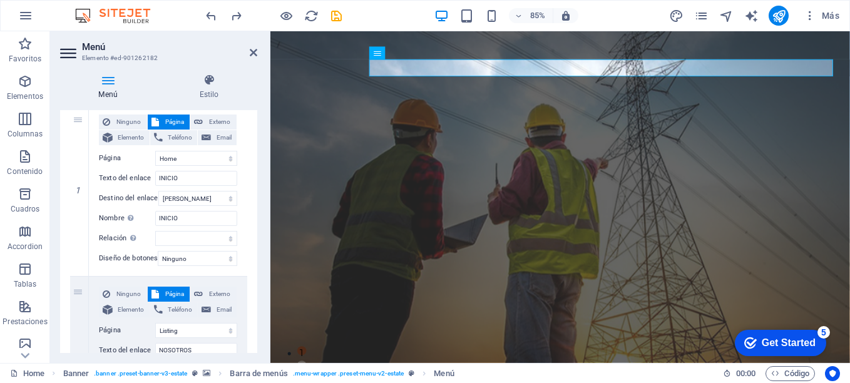
scroll to position [136, 0]
click at [227, 254] on select "Ninguno Predeterminado Principal Secundario" at bounding box center [198, 256] width 80 height 15
click at [252, 53] on icon at bounding box center [254, 53] width 8 height 10
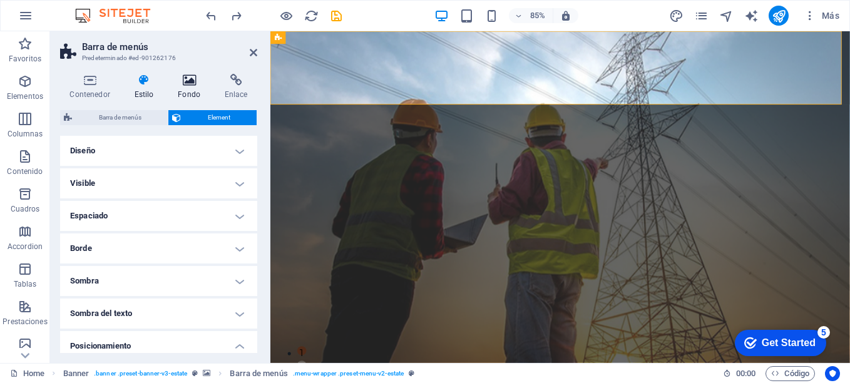
click at [191, 83] on icon at bounding box center [189, 80] width 42 height 13
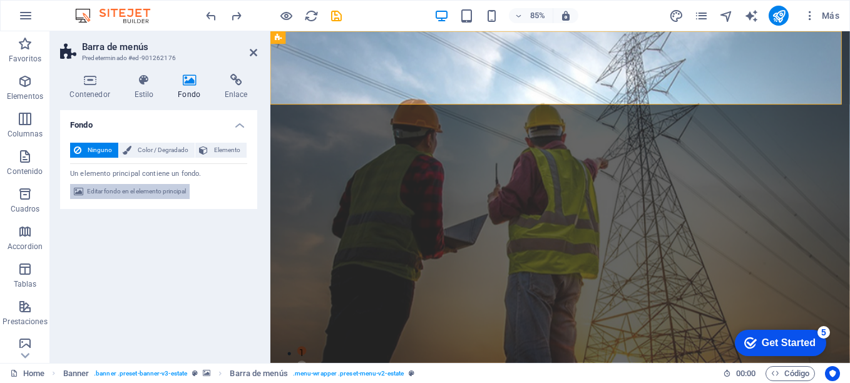
click at [160, 197] on span "Editar fondo en el elemento principal" at bounding box center [136, 191] width 99 height 15
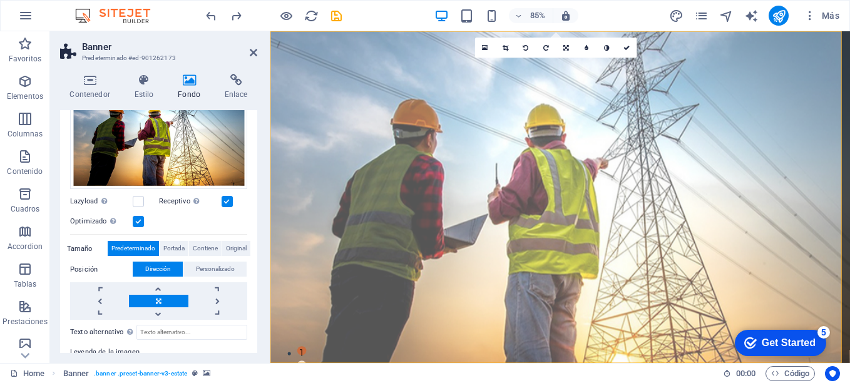
scroll to position [159, 0]
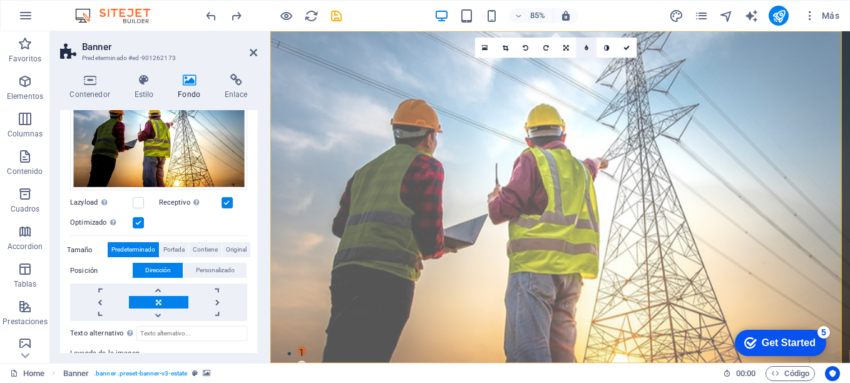
click at [586, 47] on icon at bounding box center [587, 47] width 4 height 6
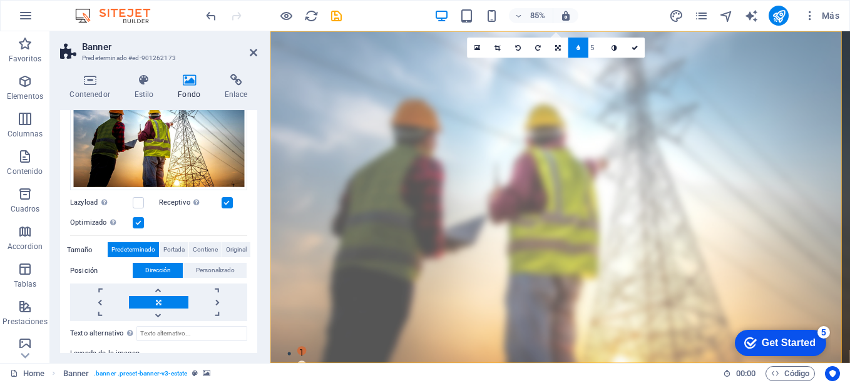
click at [586, 47] on link at bounding box center [578, 48] width 20 height 20
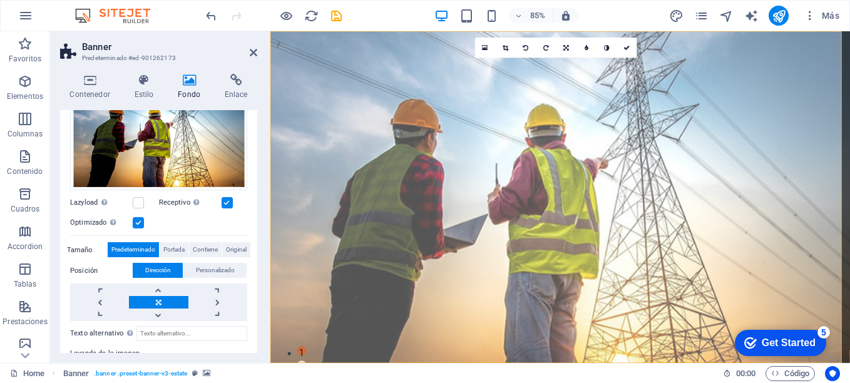
click at [586, 47] on icon at bounding box center [587, 47] width 4 height 6
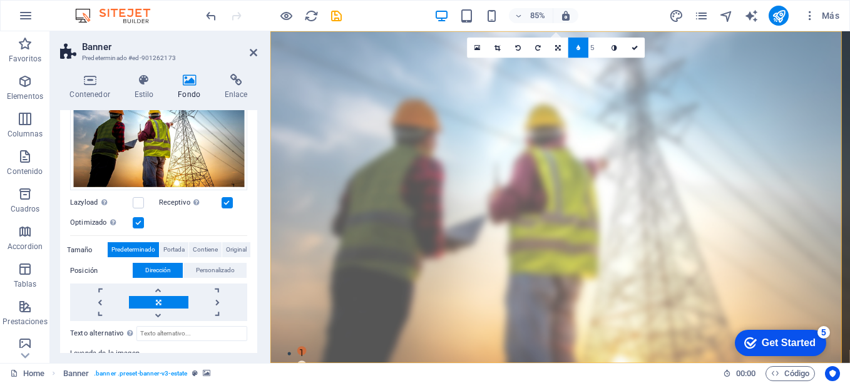
click at [586, 47] on link at bounding box center [578, 48] width 20 height 20
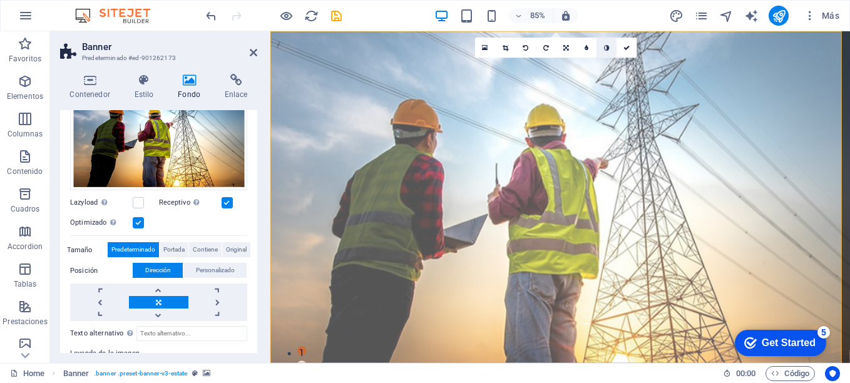
click at [605, 44] on icon at bounding box center [607, 47] width 6 height 6
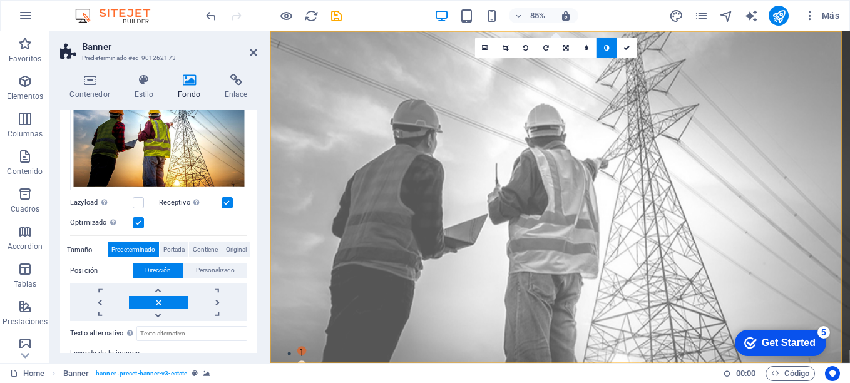
click at [605, 44] on icon at bounding box center [607, 47] width 6 height 6
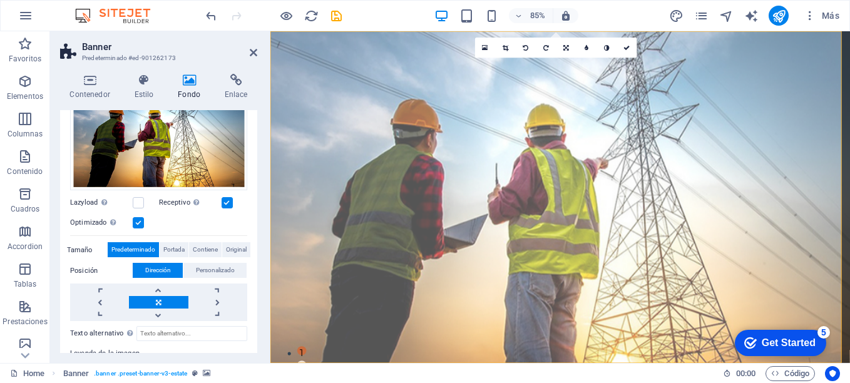
click at [605, 44] on icon at bounding box center [607, 47] width 6 height 6
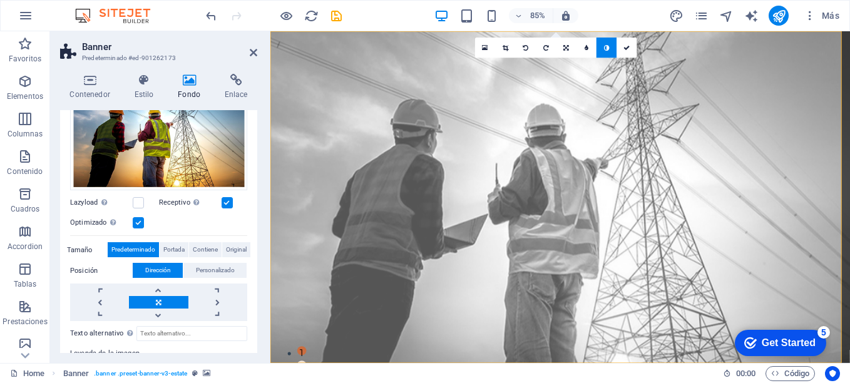
click at [605, 44] on icon at bounding box center [607, 47] width 6 height 6
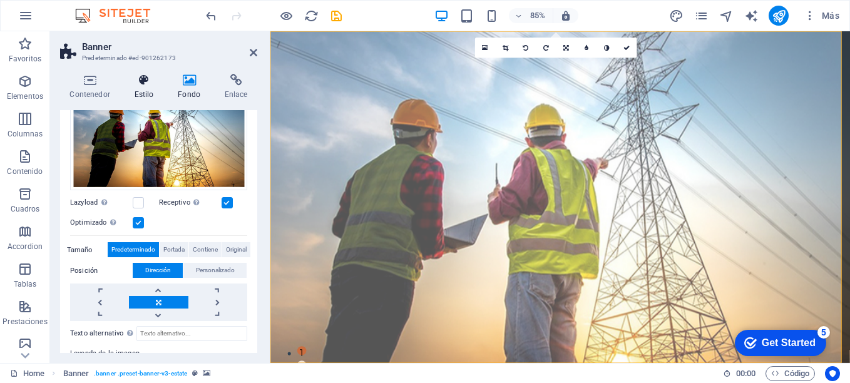
click at [147, 90] on h4 "Estilo" at bounding box center [147, 87] width 44 height 26
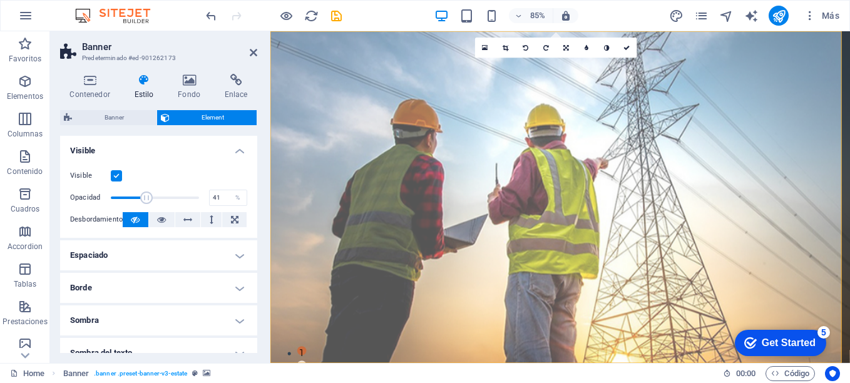
drag, startPoint x: 168, startPoint y: 198, endPoint x: 145, endPoint y: 202, distance: 23.5
click at [145, 202] on span at bounding box center [146, 198] width 13 height 13
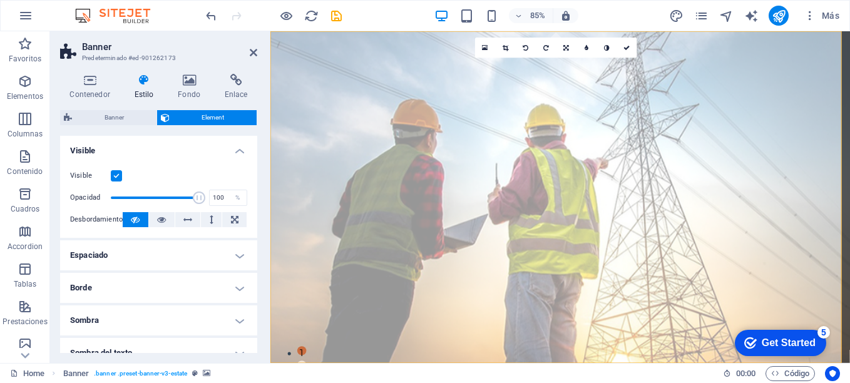
drag, startPoint x: 145, startPoint y: 202, endPoint x: 199, endPoint y: 203, distance: 53.9
click at [199, 203] on span at bounding box center [199, 198] width 13 height 13
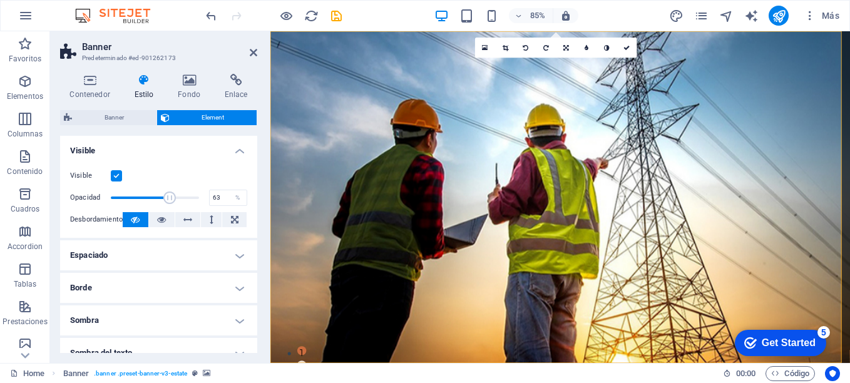
type input "62"
drag, startPoint x: 198, startPoint y: 202, endPoint x: 163, endPoint y: 202, distance: 34.4
click at [163, 202] on span at bounding box center [165, 198] width 13 height 13
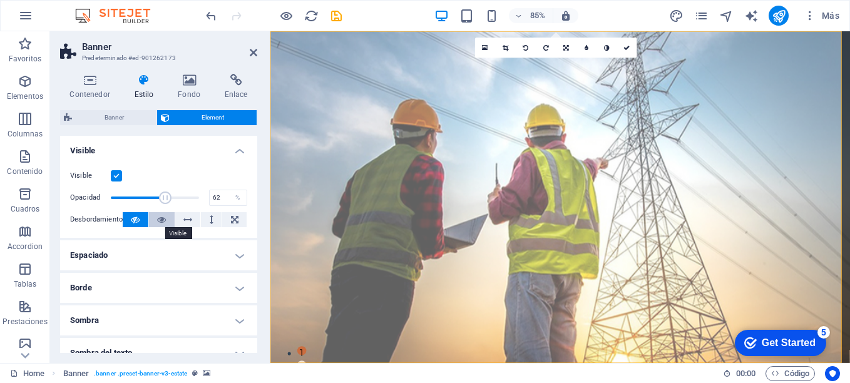
click at [158, 220] on icon at bounding box center [161, 219] width 9 height 15
click at [131, 218] on icon at bounding box center [135, 219] width 9 height 15
click at [118, 110] on span "Banner" at bounding box center [114, 117] width 77 height 15
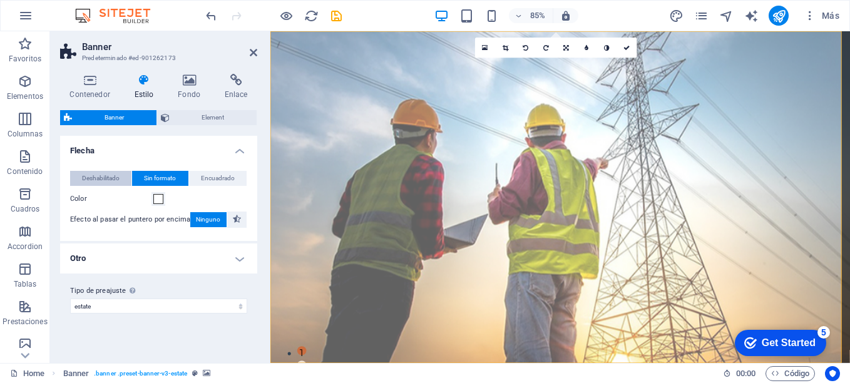
click at [111, 182] on span "Deshabilitado" at bounding box center [101, 178] width 38 height 15
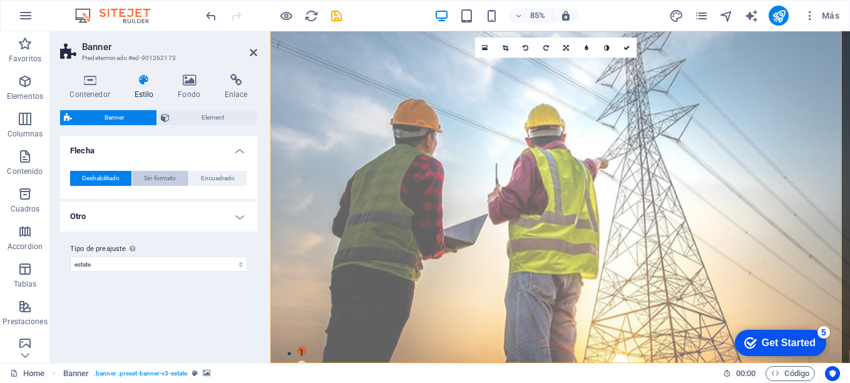
click at [152, 178] on span "Sin formato" at bounding box center [160, 178] width 32 height 15
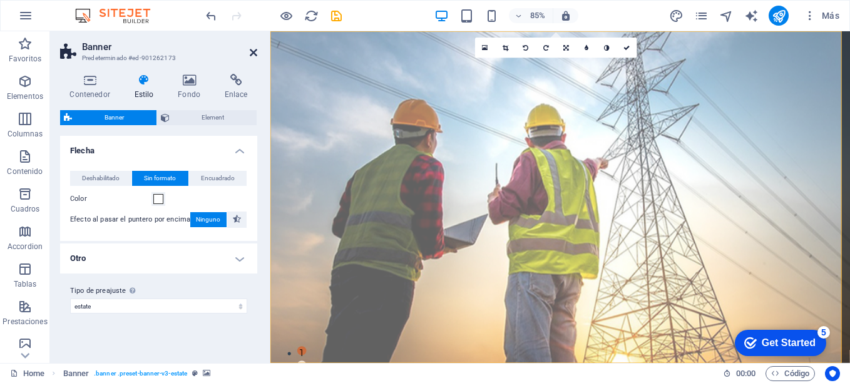
click at [255, 53] on icon at bounding box center [254, 53] width 8 height 10
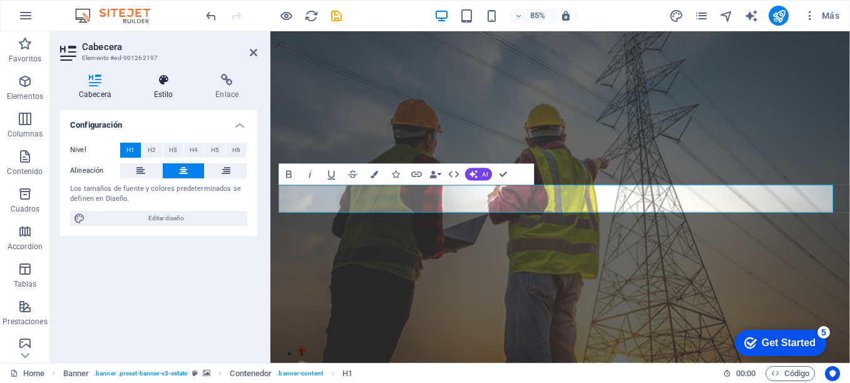
click at [160, 78] on icon at bounding box center [163, 80] width 57 height 13
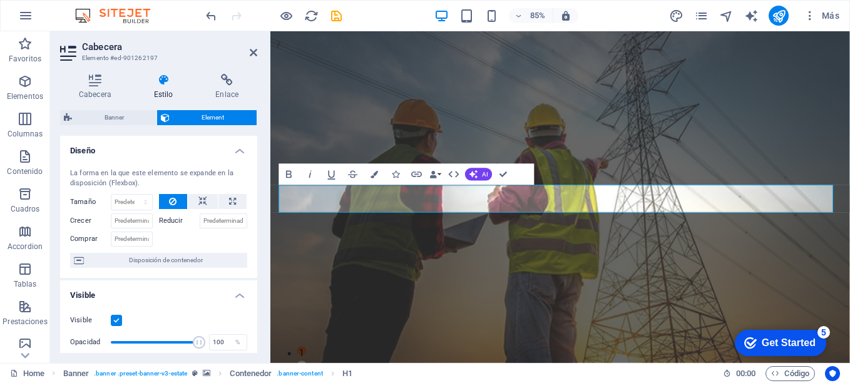
drag, startPoint x: 254, startPoint y: 165, endPoint x: 255, endPoint y: 198, distance: 33.8
click at [255, 198] on div "Diseño La forma en la que este elemento se expande en la disposición (Flexbox).…" at bounding box center [158, 244] width 197 height 217
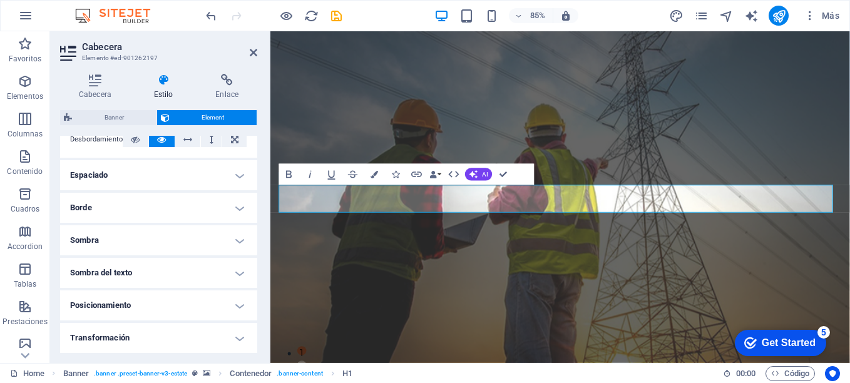
scroll to position [0, 0]
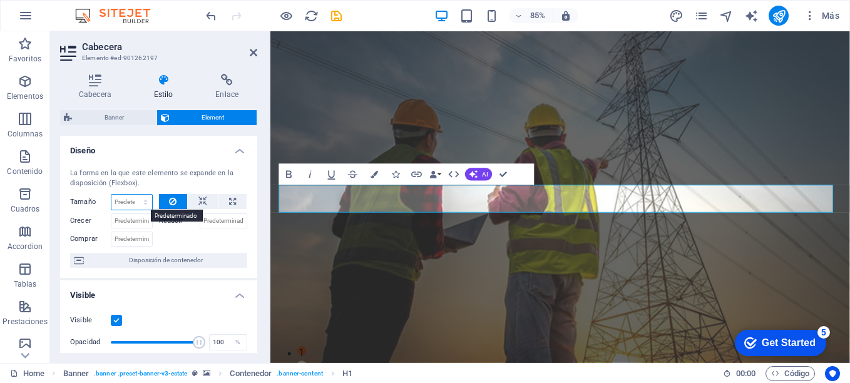
click at [143, 200] on select "Predeterminado automático px % 1/1 1/2 1/3 1/4 1/5 1/6 1/7 1/8 1/9 1/10" at bounding box center [131, 202] width 41 height 15
select select "px"
click at [133, 195] on select "Predeterminado automático px % 1/1 1/2 1/3 1/4 1/5 1/6 1/7 1/8 1/9 1/10" at bounding box center [131, 202] width 41 height 15
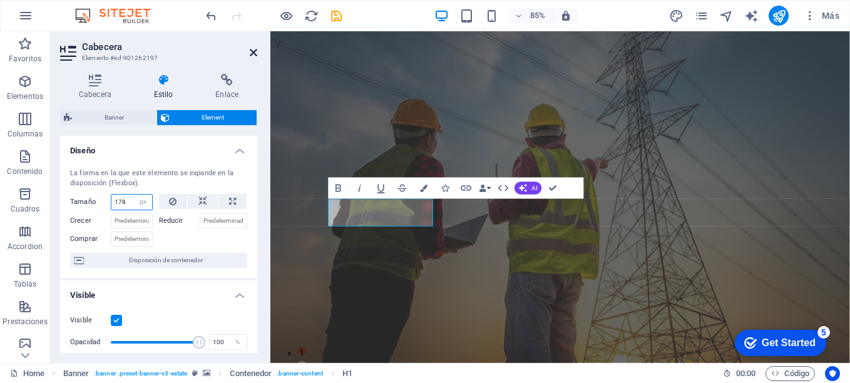
type input "178"
click at [253, 53] on icon at bounding box center [254, 53] width 8 height 10
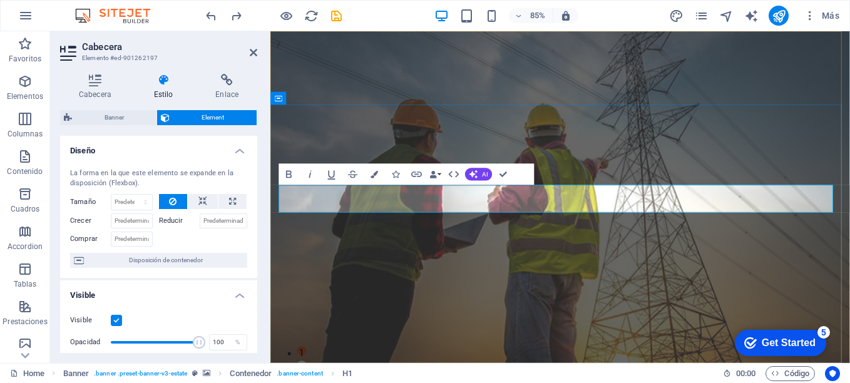
drag, startPoint x: 664, startPoint y: 229, endPoint x: 548, endPoint y: 233, distance: 115.9
click at [286, 173] on icon "button" at bounding box center [289, 175] width 6 height 8
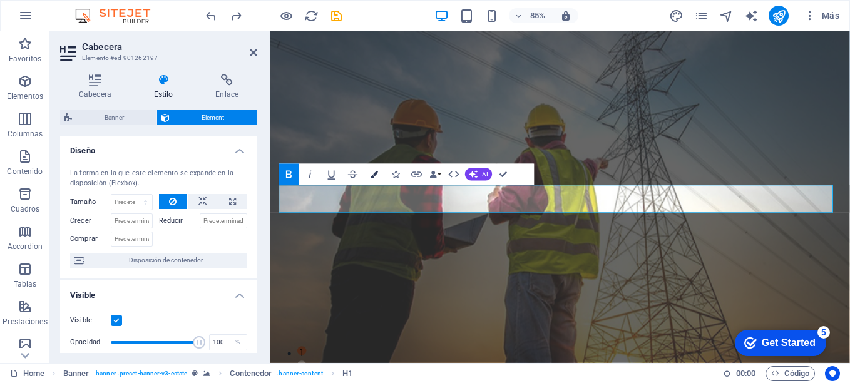
click at [373, 175] on icon "button" at bounding box center [375, 175] width 8 height 8
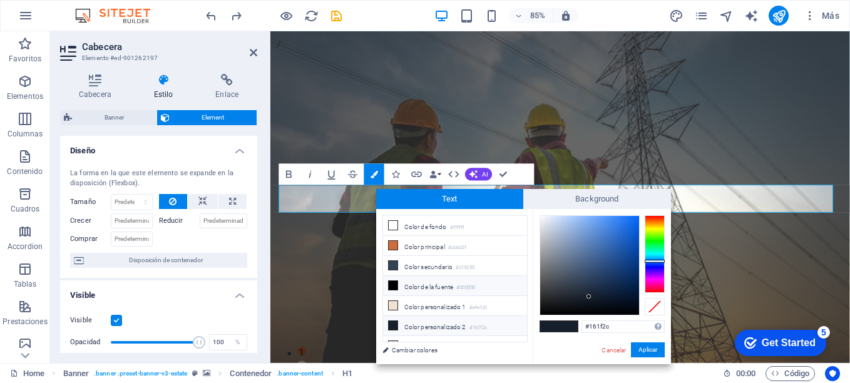
click at [448, 287] on li "Color de la fuente #000000" at bounding box center [455, 286] width 144 height 20
type input "#000000"
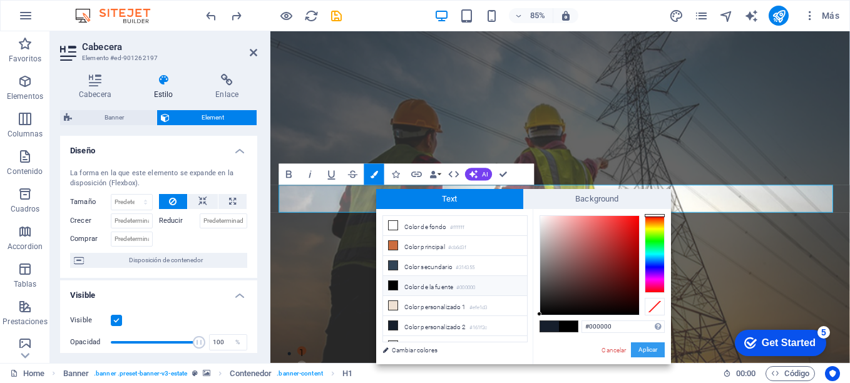
click at [646, 353] on button "Aplicar" at bounding box center [648, 349] width 34 height 15
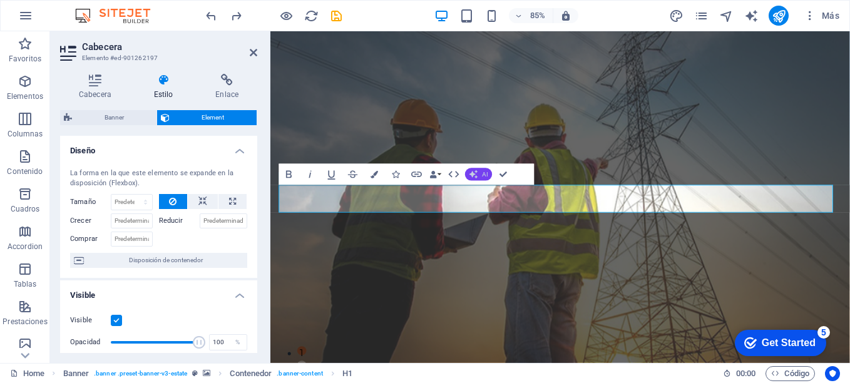
click at [478, 175] on icon "button" at bounding box center [474, 174] width 9 height 9
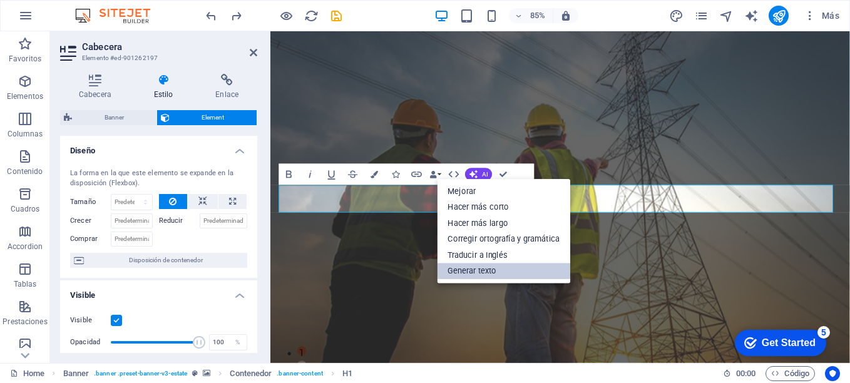
click at [488, 268] on link "Generar texto" at bounding box center [503, 272] width 133 height 16
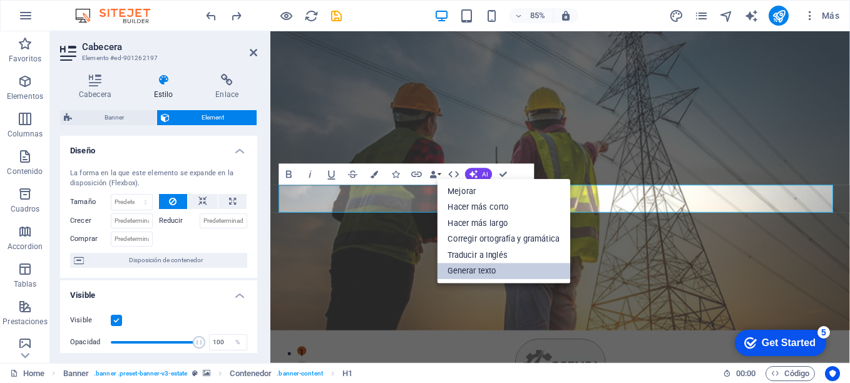
select select "English"
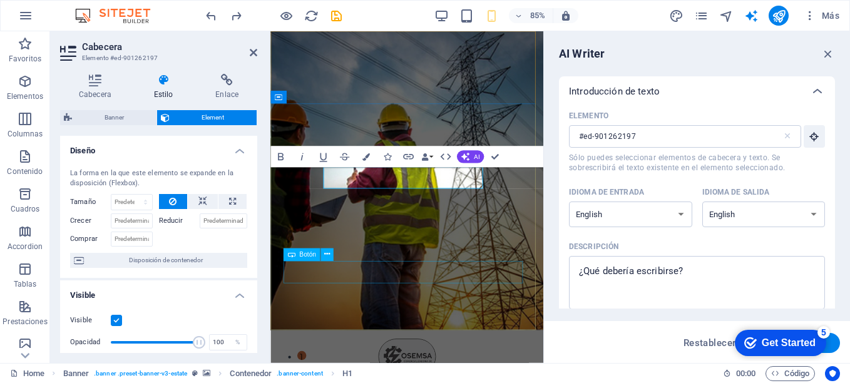
type input "300"
select select "px"
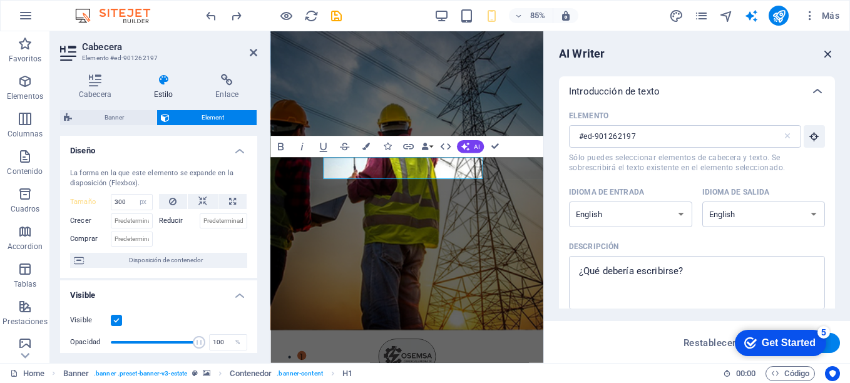
click at [828, 56] on icon "button" at bounding box center [828, 54] width 14 height 14
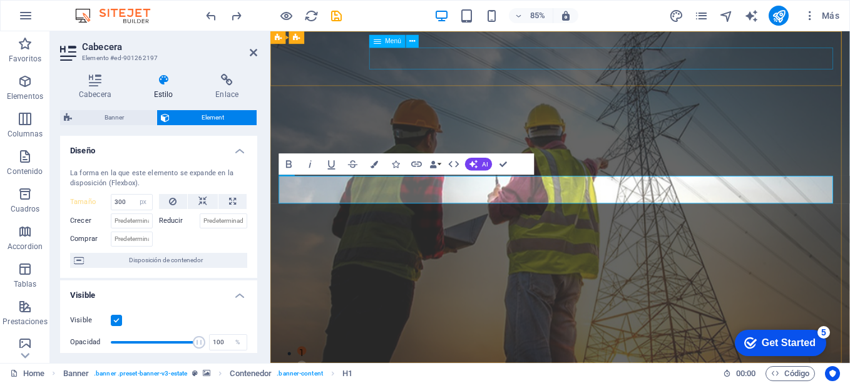
select select "DISABLED_OPTION_VALUE"
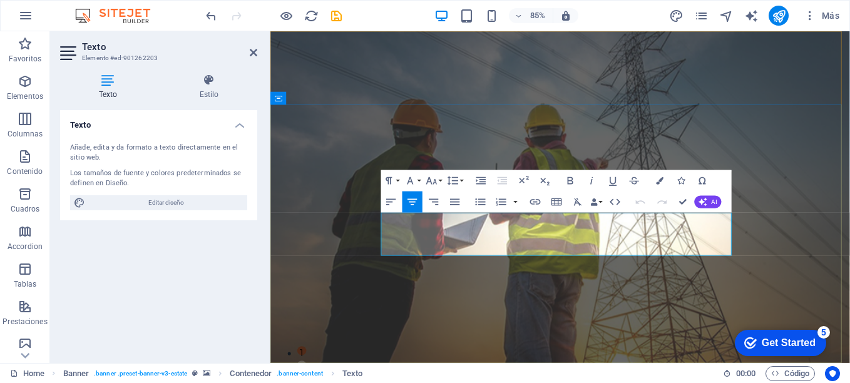
drag, startPoint x: 801, startPoint y: 287, endPoint x: 418, endPoint y: 251, distance: 384.8
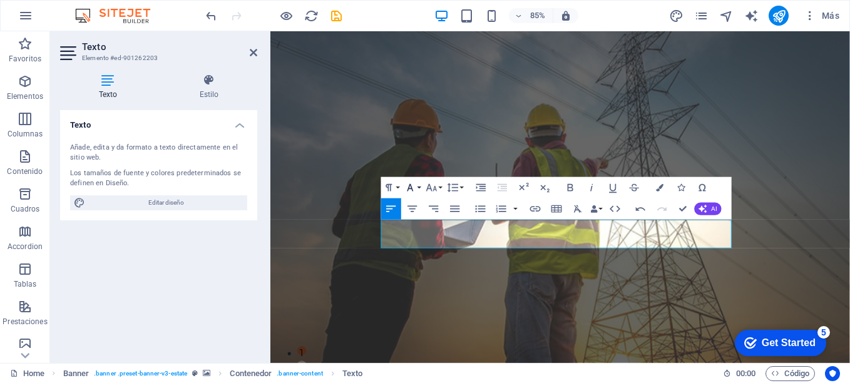
click at [419, 188] on button "Font Family" at bounding box center [412, 187] width 20 height 21
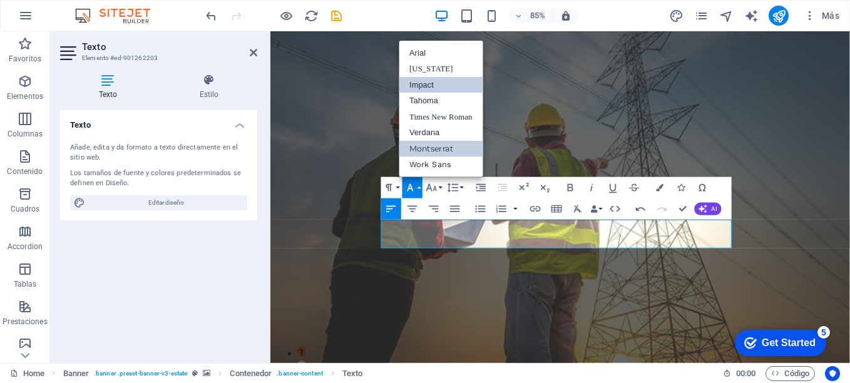
click at [429, 85] on link "Impact" at bounding box center [441, 85] width 84 height 16
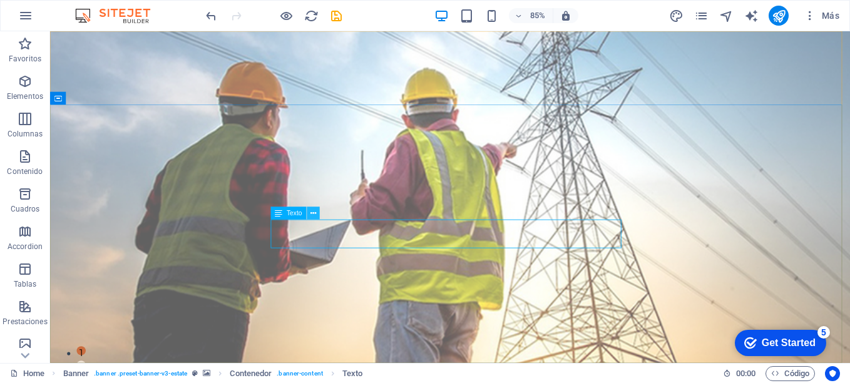
click at [311, 213] on icon at bounding box center [314, 213] width 6 height 11
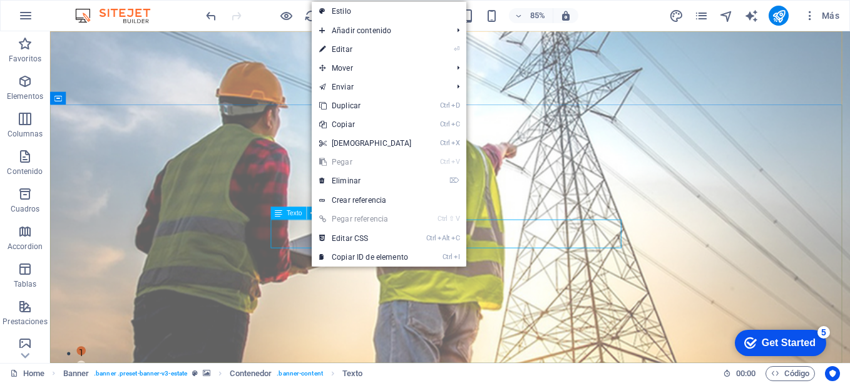
click at [301, 213] on span "Texto" at bounding box center [294, 213] width 15 height 6
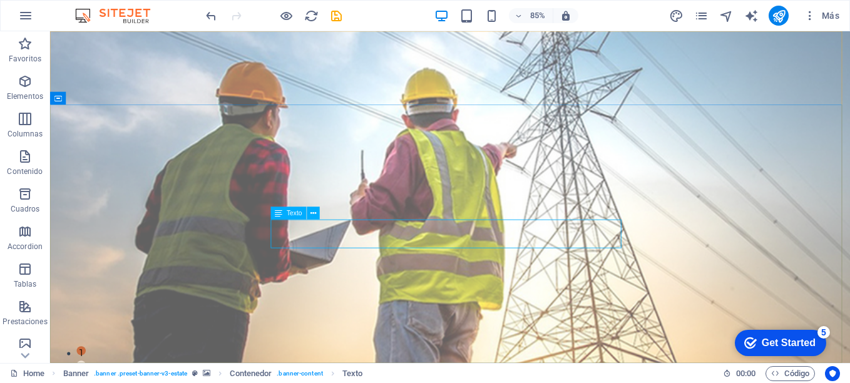
click at [294, 214] on span "Texto" at bounding box center [294, 213] width 15 height 6
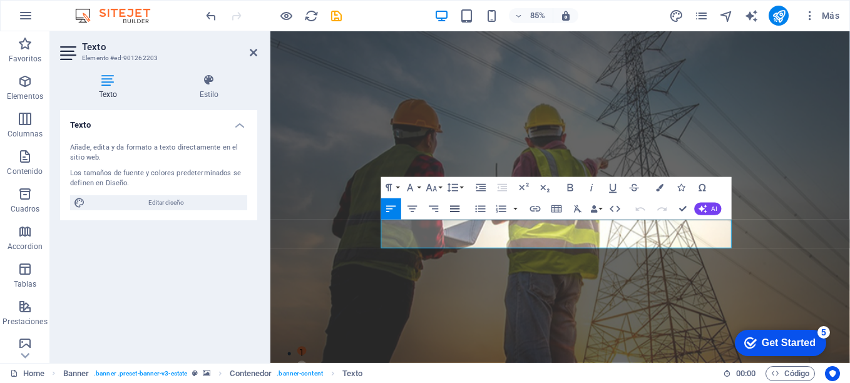
click at [456, 209] on icon "button" at bounding box center [454, 209] width 9 height 6
click at [659, 185] on icon "button" at bounding box center [660, 188] width 8 height 8
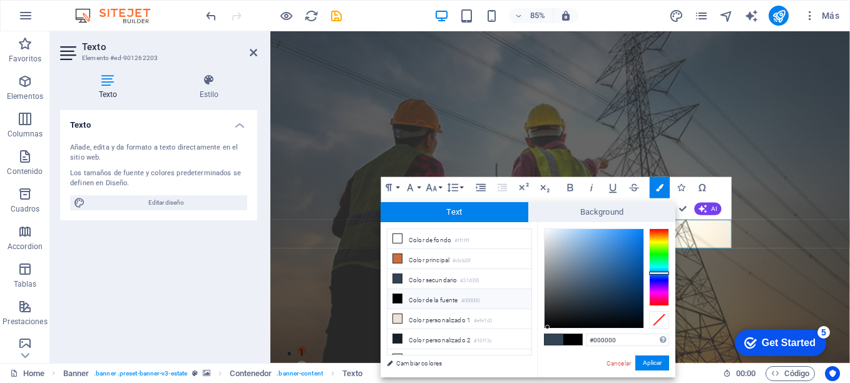
drag, startPoint x: 584, startPoint y: 293, endPoint x: 548, endPoint y: 336, distance: 55.6
click at [652, 360] on button "Aplicar" at bounding box center [652, 363] width 34 height 15
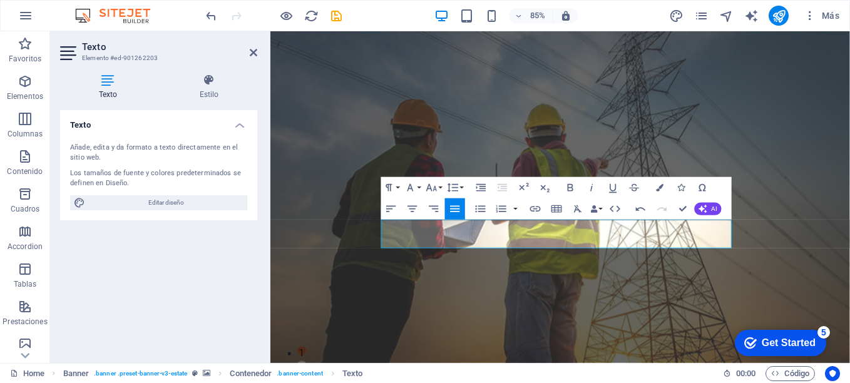
click at [450, 282] on div "H1 Banner Contenedor Botón Separador Texto Banner Barra de menús Menú Separador…" at bounding box center [560, 197] width 580 height 332
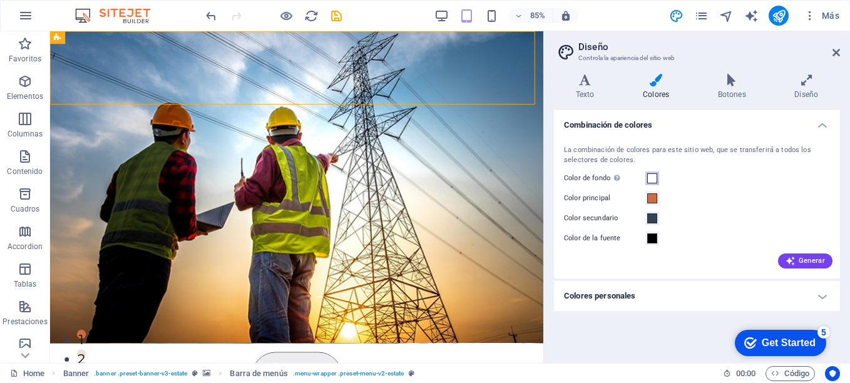
click at [647, 178] on span at bounding box center [652, 178] width 10 height 10
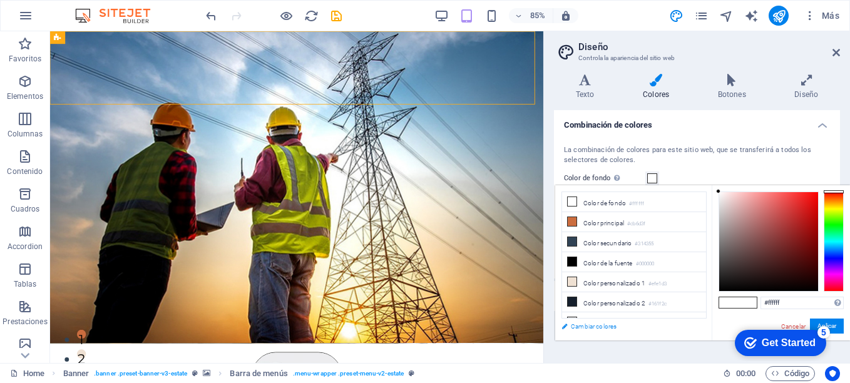
click at [584, 327] on link "Cambiar colores" at bounding box center [627, 327] width 145 height 16
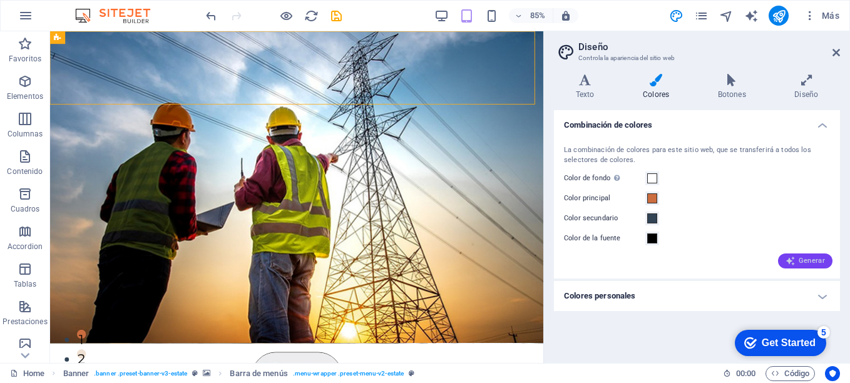
click at [800, 261] on span "Generar" at bounding box center [805, 261] width 39 height 10
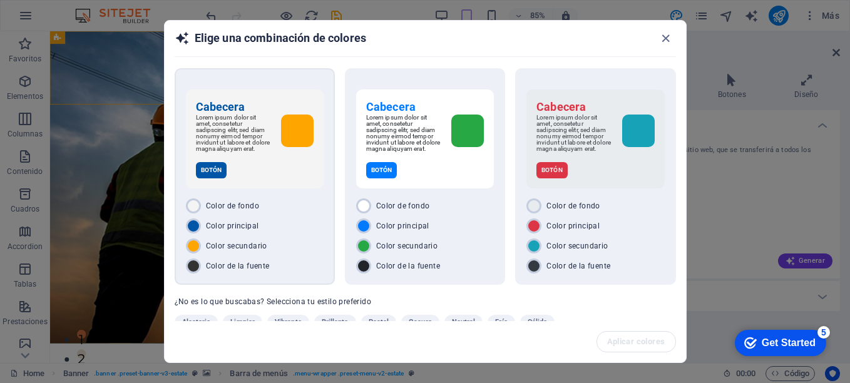
click at [218, 177] on p "Botón" at bounding box center [211, 170] width 31 height 16
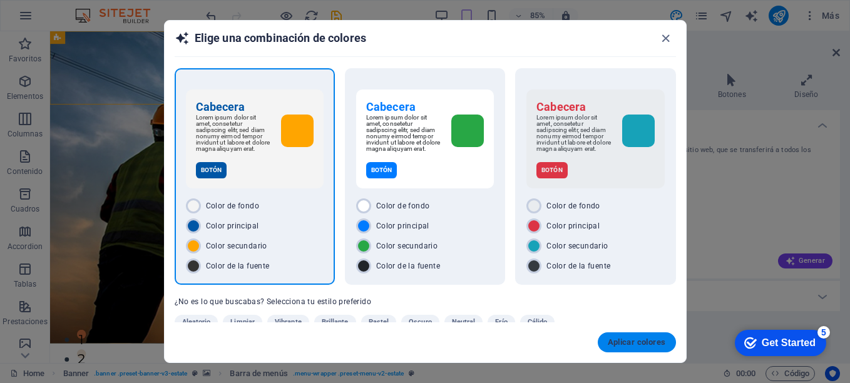
click at [641, 342] on span "Aplicar colores" at bounding box center [637, 342] width 58 height 10
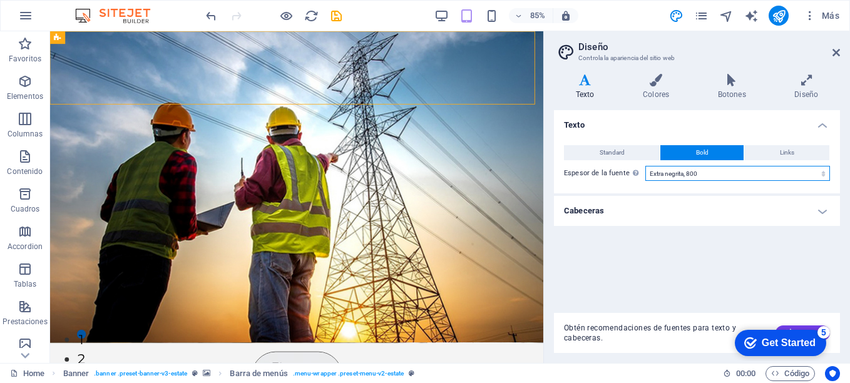
select select "900"
click at [0, 0] on icon at bounding box center [0, 0] width 0 height 0
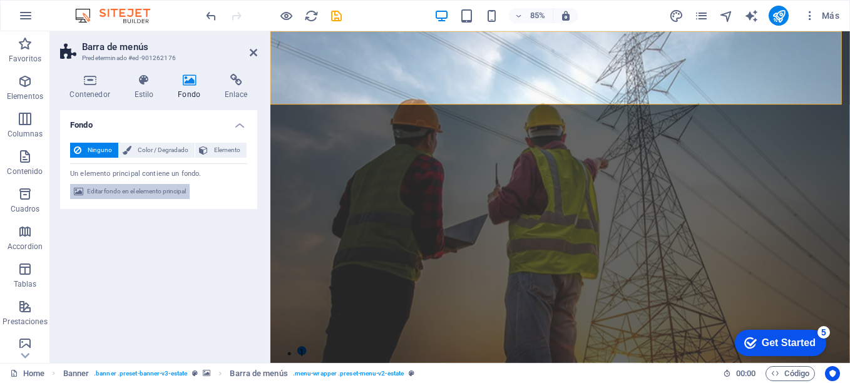
click at [133, 190] on span "Editar fondo en el elemento principal" at bounding box center [136, 191] width 99 height 15
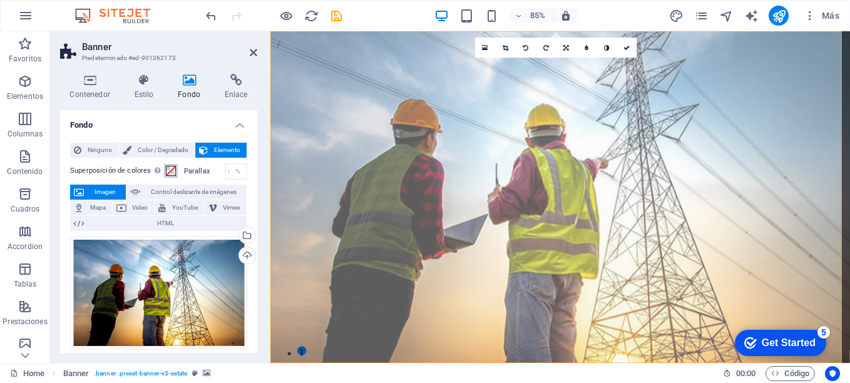
click at [170, 173] on span at bounding box center [171, 171] width 10 height 10
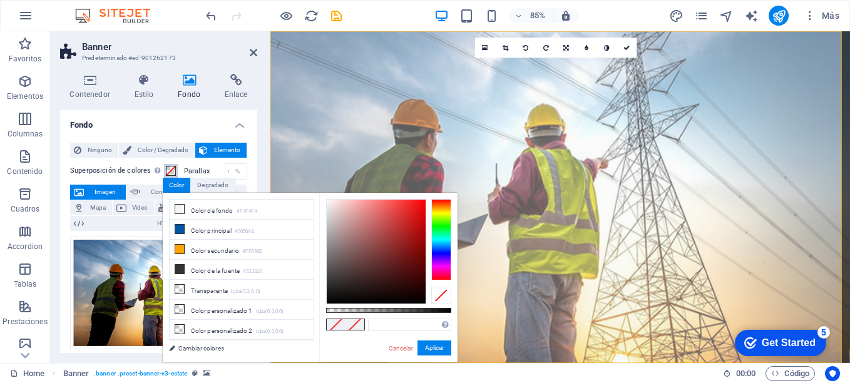
click at [170, 173] on span at bounding box center [171, 171] width 10 height 10
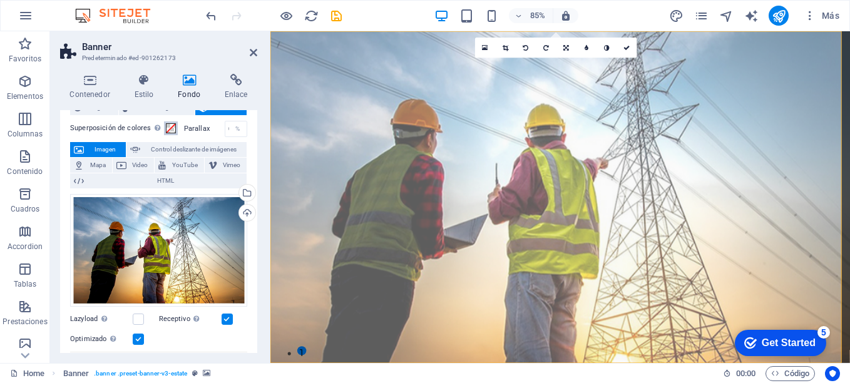
scroll to position [41, 0]
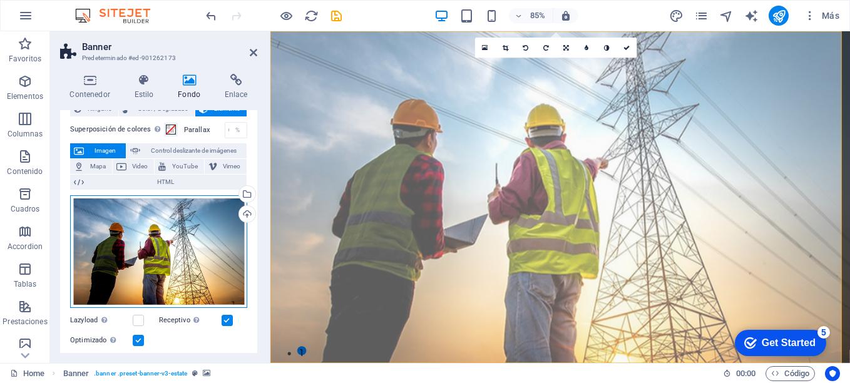
click at [214, 237] on div "Arrastra archivos aquí, haz clic para escoger archivos o selecciona archivos de…" at bounding box center [158, 251] width 177 height 113
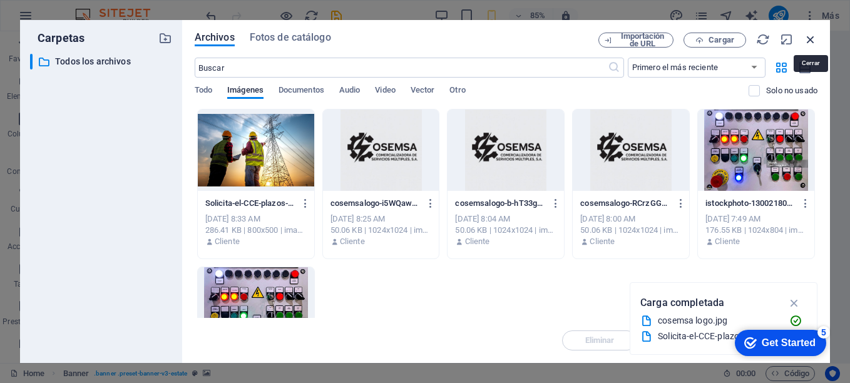
click at [810, 41] on icon "button" at bounding box center [811, 40] width 14 height 14
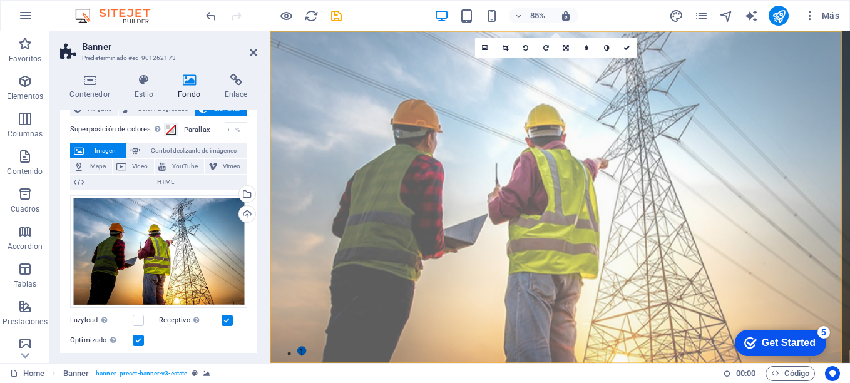
drag, startPoint x: 254, startPoint y: 158, endPoint x: 260, endPoint y: 134, distance: 25.2
click at [260, 134] on div "Contenedor Estilo Fondo Enlace Tamaño Altura Predeterminado px rem % vh vw Alto…" at bounding box center [158, 213] width 217 height 299
click at [250, 149] on div "Ninguno Color / Degradado Elemento Estirar fondo a ancho completo Superposición…" at bounding box center [158, 325] width 197 height 468
drag, startPoint x: 250, startPoint y: 149, endPoint x: 256, endPoint y: 136, distance: 14.3
click at [256, 136] on div "Fondo Ninguno Color / Degradado Elemento Estirar fondo a ancho completo Superpo…" at bounding box center [158, 231] width 197 height 243
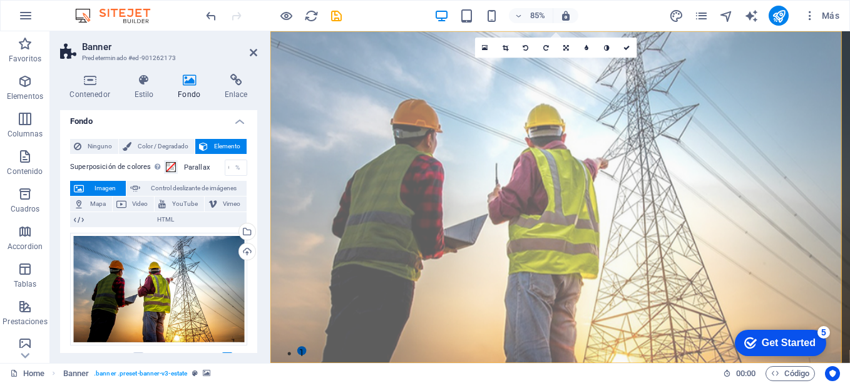
scroll to position [0, 0]
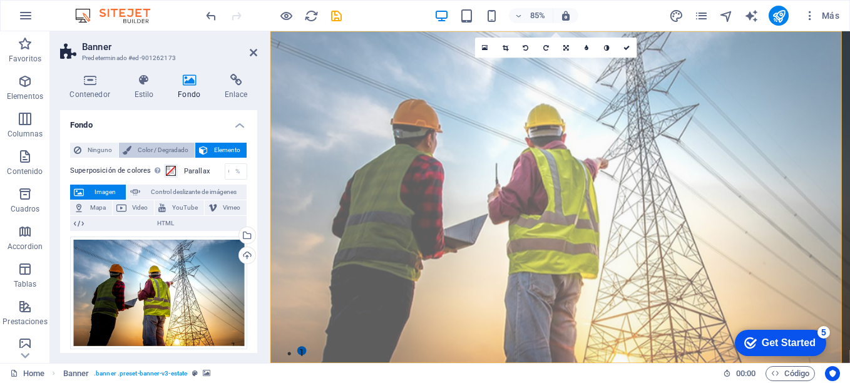
click at [159, 148] on span "Color / Degradado" at bounding box center [163, 150] width 56 height 15
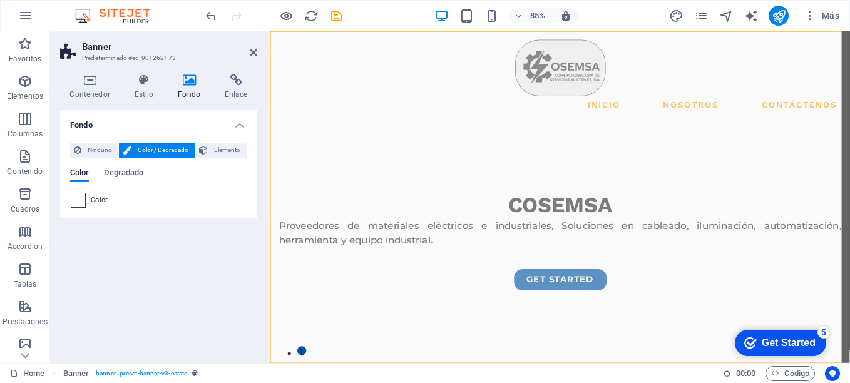
click at [80, 201] on span at bounding box center [78, 200] width 14 height 14
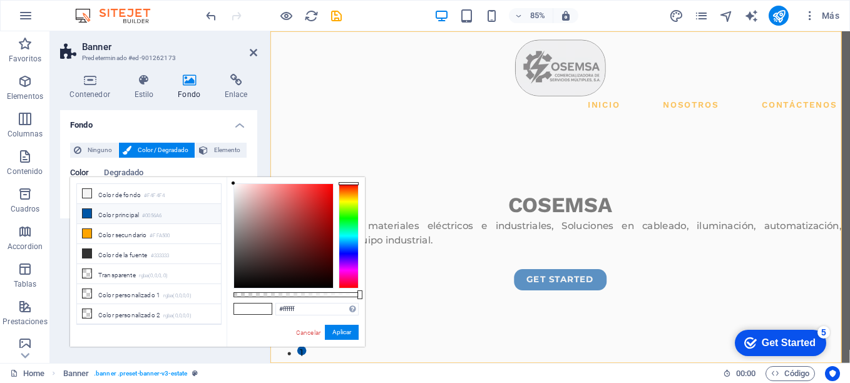
click at [80, 201] on li "Color de fondo #F4F4F4" at bounding box center [149, 194] width 144 height 20
click at [99, 154] on span "Ninguno" at bounding box center [99, 150] width 29 height 15
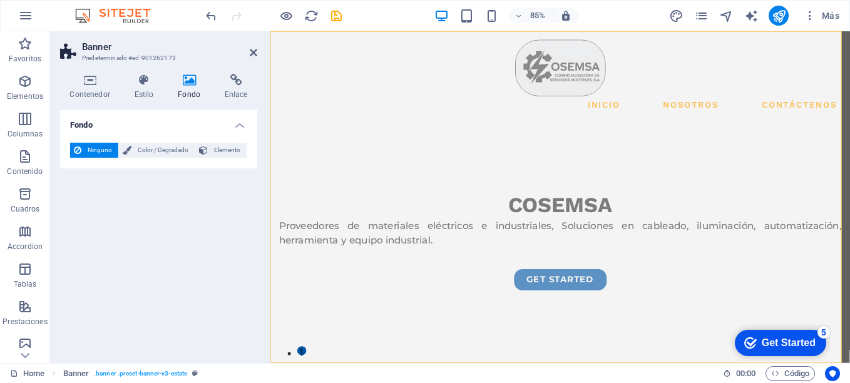
click at [99, 154] on span "Ninguno" at bounding box center [99, 150] width 29 height 15
click at [150, 145] on span "Color / Degradado" at bounding box center [163, 150] width 56 height 15
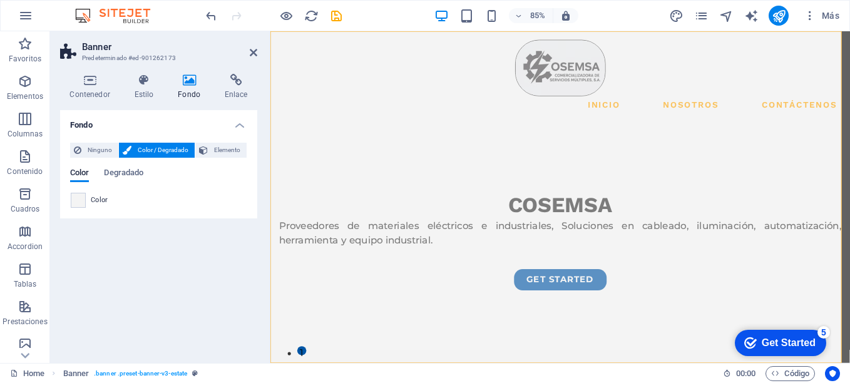
click at [108, 203] on div "Color" at bounding box center [159, 200] width 176 height 15
click at [79, 204] on span at bounding box center [78, 200] width 14 height 14
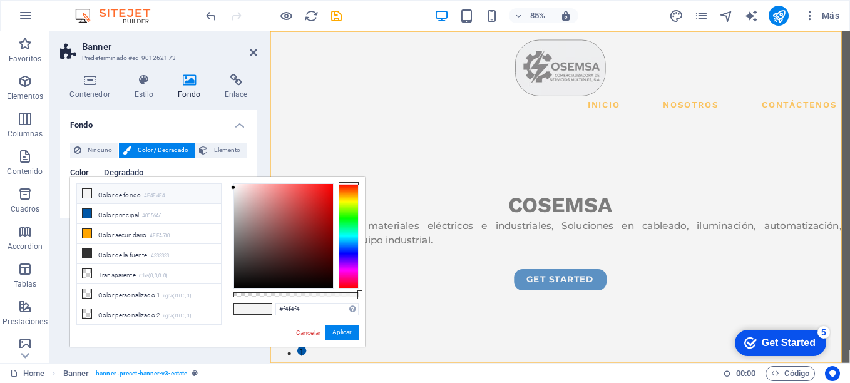
click at [127, 173] on span "Degradado" at bounding box center [123, 174] width 39 height 18
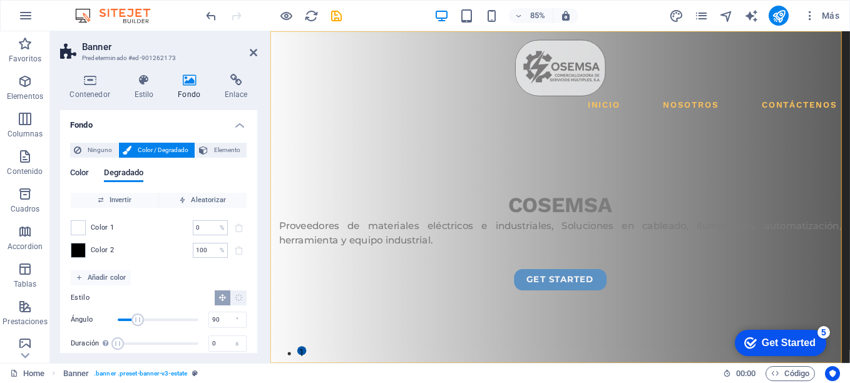
click at [86, 174] on span "Color" at bounding box center [79, 174] width 19 height 18
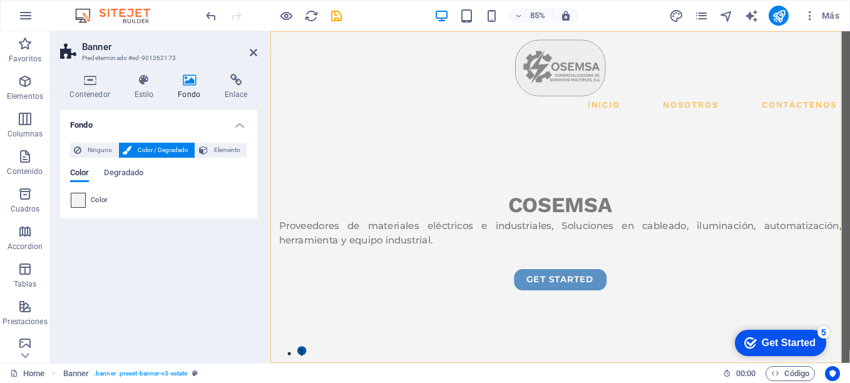
click at [78, 205] on span at bounding box center [78, 200] width 14 height 14
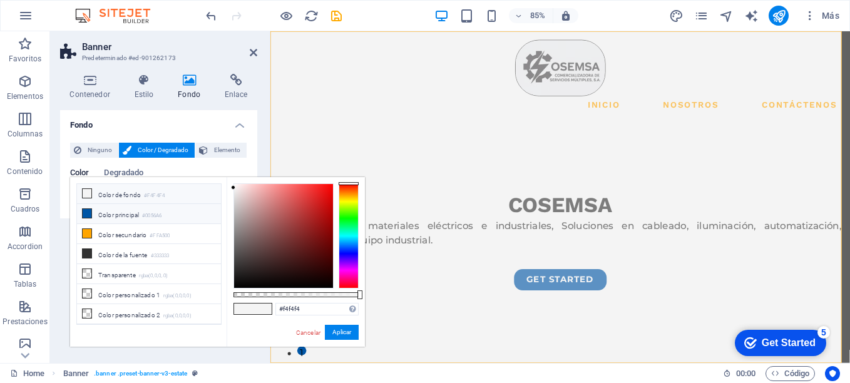
click at [118, 210] on li "Color principal #0056A6" at bounding box center [149, 214] width 144 height 20
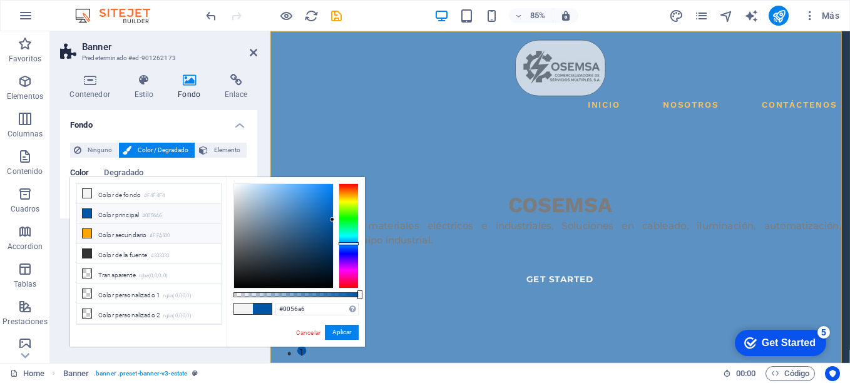
click at [118, 234] on li "Color secundario #FFA500" at bounding box center [149, 234] width 144 height 20
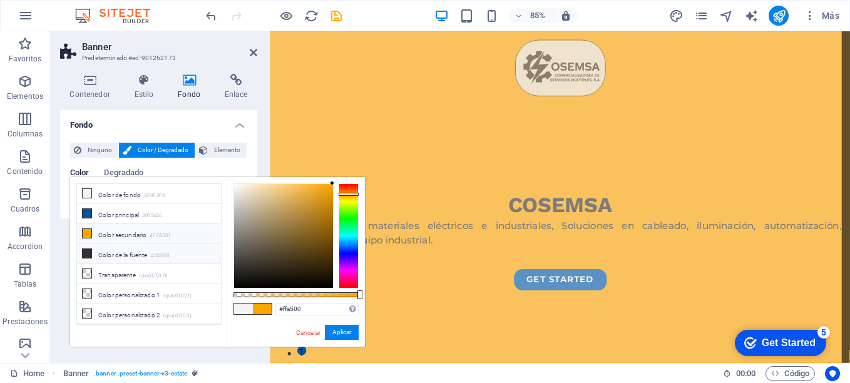
click at [118, 249] on li "Color de la fuente #333333" at bounding box center [149, 254] width 144 height 20
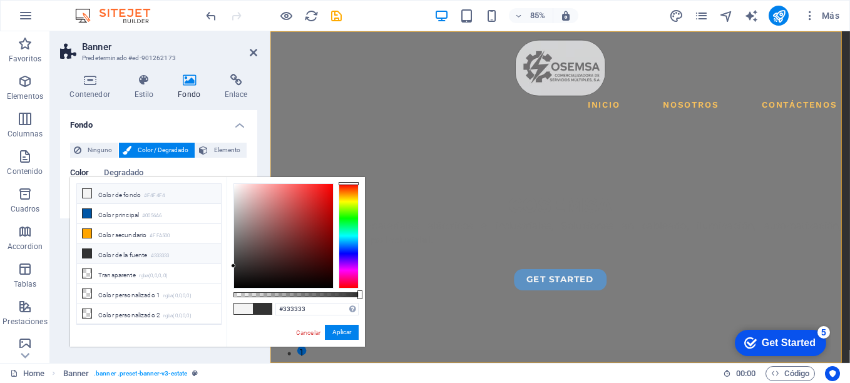
click at [122, 199] on li "Color de fondo #F4F4F4" at bounding box center [149, 194] width 144 height 20
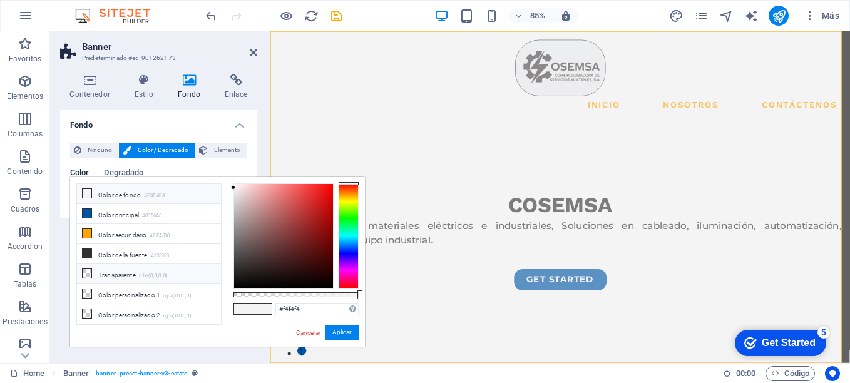
click at [140, 273] on li "Transparente rgba(0,0,0,.0)" at bounding box center [149, 274] width 144 height 20
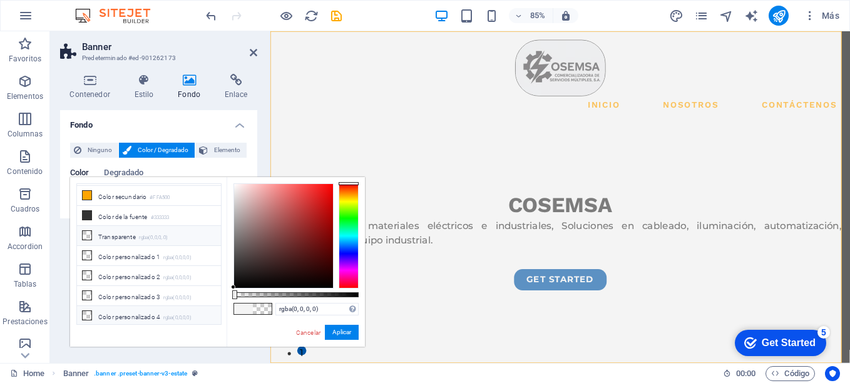
scroll to position [39, 0]
click at [152, 253] on li "Color personalizado 1 rgba(0,0,0,0)" at bounding box center [149, 255] width 144 height 20
click at [141, 257] on li "Color personalizado 1 rgba(0,0,0,0)" at bounding box center [149, 255] width 144 height 20
click at [138, 272] on li "Color personalizado 2 rgba(0,0,0,0)" at bounding box center [149, 275] width 144 height 20
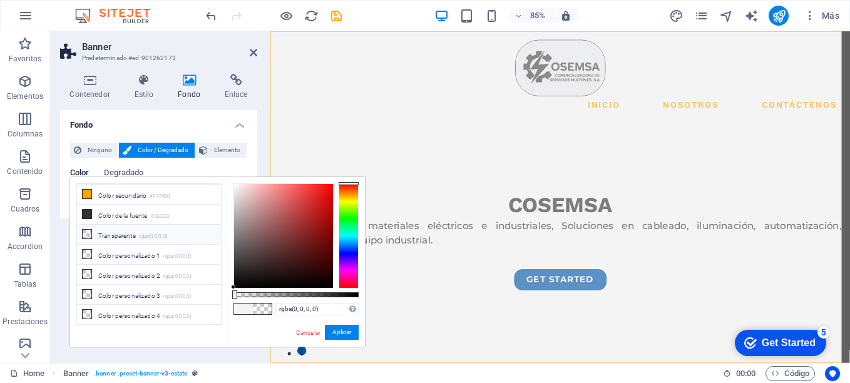
click at [138, 234] on li "Transparente rgba(0,0,0,.0)" at bounding box center [149, 235] width 144 height 20
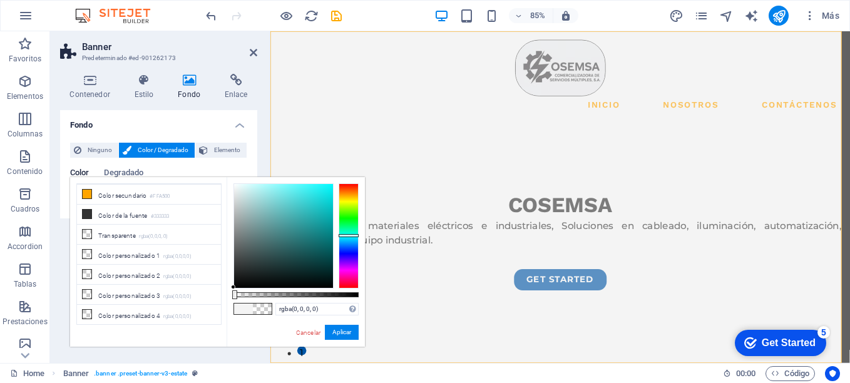
click at [349, 235] on div at bounding box center [349, 235] width 20 height 105
click at [322, 202] on div at bounding box center [283, 236] width 99 height 104
click at [321, 196] on div at bounding box center [321, 195] width 4 height 4
click at [175, 198] on li "Color de fondo #F4F4F4" at bounding box center [149, 194] width 144 height 20
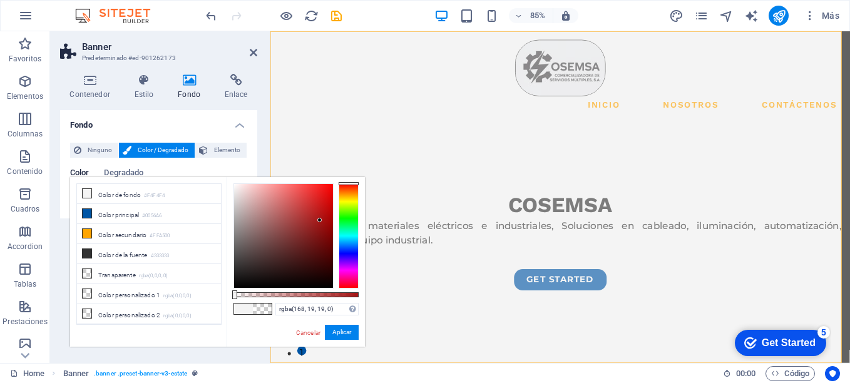
type input "rgba(170, 19, 19, 0)"
drag, startPoint x: 234, startPoint y: 185, endPoint x: 321, endPoint y: 218, distance: 93.1
click at [321, 218] on div at bounding box center [283, 236] width 99 height 104
click at [309, 326] on div "Cancelar Aplicar" at bounding box center [327, 333] width 64 height 16
click at [306, 330] on link "Cancelar" at bounding box center [308, 332] width 27 height 9
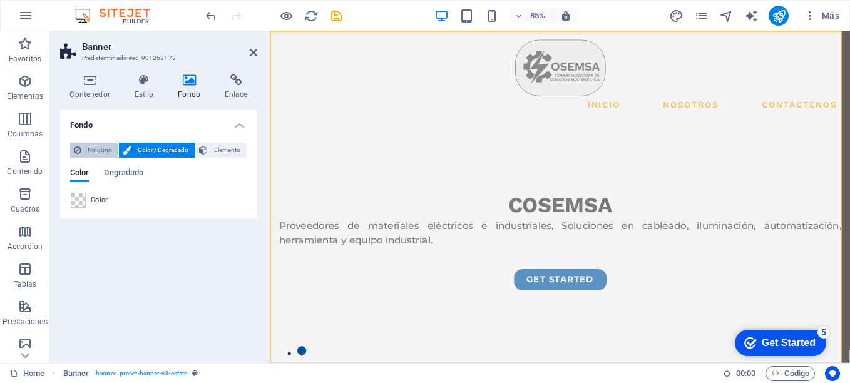
click at [101, 154] on span "Ninguno" at bounding box center [99, 150] width 29 height 15
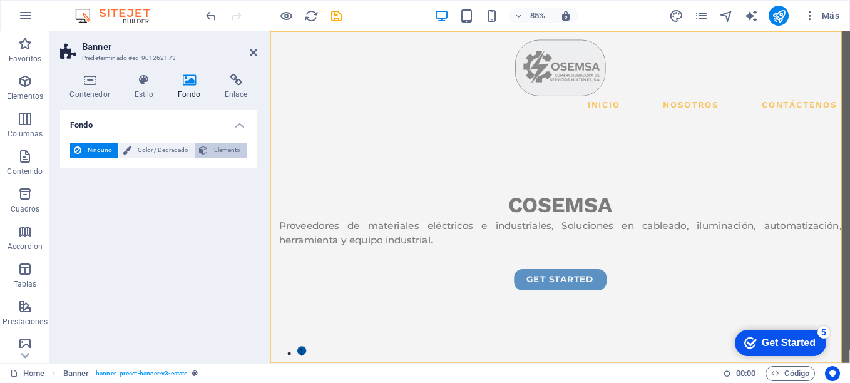
click at [215, 149] on span "Elemento" at bounding box center [227, 150] width 31 height 15
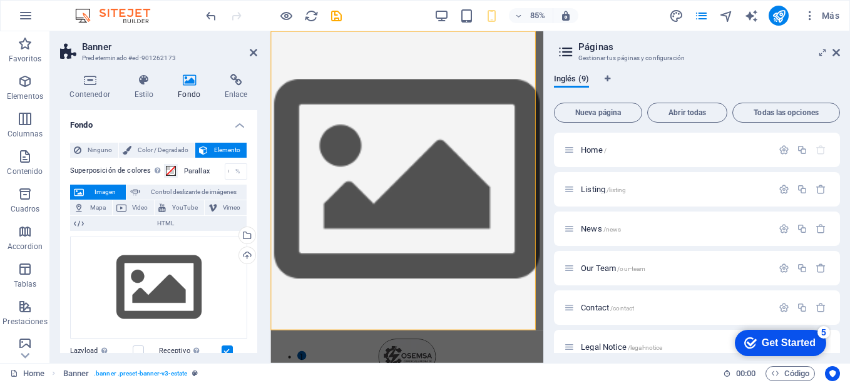
click at [751, 26] on div "85% Más" at bounding box center [425, 16] width 849 height 30
select select "English"
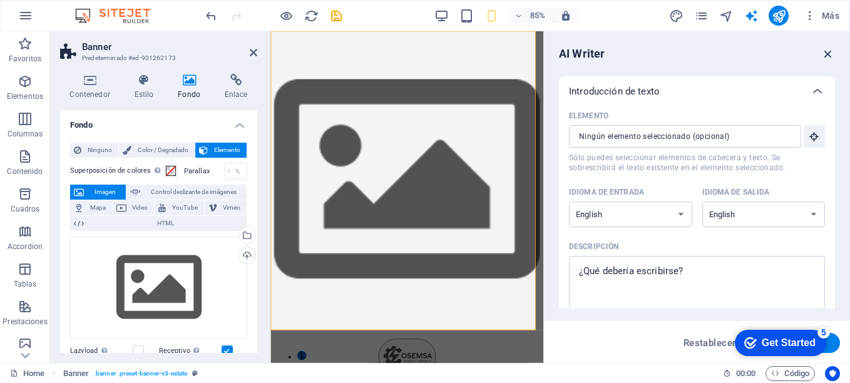
click at [826, 52] on icon "button" at bounding box center [828, 54] width 14 height 14
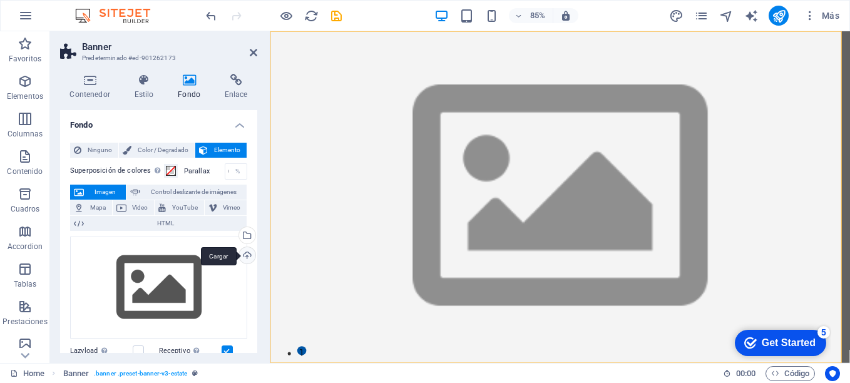
click at [242, 255] on div "Cargar" at bounding box center [246, 256] width 19 height 19
click at [239, 253] on div "Cargar" at bounding box center [246, 256] width 19 height 19
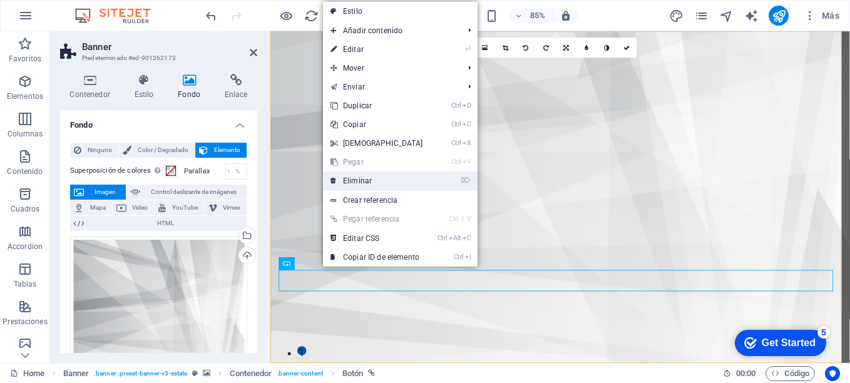
click at [358, 183] on link "⌦ Eliminar" at bounding box center [377, 181] width 108 height 19
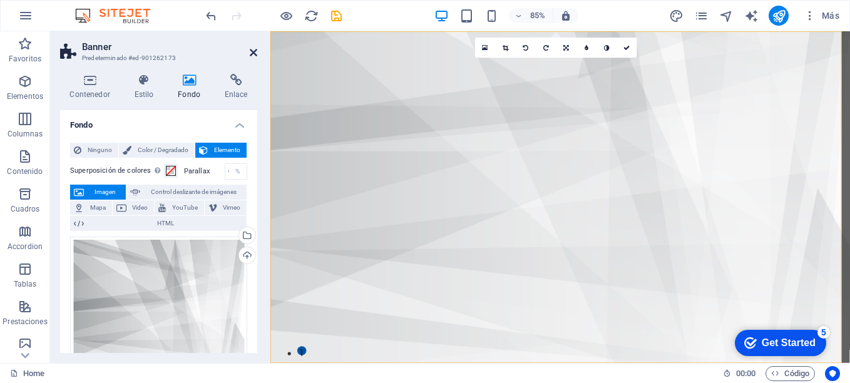
click at [255, 53] on icon at bounding box center [254, 53] width 8 height 10
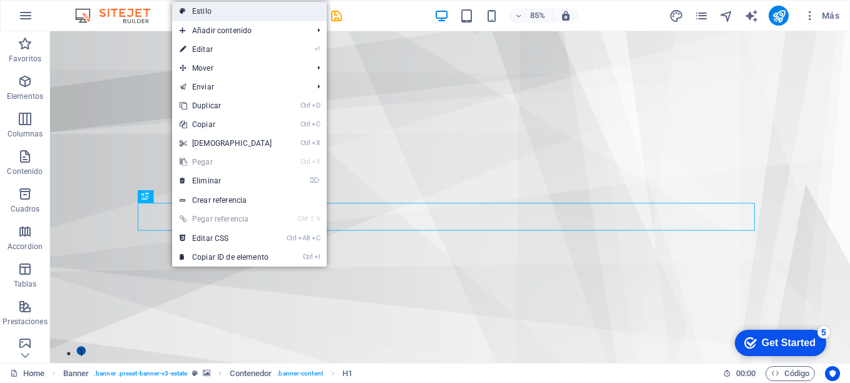
click at [244, 8] on link "Estilo" at bounding box center [249, 11] width 155 height 19
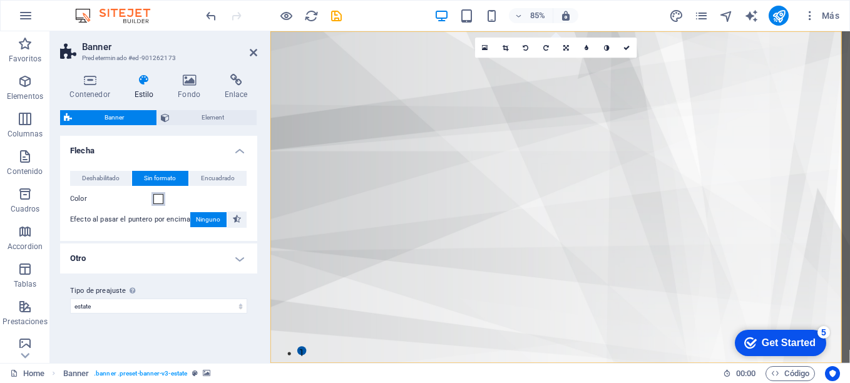
click at [160, 199] on span at bounding box center [158, 199] width 10 height 10
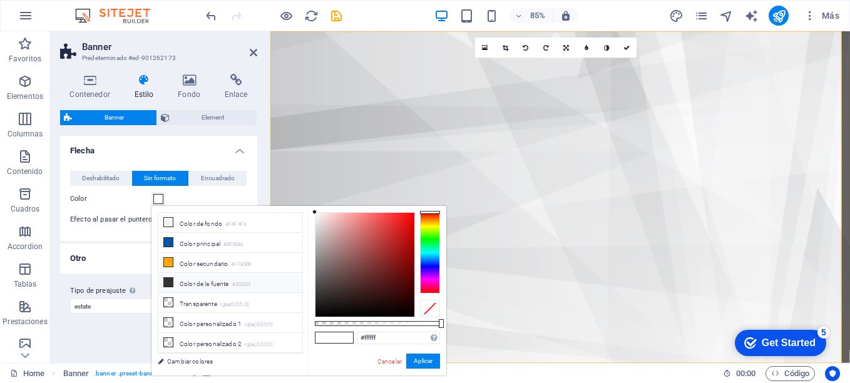
click at [203, 284] on li "Color de la fuente #333333" at bounding box center [230, 283] width 144 height 20
type input "#333333"
click at [426, 360] on button "Aplicar" at bounding box center [423, 361] width 34 height 15
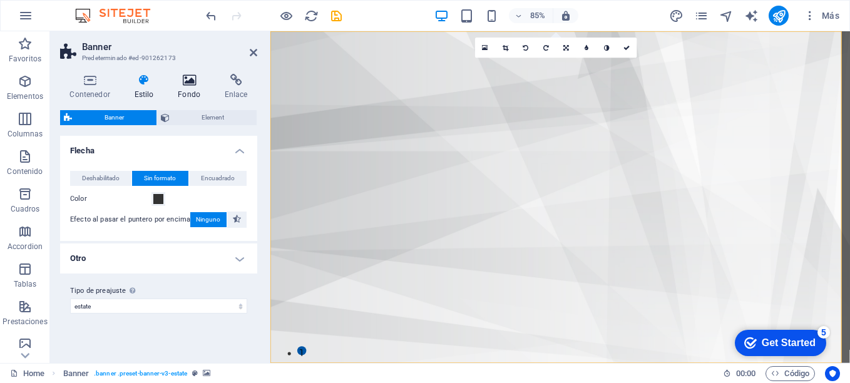
click at [192, 83] on icon at bounding box center [189, 80] width 42 height 13
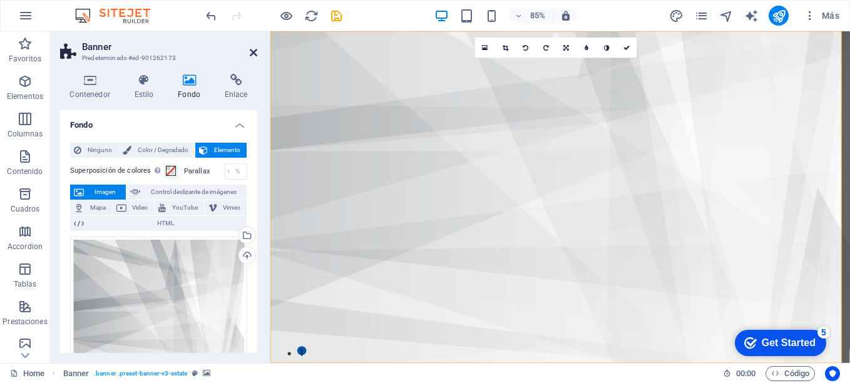
click at [254, 58] on link at bounding box center [254, 53] width 8 height 11
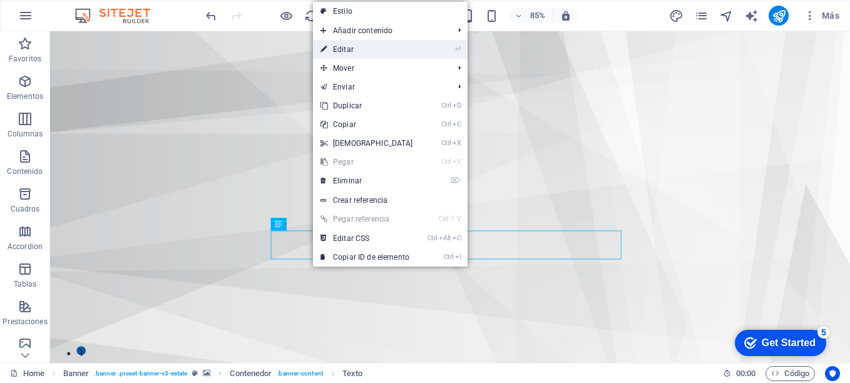
click at [389, 49] on link "⏎ Editar" at bounding box center [367, 49] width 108 height 19
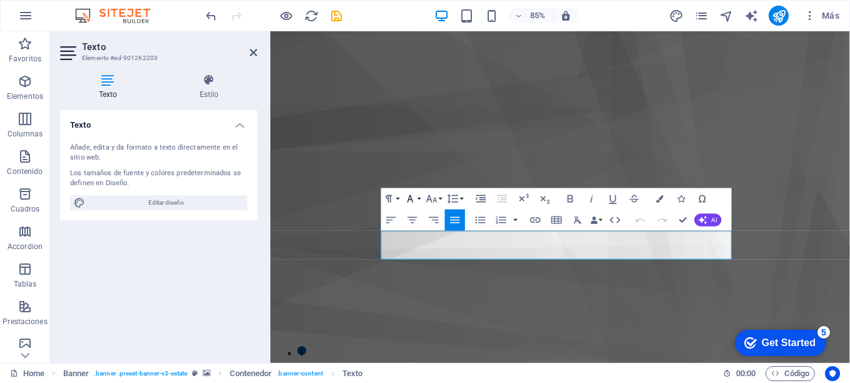
click at [419, 198] on button "Font Family" at bounding box center [412, 198] width 20 height 21
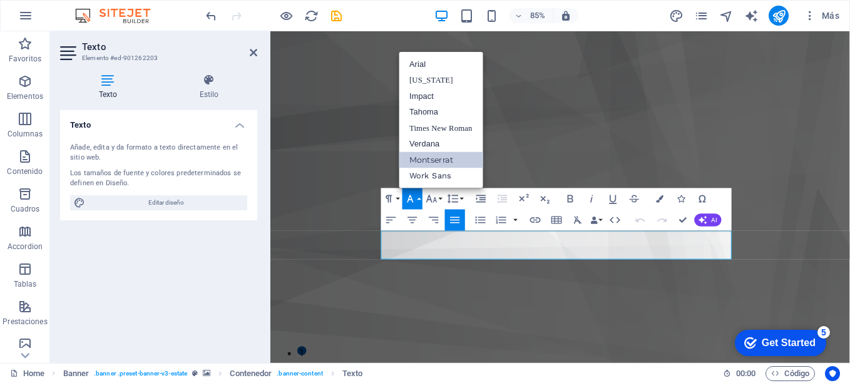
click at [419, 198] on button "Font Family" at bounding box center [412, 198] width 20 height 21
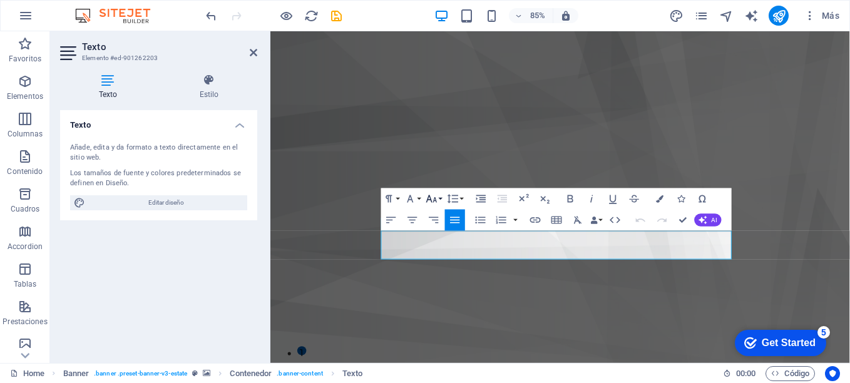
click at [440, 200] on button "Font Size" at bounding box center [433, 198] width 20 height 21
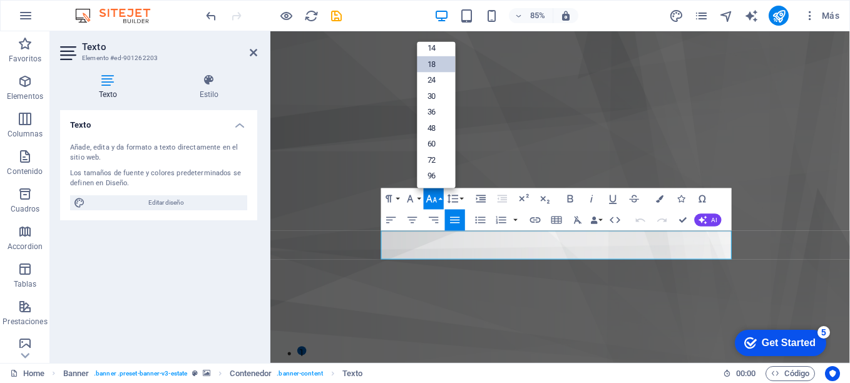
scroll to position [101, 0]
click at [436, 113] on link "36" at bounding box center [436, 113] width 38 height 16
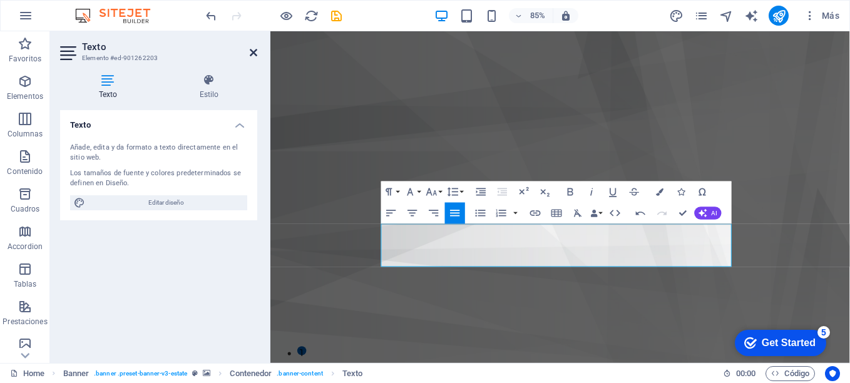
click at [253, 56] on icon at bounding box center [254, 53] width 8 height 10
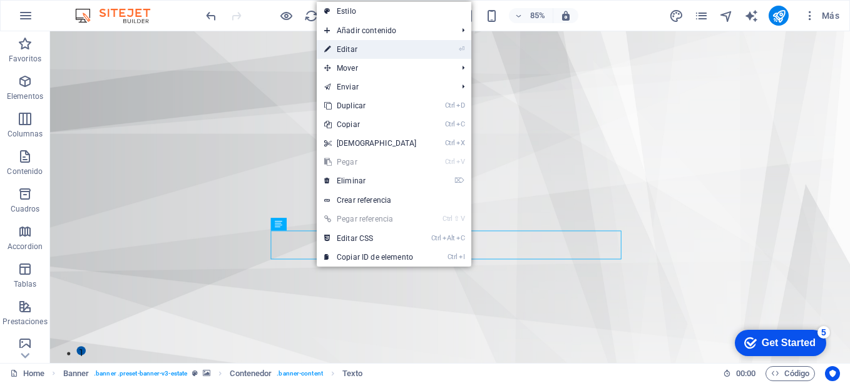
click at [369, 47] on link "⏎ Editar" at bounding box center [371, 49] width 108 height 19
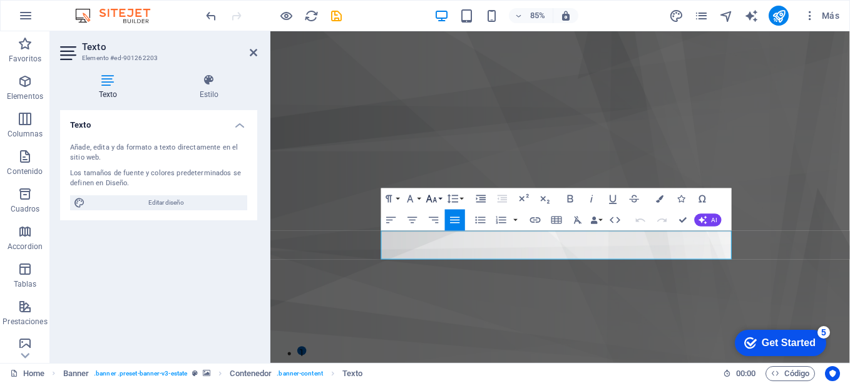
click at [436, 202] on icon "button" at bounding box center [431, 199] width 11 height 8
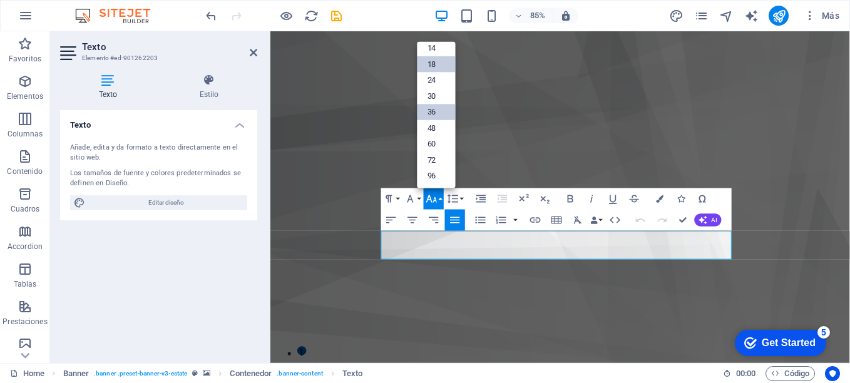
click at [436, 116] on link "36" at bounding box center [436, 113] width 38 height 16
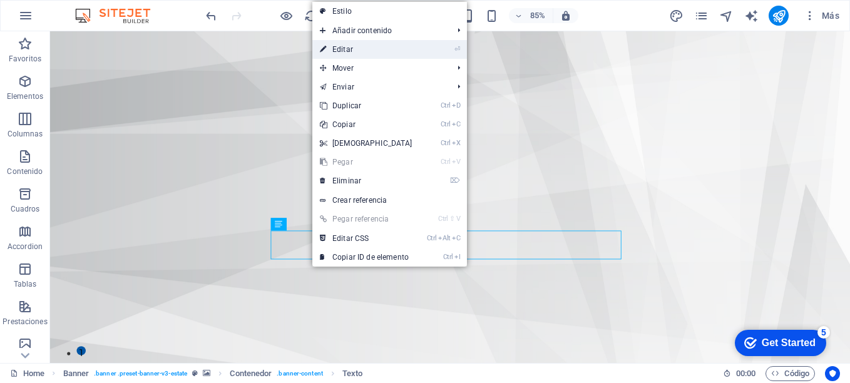
click at [379, 52] on link "⏎ Editar" at bounding box center [366, 49] width 108 height 19
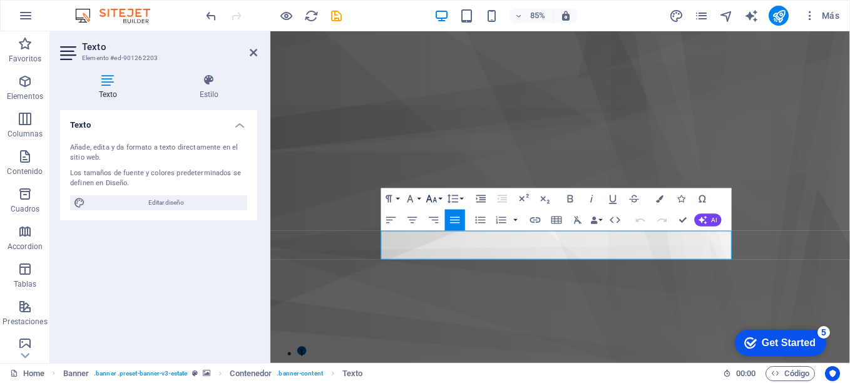
click at [435, 197] on icon "button" at bounding box center [431, 199] width 13 height 13
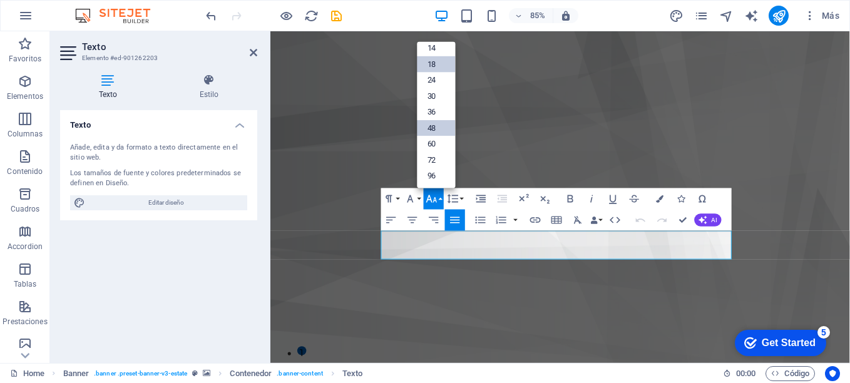
click at [437, 128] on link "48" at bounding box center [436, 128] width 38 height 16
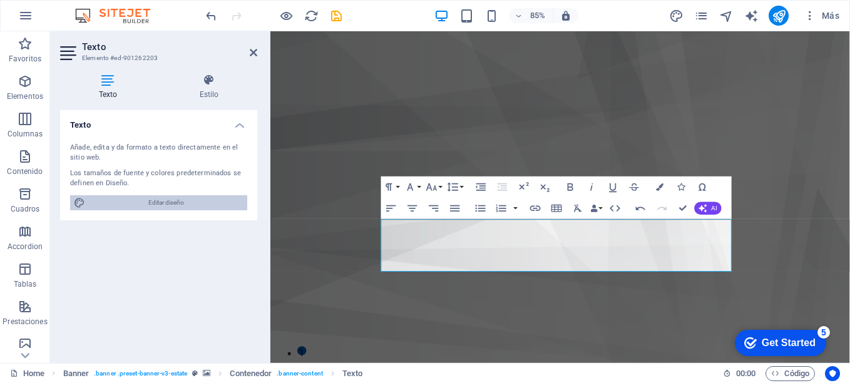
click at [133, 201] on span "Editar diseño" at bounding box center [166, 202] width 155 height 15
select select "900"
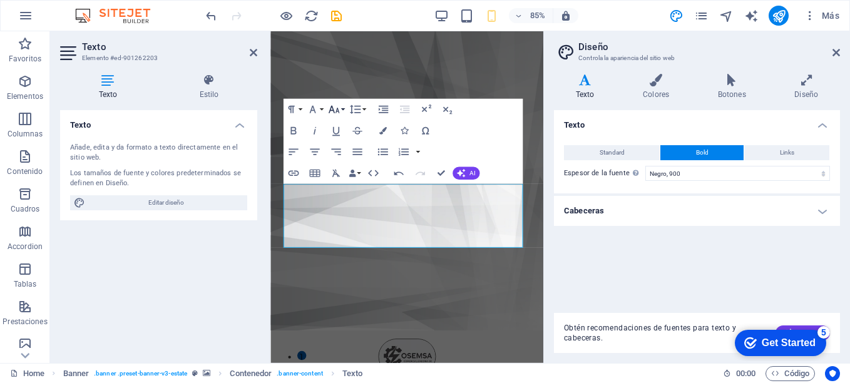
click at [331, 108] on icon "button" at bounding box center [333, 110] width 11 height 8
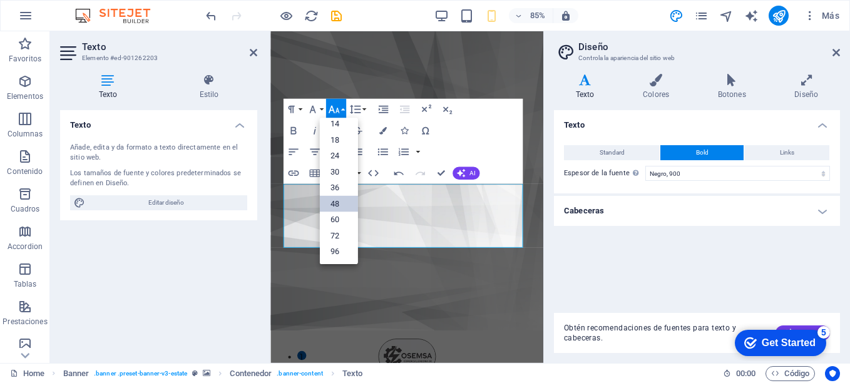
click at [334, 207] on link "48" at bounding box center [338, 205] width 38 height 16
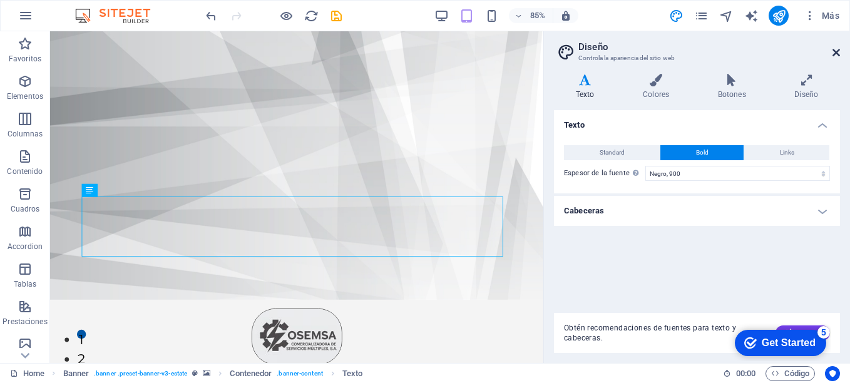
click at [838, 52] on icon at bounding box center [837, 53] width 8 height 10
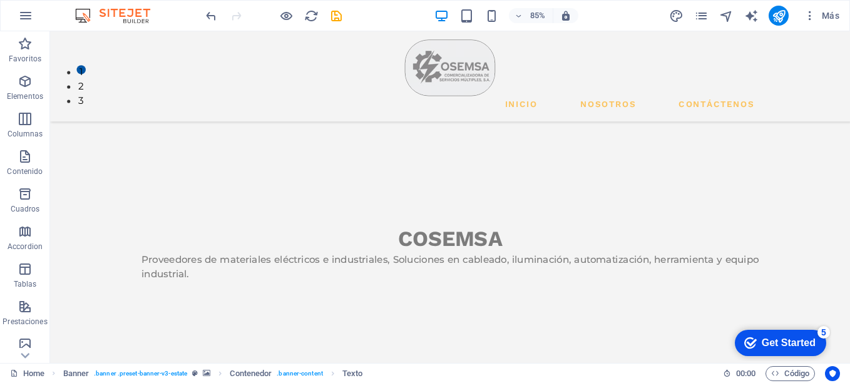
scroll to position [337, 0]
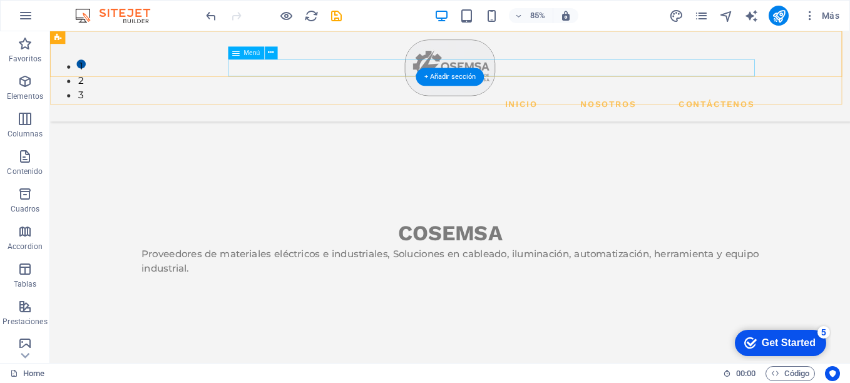
click at [699, 108] on nav "INICIO NOSOTROS CONTÁCTENOS" at bounding box center [521, 118] width 726 height 20
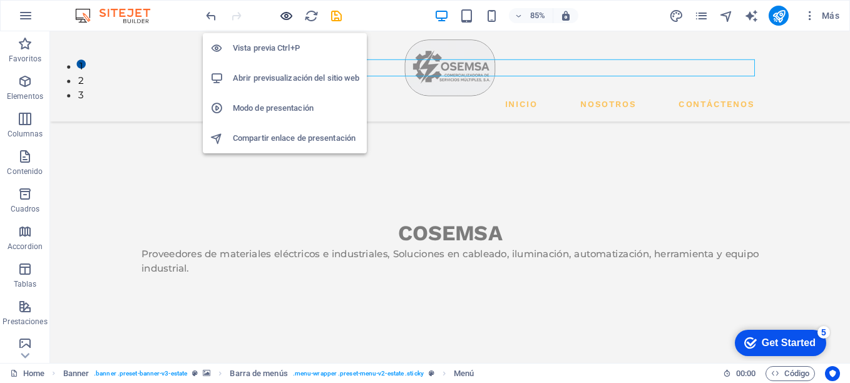
click at [285, 16] on icon "button" at bounding box center [286, 16] width 14 height 14
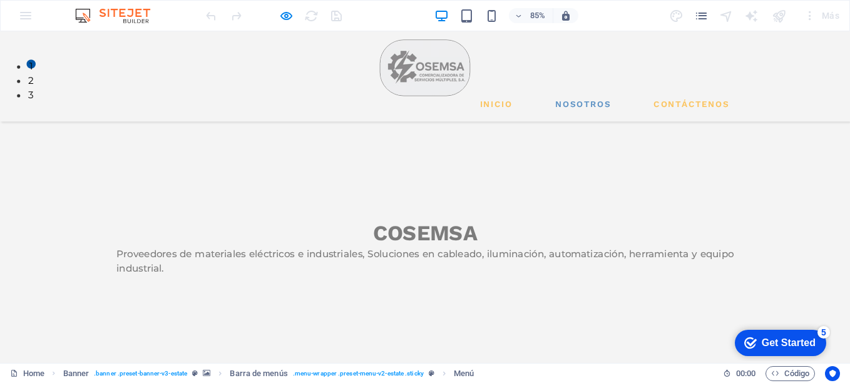
click at [672, 108] on link "NOSOTROS" at bounding box center [687, 118] width 76 height 20
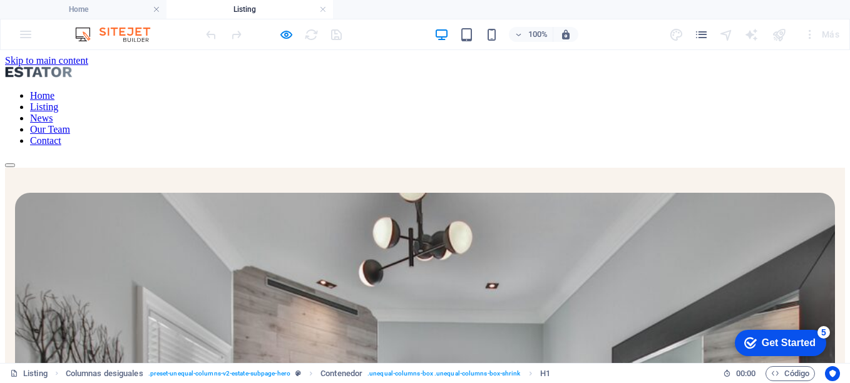
scroll to position [0, 0]
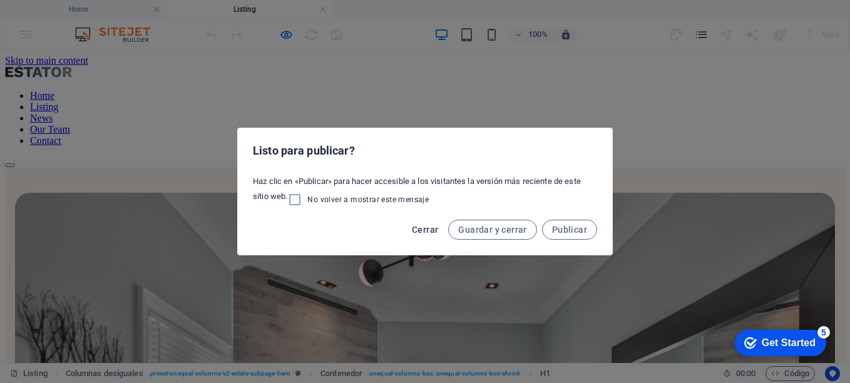
click at [437, 232] on span "Cerrar" at bounding box center [425, 230] width 26 height 10
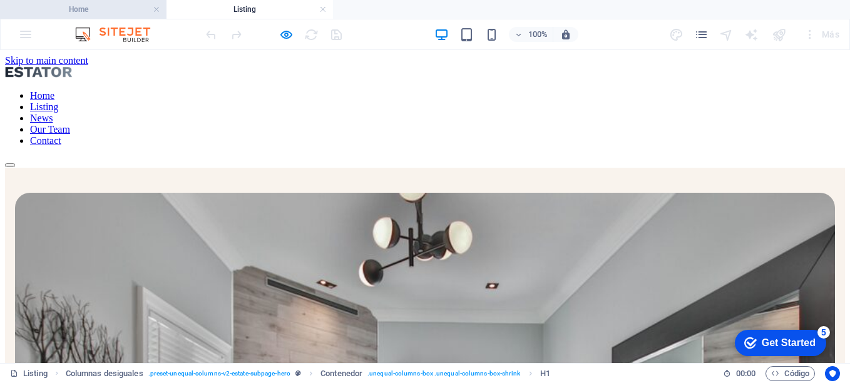
click at [95, 13] on h4 "Home" at bounding box center [83, 10] width 167 height 14
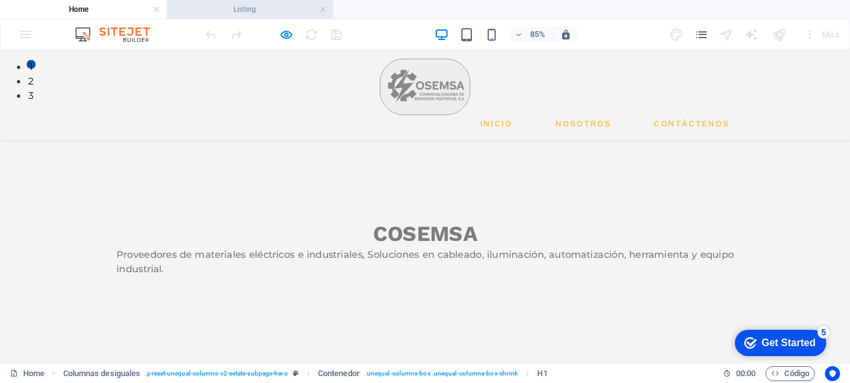
drag, startPoint x: 269, startPoint y: 23, endPoint x: 269, endPoint y: 13, distance: 10.6
click at [269, 50] on div "Home Listing Favoritos Elementos Columnas Contenido Cuadros Accordion Tablas Pr…" at bounding box center [425, 206] width 850 height 313
click at [269, 13] on h4 "Listing" at bounding box center [250, 10] width 167 height 14
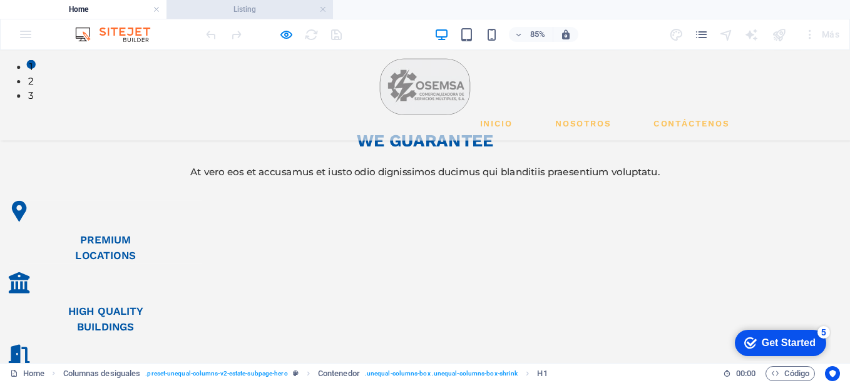
scroll to position [0, 0]
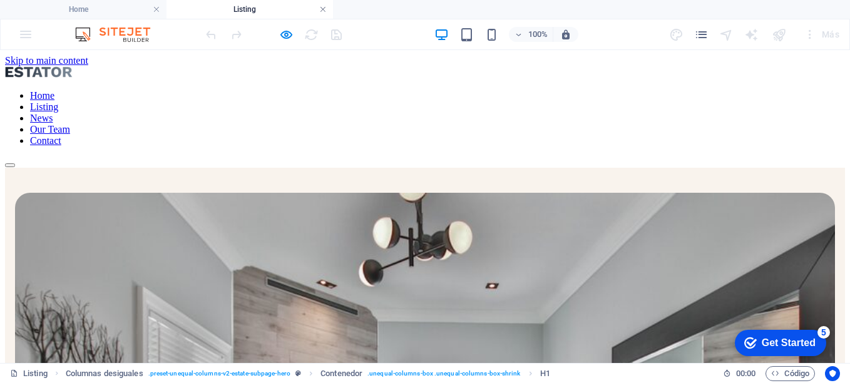
click at [321, 11] on link at bounding box center [323, 10] width 8 height 12
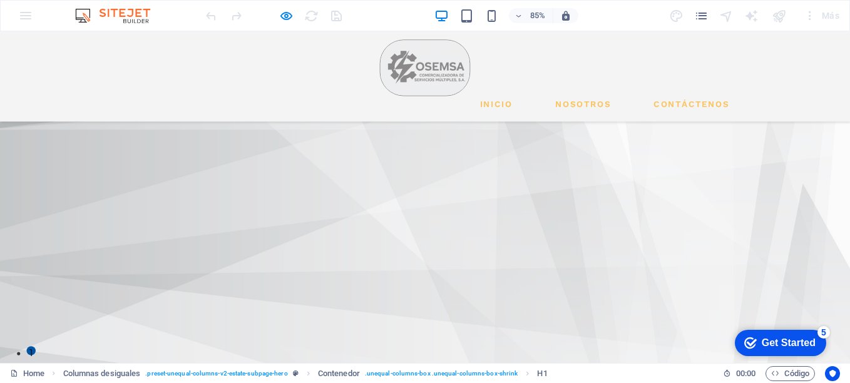
scroll to position [337, 0]
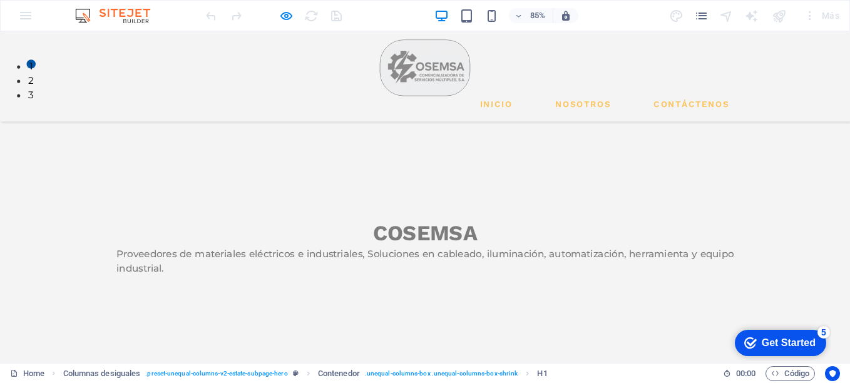
click at [577, 108] on link "INICIO" at bounding box center [584, 118] width 49 height 20
click at [682, 108] on link "NOSOTROS" at bounding box center [687, 118] width 76 height 20
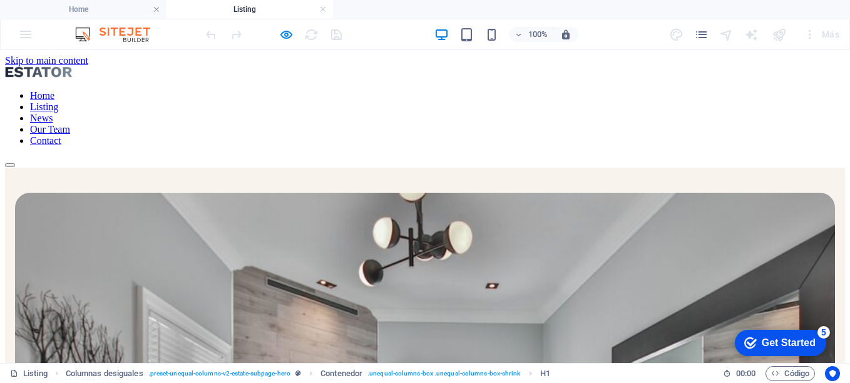
scroll to position [0, 0]
click at [322, 12] on link at bounding box center [323, 10] width 8 height 12
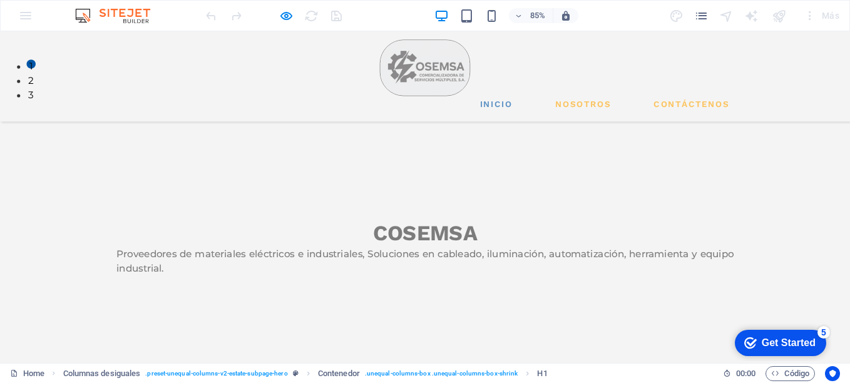
click at [602, 108] on link "INICIO" at bounding box center [584, 118] width 49 height 20
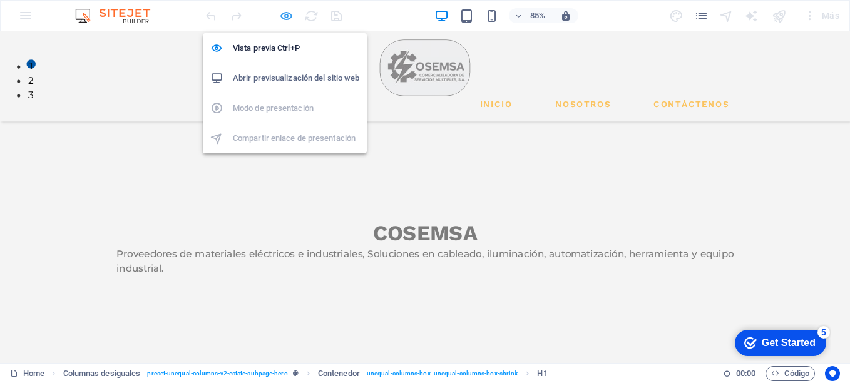
click at [282, 20] on icon "button" at bounding box center [286, 16] width 14 height 14
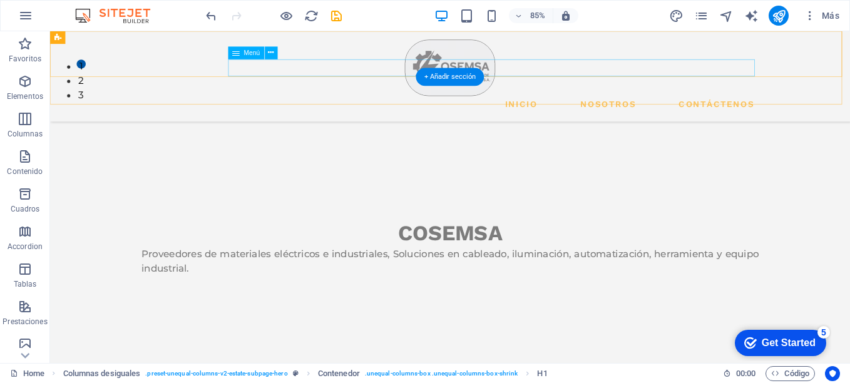
click at [635, 108] on nav "INICIO NOSOTROS CONTÁCTENOS" at bounding box center [521, 118] width 726 height 20
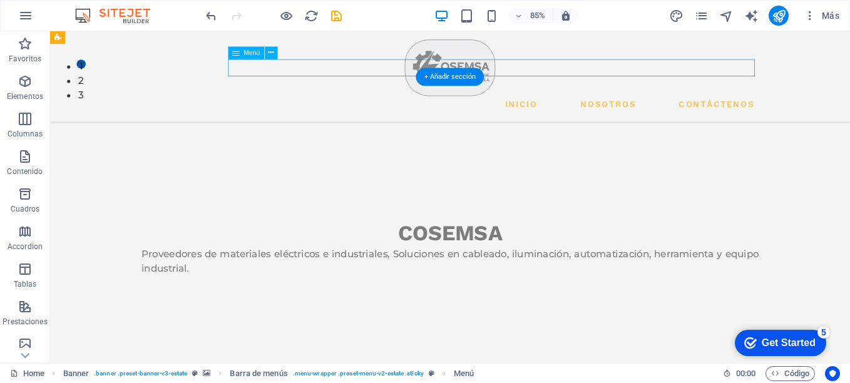
click at [635, 108] on nav "INICIO NOSOTROS CONTÁCTENOS" at bounding box center [521, 118] width 726 height 20
select select
select select "1"
select select
select select "2"
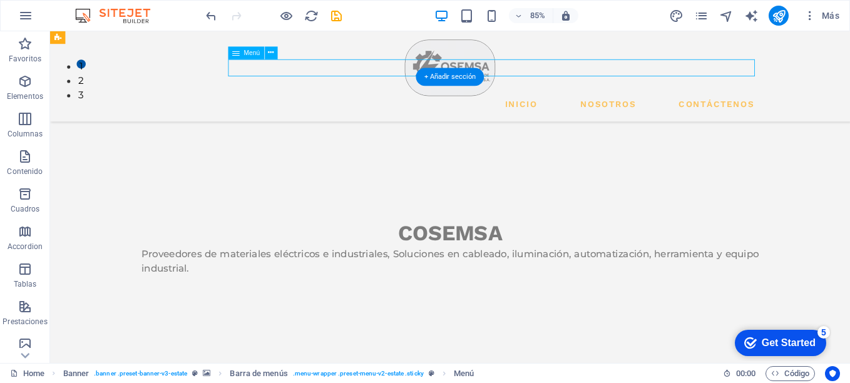
select select
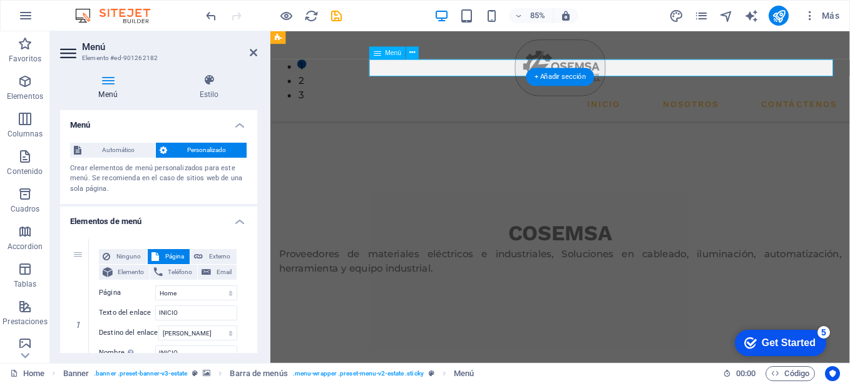
click at [595, 108] on nav "INICIO NOSOTROS CONTÁCTENOS" at bounding box center [611, 118] width 662 height 20
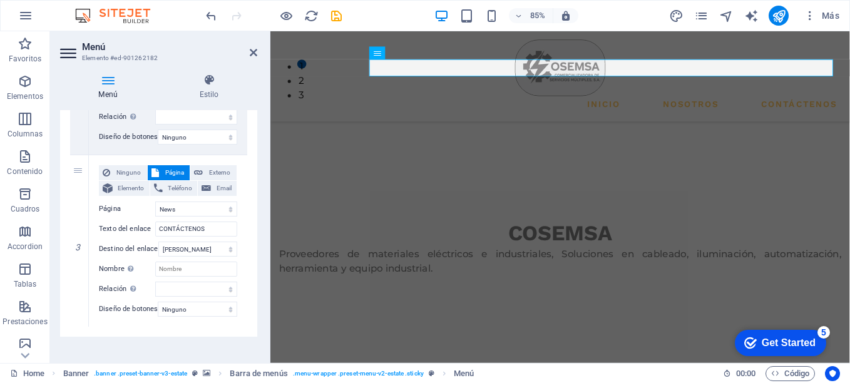
scroll to position [445, 0]
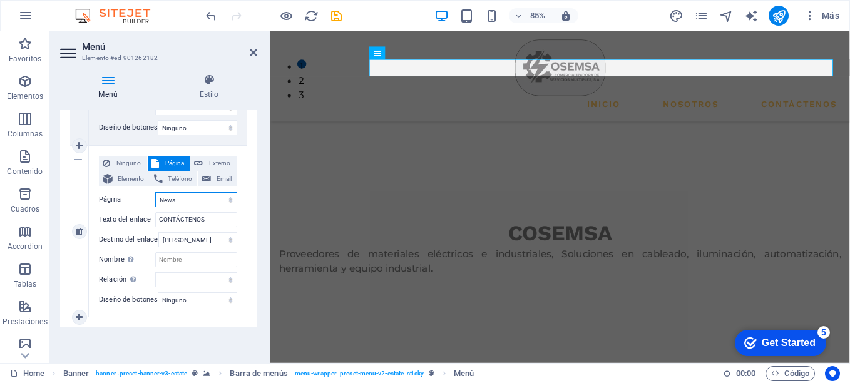
click at [229, 196] on select "Home Listing News Our Team Contact Legal Notice Privacy" at bounding box center [196, 199] width 82 height 15
select select "0"
click at [155, 192] on select "Home Listing News Our Team Contact Legal Notice Privacy" at bounding box center [196, 199] width 82 height 15
select select
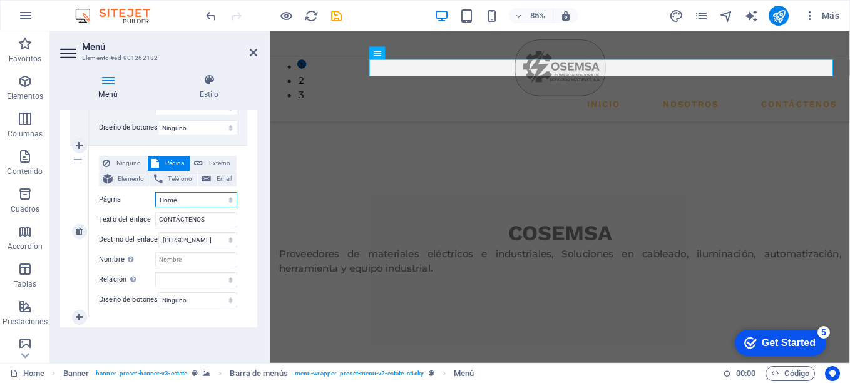
select select
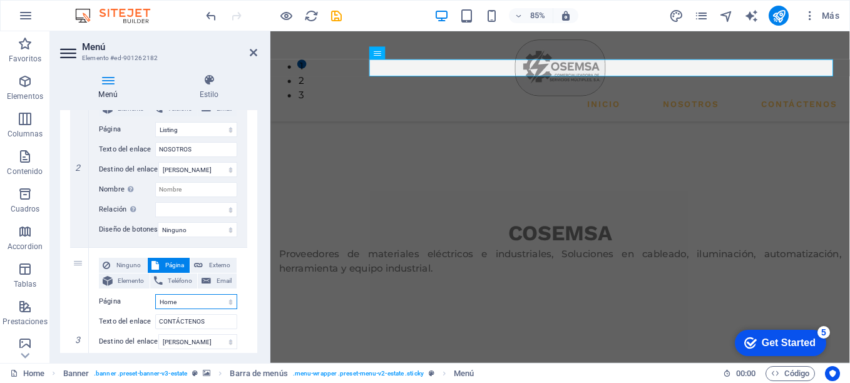
scroll to position [332, 0]
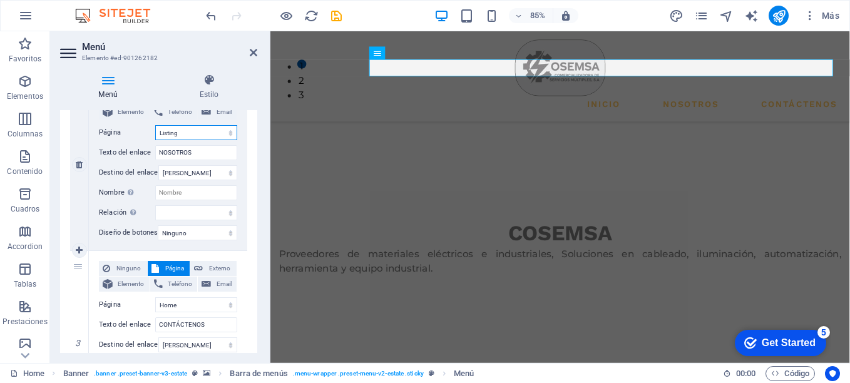
click at [229, 133] on select "Home Listing News Our Team Contact Legal Notice Privacy" at bounding box center [196, 132] width 82 height 15
select select "0"
click at [155, 125] on select "Home Listing News Our Team Contact Legal Notice Privacy" at bounding box center [196, 132] width 82 height 15
select select
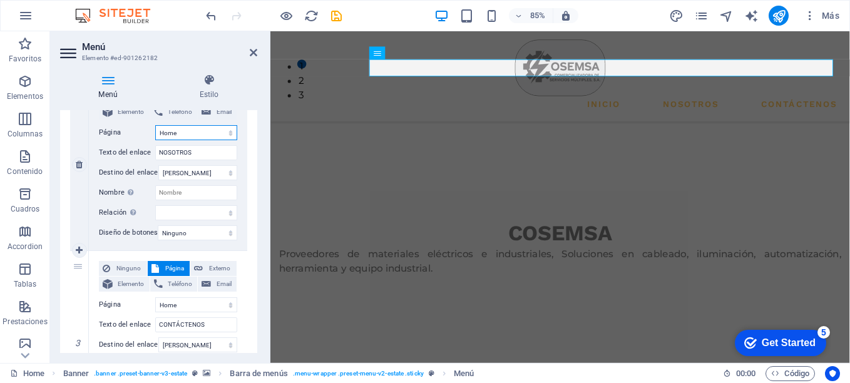
select select
drag, startPoint x: 254, startPoint y: 251, endPoint x: 255, endPoint y: 235, distance: 16.4
click at [255, 235] on div "Menú Automático Personalizado Crear elementos de menú personalizados para este …" at bounding box center [158, 231] width 197 height 243
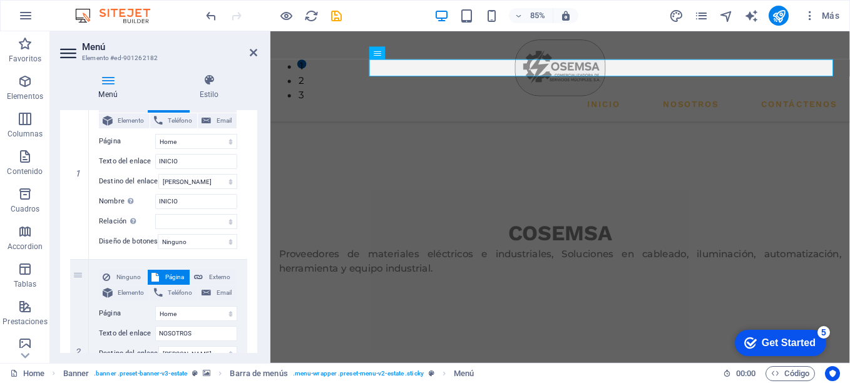
scroll to position [133, 0]
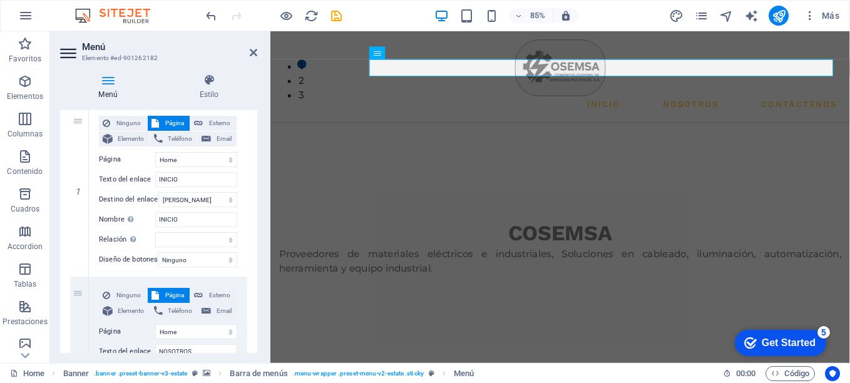
drag, startPoint x: 525, startPoint y: 251, endPoint x: 277, endPoint y: 98, distance: 291.2
click at [252, 53] on icon at bounding box center [254, 53] width 8 height 10
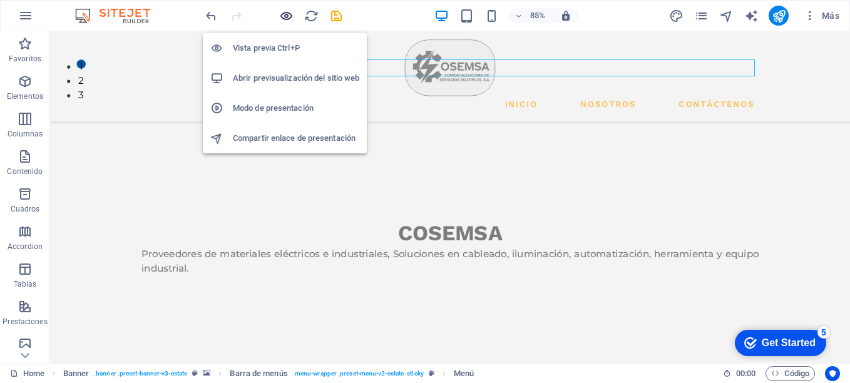
click at [291, 19] on icon "button" at bounding box center [286, 16] width 14 height 14
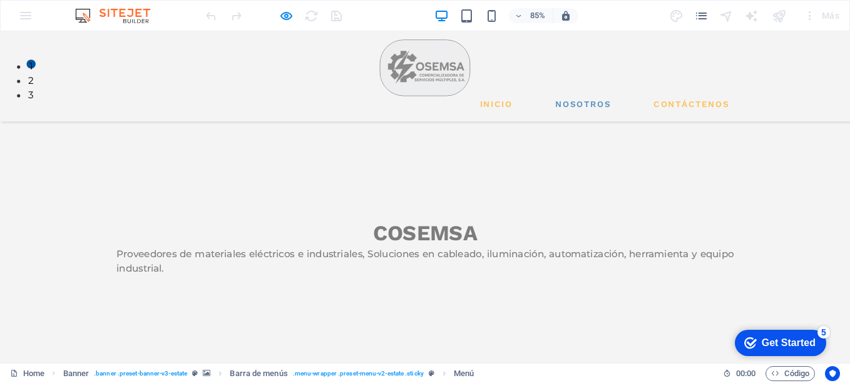
click at [688, 108] on link "NOSOTROS" at bounding box center [687, 118] width 76 height 20
click at [795, 108] on link "CONTÁCTENOS" at bounding box center [813, 118] width 99 height 20
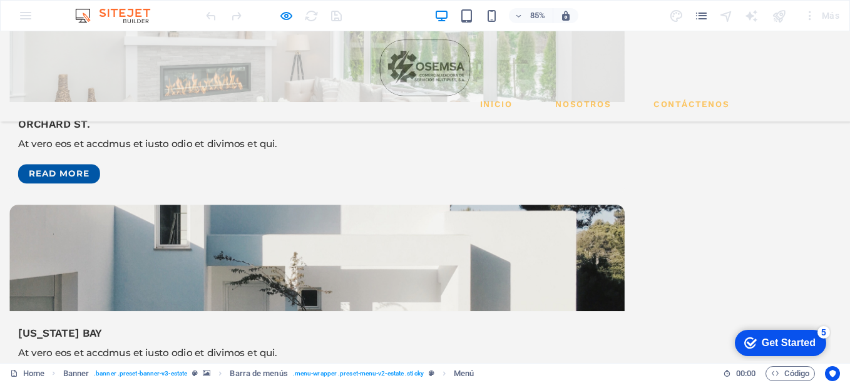
scroll to position [3045, 0]
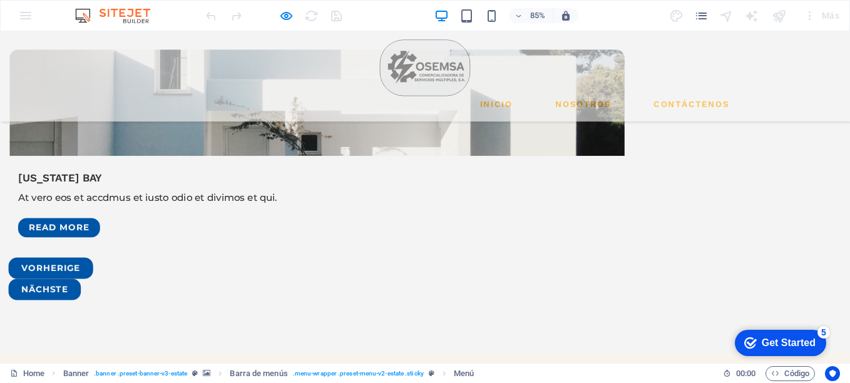
drag, startPoint x: 995, startPoint y: 103, endPoint x: 829, endPoint y: 400, distance: 340.5
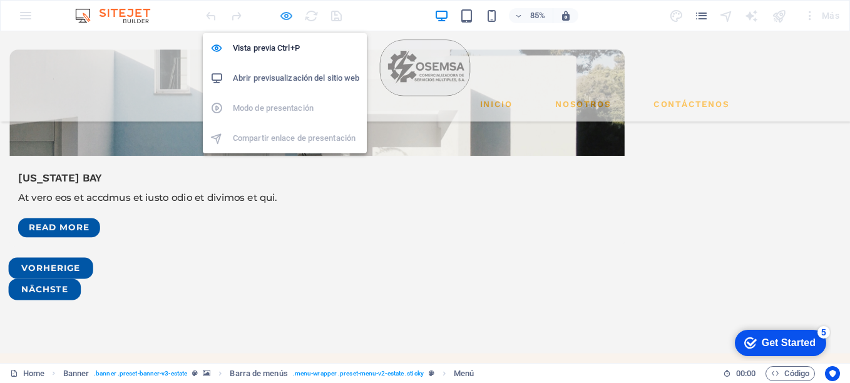
click at [287, 18] on icon "button" at bounding box center [286, 16] width 14 height 14
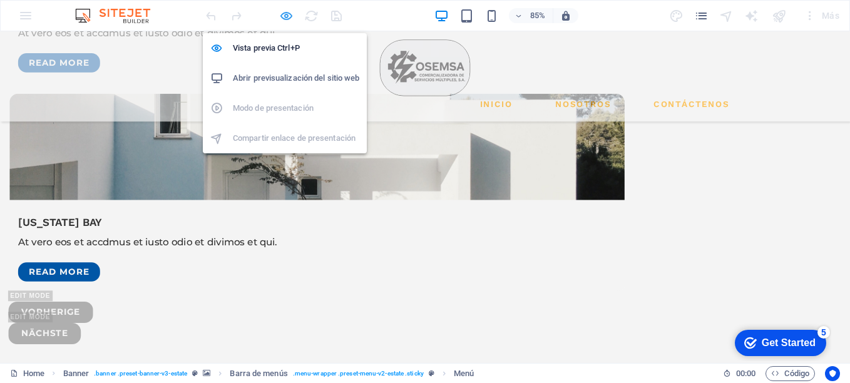
scroll to position [3237, 0]
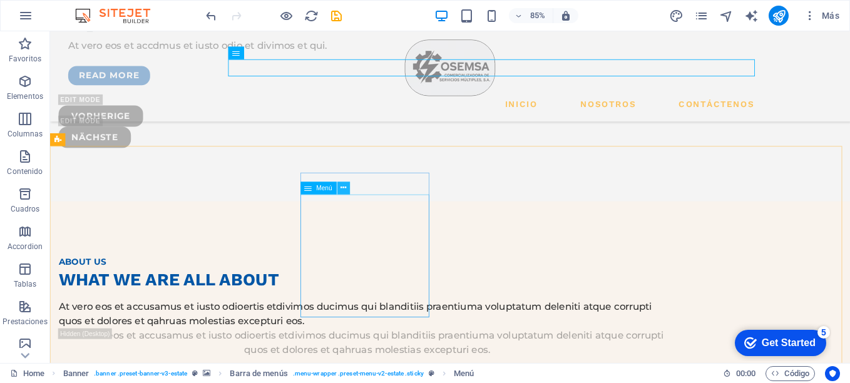
click at [344, 185] on icon at bounding box center [344, 188] width 6 height 11
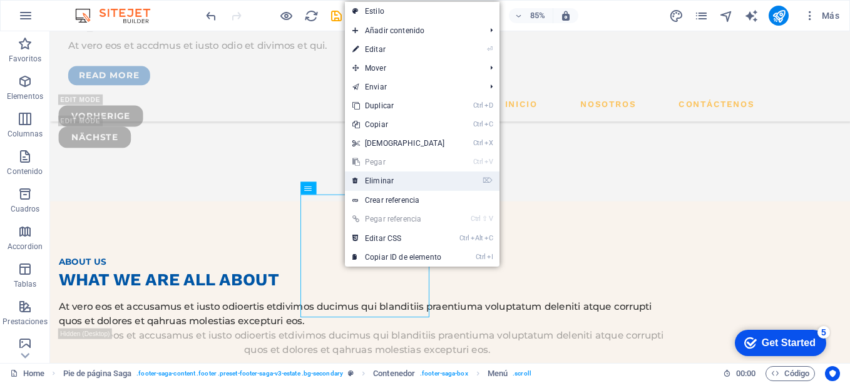
click at [385, 181] on link "⌦ Eliminar" at bounding box center [399, 181] width 108 height 19
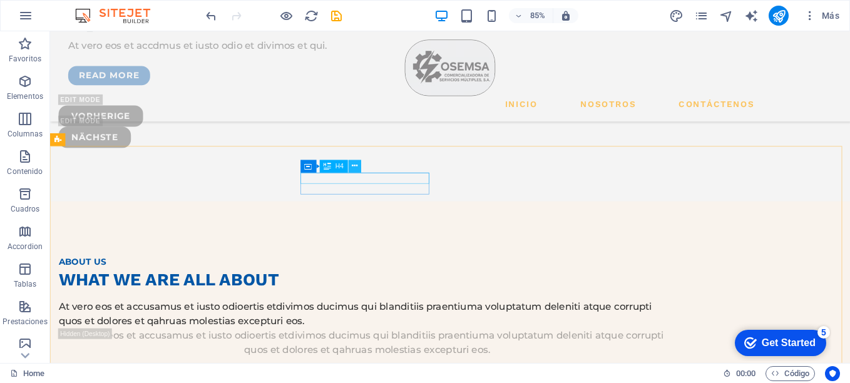
click at [356, 168] on icon at bounding box center [355, 166] width 6 height 11
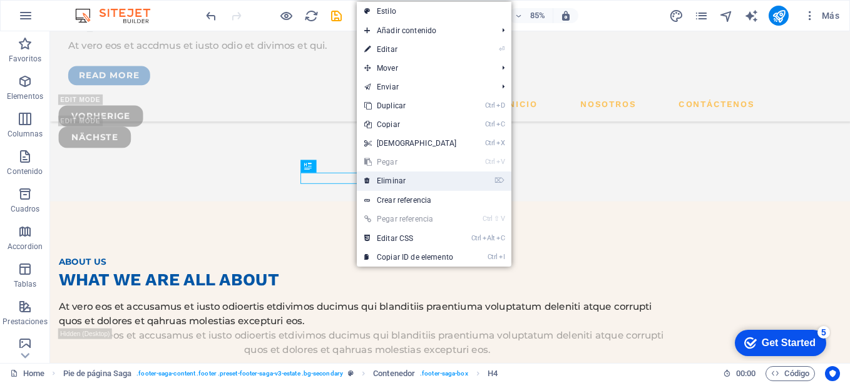
click at [382, 180] on link "⌦ Eliminar" at bounding box center [411, 181] width 108 height 19
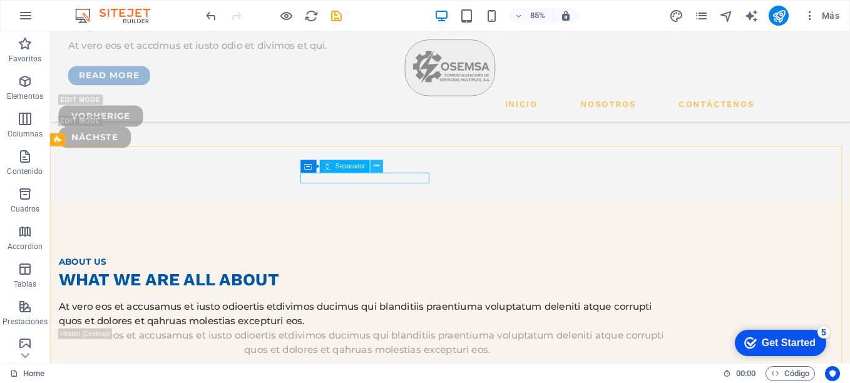
click at [376, 163] on icon at bounding box center [377, 166] width 6 height 11
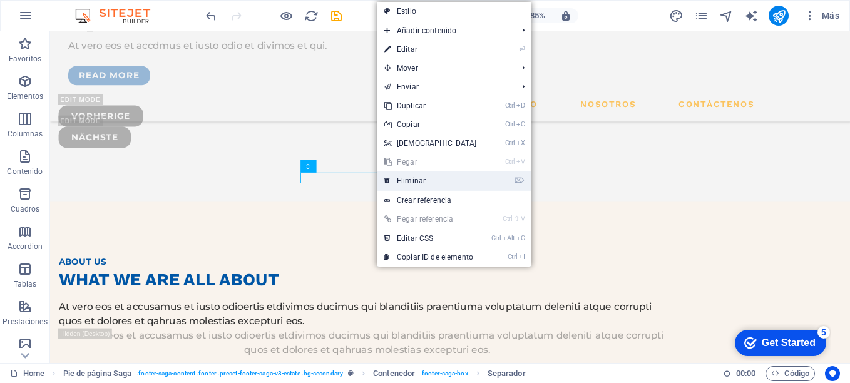
click at [408, 175] on link "⌦ Eliminar" at bounding box center [431, 181] width 108 height 19
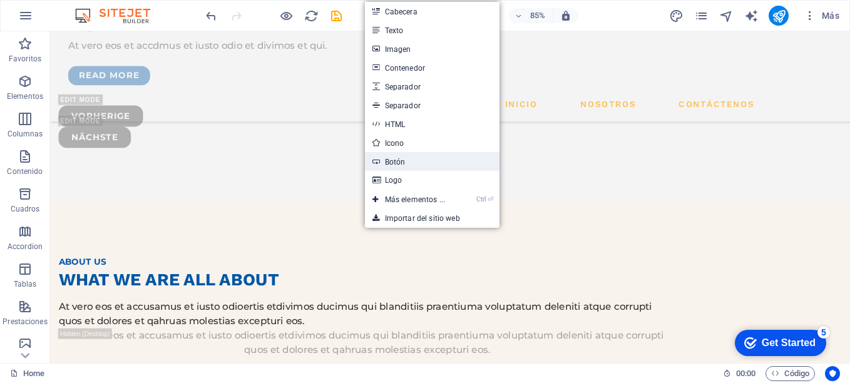
click at [414, 160] on link "Botón" at bounding box center [432, 161] width 135 height 19
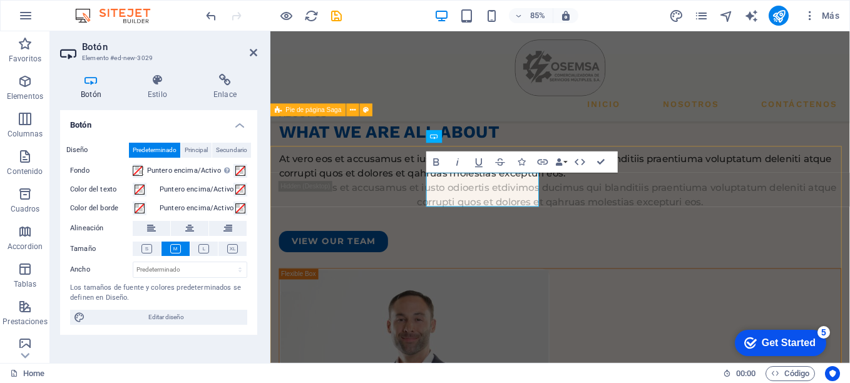
scroll to position [3330, 0]
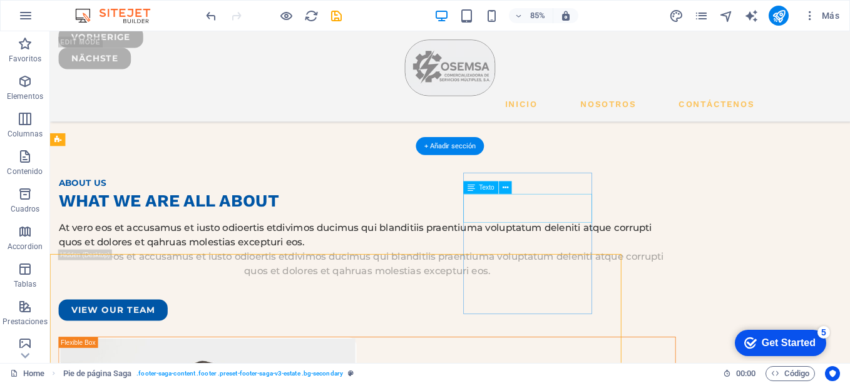
scroll to position [3237, 0]
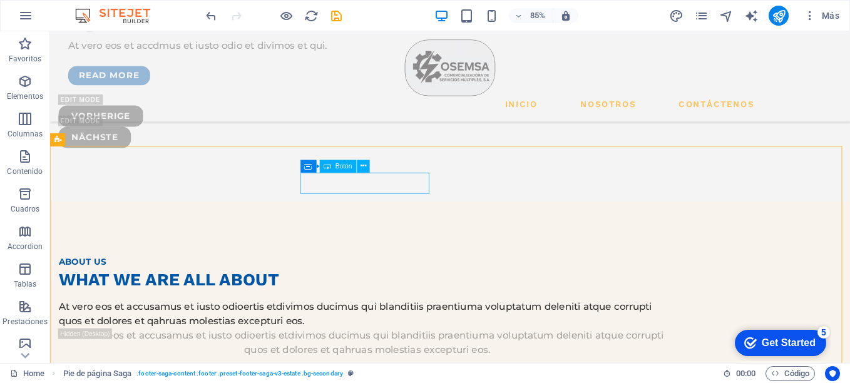
click at [336, 167] on span "Botón" at bounding box center [344, 166] width 17 height 6
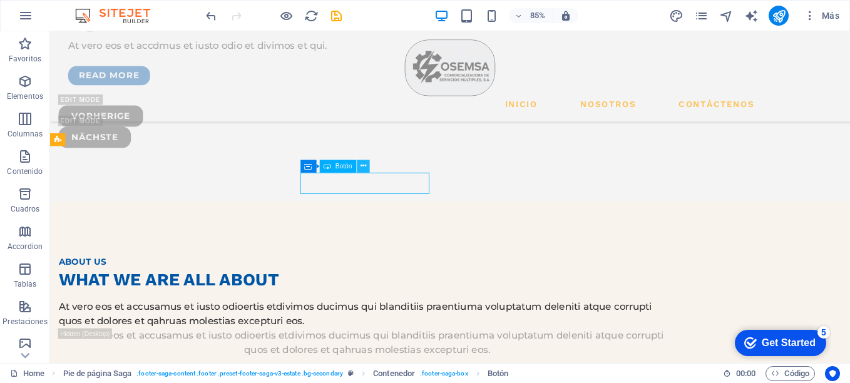
click at [363, 165] on icon at bounding box center [364, 166] width 6 height 11
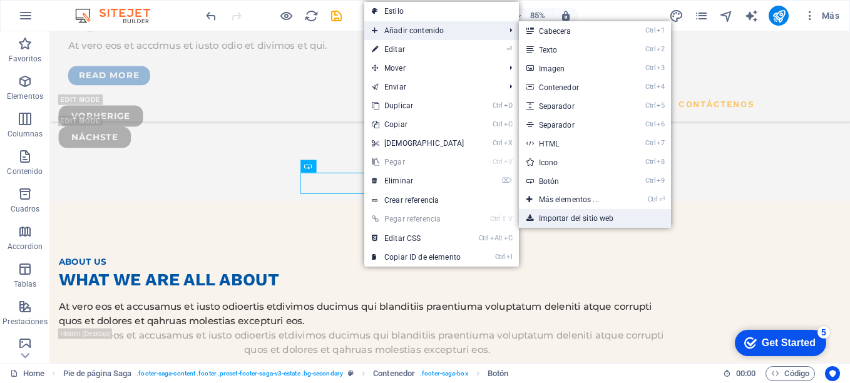
click at [589, 212] on link "Importar del sitio web" at bounding box center [595, 218] width 152 height 19
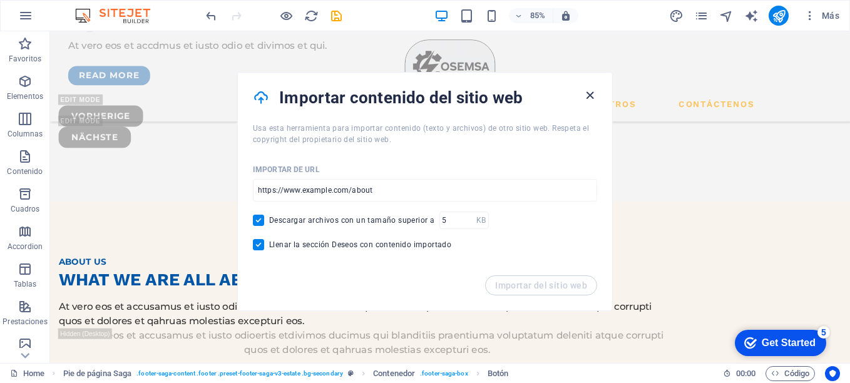
click at [585, 96] on icon "button" at bounding box center [590, 95] width 14 height 14
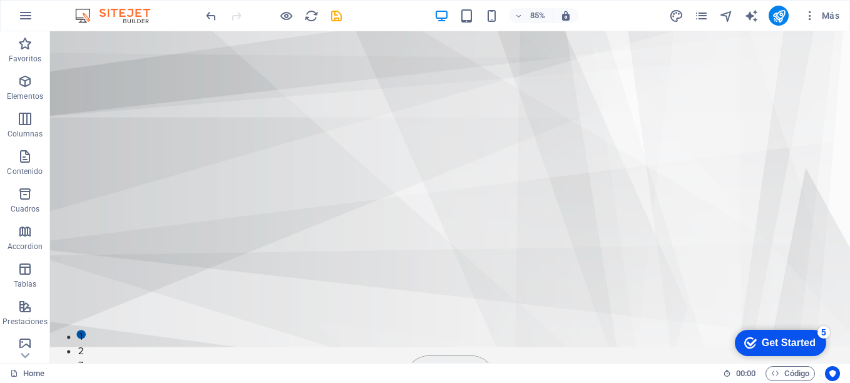
scroll to position [0, 0]
